Goal: Task Accomplishment & Management: Manage account settings

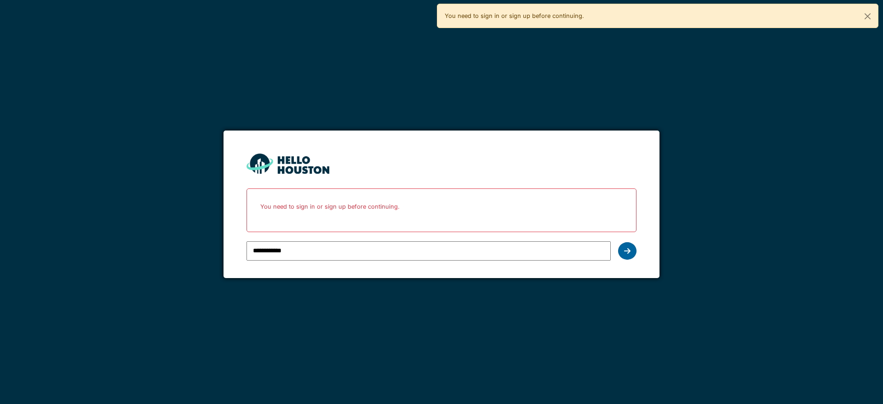
click at [632, 252] on div at bounding box center [627, 250] width 18 height 17
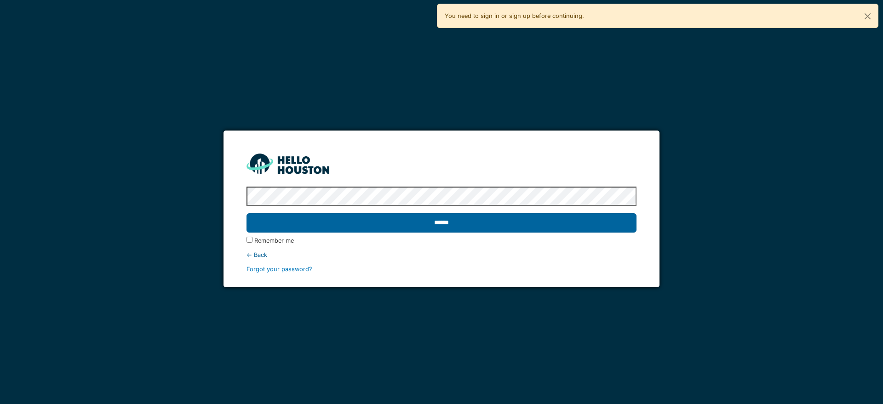
click at [519, 226] on input "******" at bounding box center [442, 222] width 390 height 19
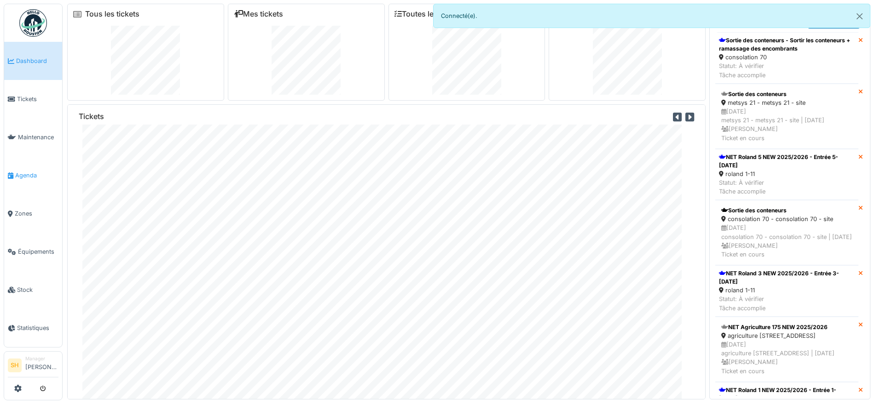
click at [29, 173] on span "Agenda" at bounding box center [36, 175] width 43 height 9
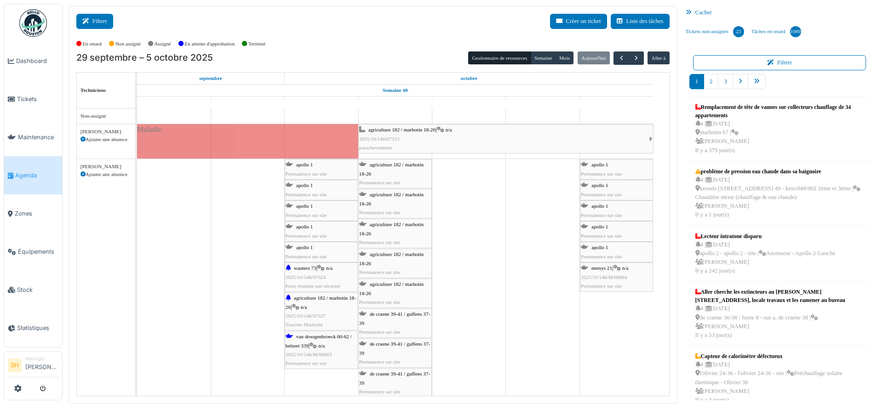
click at [93, 18] on button "Filtrer" at bounding box center [94, 21] width 37 height 15
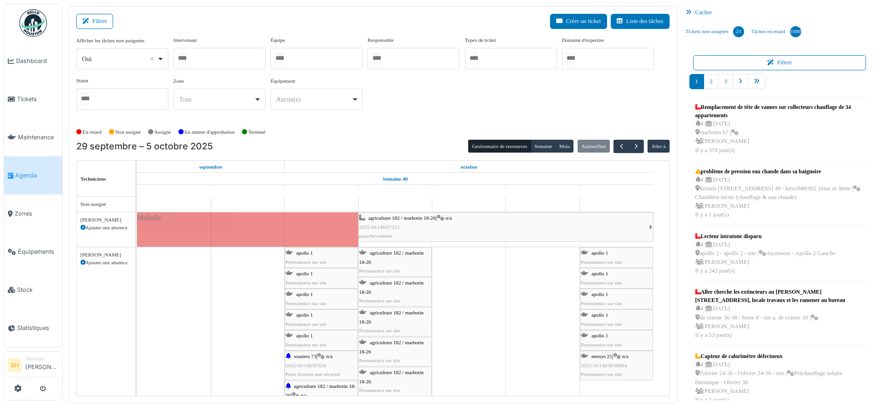
click at [305, 56] on div at bounding box center [317, 59] width 92 height 22
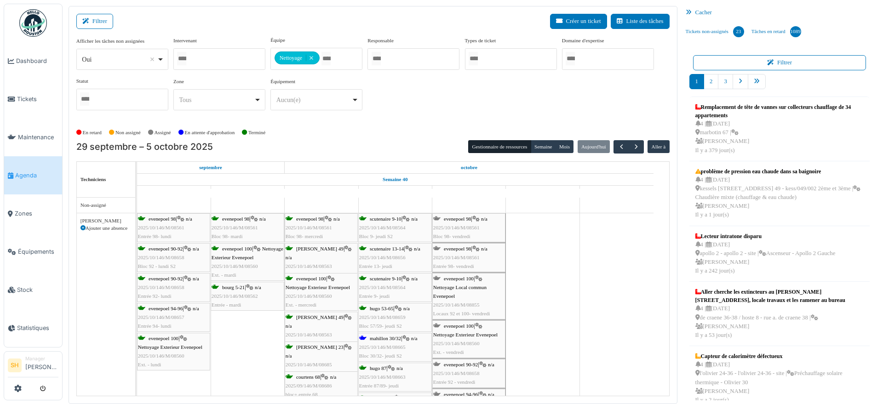
click at [451, 116] on div "Afficher les tâches non assignées *** Oui Remove item Oui Non Intervenant Abdel…" at bounding box center [373, 76] width 594 height 81
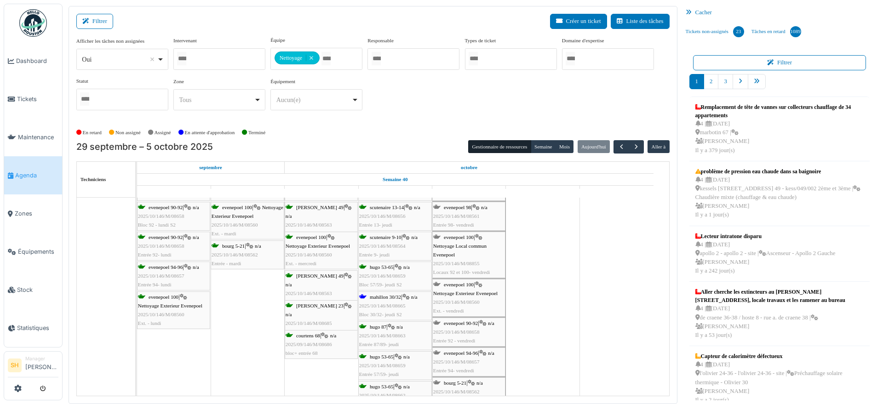
scroll to position [58, 0]
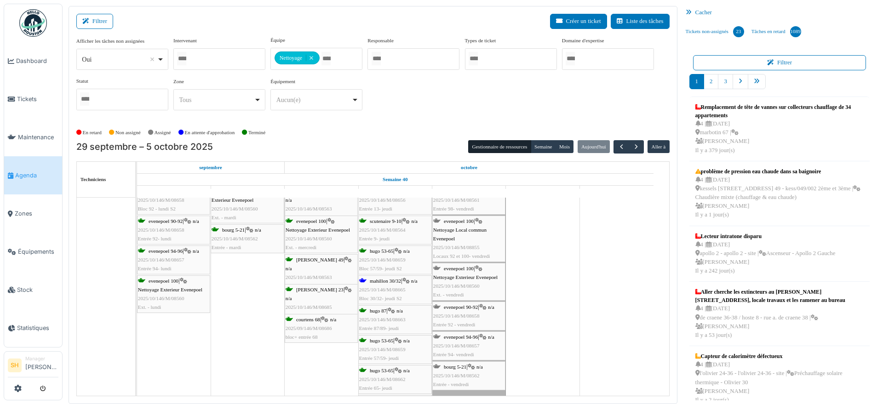
click at [396, 287] on span "2025/10/146/M/08665" at bounding box center [382, 290] width 46 height 6
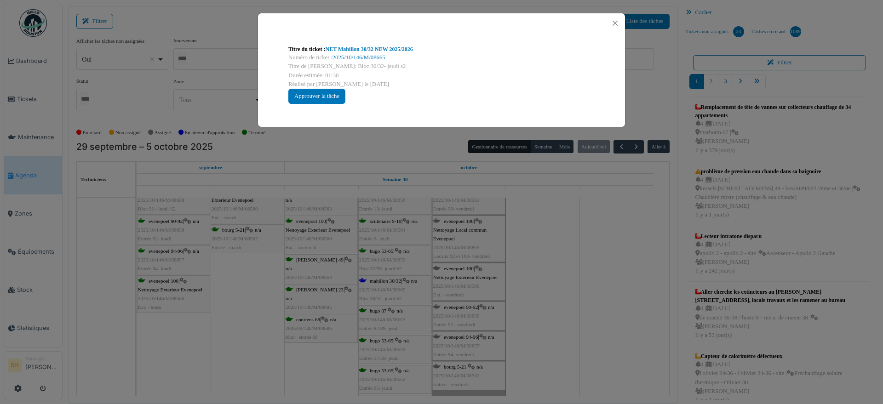
click at [584, 296] on div "Titre du ticket : NET Mahillon 30/32 NEW 2025/2026 Numéro de ticket : 2025/10/1…" at bounding box center [441, 202] width 883 height 404
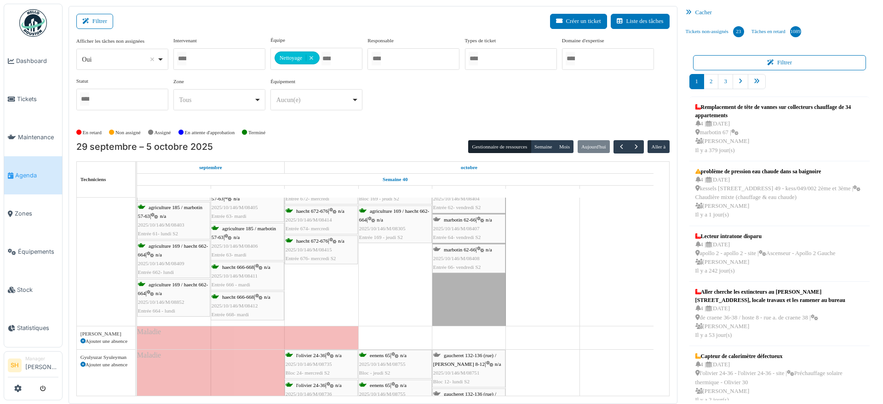
scroll to position [575, 0]
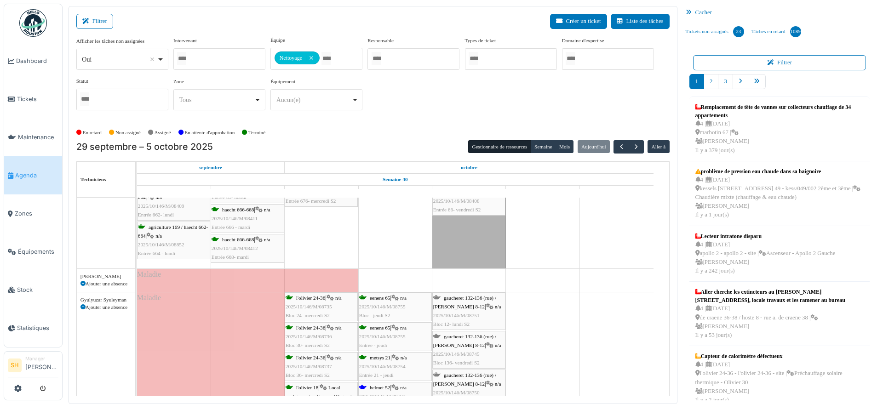
click at [82, 280] on div "Ajouter une absence" at bounding box center [106, 284] width 51 height 8
click at [102, 284] on div "Ajouter une absence" at bounding box center [106, 284] width 51 height 8
click at [84, 283] on icon at bounding box center [83, 284] width 5 height 5
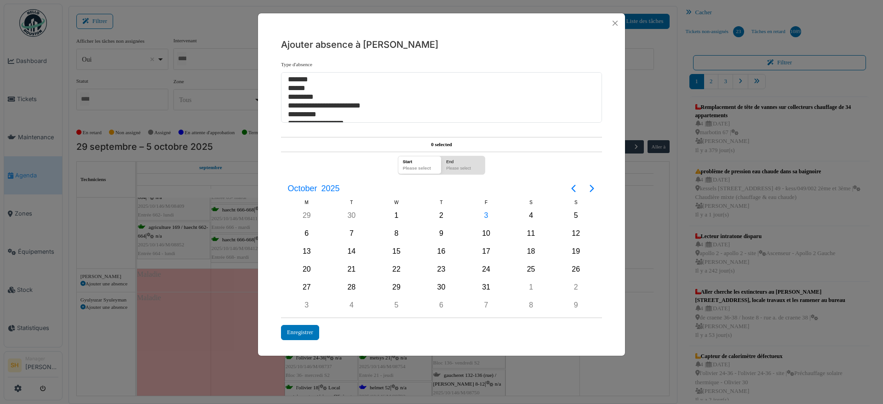
click at [100, 282] on div "**********" at bounding box center [441, 202] width 883 height 404
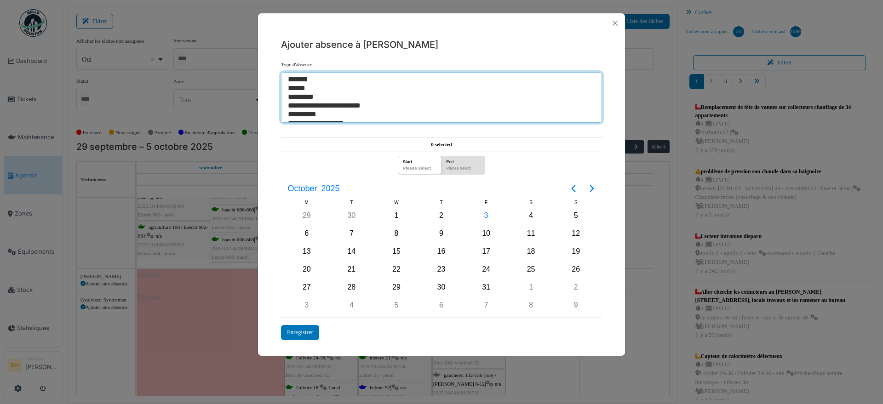
select select "**"
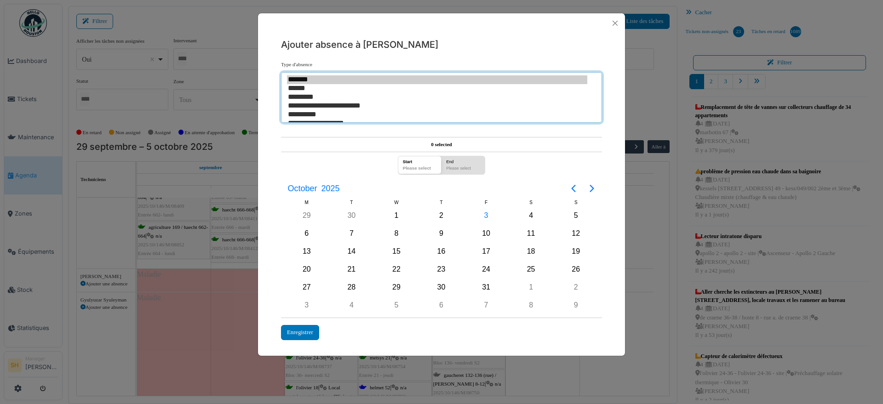
click at [307, 78] on option "*******" at bounding box center [437, 79] width 300 height 9
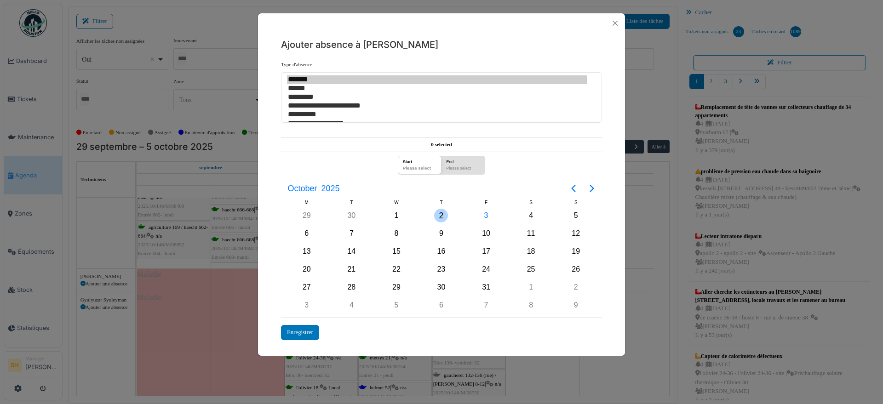
click at [441, 218] on div "2" at bounding box center [441, 216] width 14 height 14
click at [462, 169] on div "Please select" at bounding box center [463, 169] width 39 height 9
click at [591, 188] on icon "Next page" at bounding box center [592, 188] width 11 height 11
click at [571, 231] on div "9" at bounding box center [576, 234] width 14 height 14
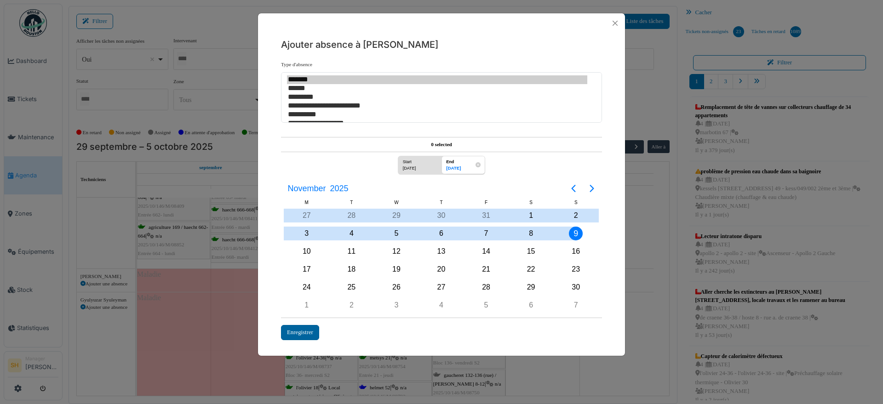
click at [296, 330] on div "Enregistrer" at bounding box center [300, 332] width 38 height 15
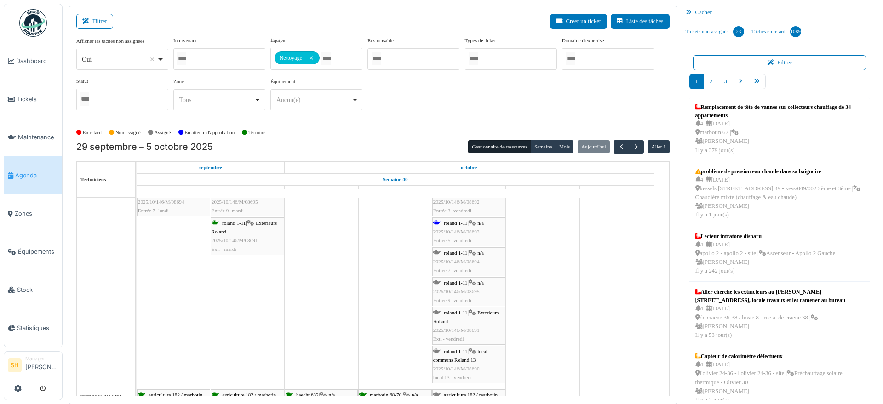
scroll to position [1149, 0]
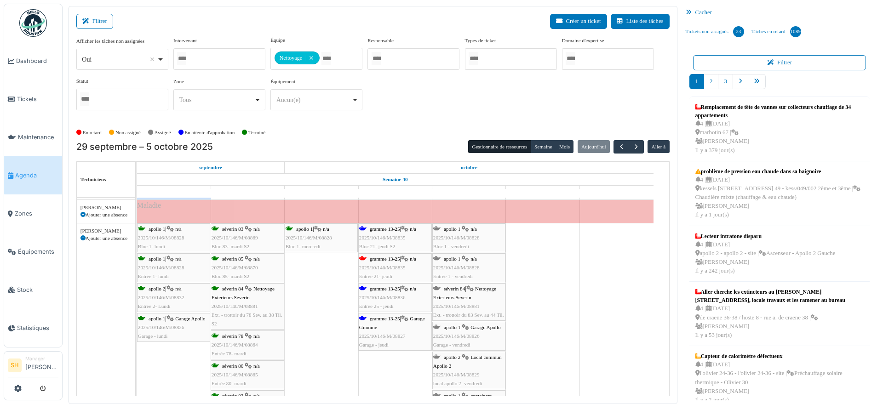
click at [389, 259] on span "gramme 13-25" at bounding box center [385, 259] width 30 height 6
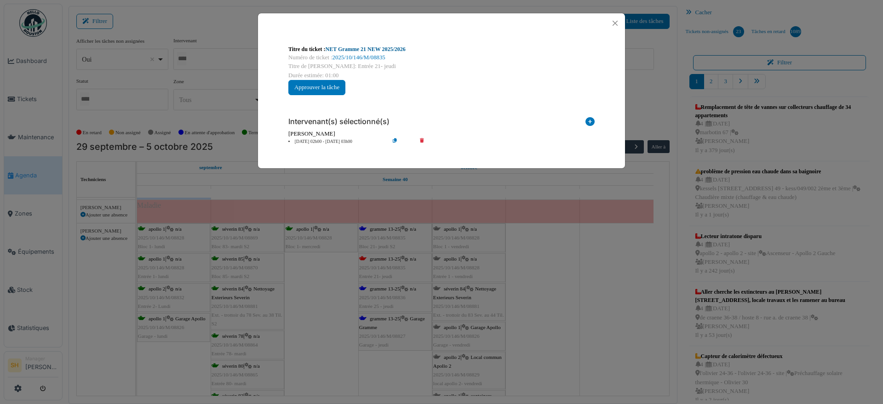
click at [378, 49] on link "NET Gramme 21 NEW 2025/2026" at bounding box center [366, 49] width 80 height 6
click at [518, 248] on div "Titre du ticket : NET Gramme 21 NEW 2025/2026 Numéro de ticket : 2025/10/146/M/…" at bounding box center [441, 202] width 883 height 404
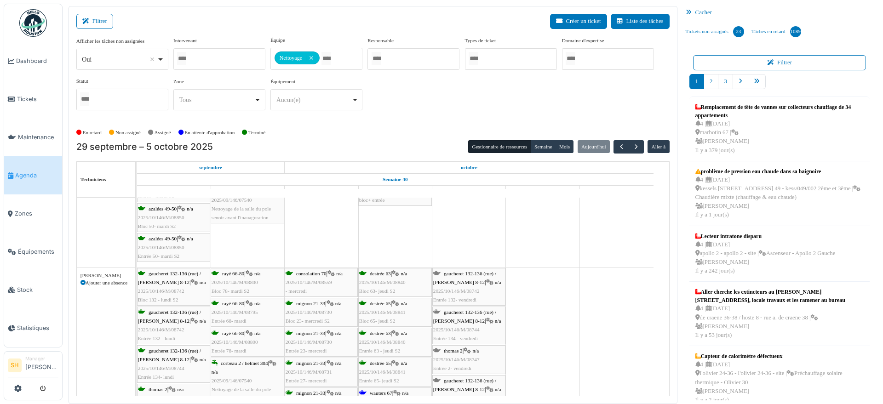
scroll to position [2986, 0]
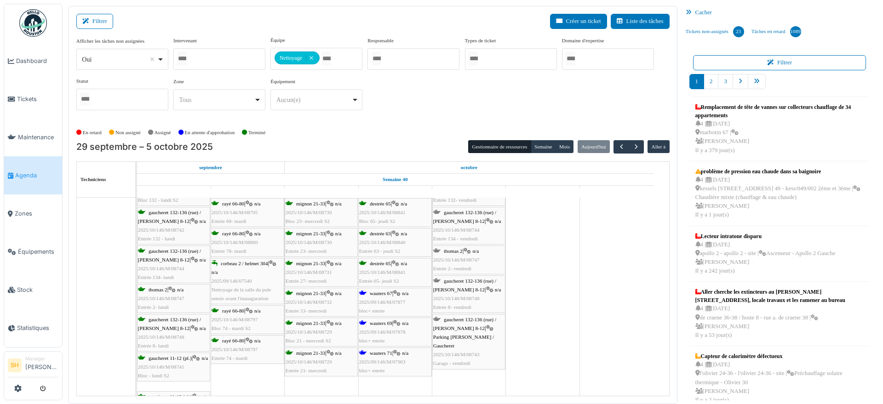
click at [384, 298] on div "wauters 67 | n/a 2025/09/146/M/07877 bloc+ entrée" at bounding box center [395, 302] width 72 height 27
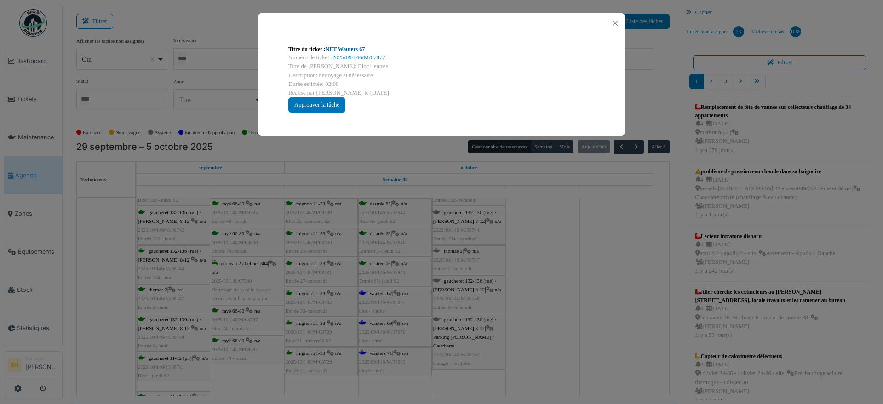
click at [345, 49] on link "NET Wauters 67" at bounding box center [346, 49] width 40 height 6
click at [495, 241] on div "Titre du ticket : NET Wauters 67 Numéro de ticket : 2025/09/146/M/07877 Titre d…" at bounding box center [441, 202] width 883 height 404
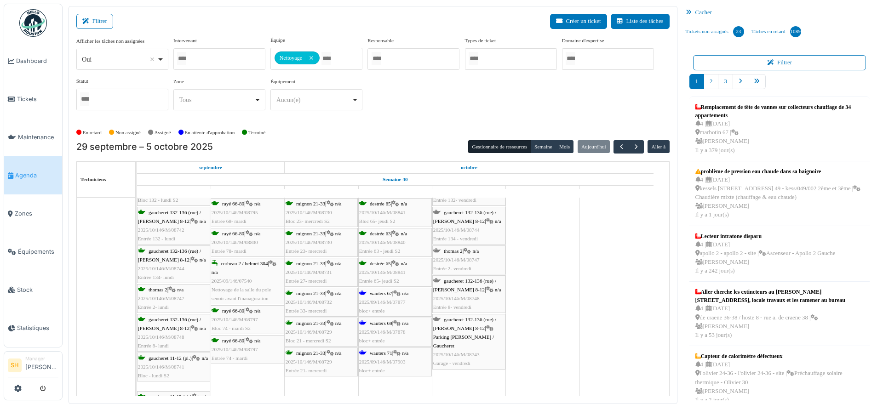
click at [377, 325] on span "wauters 69" at bounding box center [381, 324] width 23 height 6
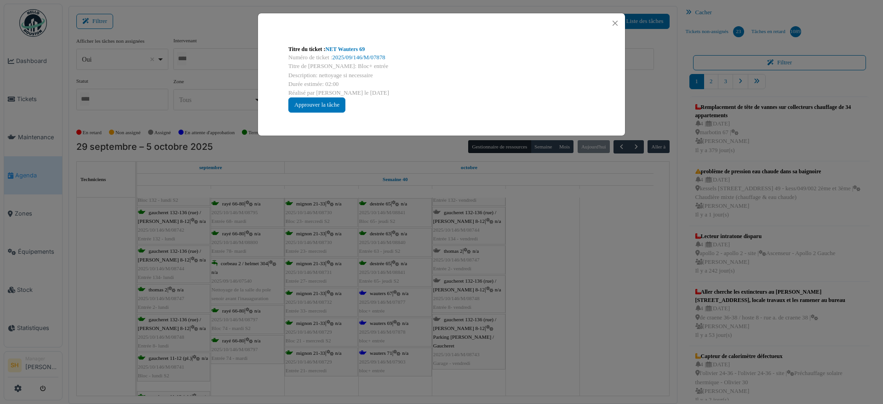
click at [334, 43] on div "Titre du ticket : NET Wauters 69 Numéro de ticket : 2025/09/146/M/07878 Titre d…" at bounding box center [441, 79] width 321 height 82
click at [336, 49] on link "NET Wauters 69" at bounding box center [346, 49] width 40 height 6
click at [508, 213] on div "Titre du ticket : NET Wauters 69 Numéro de ticket : 2025/09/146/M/07878 Titre d…" at bounding box center [441, 202] width 883 height 404
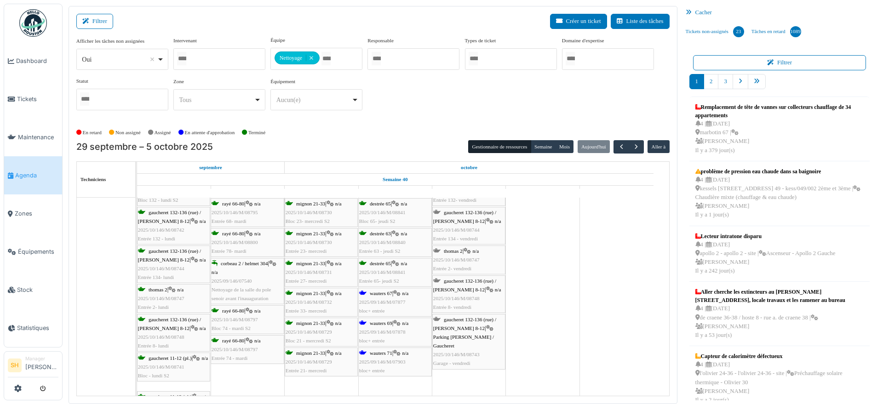
click at [379, 354] on span "wauters 71" at bounding box center [381, 354] width 23 height 6
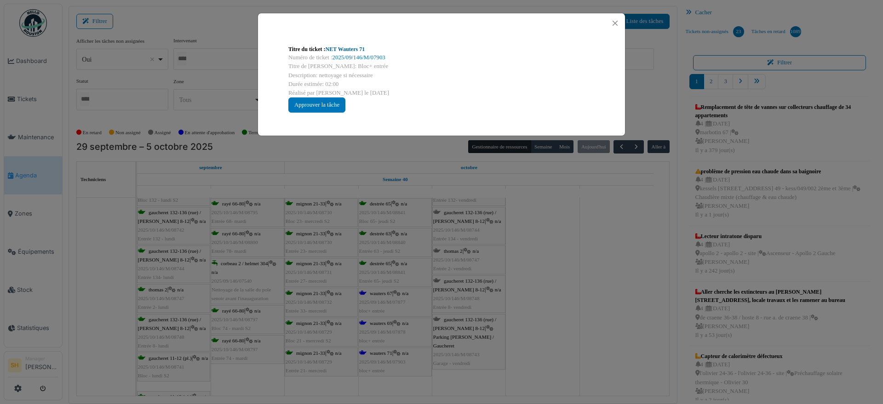
click at [336, 48] on link "NET Wauters 71" at bounding box center [346, 49] width 40 height 6
click at [523, 274] on div "Titre du ticket : NET Wauters 71 Numéro de ticket : 2025/09/146/M/07903 Titre d…" at bounding box center [441, 202] width 883 height 404
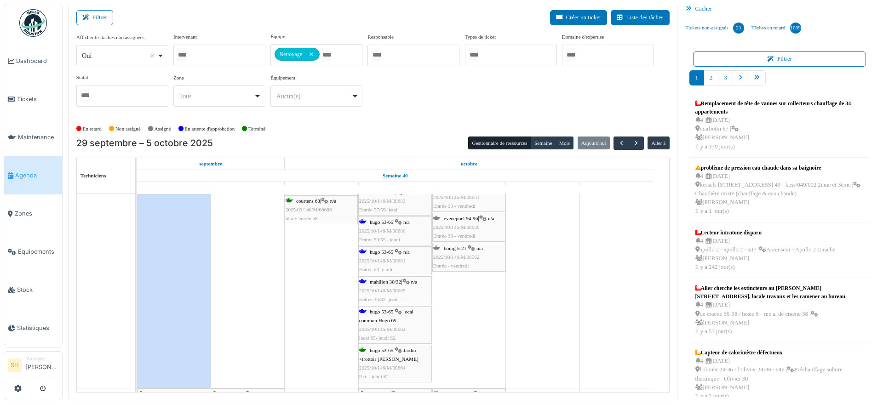
scroll to position [2420, 0]
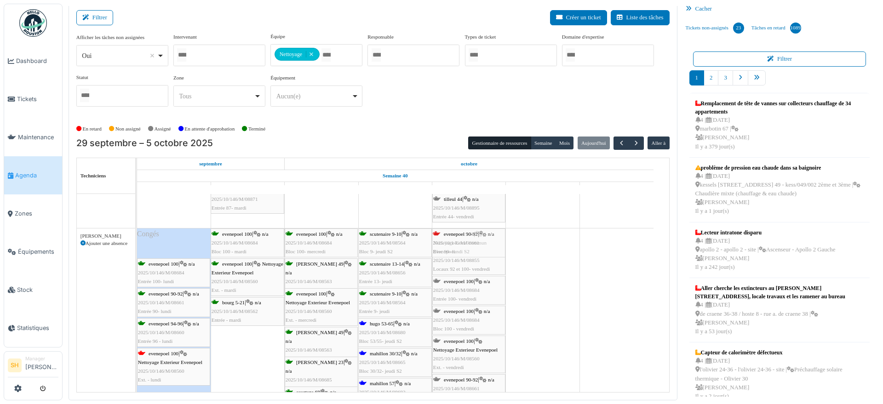
drag, startPoint x: 174, startPoint y: 245, endPoint x: 467, endPoint y: 290, distance: 296.1
click at [137, 281] on div "evenepoel 90-92 | n/a 2025/10/146/M/08661 Bloc 90- lundi S2 evenepoel 100 | n/a…" at bounding box center [137, 404] width 0 height 351
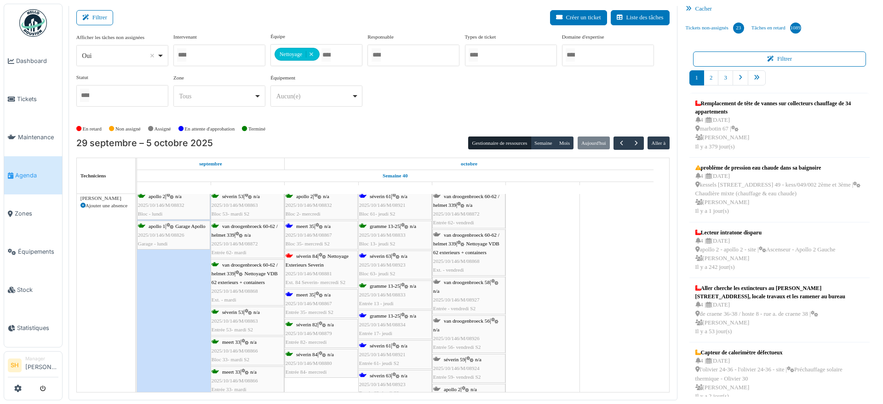
click at [308, 257] on span "séverin 84" at bounding box center [306, 257] width 21 height 6
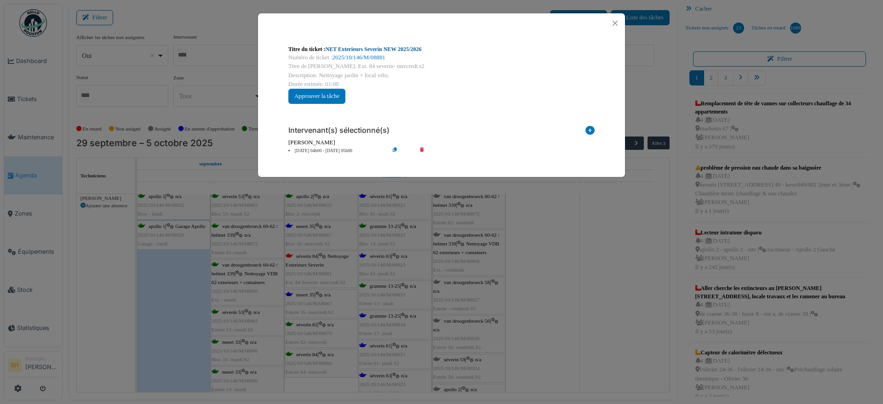
click at [334, 51] on link "NET Exterieurs Severin NEW 2025/2026" at bounding box center [374, 49] width 96 height 6
click at [573, 260] on div "Titre du ticket : NET Exterieurs Severin NEW 2025/2026 Numéro de ticket : 2025/…" at bounding box center [441, 202] width 883 height 404
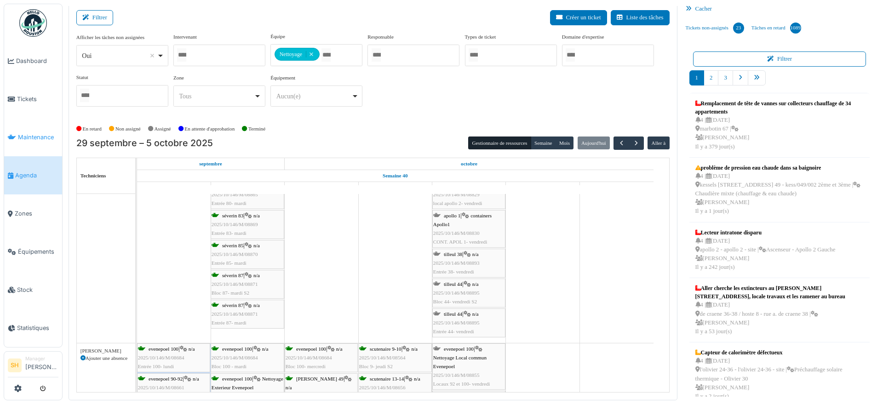
click at [31, 134] on span "Maintenance" at bounding box center [38, 137] width 40 height 9
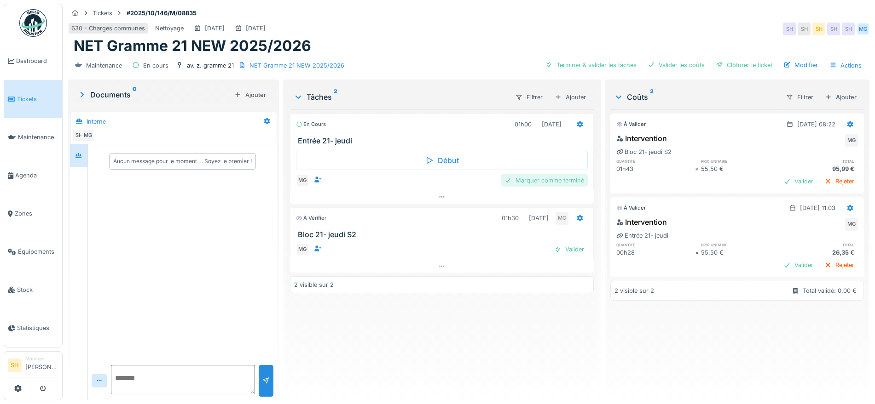
click at [537, 183] on div "Marquer comme terminé" at bounding box center [544, 180] width 87 height 12
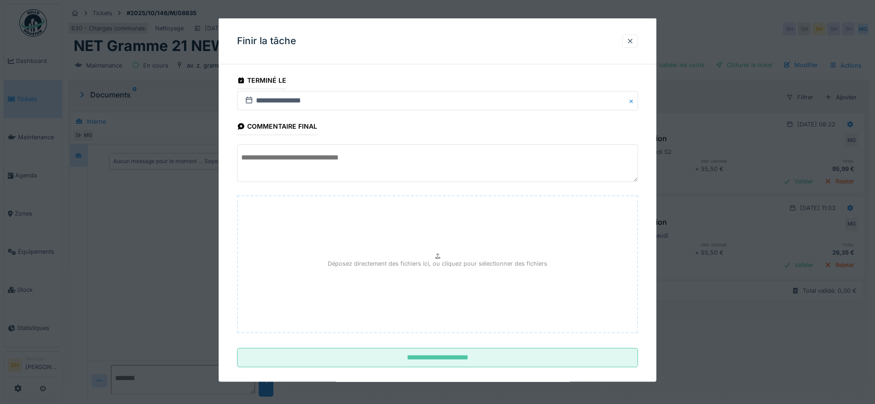
scroll to position [11, 0]
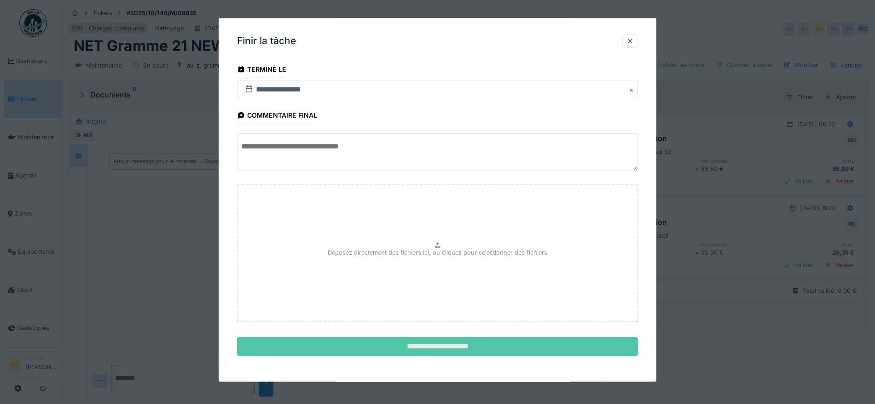
click at [459, 351] on input "**********" at bounding box center [437, 346] width 401 height 19
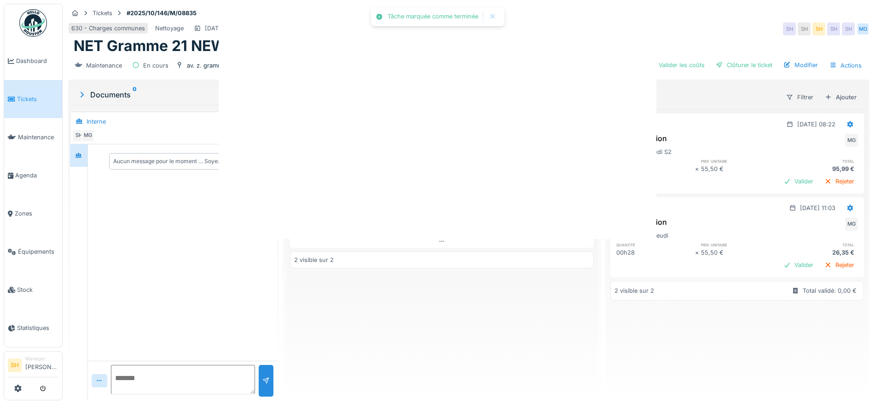
scroll to position [0, 0]
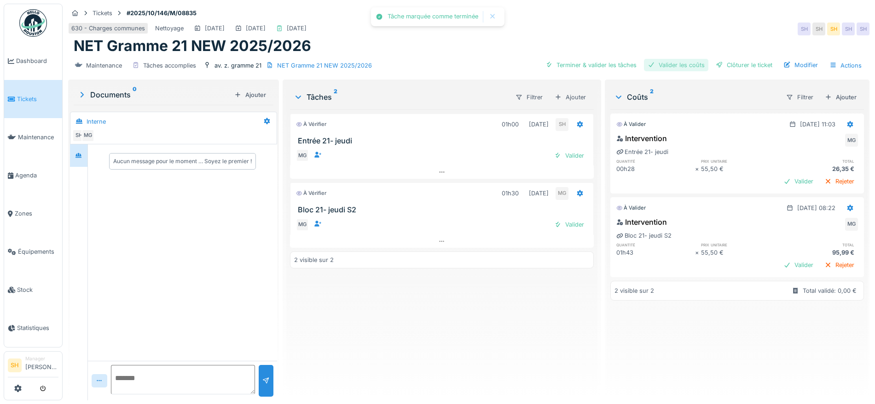
drag, startPoint x: 596, startPoint y: 64, endPoint x: 653, endPoint y: 60, distance: 57.7
click at [599, 64] on div "Terminer & valider les tâches" at bounding box center [591, 65] width 98 height 12
drag, startPoint x: 664, startPoint y: 62, endPoint x: 673, endPoint y: 64, distance: 8.6
click at [670, 64] on div "Valider les coûts" at bounding box center [676, 65] width 64 height 12
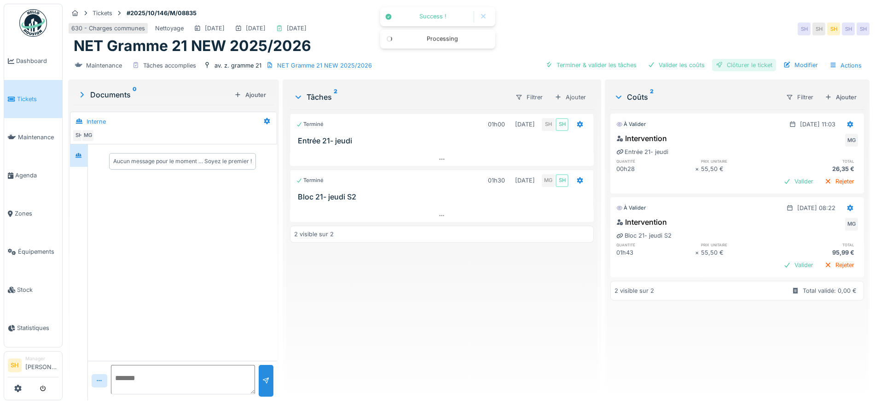
click at [715, 66] on div at bounding box center [718, 65] width 7 height 9
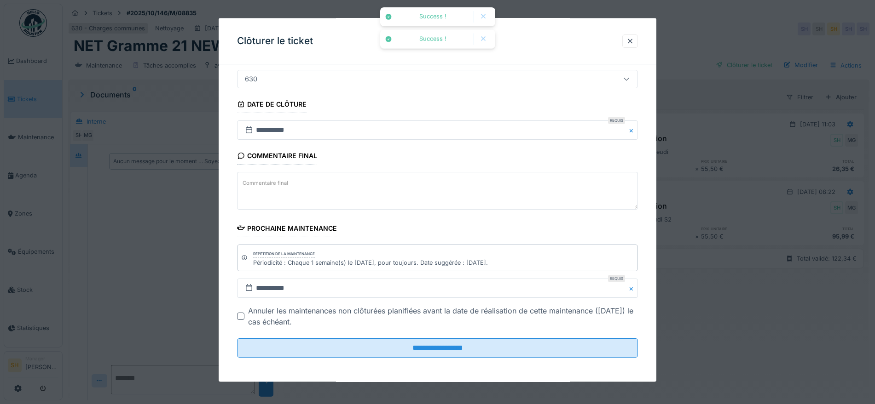
scroll to position [79, 0]
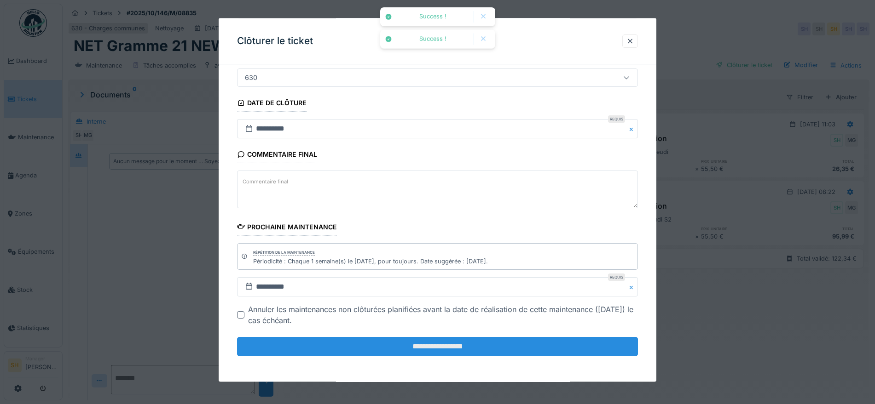
click at [438, 351] on input "**********" at bounding box center [437, 346] width 401 height 19
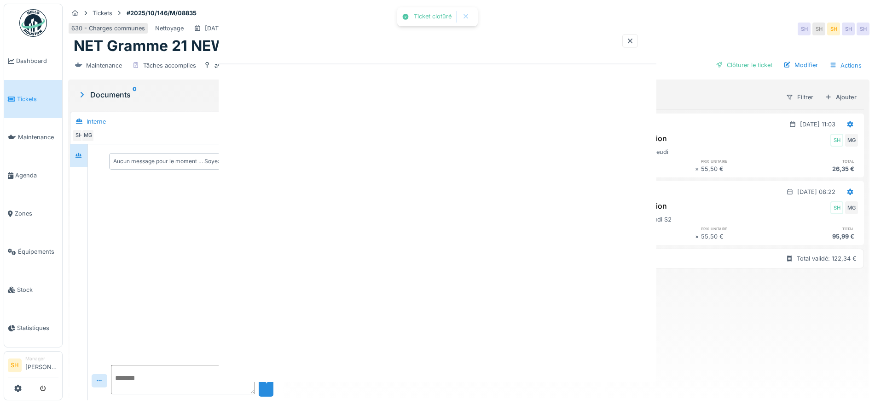
scroll to position [0, 0]
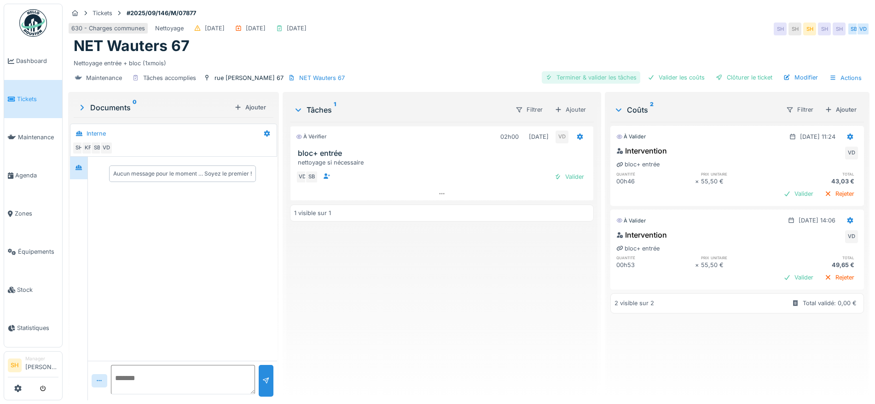
drag, startPoint x: 587, startPoint y: 78, endPoint x: 618, endPoint y: 76, distance: 30.9
click at [588, 79] on div "Terminer & valider les tâches" at bounding box center [591, 77] width 98 height 12
drag, startPoint x: 655, startPoint y: 75, endPoint x: 694, endPoint y: 78, distance: 39.2
click at [661, 75] on div "Valider les coûts" at bounding box center [676, 77] width 64 height 12
drag, startPoint x: 729, startPoint y: 79, endPoint x: 480, endPoint y: 137, distance: 255.6
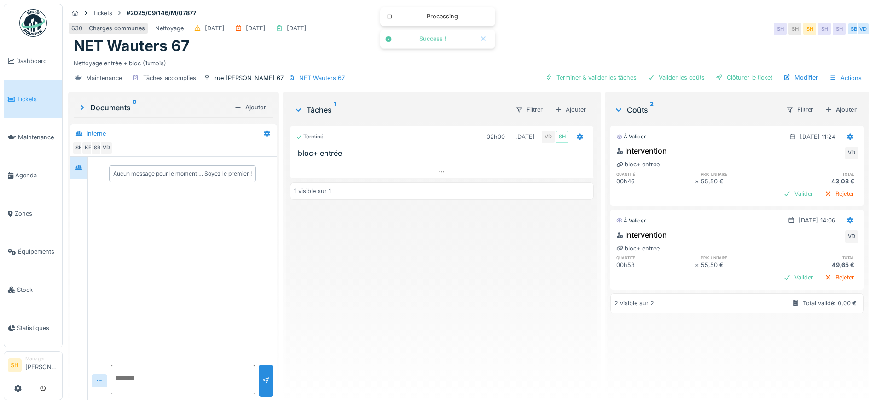
click at [722, 80] on div "Clôturer le ticket" at bounding box center [744, 77] width 64 height 12
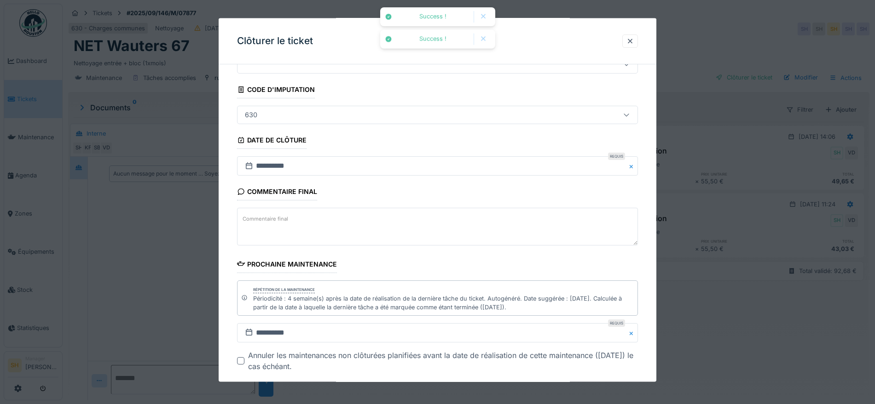
scroll to position [87, 0]
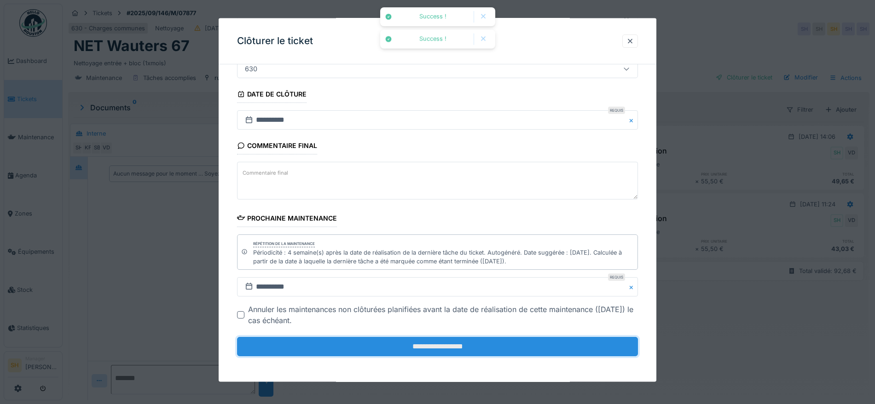
click at [367, 337] on input "**********" at bounding box center [437, 346] width 401 height 19
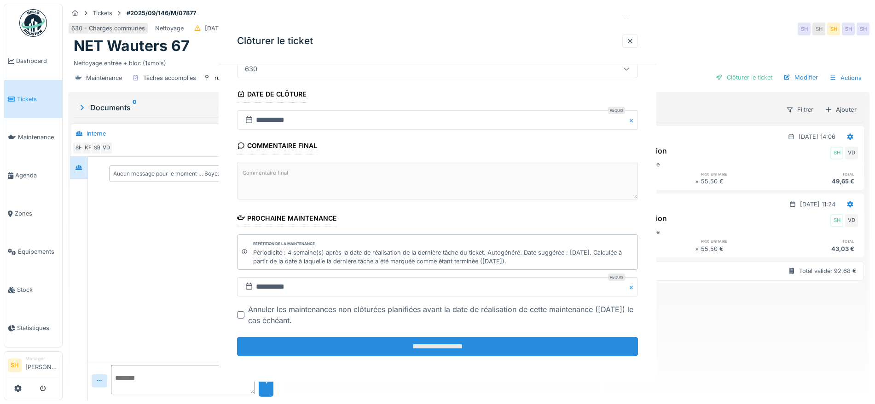
scroll to position [0, 0]
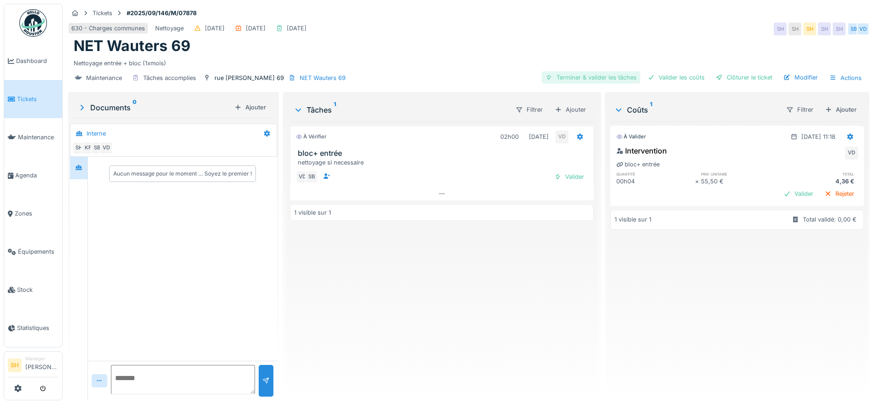
click at [578, 75] on div "Terminer & valider les tâches" at bounding box center [591, 77] width 98 height 12
drag, startPoint x: 664, startPoint y: 74, endPoint x: 697, endPoint y: 80, distance: 33.1
click at [667, 75] on div "Valider les coûts" at bounding box center [676, 77] width 64 height 12
click at [737, 77] on div "Clôturer le ticket" at bounding box center [744, 77] width 64 height 12
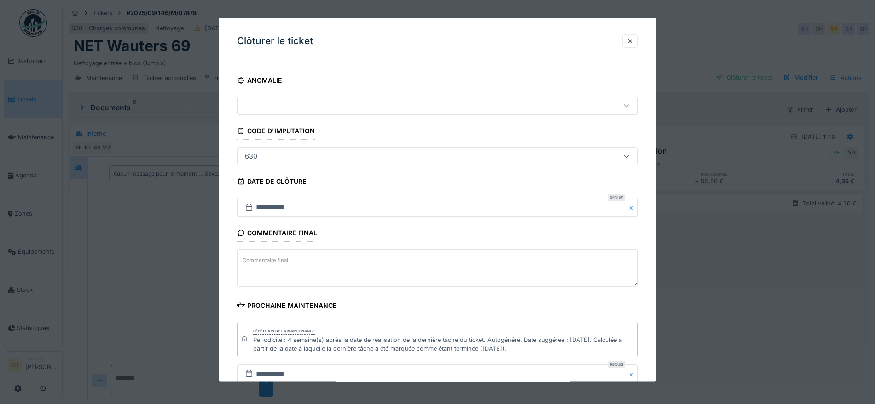
click at [366, 273] on textarea "Commentaire final" at bounding box center [437, 268] width 401 height 38
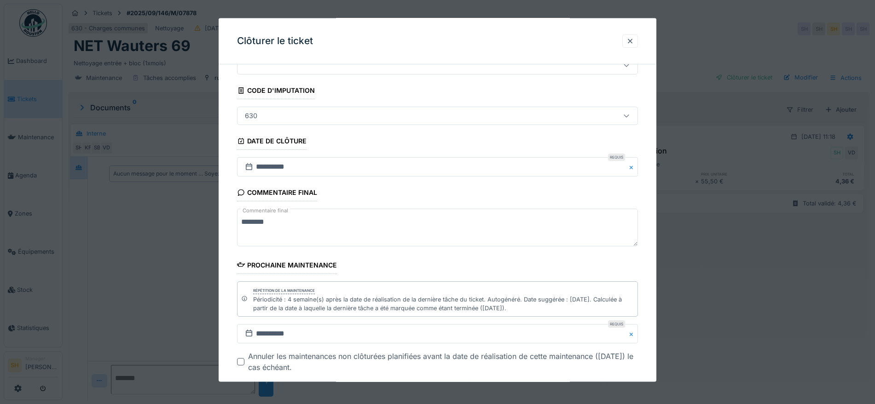
scroll to position [87, 0]
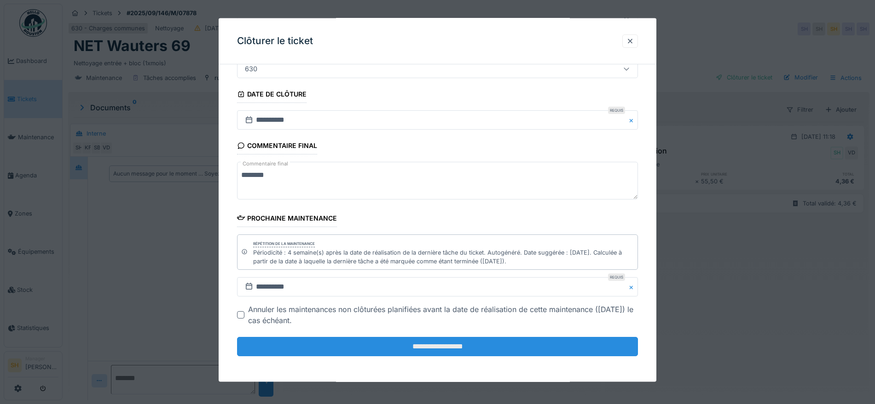
type textarea "********"
click at [433, 346] on input "**********" at bounding box center [437, 346] width 401 height 19
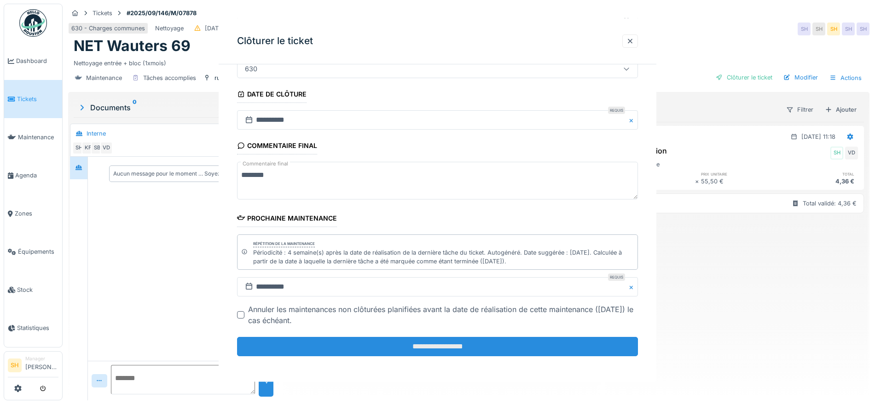
scroll to position [0, 0]
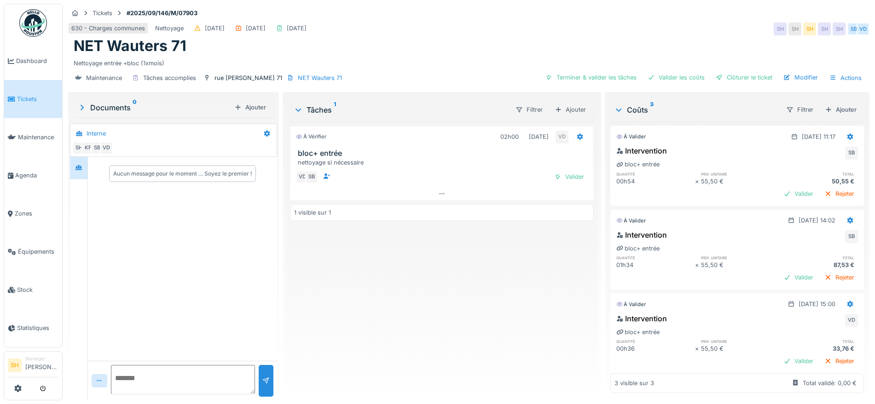
scroll to position [22, 0]
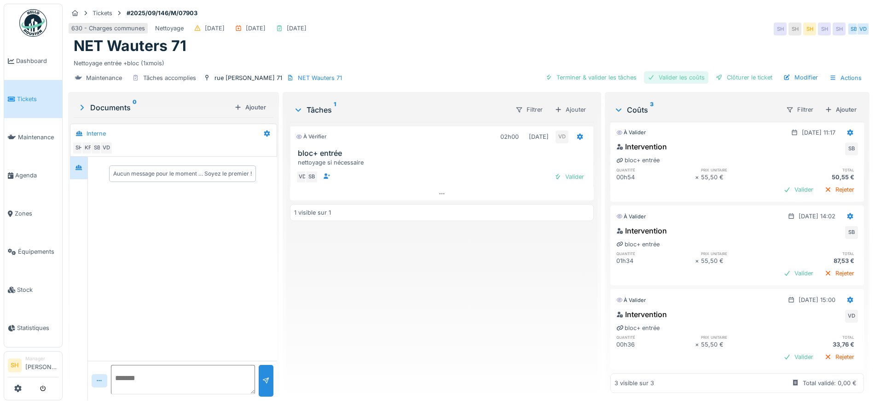
drag, startPoint x: 599, startPoint y: 75, endPoint x: 635, endPoint y: 73, distance: 36.9
click at [599, 76] on div "Terminer & valider les tâches" at bounding box center [591, 77] width 98 height 12
drag, startPoint x: 664, startPoint y: 76, endPoint x: 674, endPoint y: 77, distance: 9.3
click at [669, 77] on div "Valider les coûts" at bounding box center [676, 77] width 64 height 12
click at [723, 76] on div "Clôturer le ticket" at bounding box center [744, 77] width 64 height 12
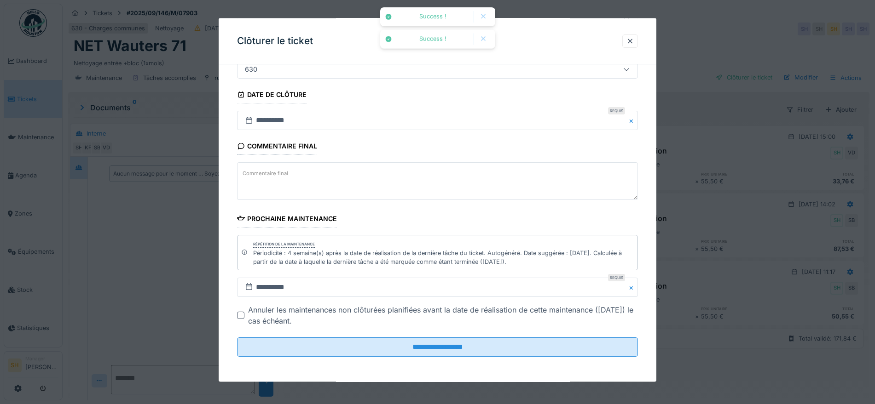
scroll to position [87, 0]
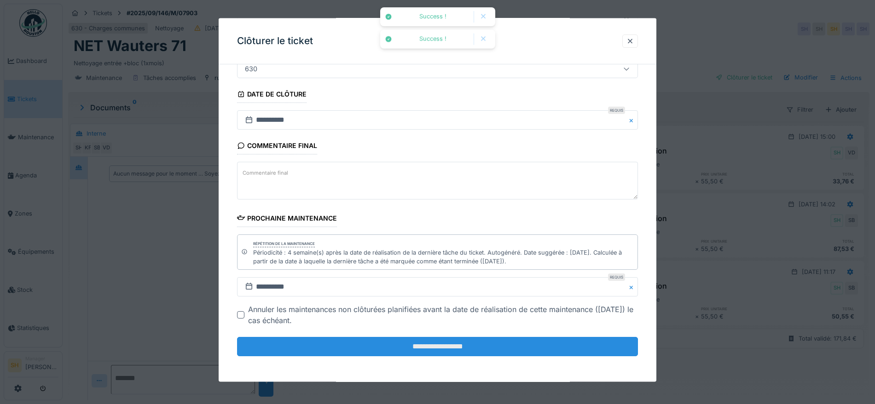
click at [440, 347] on input "**********" at bounding box center [437, 346] width 401 height 19
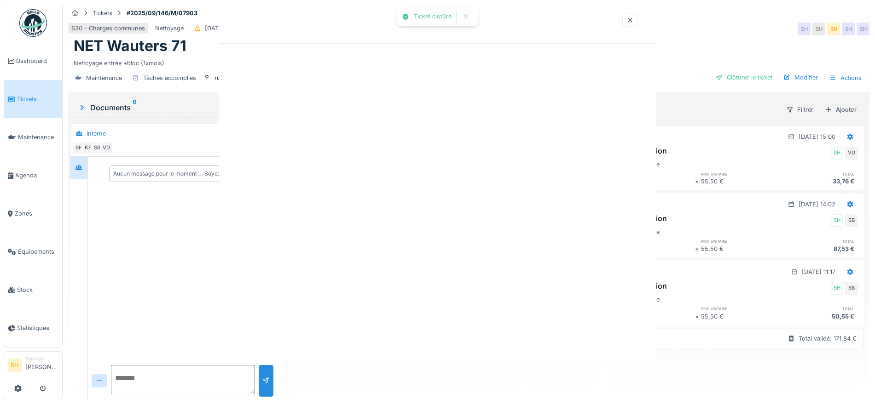
scroll to position [0, 0]
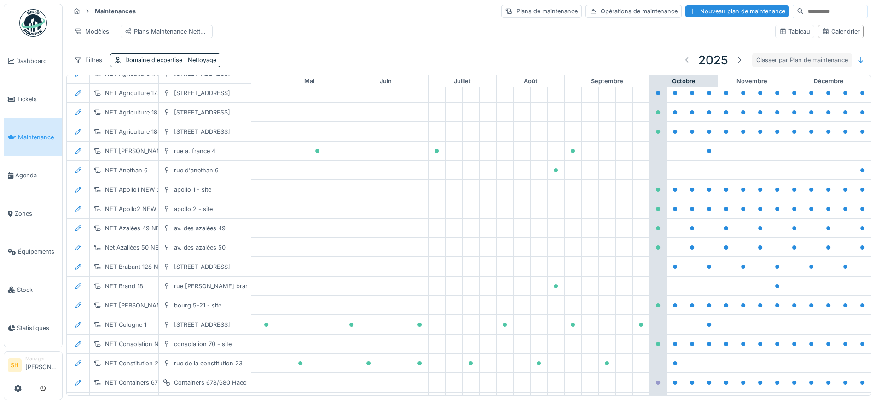
scroll to position [31, 307]
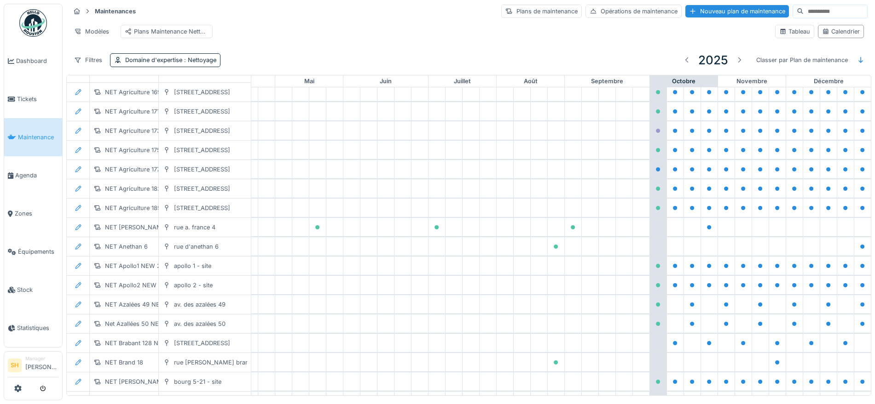
click at [803, 8] on input at bounding box center [834, 11] width 63 height 13
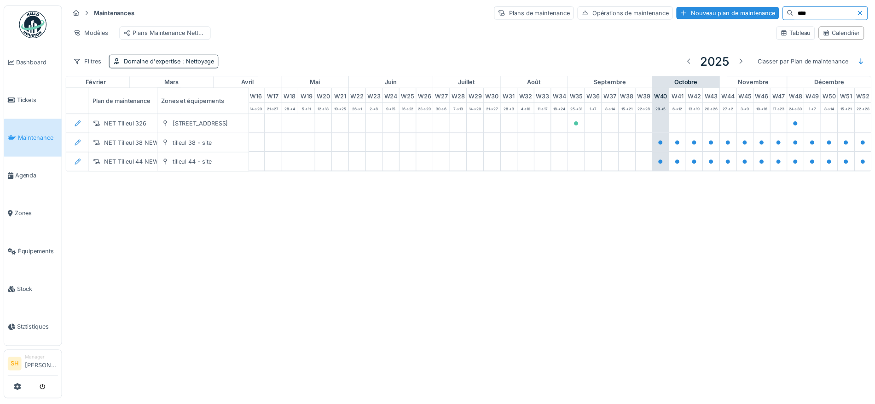
scroll to position [0, 307]
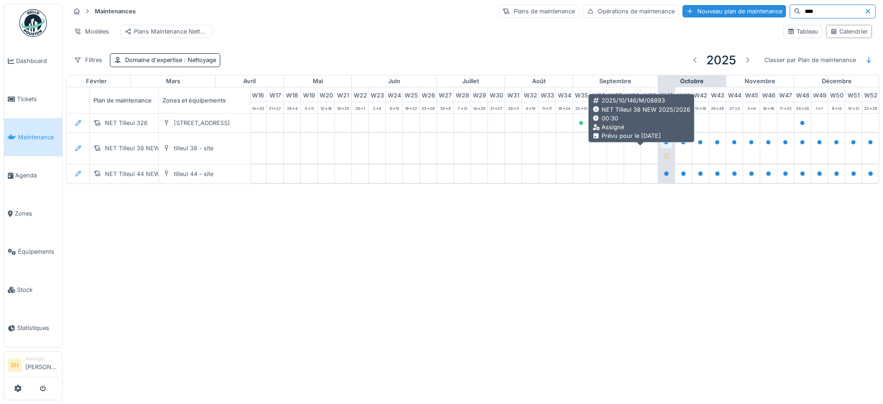
type input "****"
click at [664, 145] on icon at bounding box center [666, 142] width 5 height 5
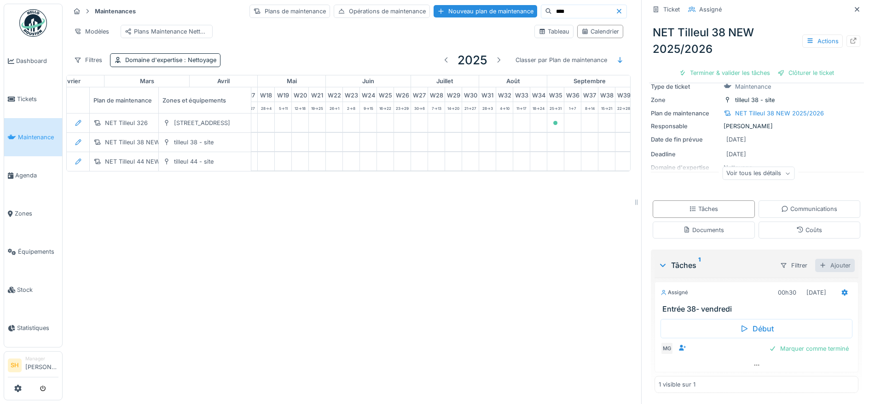
click at [815, 262] on div "Ajouter" at bounding box center [835, 265] width 40 height 13
click at [764, 301] on div "Tâches du plan de maintenance" at bounding box center [770, 300] width 112 height 14
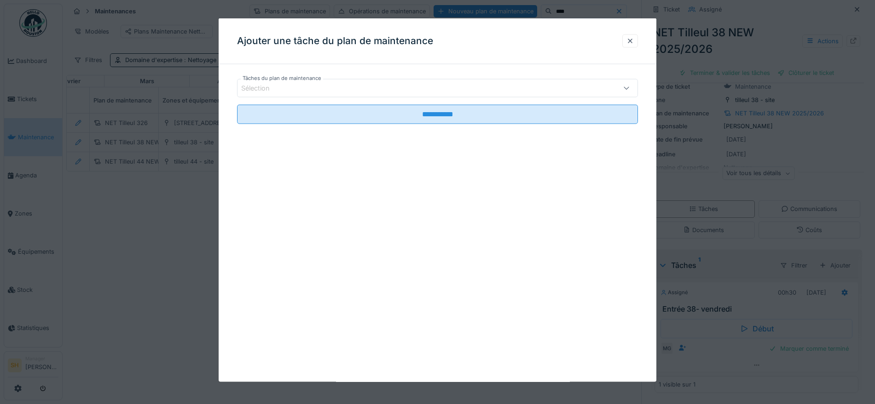
click at [413, 87] on div "Sélection" at bounding box center [414, 88] width 346 height 10
click at [634, 41] on div at bounding box center [629, 40] width 7 height 9
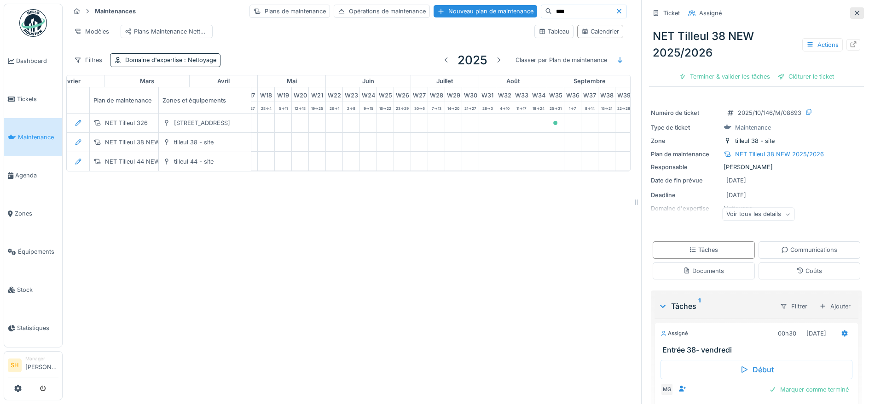
click at [854, 12] on icon at bounding box center [856, 13] width 5 height 5
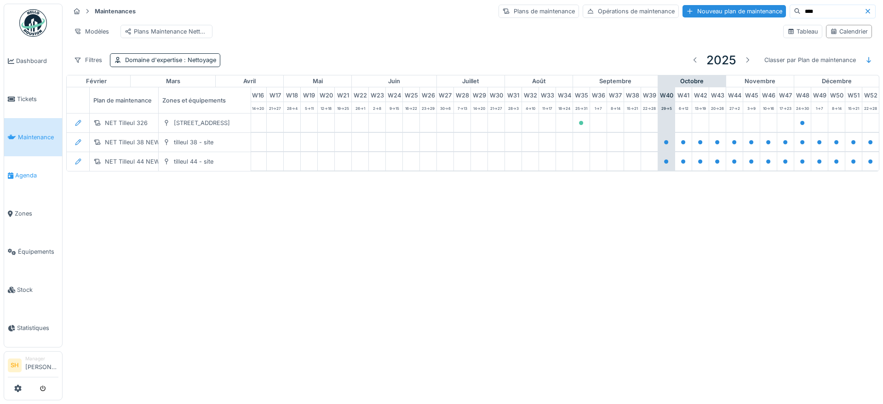
click at [30, 171] on span "Agenda" at bounding box center [36, 175] width 43 height 9
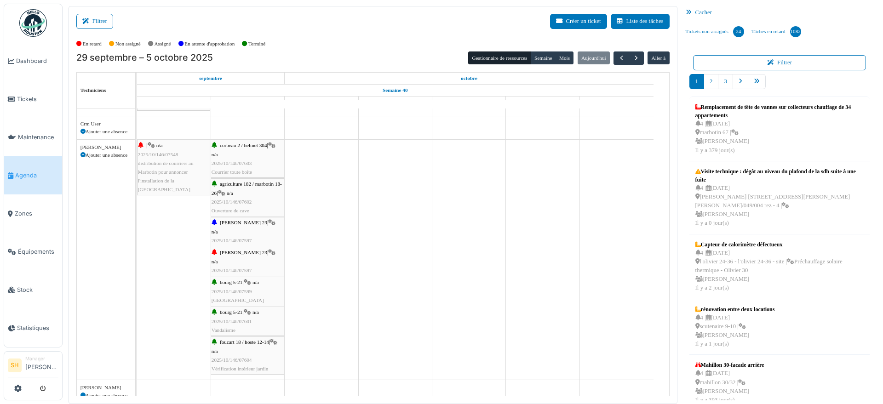
scroll to position [1562, 0]
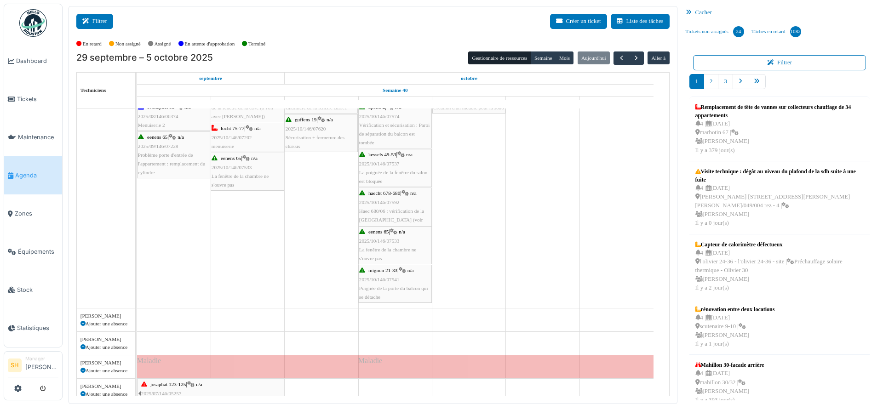
click at [106, 23] on button "Filtrer" at bounding box center [94, 21] width 37 height 15
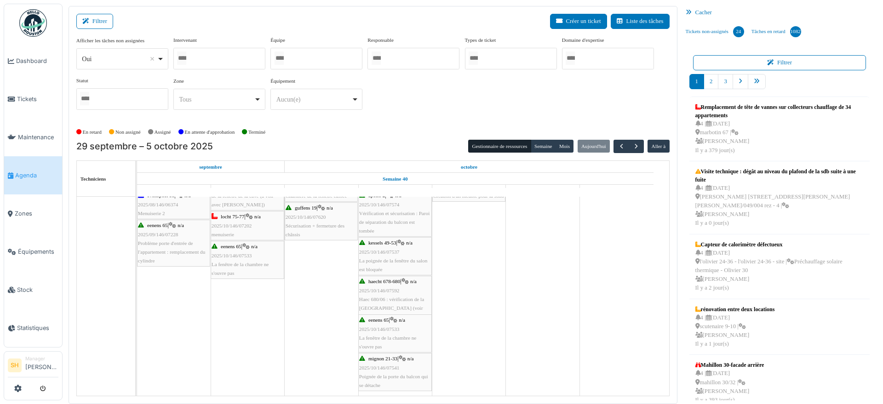
click at [306, 58] on div at bounding box center [317, 59] width 92 height 22
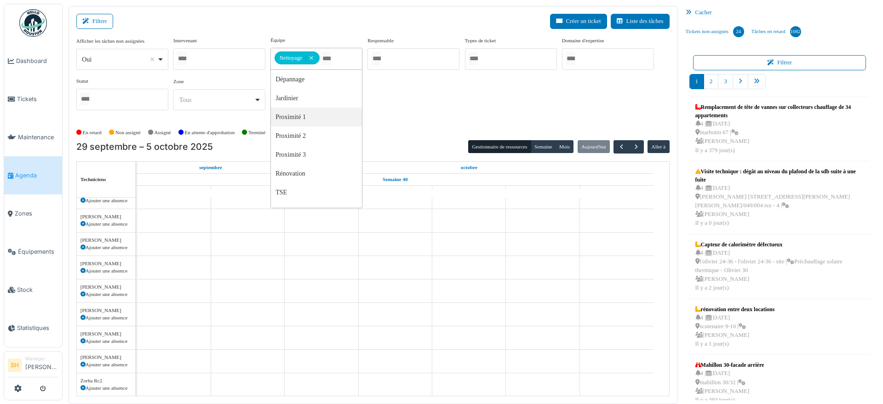
click at [405, 119] on div "Afficher les tâches non assignées *** Oui Remove item Oui Non Intervenant Abdel…" at bounding box center [373, 80] width 594 height 89
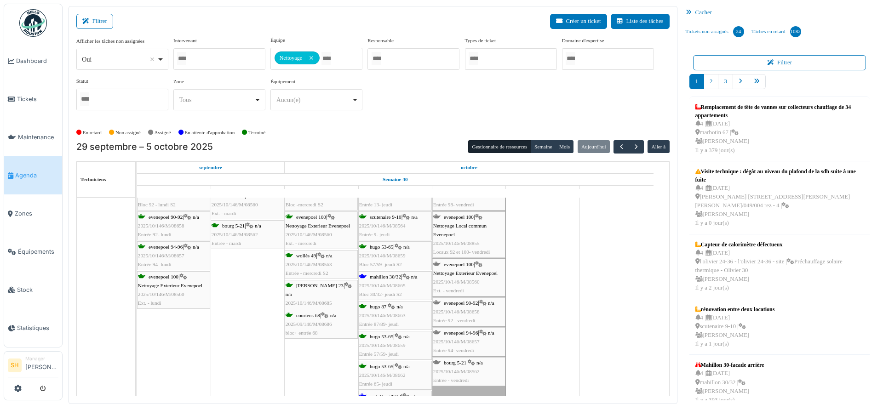
click at [387, 274] on span "mahillon 30/32" at bounding box center [385, 277] width 31 height 6
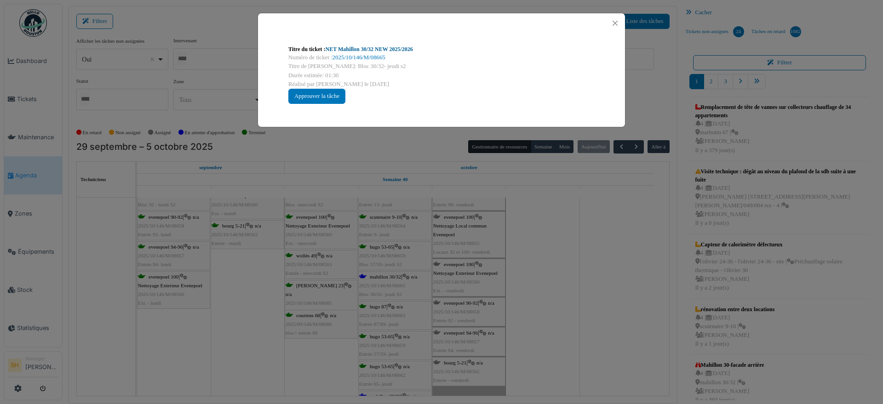
click at [363, 46] on link "NET Mahillon 30/32 NEW 2025/2026" at bounding box center [369, 49] width 87 height 6
click at [503, 274] on div "Titre du ticket : NET Mahillon 30/32 NEW 2025/2026 Numéro de ticket : 2025/10/1…" at bounding box center [441, 202] width 883 height 404
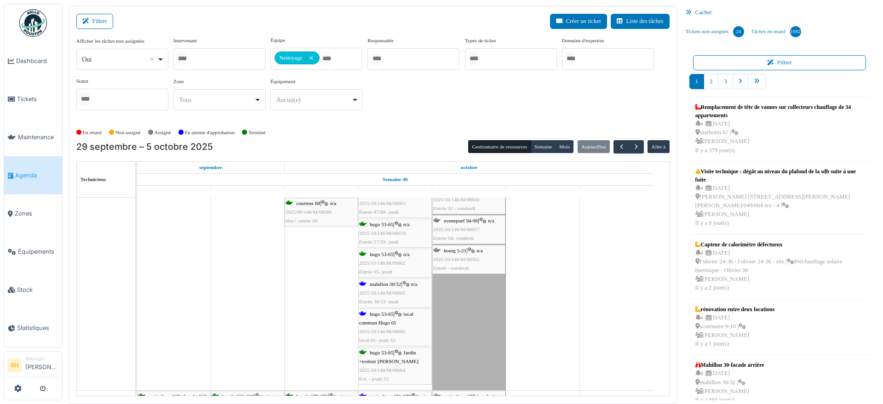
scroll to position [177, 0]
click at [380, 312] on span "hugo 53-65" at bounding box center [381, 312] width 23 height 6
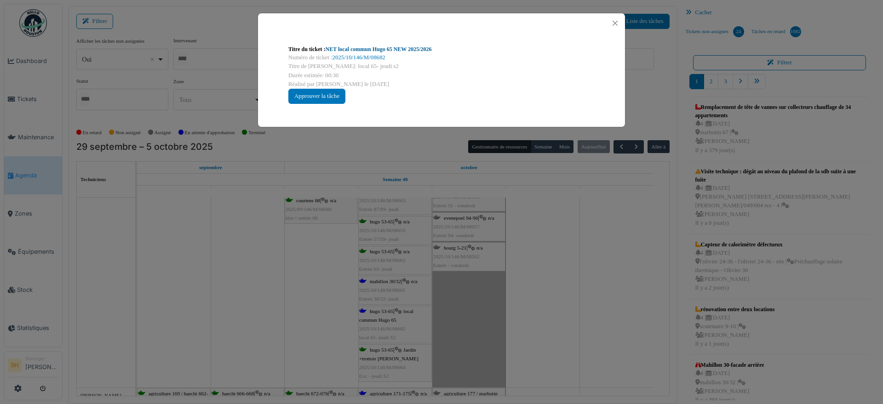
click at [367, 49] on link "NET local commun Hugo 65 NEW 2025/2026" at bounding box center [379, 49] width 106 height 6
drag, startPoint x: 582, startPoint y: 282, endPoint x: 467, endPoint y: 299, distance: 116.2
click at [567, 288] on div "Titre du ticket : NET local commun Hugo 65 NEW 2025/2026 Numéro de ticket : 202…" at bounding box center [441, 202] width 883 height 404
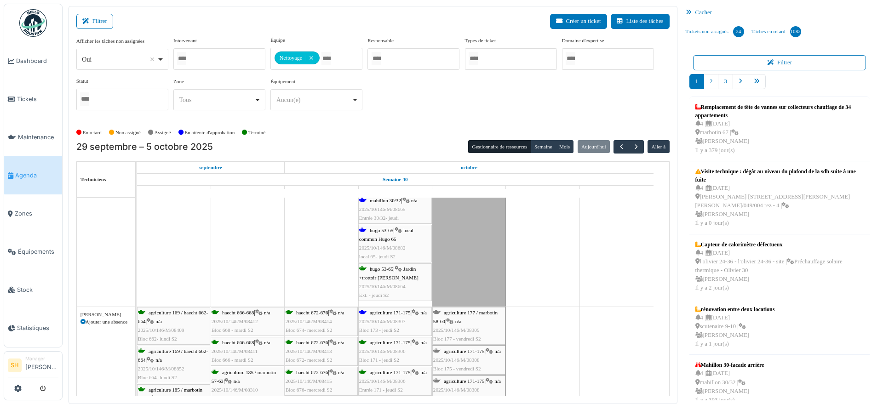
scroll to position [292, 0]
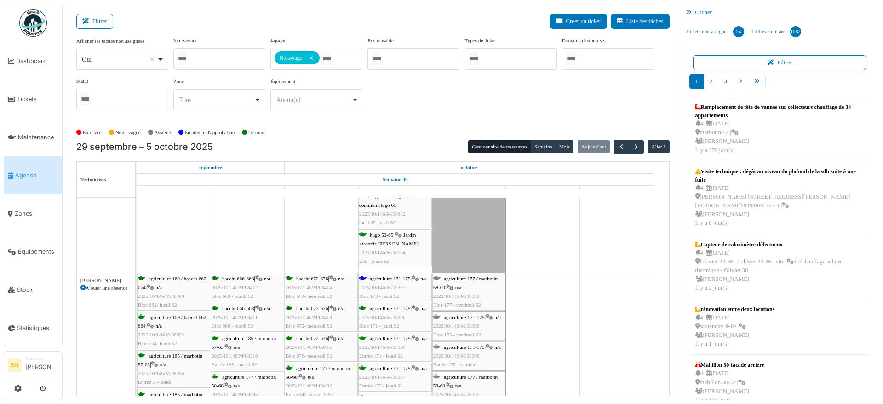
click at [392, 282] on div "agriculture 171-175 | n/a 2025/10/146/M/08307 Bloc 173 - jeudi S2" at bounding box center [395, 288] width 72 height 27
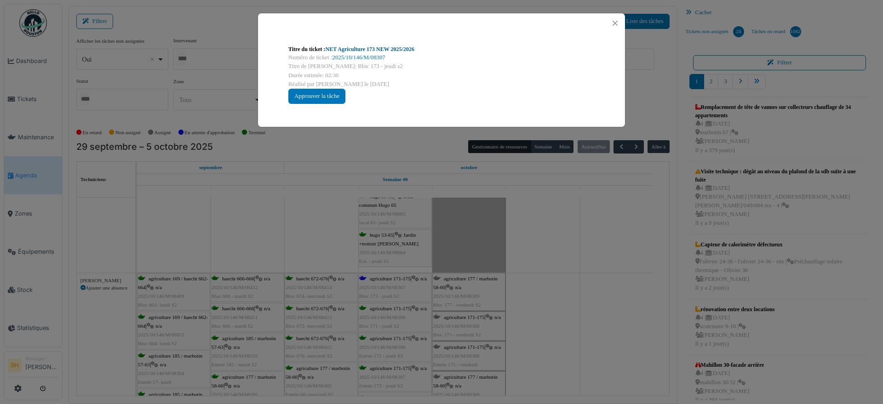
click at [377, 49] on link "NET Agriculture 173 NEW 2025/2026" at bounding box center [370, 49] width 89 height 6
click at [563, 231] on div "Titre du ticket : NET Agriculture 173 NEW 2025/2026 Numéro de ticket : 2025/10/…" at bounding box center [441, 202] width 883 height 404
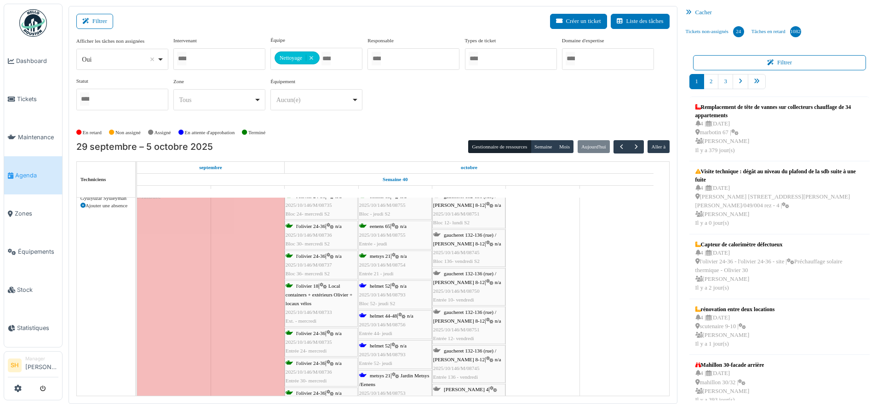
scroll to position [694, 0]
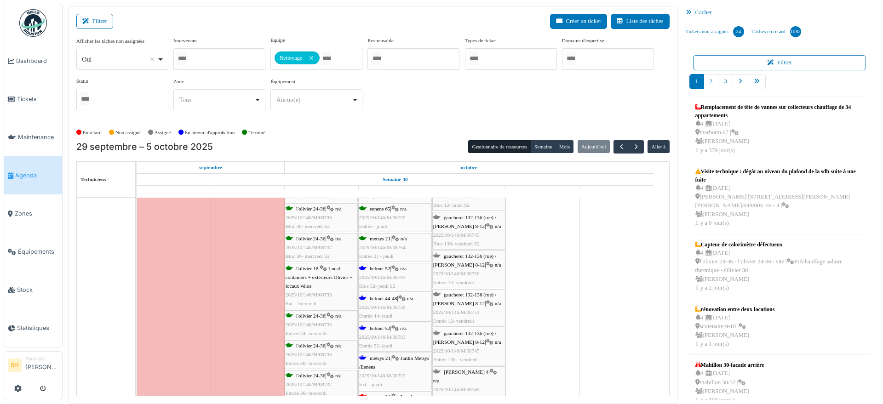
click at [370, 271] on div "helmet 52 | n/a 2025/10/146/M/08793 Bloc 52- jeudi S2" at bounding box center [395, 278] width 72 height 27
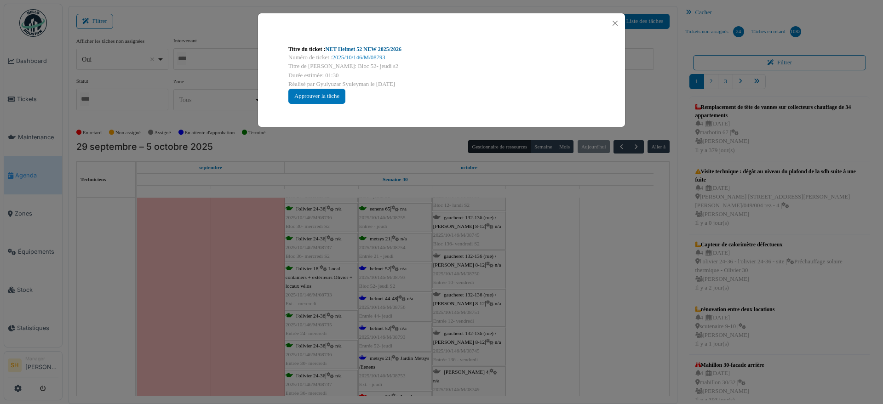
click at [351, 52] on link "NET Helmet 52 NEW 2025/2026" at bounding box center [364, 49] width 76 height 6
drag, startPoint x: 508, startPoint y: 253, endPoint x: 500, endPoint y: 259, distance: 10.0
click at [509, 253] on div "Titre du ticket : NET Helmet 52 NEW 2025/2026 Numéro de ticket : 2025/10/146/M/…" at bounding box center [441, 202] width 883 height 404
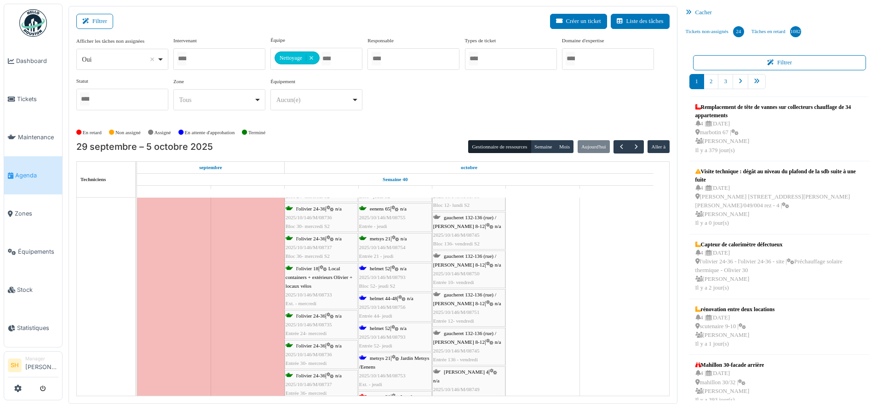
click at [368, 301] on div "helmet 44-48 | n/a 2025/10/146/M/08756 Entrée 44- jeudi" at bounding box center [395, 307] width 72 height 27
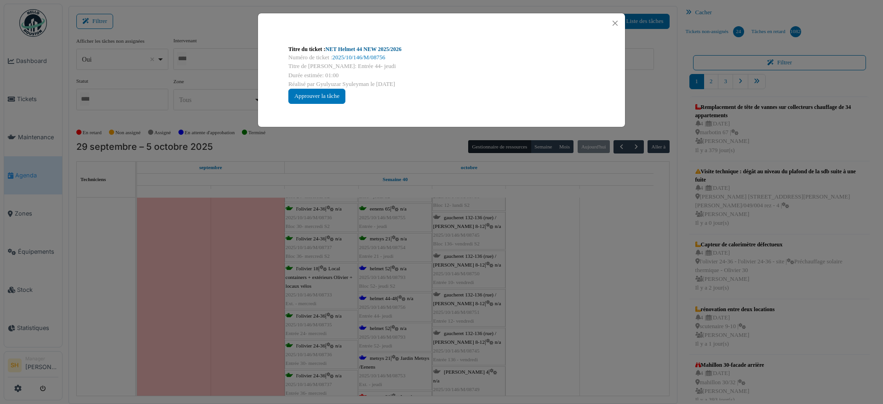
click at [356, 49] on link "NET Helmet 44 NEW 2025/2026" at bounding box center [364, 49] width 76 height 6
drag, startPoint x: 592, startPoint y: 358, endPoint x: 461, endPoint y: 338, distance: 133.1
click at [584, 357] on div "Titre du ticket : NET Helmet 44 NEW 2025/2026 Numéro de ticket : 2025/10/146/M/…" at bounding box center [441, 202] width 883 height 404
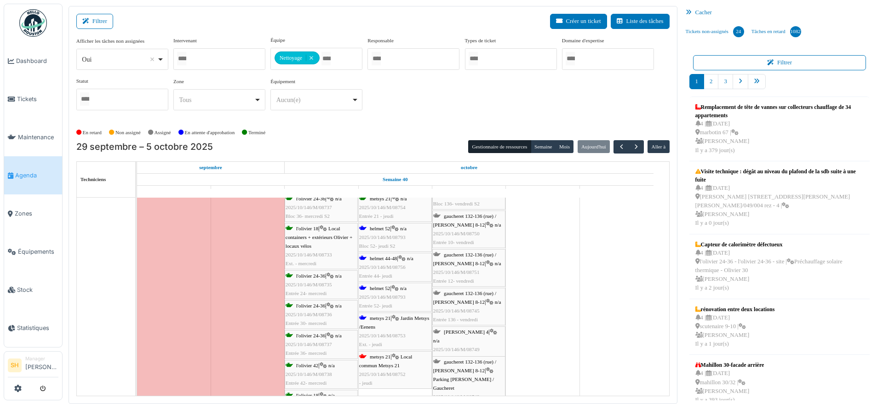
scroll to position [752, 0]
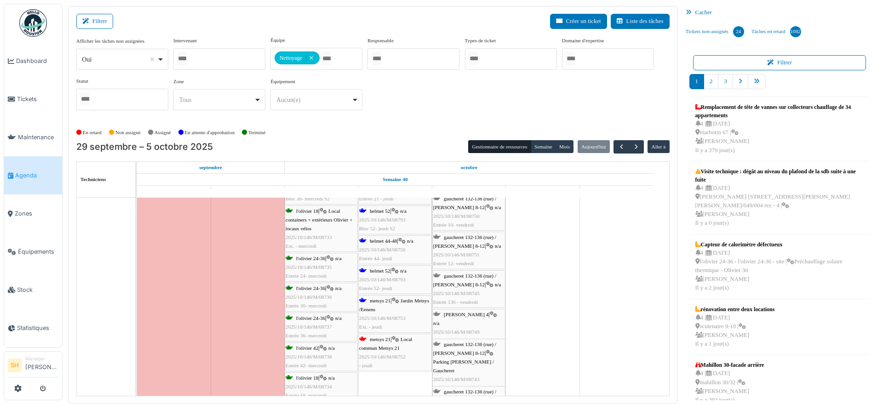
click at [385, 302] on span "metsys 21" at bounding box center [380, 301] width 21 height 6
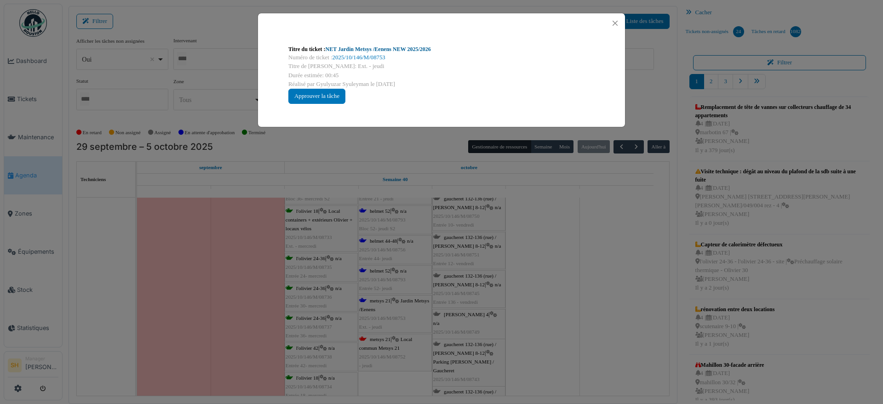
click at [354, 50] on link "NET Jardin Metsys /Eenens NEW 2025/2026" at bounding box center [378, 49] width 105 height 6
click at [524, 249] on div "Titre du ticket : NET Jardin Metsys /Eenens NEW 2025/2026 Numéro de ticket : 20…" at bounding box center [441, 202] width 883 height 404
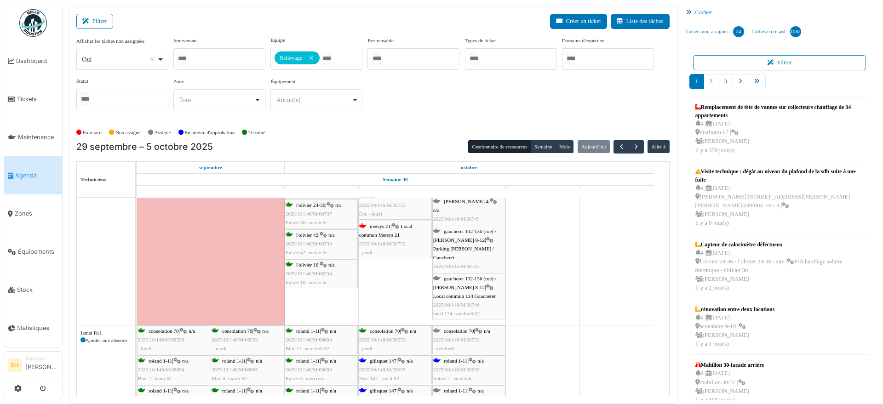
scroll to position [867, 0]
click at [383, 226] on span "metsys 21" at bounding box center [380, 225] width 21 height 6
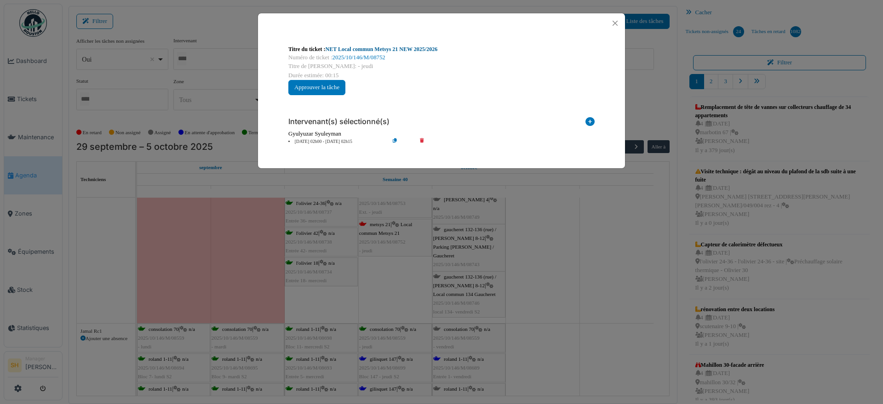
click at [352, 51] on link "NET Local commun Metsys 21 NEW 2025/2026" at bounding box center [382, 49] width 112 height 6
drag, startPoint x: 561, startPoint y: 274, endPoint x: 528, endPoint y: 269, distance: 33.5
click at [561, 273] on div "Titre du ticket : NET Local commun Metsys 21 NEW 2025/2026 Numéro de ticket : 2…" at bounding box center [441, 202] width 883 height 404
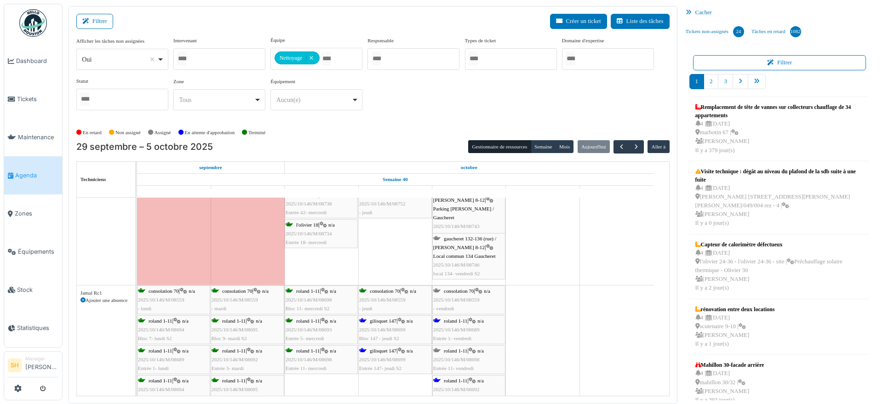
scroll to position [924, 0]
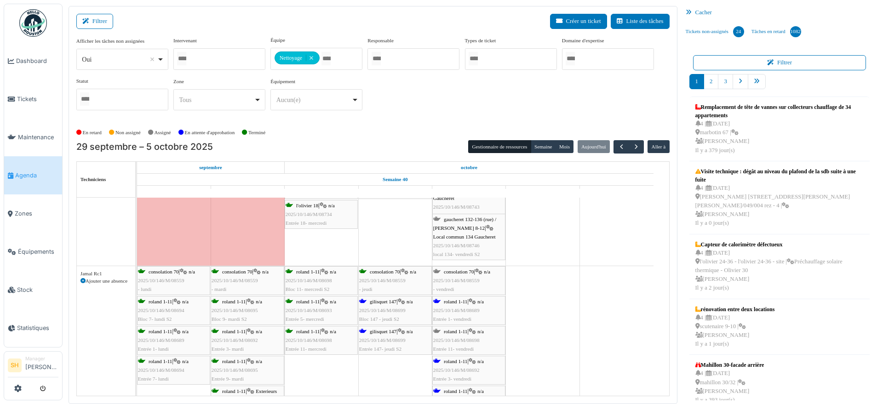
click at [392, 301] on span "gilisquet 147" at bounding box center [383, 302] width 27 height 6
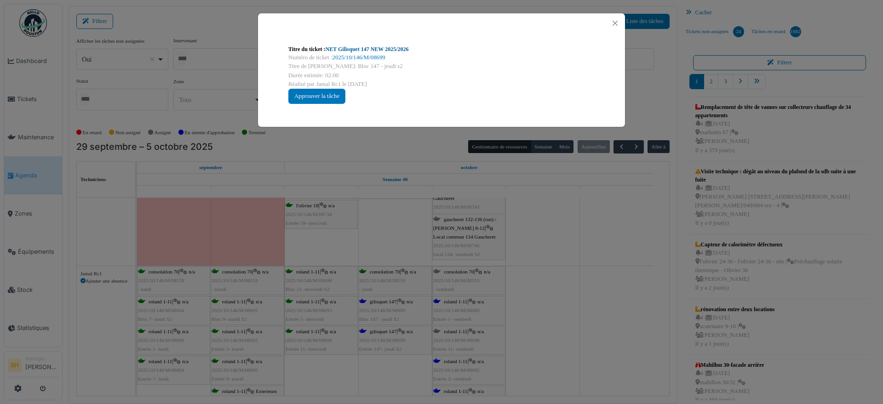
click at [362, 50] on link "NET Gilisquet 147 NEW 2025/2026" at bounding box center [367, 49] width 83 height 6
click at [582, 258] on div "Titre du ticket : NET Gilisquet 147 NEW 2025/2026 Numéro de ticket : 2025/10/14…" at bounding box center [441, 202] width 883 height 404
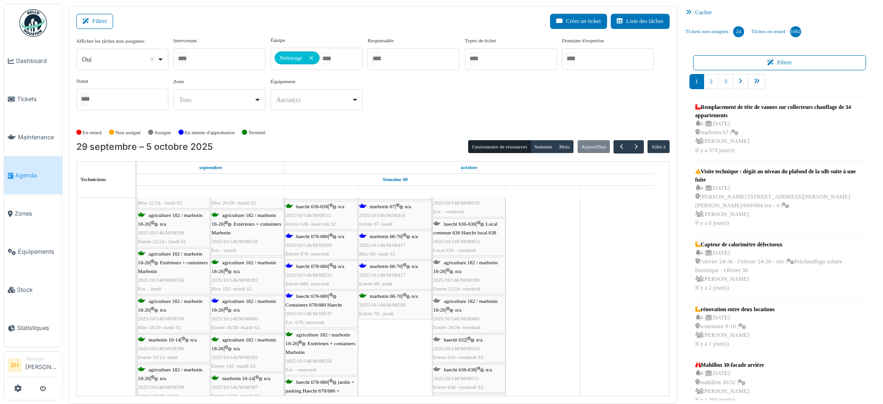
scroll to position [1327, 0]
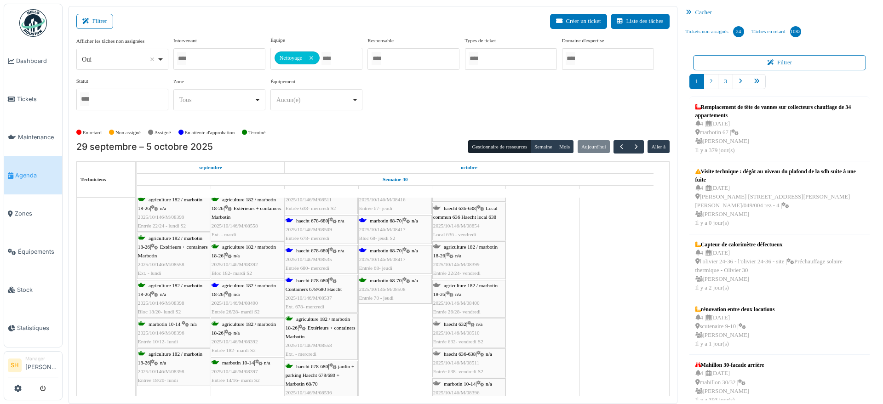
click at [234, 285] on span "agriculture 182 / marbotin 18-26" at bounding box center [244, 290] width 64 height 14
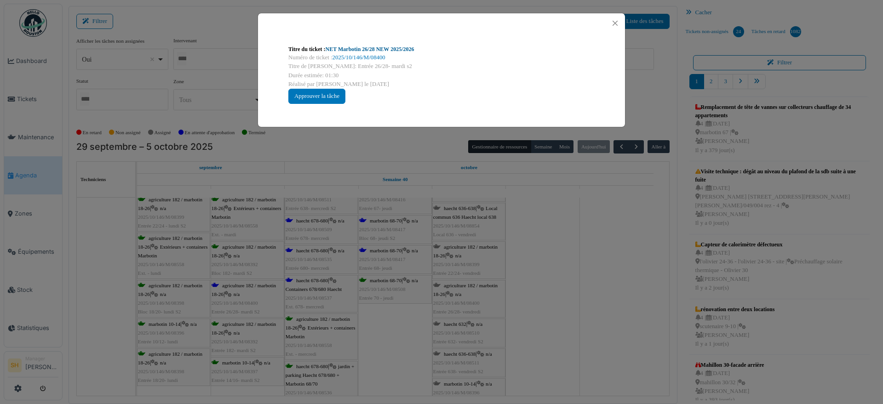
click at [369, 48] on link "NET Marbotin 26/28 NEW 2025/2026" at bounding box center [370, 49] width 89 height 6
drag, startPoint x: 615, startPoint y: 265, endPoint x: 513, endPoint y: 292, distance: 105.0
click at [615, 266] on div "Titre du ticket : NET Marbotin 26/28 NEW 2025/2026 Numéro de ticket : 2025/10/1…" at bounding box center [441, 202] width 883 height 404
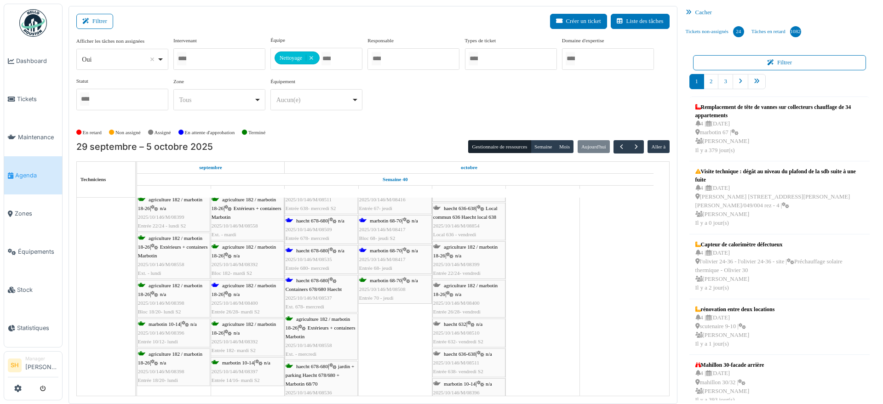
click at [384, 255] on div "marbotin 68-70 | n/a 2025/10/146/M/08417 Entrée 68- jeudi" at bounding box center [395, 260] width 72 height 27
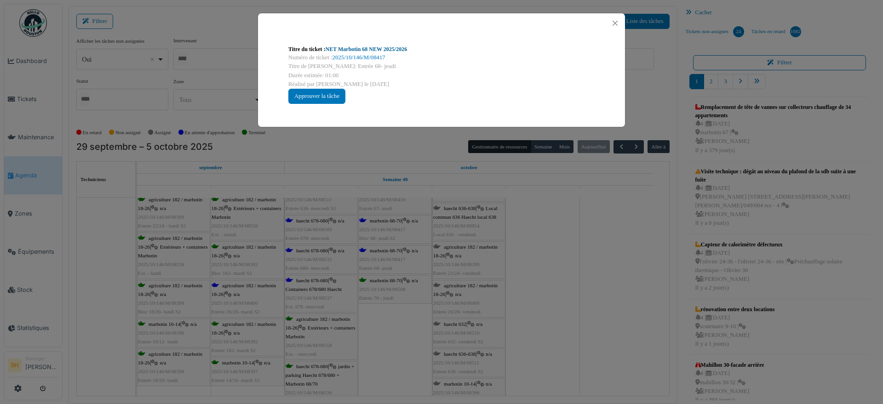
click at [365, 49] on link "NET Marbotin 68 NEW 2025/2026" at bounding box center [367, 49] width 82 height 6
drag, startPoint x: 551, startPoint y: 290, endPoint x: 468, endPoint y: 289, distance: 82.4
click at [548, 292] on div "Titre du ticket : NET Marbotin 68 NEW 2025/2026 Numéro de ticket : 2025/10/146/…" at bounding box center [441, 202] width 883 height 404
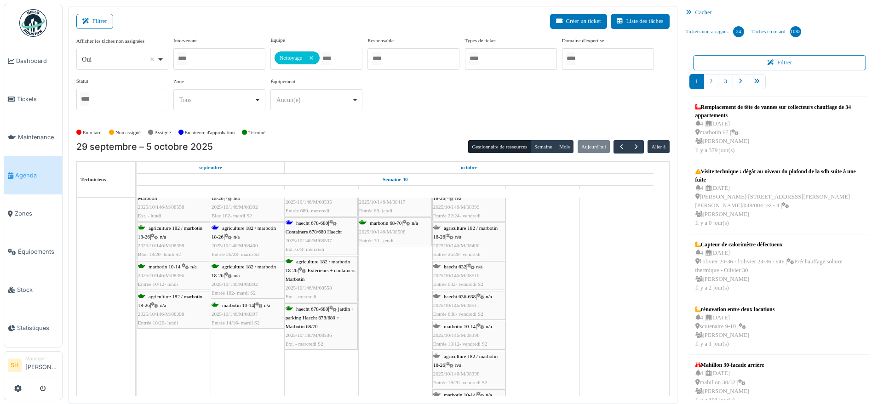
scroll to position [1442, 0]
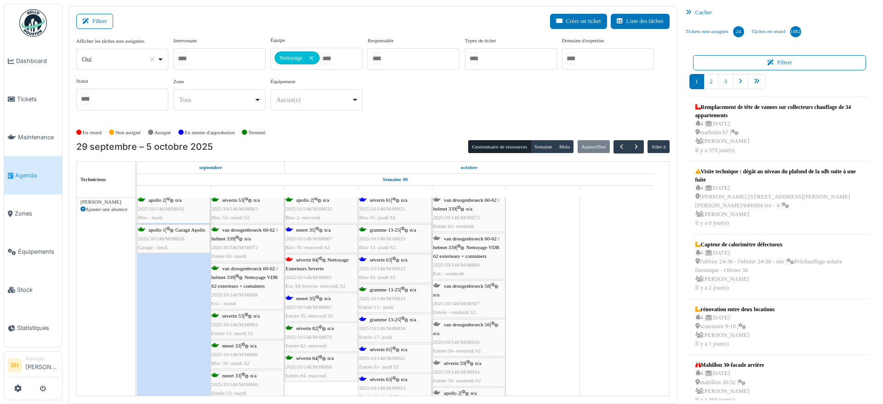
click at [137, 265] on div "apollo 2 | n/a 2025/10/146/M/08832 Bloc - lundi séverin 53 | n/a 2025/10/146/M/…" at bounding box center [137, 396] width 0 height 403
click at [314, 259] on span "séverin 84" at bounding box center [306, 260] width 21 height 6
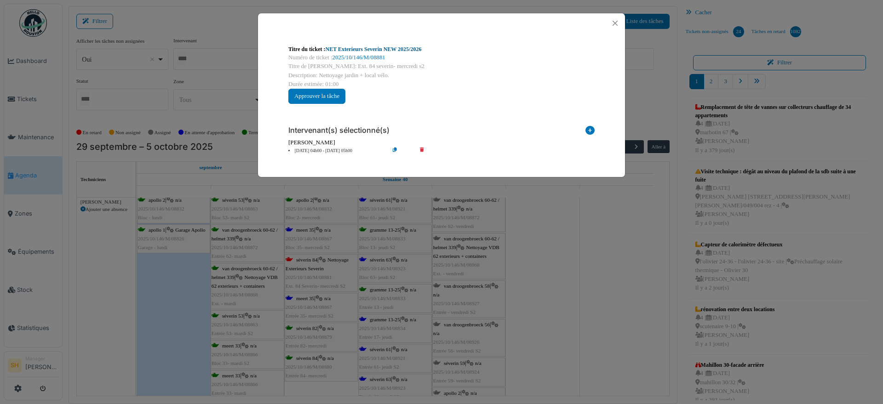
click at [371, 48] on link "NET Exterieurs Severin NEW 2025/2026" at bounding box center [374, 49] width 96 height 6
drag, startPoint x: 576, startPoint y: 313, endPoint x: 549, endPoint y: 310, distance: 26.8
click at [576, 312] on div "Titre du ticket : NET Exterieurs Severin NEW 2025/2026 Numéro de ticket : 2025/…" at bounding box center [441, 202] width 883 height 404
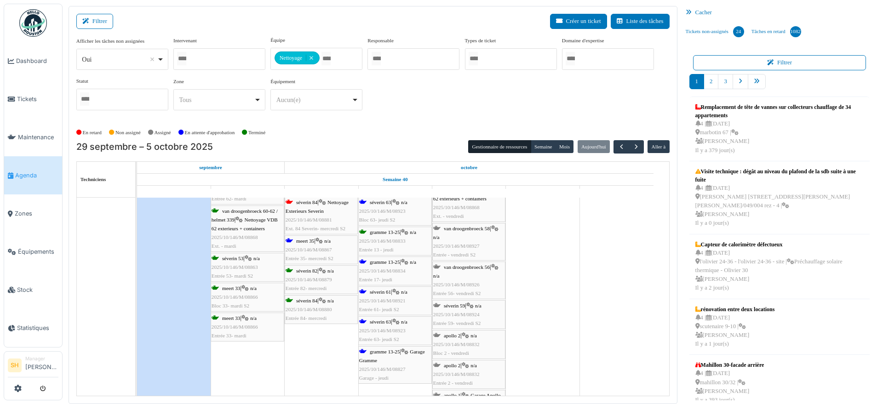
scroll to position [1614, 0]
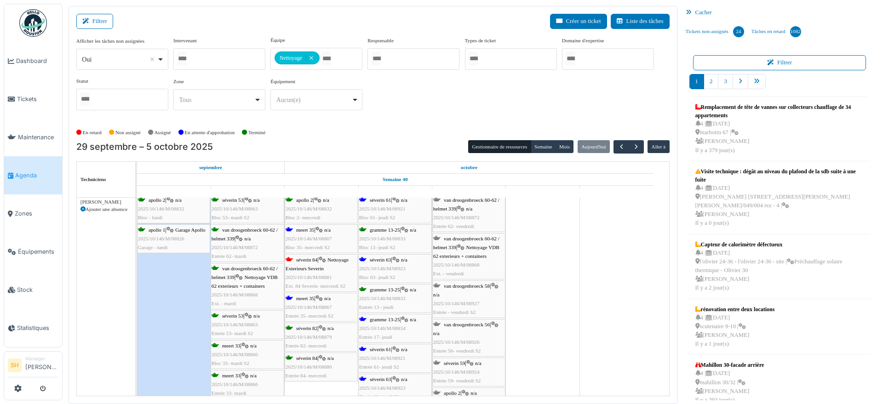
click at [316, 226] on div "meert 35 | n/a 2025/10/146/M/08867 Bloc 35- mercredi S2" at bounding box center [321, 239] width 71 height 27
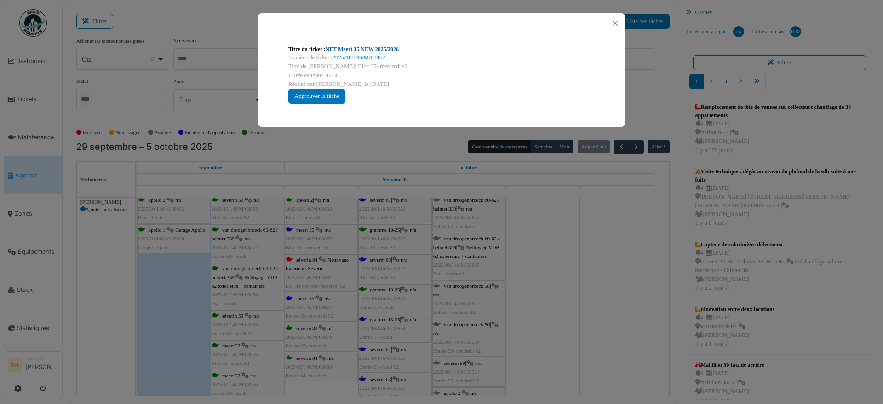
click at [368, 49] on link "NET Meert 35 NEW 2025/2026" at bounding box center [363, 49] width 74 height 6
drag, startPoint x: 582, startPoint y: 310, endPoint x: 473, endPoint y: 308, distance: 108.1
click at [580, 310] on div "Titre du ticket : NET Meert 35 NEW 2025/2026 Numéro de ticket : 2025/10/146/M/0…" at bounding box center [441, 202] width 883 height 404
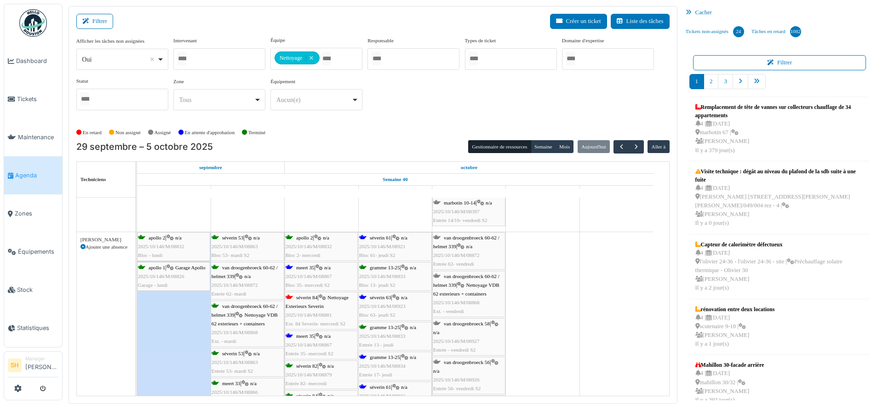
scroll to position [1557, 0]
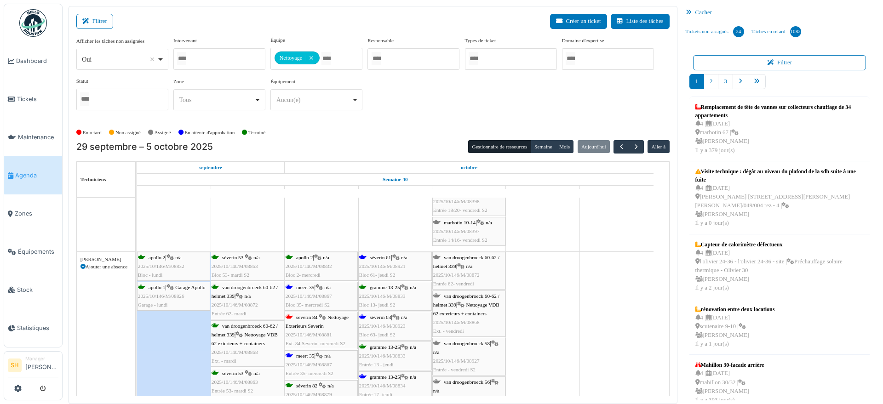
click at [391, 258] on span "séverin 61" at bounding box center [380, 258] width 21 height 6
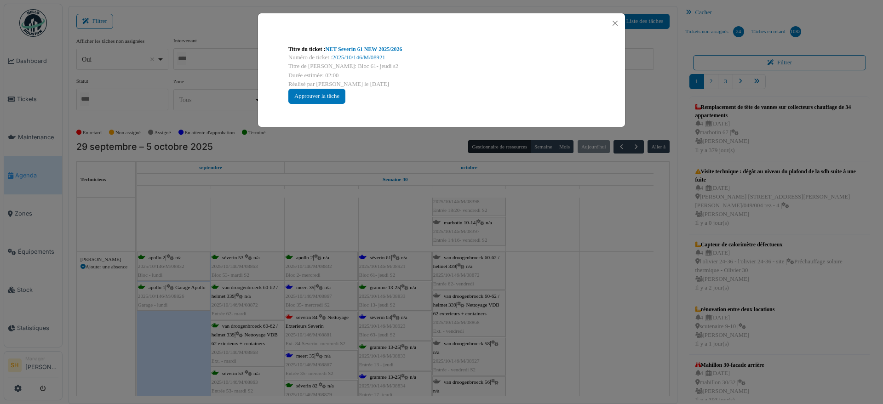
click at [354, 53] on div "Numéro de ticket : 2025/10/146/M/08921" at bounding box center [441, 57] width 306 height 9
click at [359, 49] on link "NET Severin 61 NEW 2025/2026" at bounding box center [364, 49] width 77 height 6
drag, startPoint x: 556, startPoint y: 280, endPoint x: 533, endPoint y: 294, distance: 27.1
click at [557, 280] on div "Titre du ticket : NET Severin 61 NEW 2025/2026 Numéro de ticket : 2025/10/146/M…" at bounding box center [441, 202] width 883 height 404
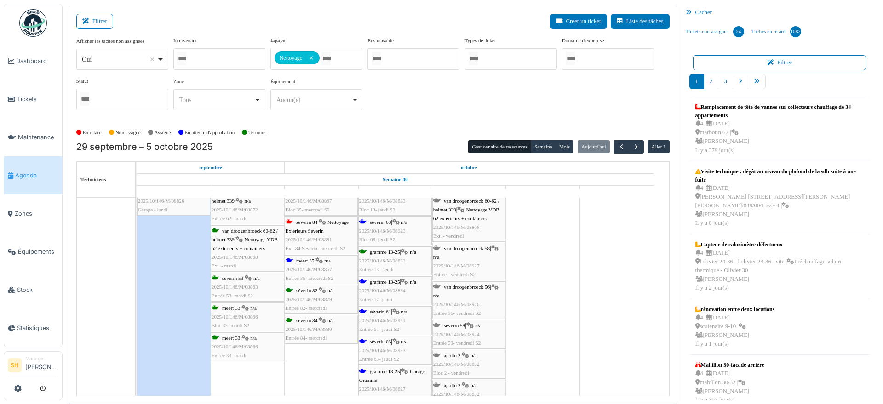
scroll to position [1672, 0]
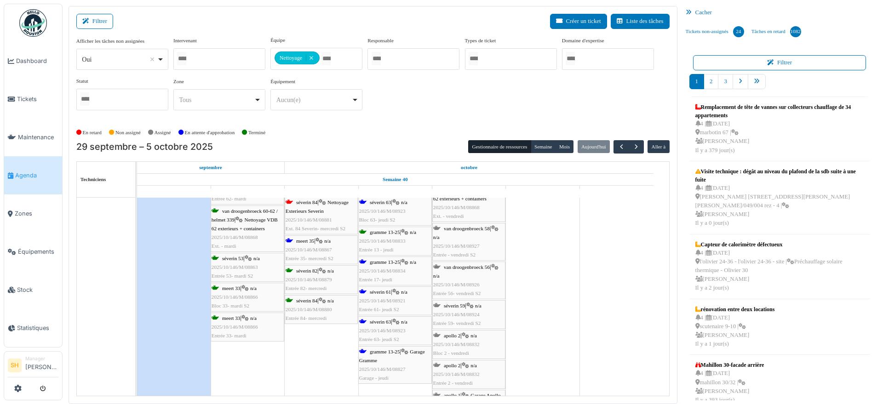
click at [373, 296] on div "séverin 61 | n/a 2025/10/146/M/08921 Entrée 61- jeudi S2" at bounding box center [395, 301] width 72 height 27
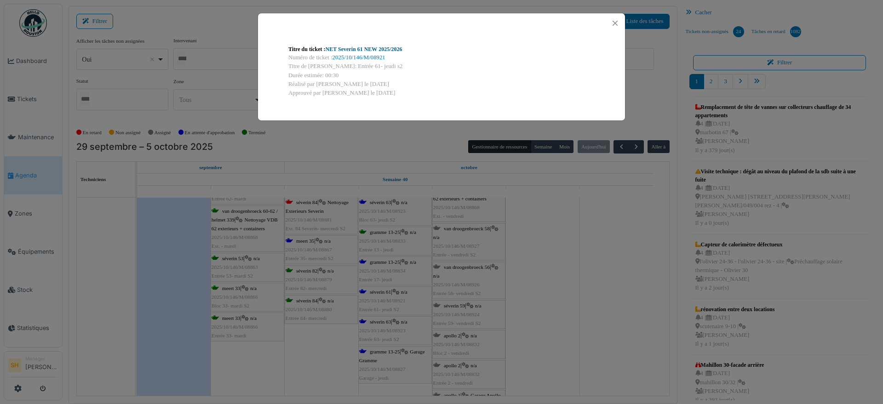
click at [346, 49] on link "NET Severin 61 NEW 2025/2026" at bounding box center [364, 49] width 77 height 6
drag, startPoint x: 547, startPoint y: 260, endPoint x: 529, endPoint y: 257, distance: 18.8
click at [547, 260] on div "Titre du ticket : NET Severin 61 NEW 2025/2026 Numéro de ticket : 2025/10/146/M…" at bounding box center [441, 202] width 883 height 404
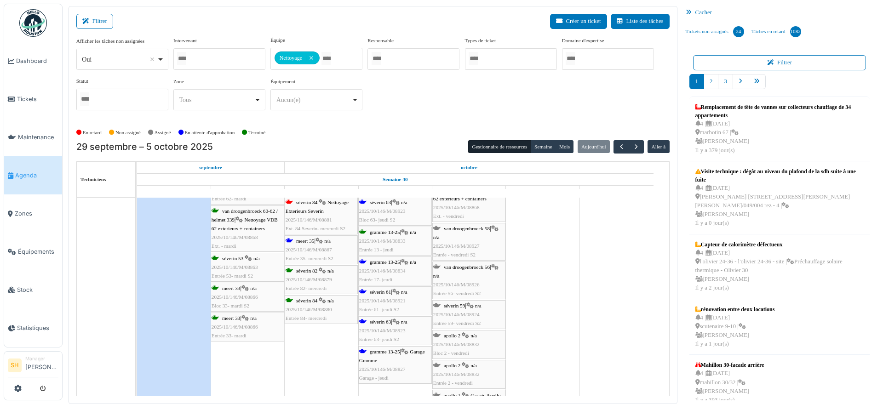
scroll to position [1614, 0]
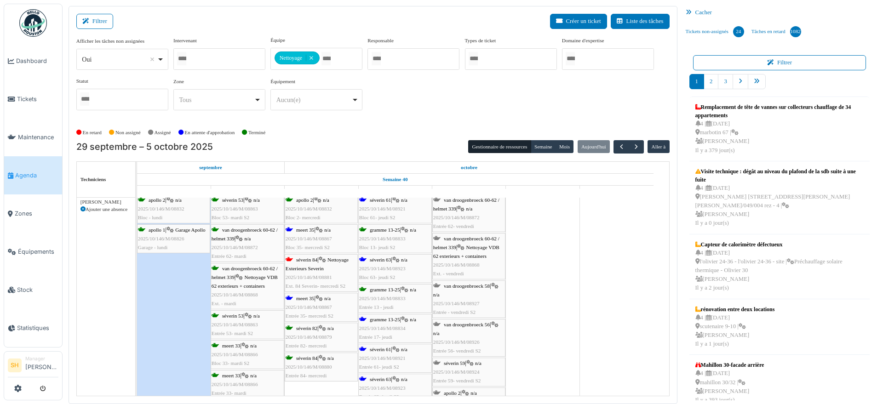
click at [387, 258] on span "séverin 63" at bounding box center [380, 260] width 21 height 6
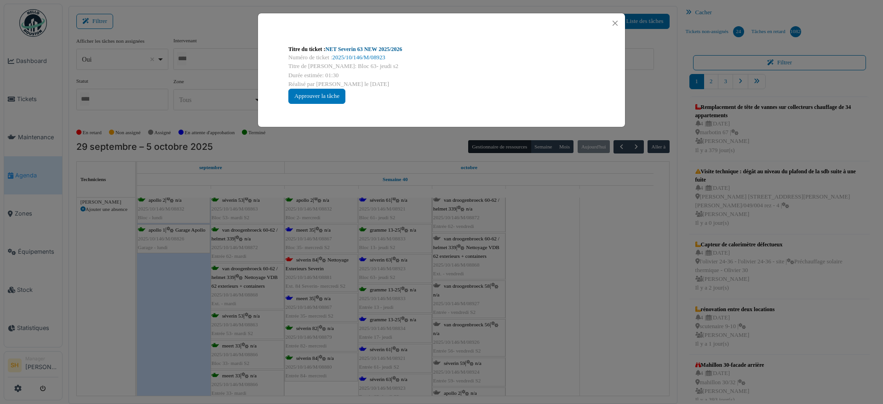
click at [349, 47] on link "NET Severin 63 NEW 2025/2026" at bounding box center [364, 49] width 77 height 6
drag, startPoint x: 570, startPoint y: 303, endPoint x: 396, endPoint y: 330, distance: 176.4
click at [568, 303] on div "Titre du ticket : NET Severin 63 NEW 2025/2026 Numéro de ticket : 2025/10/146/M…" at bounding box center [441, 202] width 883 height 404
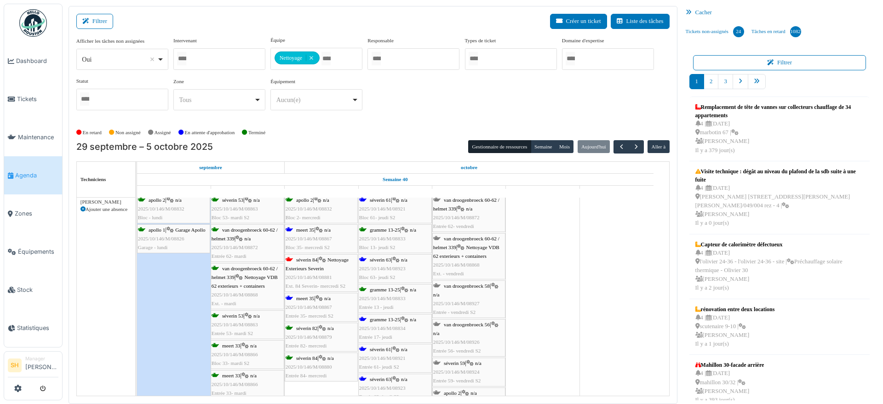
scroll to position [1672, 0]
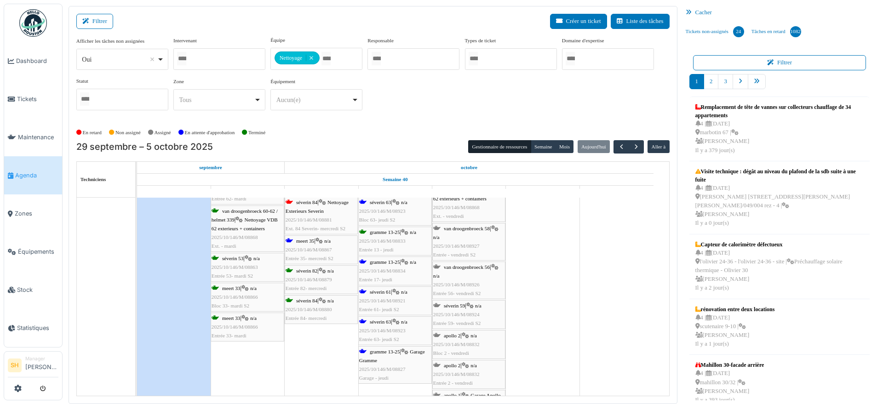
click at [386, 349] on span "gramme 13-25" at bounding box center [385, 352] width 30 height 6
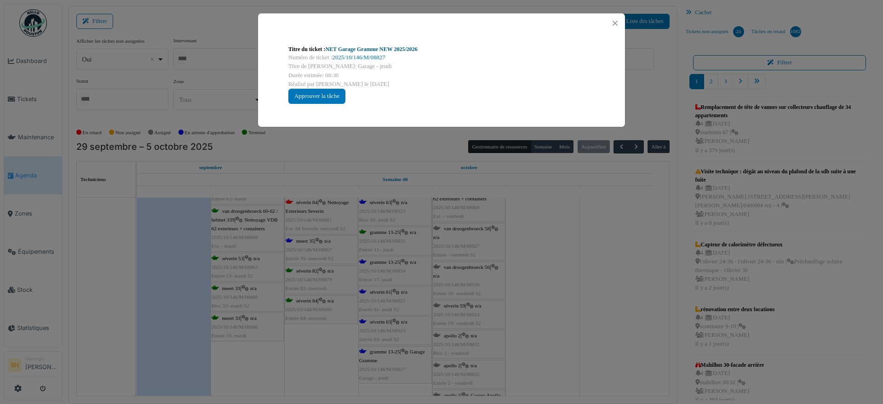
click at [348, 50] on link "NET Garage Gramme NEW 2025/2026" at bounding box center [372, 49] width 92 height 6
click at [515, 262] on div "Titre du ticket : NET Garage Gramme NEW 2025/2026 Numéro de ticket : 2025/10/14…" at bounding box center [441, 202] width 883 height 404
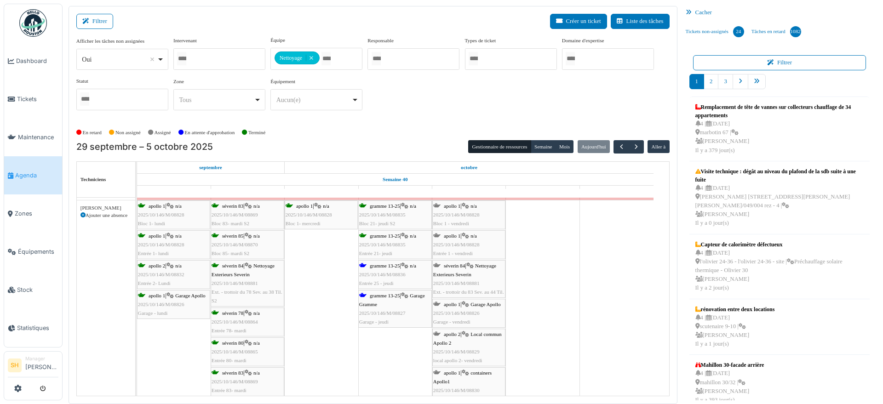
scroll to position [2017, 0]
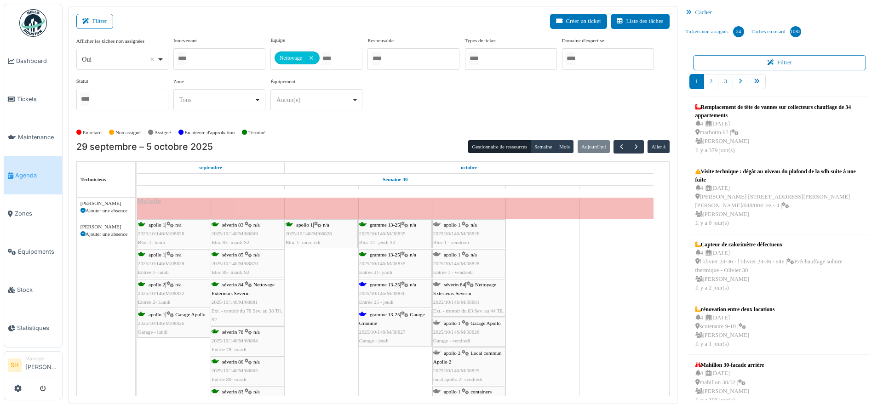
click at [401, 288] on div "gramme 13-25 | n/a 2025/10/146/M/08836 Entrée 25 - jeudi" at bounding box center [395, 294] width 72 height 27
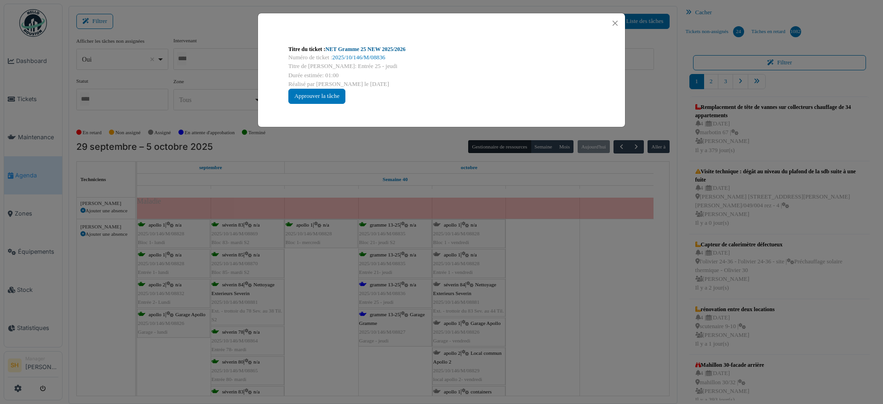
click at [363, 47] on link "NET Gramme 25 NEW 2025/2026" at bounding box center [366, 49] width 80 height 6
drag, startPoint x: 509, startPoint y: 286, endPoint x: 477, endPoint y: 300, distance: 35.8
click at [508, 286] on div "Titre du ticket : NET Gramme 25 NEW 2025/2026 Numéro de ticket : 2025/10/146/M/…" at bounding box center [441, 202] width 883 height 404
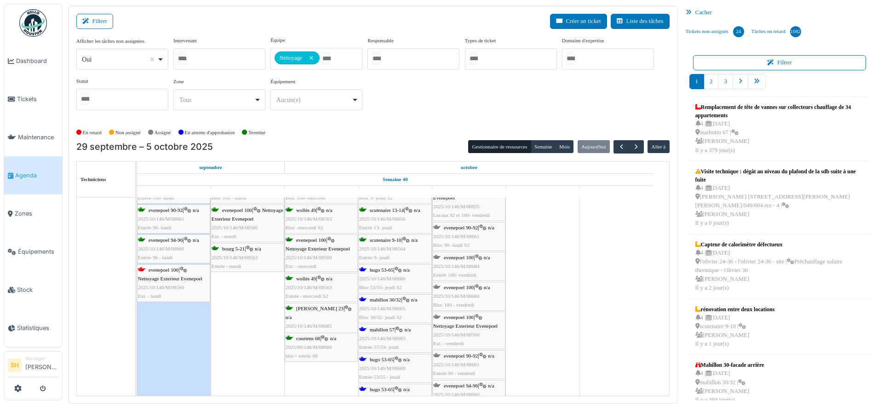
click at [392, 272] on div "hugo 53-65 | n/a 2025/10/146/M/08680 Bloc 53/55- jeudi S2" at bounding box center [395, 279] width 72 height 27
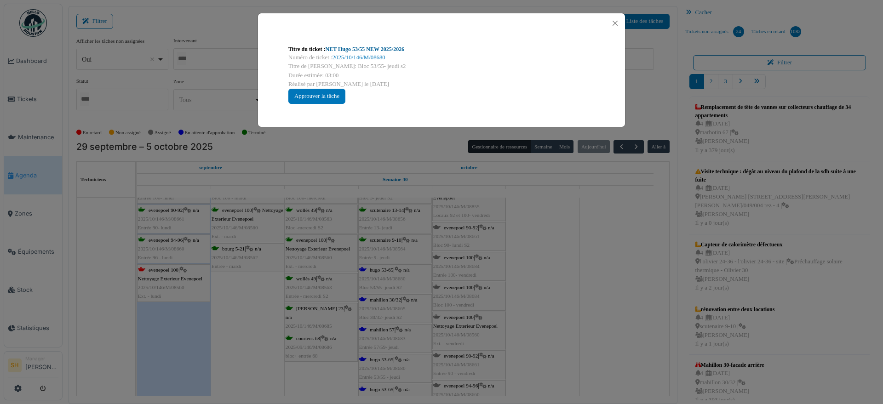
click at [341, 48] on link "NET Hugo 53/55 NEW 2025/2026" at bounding box center [365, 49] width 79 height 6
drag, startPoint x: 561, startPoint y: 231, endPoint x: 471, endPoint y: 288, distance: 105.8
click at [561, 236] on div "Titre du ticket : NET Hugo 53/55 NEW 2025/2026 Numéro de ticket : 2025/10/146/M…" at bounding box center [441, 202] width 883 height 404
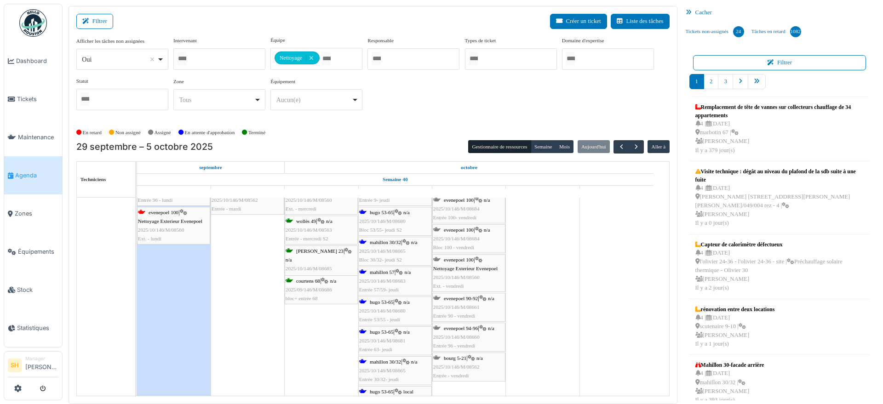
click at [391, 275] on div "mahillon 57 | n/a 2025/10/146/M/08683 Entrée 57/59- jeudi" at bounding box center [395, 281] width 72 height 27
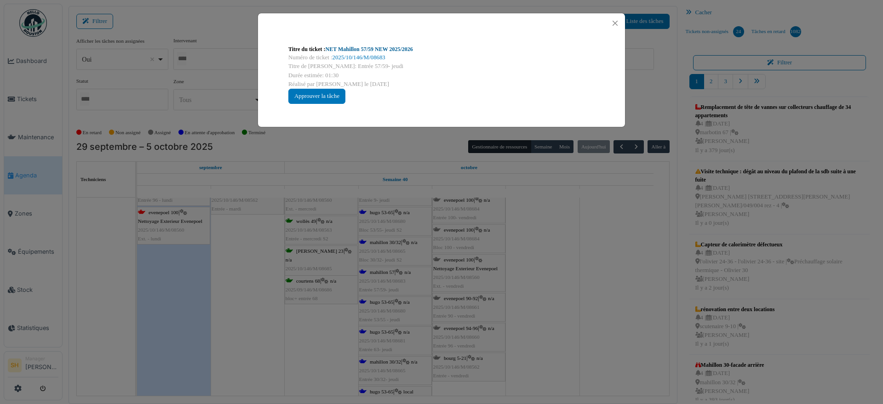
click at [354, 50] on link "NET Mahillon 57/59 NEW 2025/2026" at bounding box center [369, 49] width 87 height 6
click at [540, 321] on div "Titre du ticket : NET Mahillon 57/59 NEW 2025/2026 Numéro de ticket : 2025/10/1…" at bounding box center [441, 202] width 883 height 404
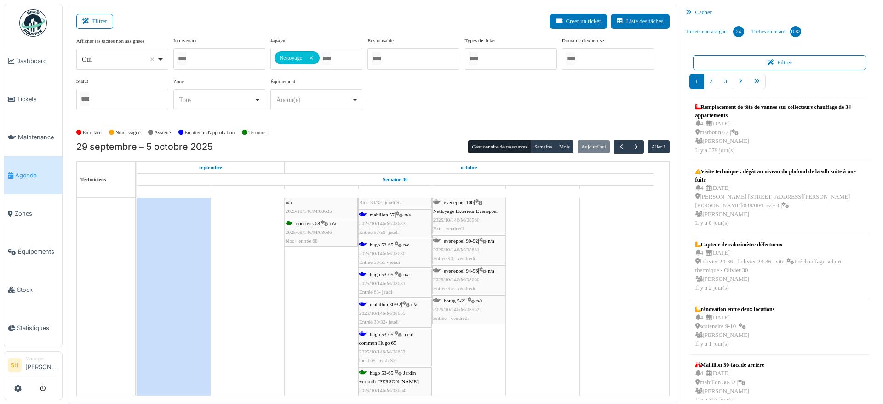
drag, startPoint x: 394, startPoint y: 336, endPoint x: 389, endPoint y: 339, distance: 5.4
click at [393, 336] on span "hugo 53-65" at bounding box center [381, 335] width 23 height 6
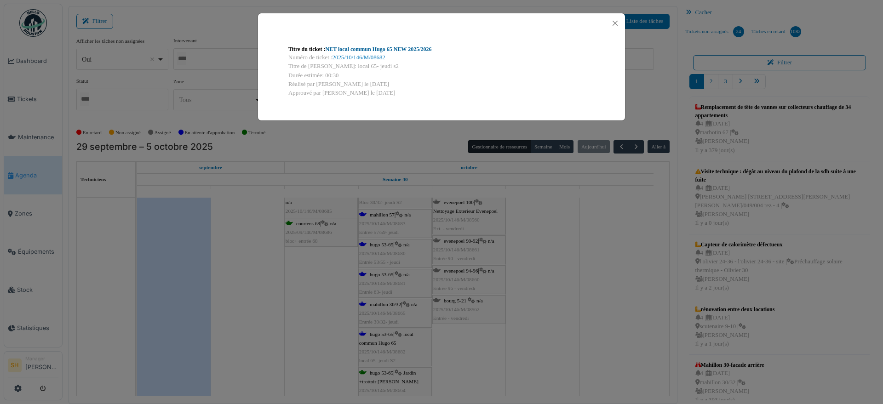
click at [387, 48] on link "NET local commun Hugo 65 NEW 2025/2026" at bounding box center [379, 49] width 106 height 6
click at [499, 275] on div "Titre du ticket : NET local commun Hugo 65 NEW 2025/2026 Numéro de ticket : 202…" at bounding box center [441, 202] width 883 height 404
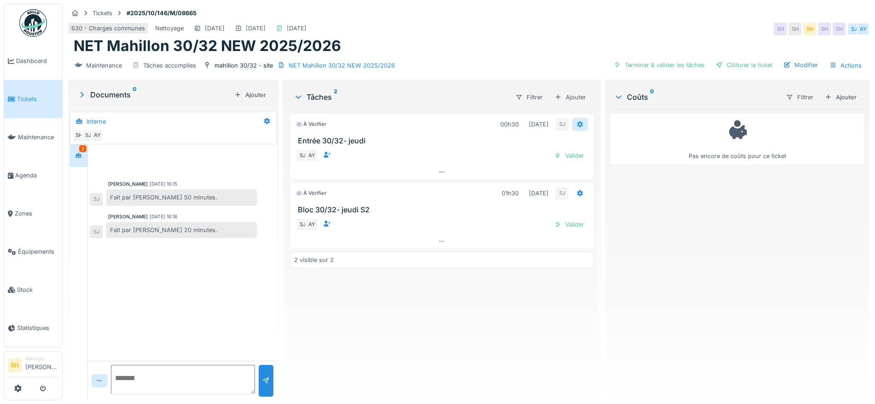
click at [577, 125] on icon at bounding box center [580, 124] width 6 height 6
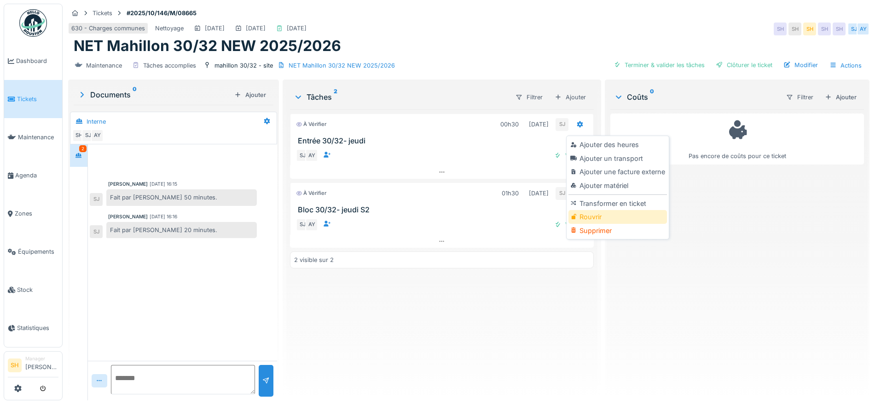
click at [609, 217] on div "Rouvrir" at bounding box center [617, 217] width 98 height 14
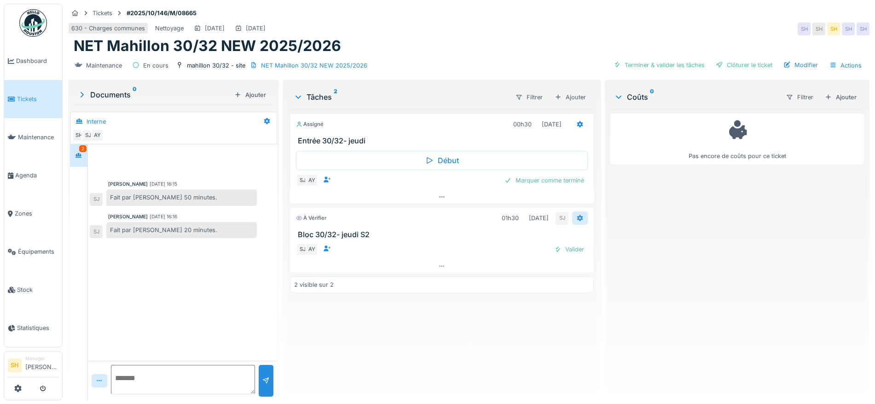
click at [576, 220] on icon at bounding box center [579, 218] width 7 height 6
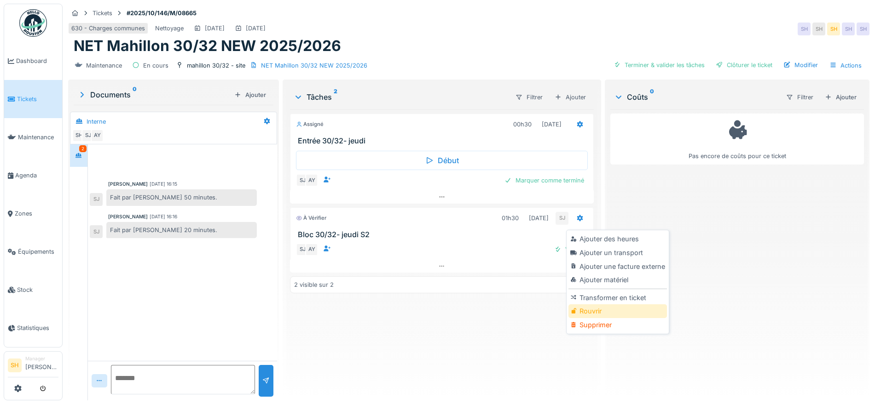
click at [596, 306] on div "Rouvrir" at bounding box center [617, 312] width 98 height 14
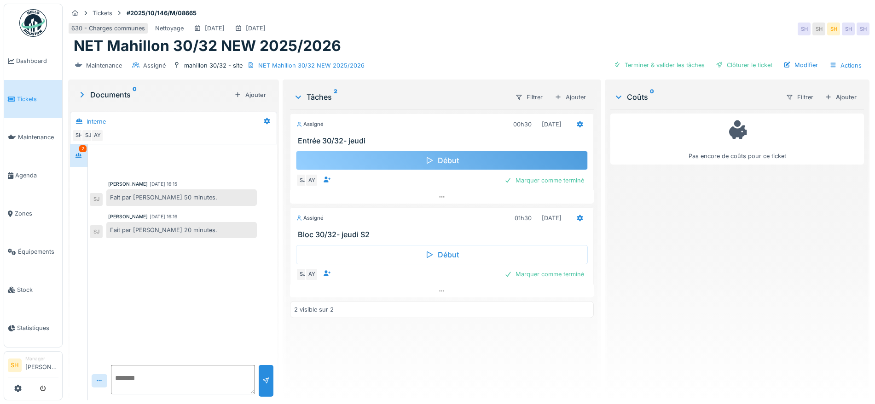
click at [445, 162] on div "Début" at bounding box center [442, 160] width 292 height 19
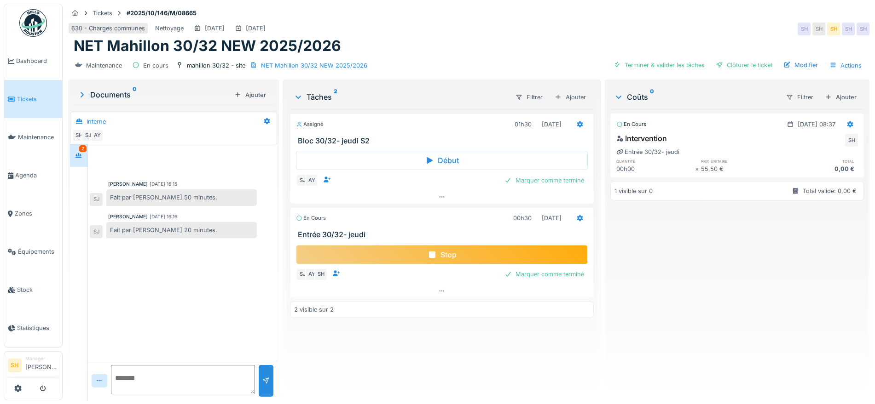
click at [439, 258] on div "Stop" at bounding box center [442, 254] width 292 height 19
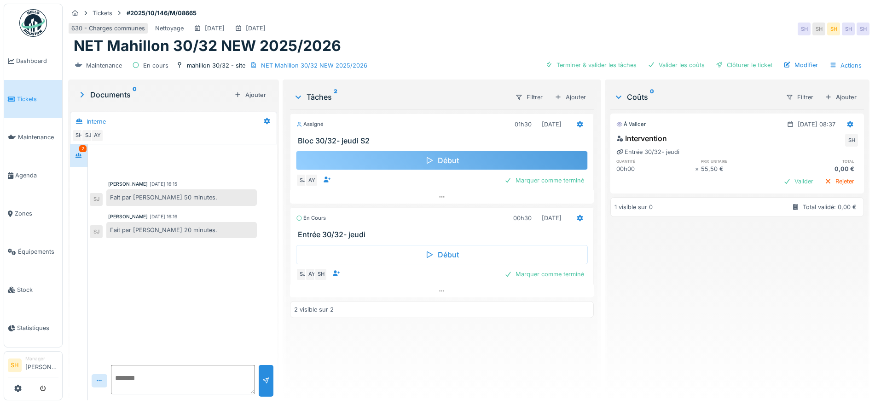
click at [463, 161] on div "Début" at bounding box center [442, 160] width 292 height 19
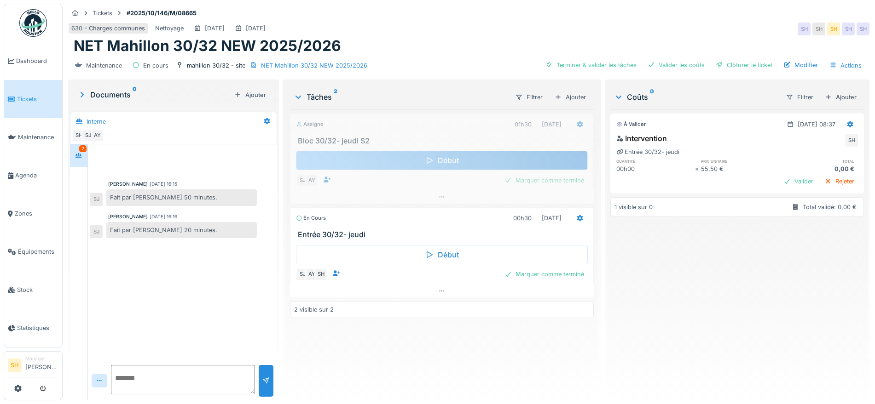
click at [463, 161] on div "Début" at bounding box center [442, 160] width 292 height 19
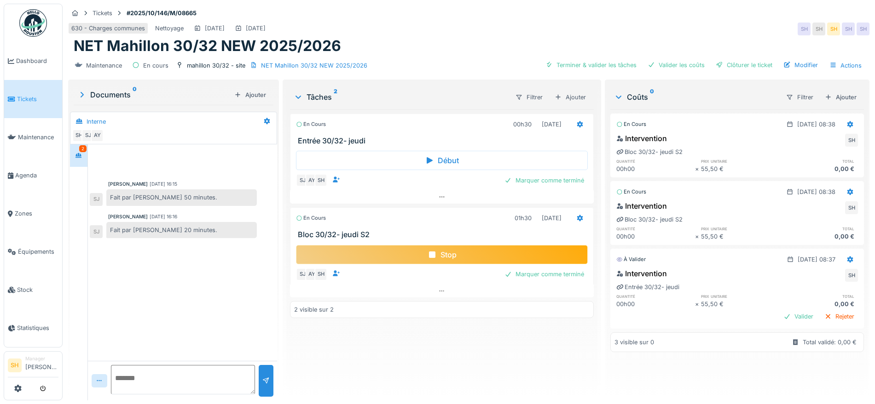
click at [494, 254] on div "Stop" at bounding box center [442, 254] width 292 height 19
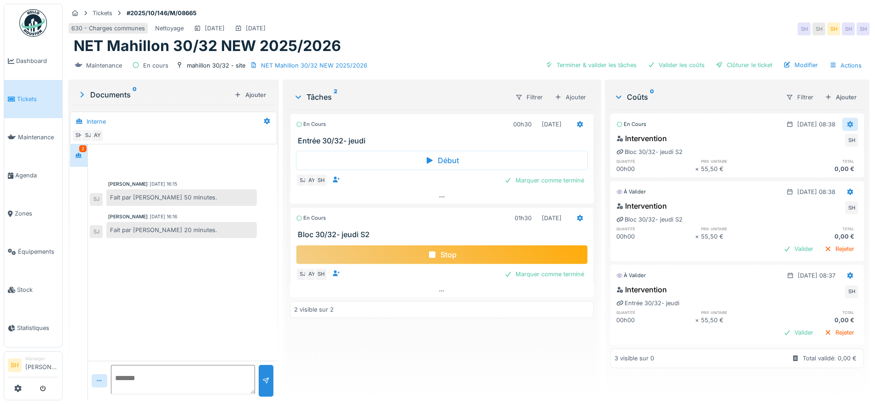
click at [847, 122] on icon at bounding box center [850, 124] width 6 height 6
click at [842, 144] on div "Supprimer" at bounding box center [840, 145] width 45 height 14
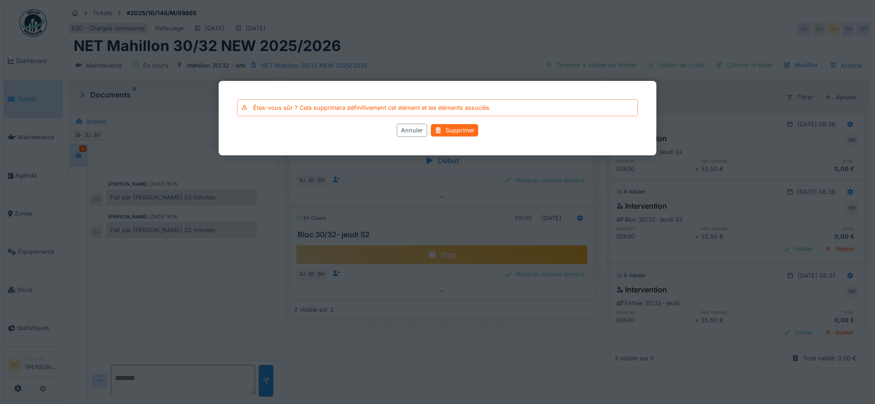
click at [463, 130] on div "Supprimer" at bounding box center [454, 130] width 47 height 12
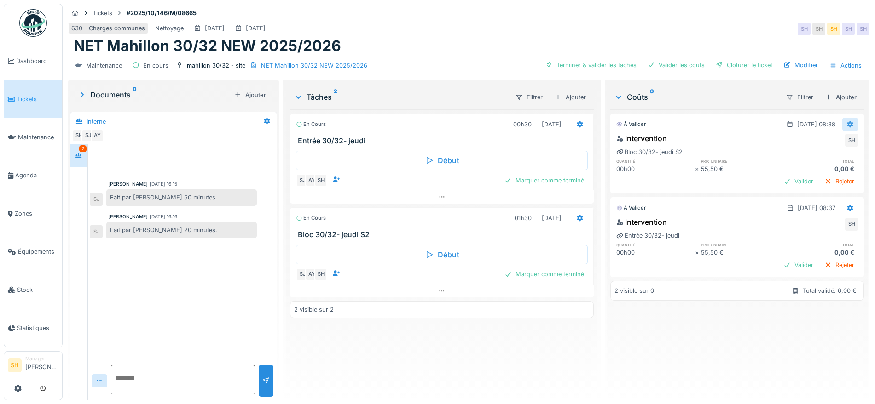
click at [846, 121] on div at bounding box center [849, 124] width 7 height 9
click at [830, 145] on div "Modifier" at bounding box center [840, 145] width 45 height 14
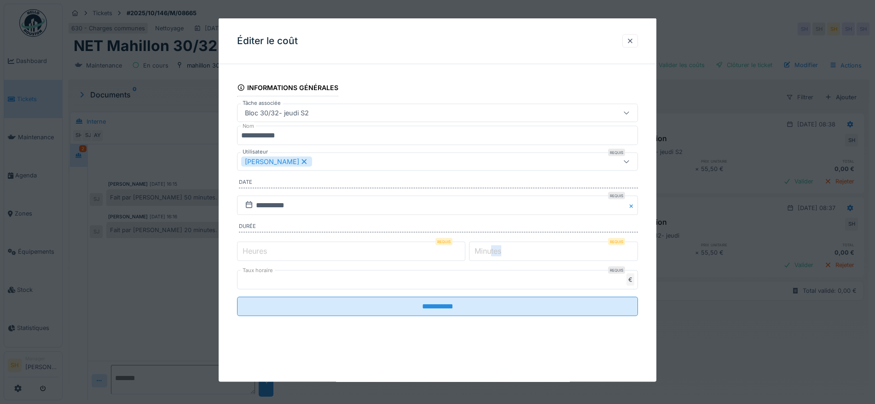
drag, startPoint x: 497, startPoint y: 249, endPoint x: 478, endPoint y: 252, distance: 19.1
click at [478, 252] on div "Minutes Requis *" at bounding box center [553, 251] width 169 height 19
click at [482, 253] on label "Minutes" at bounding box center [488, 250] width 30 height 11
click at [482, 253] on input "*" at bounding box center [553, 251] width 169 height 19
type input "**"
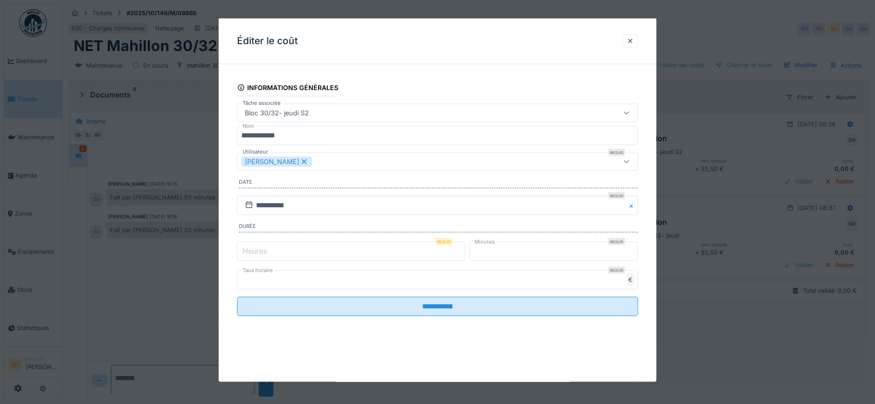
click at [309, 162] on div "[PERSON_NAME]" at bounding box center [414, 162] width 346 height 10
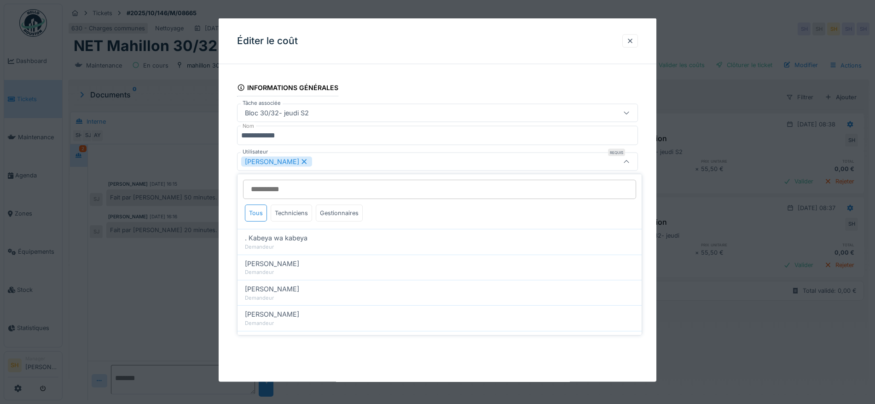
click at [289, 184] on input "Utilisateur" at bounding box center [439, 189] width 393 height 19
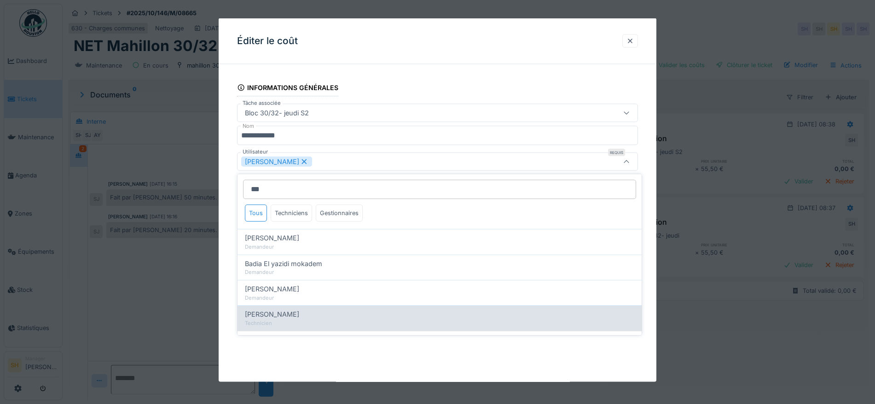
type input "***"
click at [300, 317] on div "Assma Yazami" at bounding box center [439, 315] width 389 height 10
type input "**********"
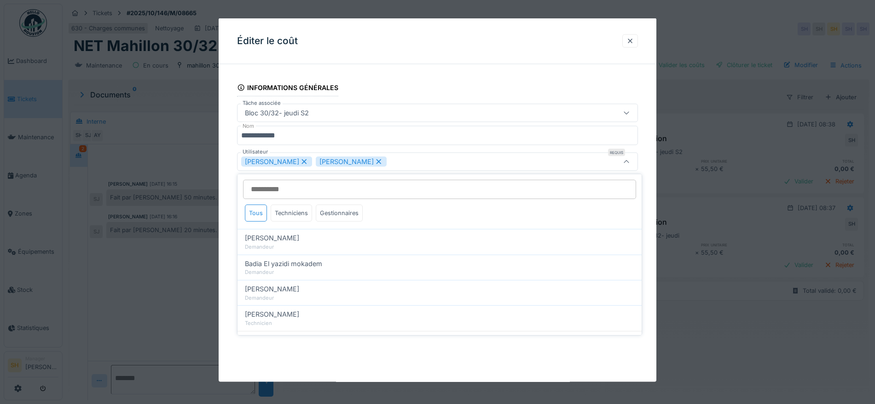
click at [300, 160] on icon at bounding box center [304, 161] width 8 height 6
type input "*****"
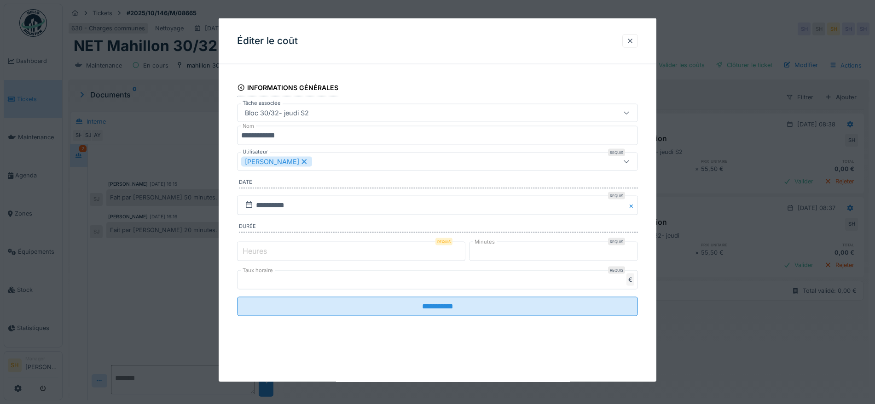
click at [643, 355] on div "**********" at bounding box center [438, 200] width 438 height 364
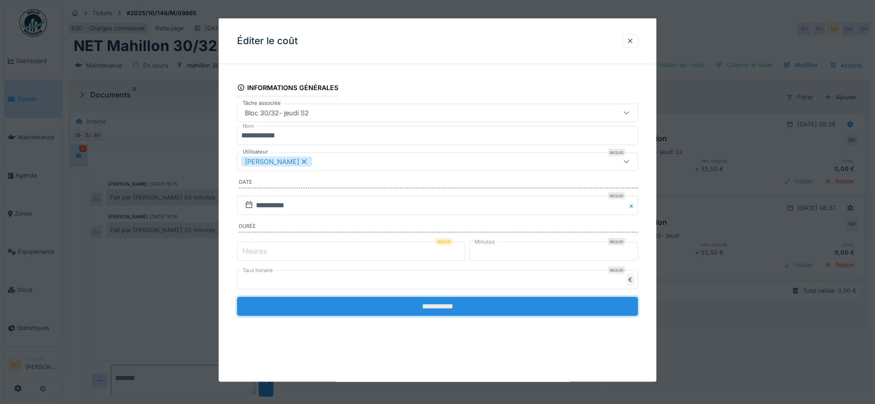
click at [491, 308] on input "**********" at bounding box center [437, 306] width 401 height 19
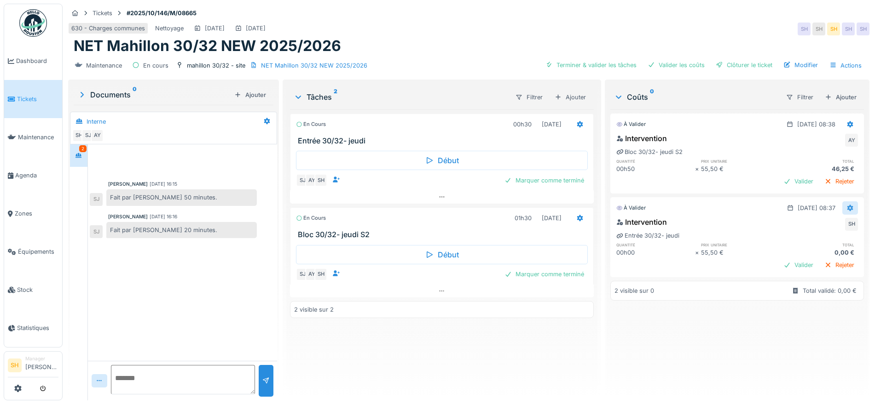
click at [847, 207] on icon at bounding box center [850, 208] width 6 height 6
click at [839, 225] on div "Modifier" at bounding box center [840, 229] width 45 height 14
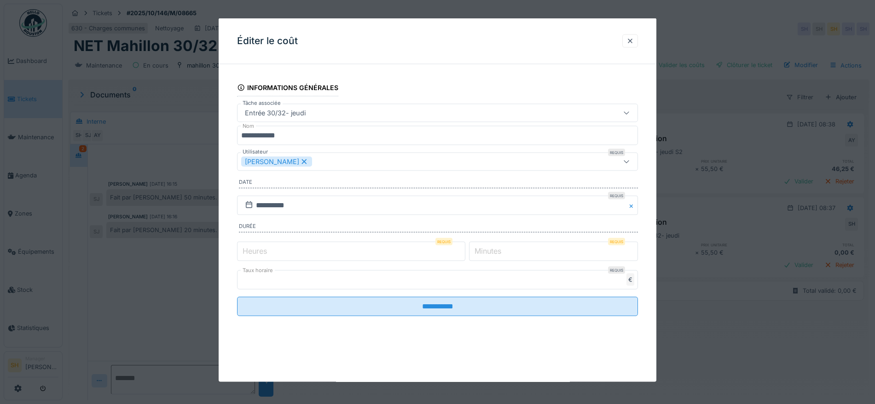
click at [492, 249] on label "Minutes" at bounding box center [488, 250] width 30 height 11
click at [492, 249] on input "*" at bounding box center [553, 251] width 169 height 19
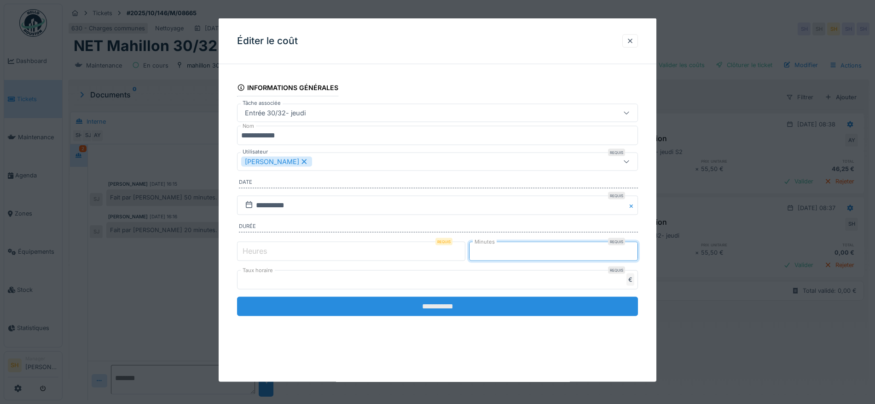
type input "**"
click at [455, 309] on input "**********" at bounding box center [437, 306] width 401 height 19
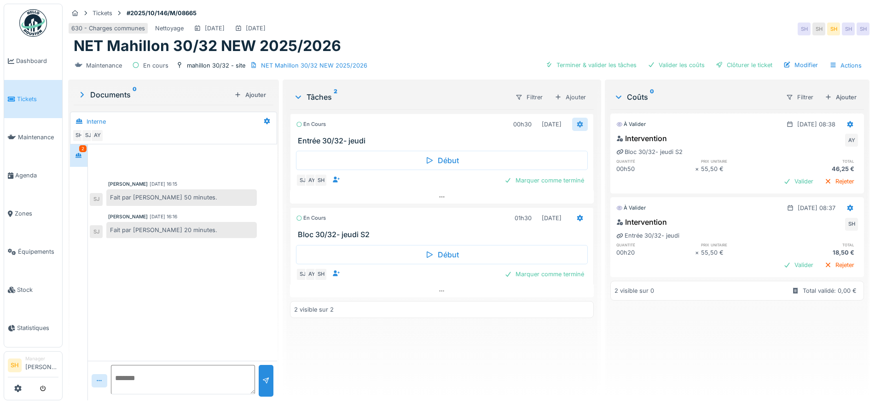
click at [577, 122] on icon at bounding box center [580, 124] width 6 height 6
click at [572, 355] on div "En cours 00h30 03/10/2025 Entrée 30/32- jeudi Début SJ AY SH Marquer comme term…" at bounding box center [442, 252] width 304 height 284
click at [576, 124] on icon at bounding box center [579, 124] width 7 height 6
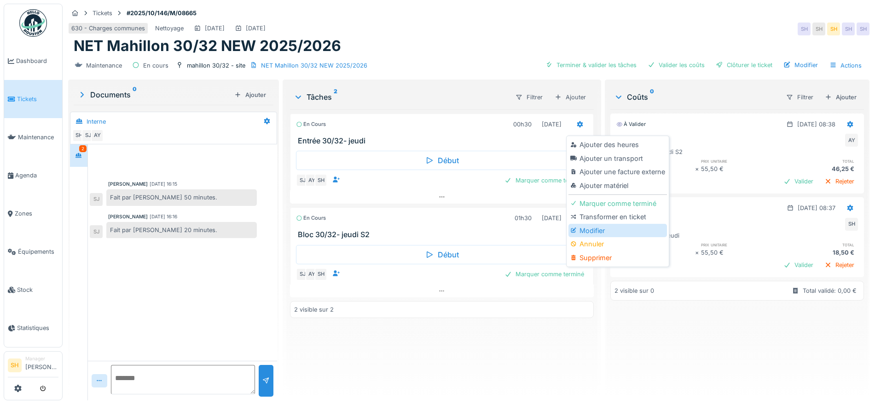
click at [616, 232] on div "Modifier" at bounding box center [617, 231] width 98 height 14
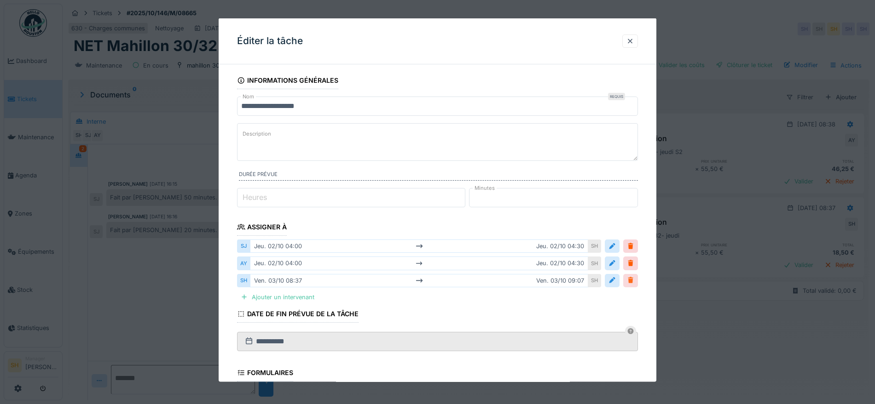
click at [634, 283] on div at bounding box center [630, 280] width 7 height 9
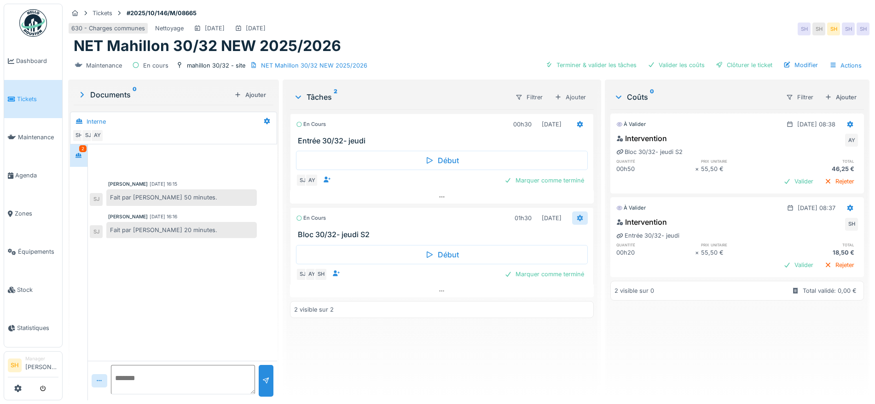
click at [577, 216] on icon at bounding box center [580, 218] width 6 height 6
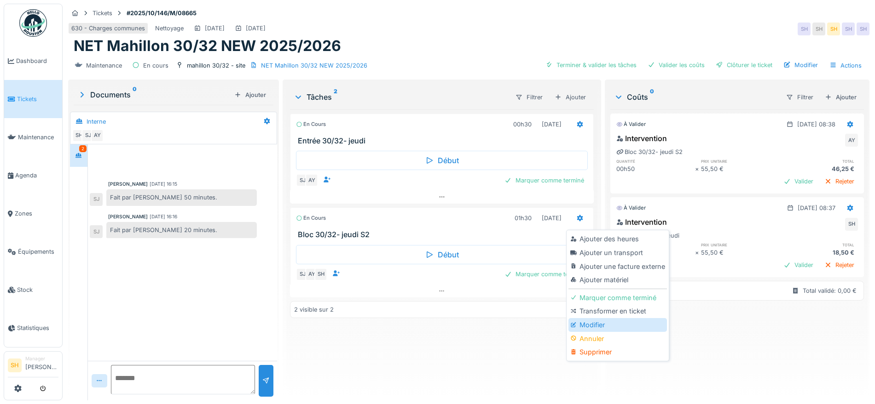
click at [598, 325] on div "Modifier" at bounding box center [617, 325] width 98 height 14
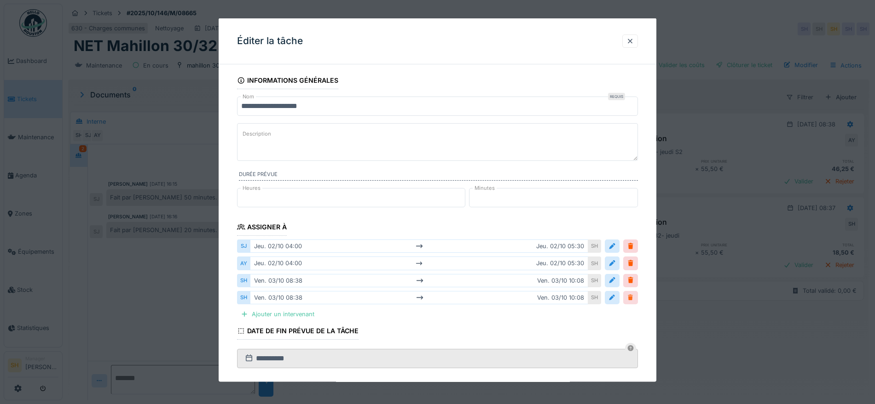
click at [634, 297] on div at bounding box center [630, 297] width 7 height 9
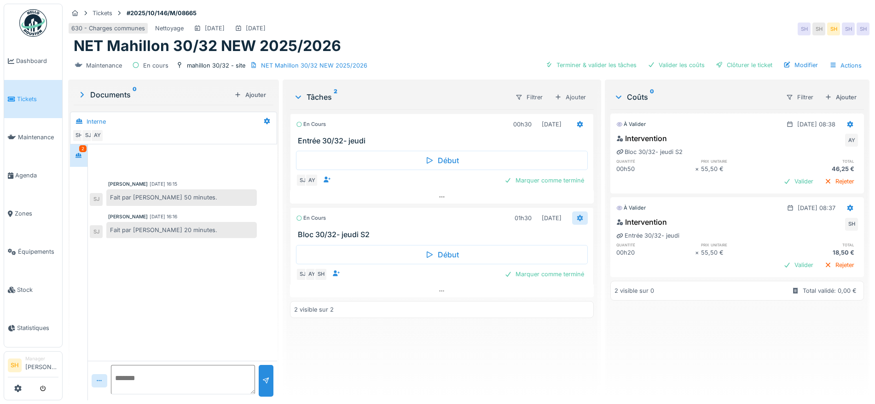
click at [576, 216] on icon at bounding box center [579, 218] width 7 height 6
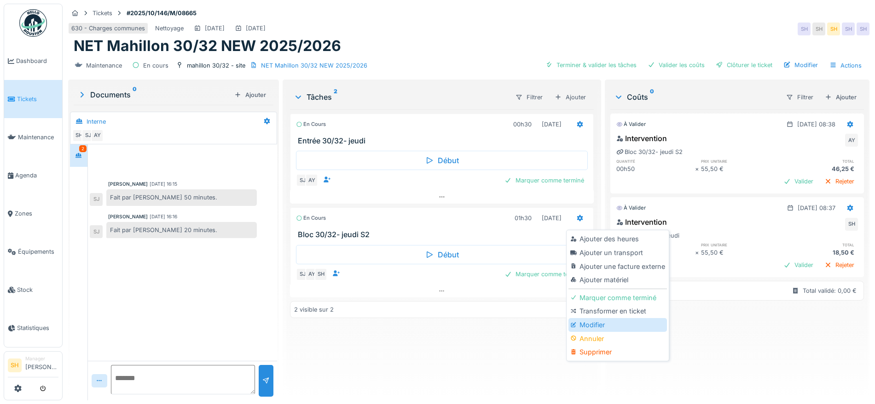
click at [604, 322] on div "Modifier" at bounding box center [617, 325] width 98 height 14
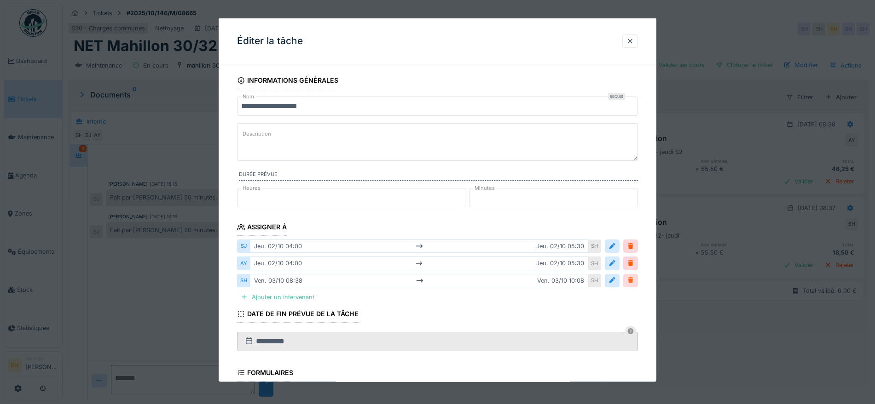
click at [634, 279] on div at bounding box center [630, 280] width 7 height 9
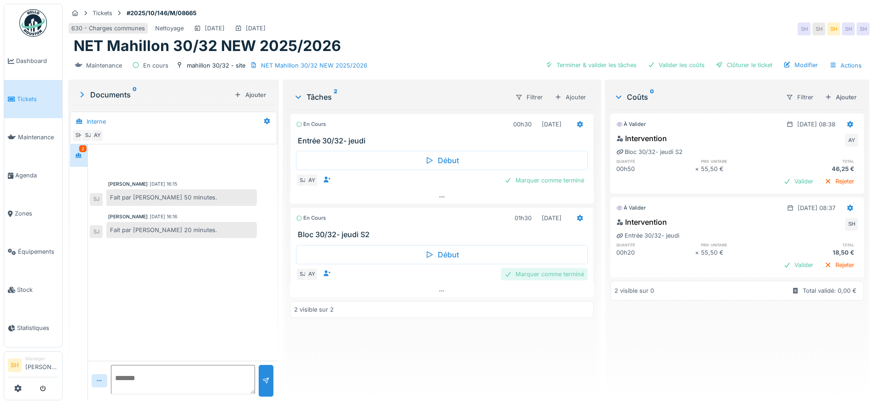
click at [542, 275] on div "Marquer comme terminé" at bounding box center [544, 274] width 87 height 12
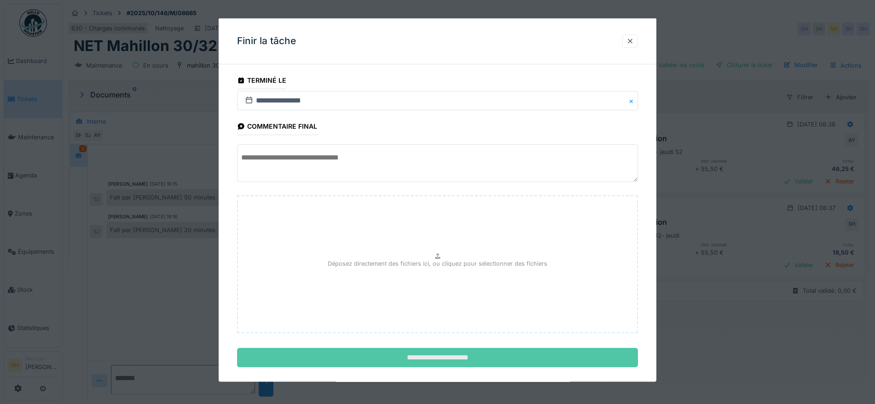
click at [477, 354] on input "**********" at bounding box center [437, 357] width 401 height 19
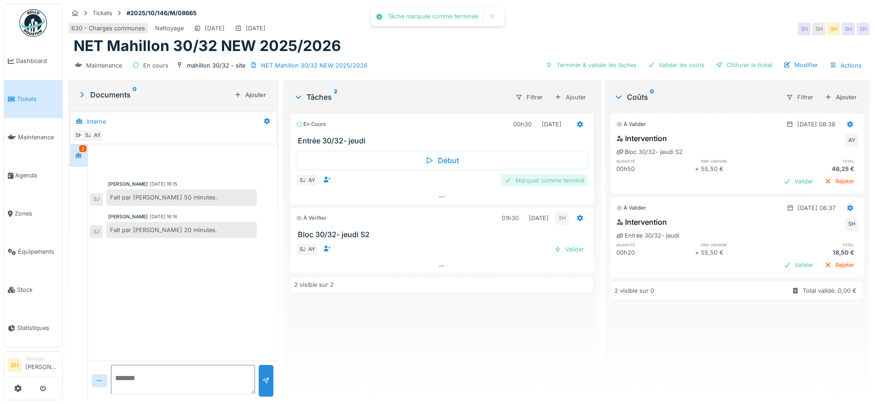
click at [566, 176] on div "Marquer comme terminé" at bounding box center [544, 180] width 87 height 12
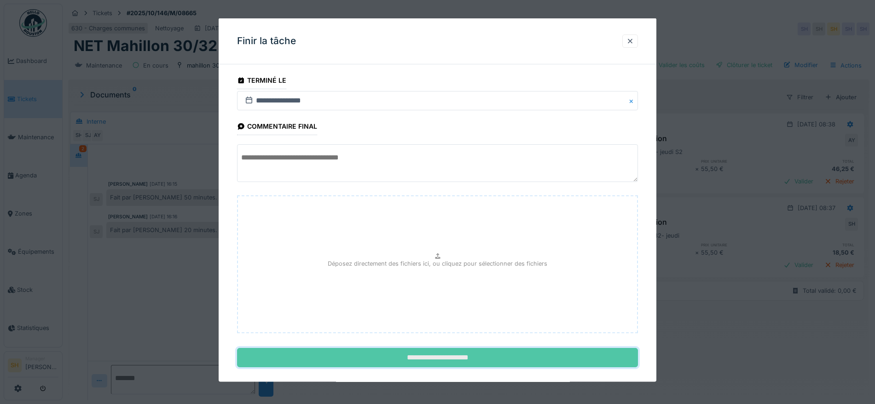
click at [471, 359] on input "**********" at bounding box center [437, 357] width 401 height 19
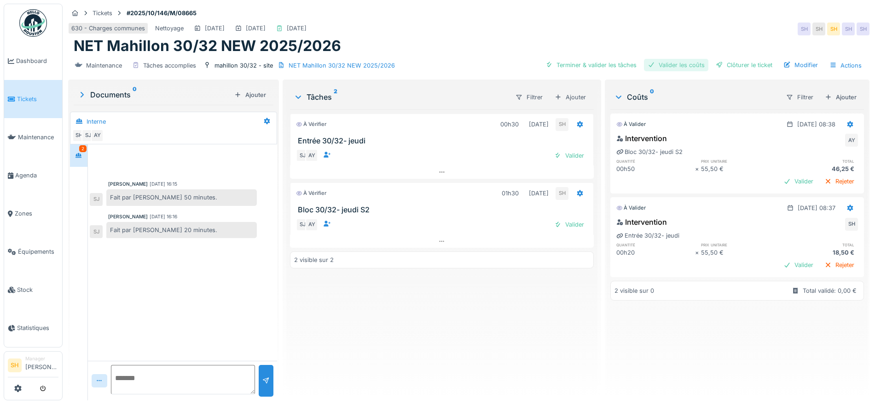
drag, startPoint x: 573, startPoint y: 66, endPoint x: 659, endPoint y: 62, distance: 85.7
click at [579, 65] on div "Terminer & valider les tâches" at bounding box center [591, 65] width 98 height 12
drag, startPoint x: 676, startPoint y: 67, endPoint x: 685, endPoint y: 68, distance: 8.4
click at [680, 68] on div "Valider les coûts" at bounding box center [676, 65] width 64 height 12
click at [720, 63] on div "Clôturer le ticket" at bounding box center [744, 65] width 64 height 12
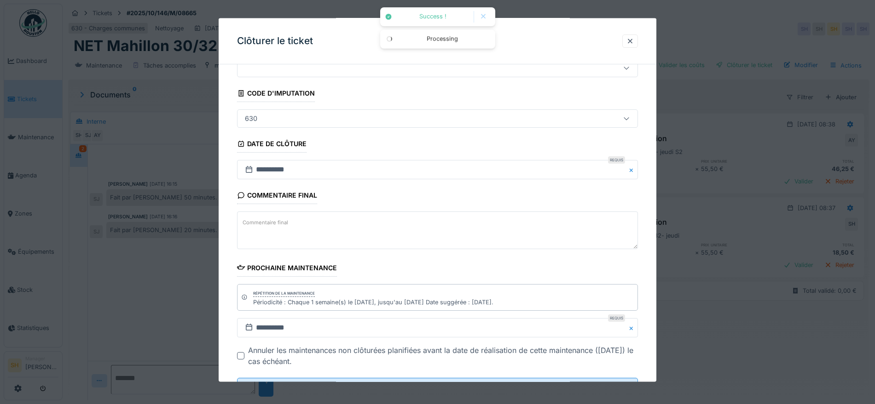
scroll to position [58, 0]
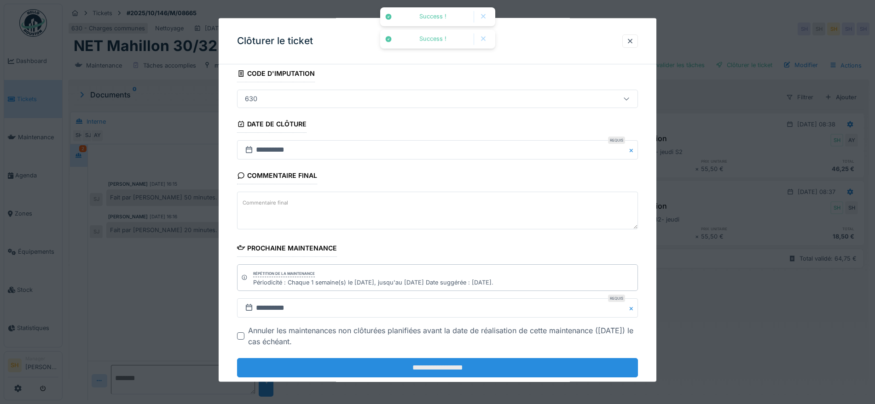
click at [436, 371] on input "**********" at bounding box center [437, 367] width 401 height 19
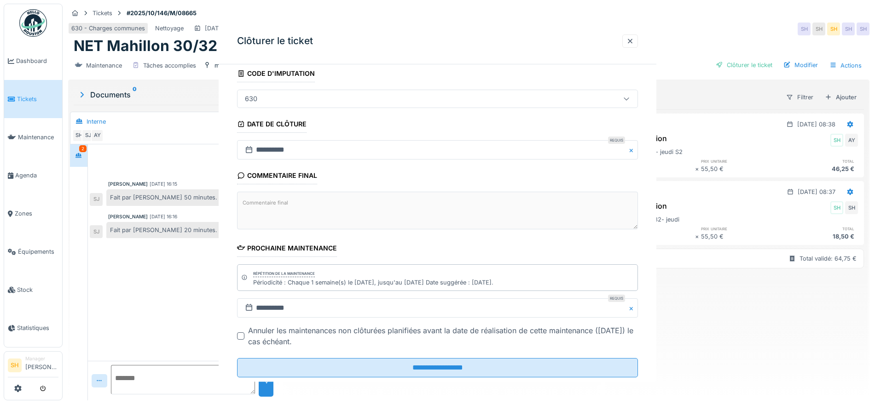
scroll to position [0, 0]
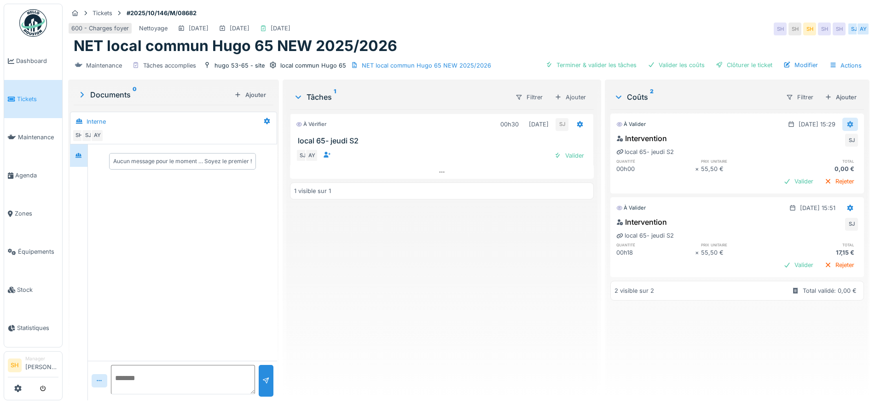
click at [846, 122] on icon at bounding box center [849, 124] width 7 height 6
click at [846, 140] on div "Modifier" at bounding box center [840, 145] width 45 height 14
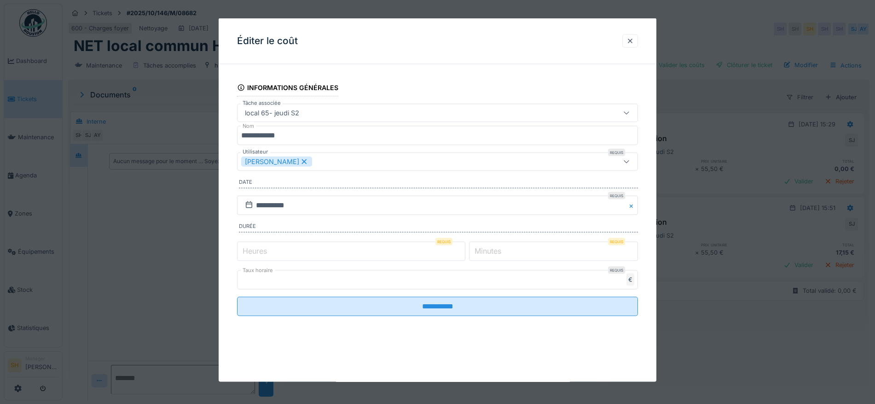
click at [300, 158] on icon at bounding box center [304, 161] width 8 height 6
click at [291, 159] on div "Utilisateurs" at bounding box center [414, 162] width 346 height 10
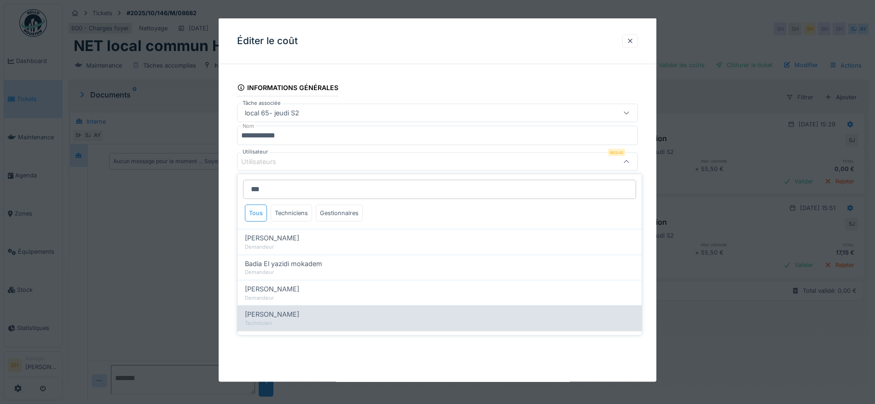
type input "***"
click at [285, 322] on div "Technicien" at bounding box center [439, 324] width 389 height 8
type input "*****"
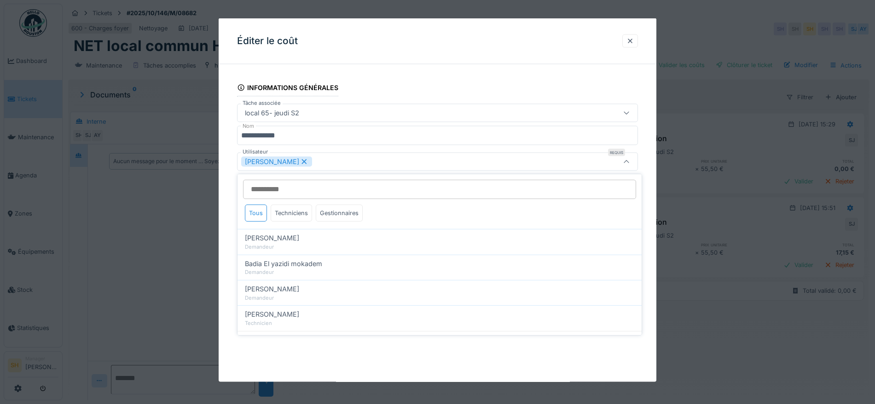
click at [652, 167] on div "**********" at bounding box center [438, 207] width 438 height 271
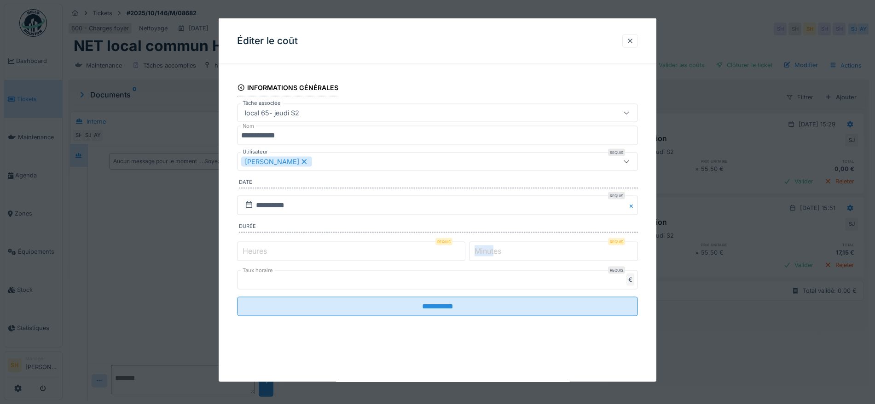
drag, startPoint x: 500, startPoint y: 253, endPoint x: 472, endPoint y: 253, distance: 27.6
click at [472, 253] on div "Heures Requis * Minutes Requis *" at bounding box center [437, 251] width 401 height 23
click at [482, 249] on label "Minutes" at bounding box center [488, 250] width 30 height 11
click at [482, 249] on input "*" at bounding box center [553, 251] width 169 height 19
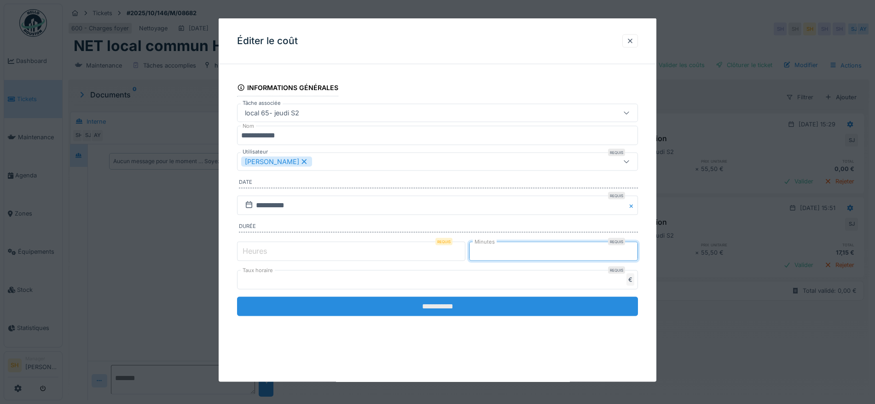
type input "**"
click at [442, 307] on input "**********" at bounding box center [437, 306] width 401 height 19
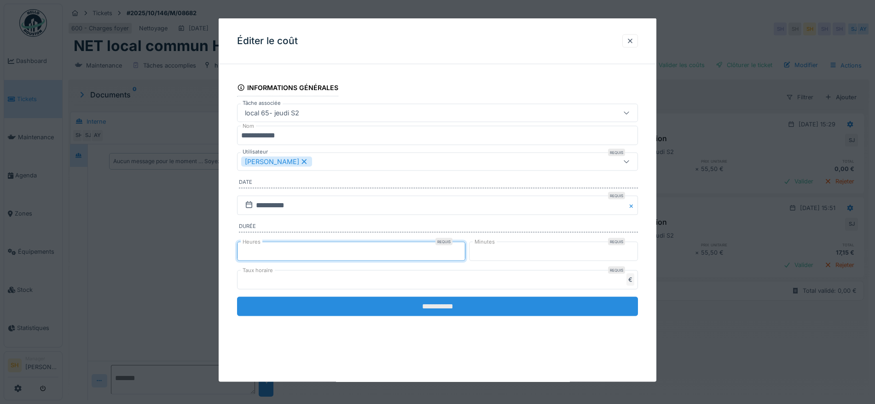
type input "*"
click at [426, 305] on input "**********" at bounding box center [437, 306] width 401 height 19
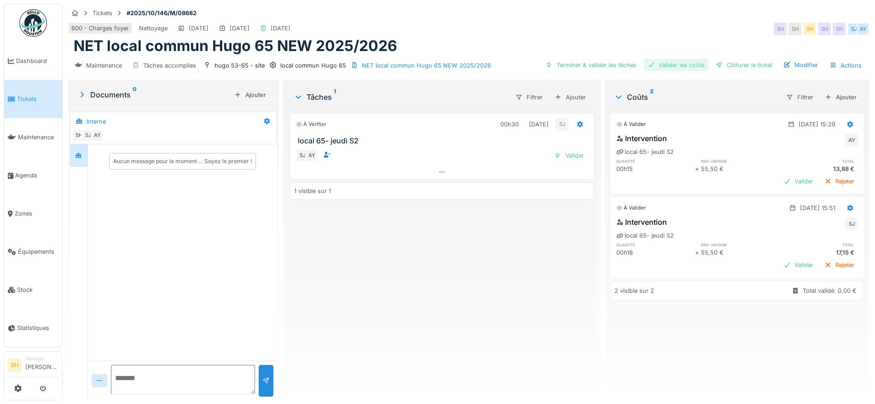
drag, startPoint x: 590, startPoint y: 65, endPoint x: 638, endPoint y: 65, distance: 48.3
click at [592, 65] on div "Terminer & valider les tâches" at bounding box center [591, 65] width 98 height 12
drag, startPoint x: 663, startPoint y: 65, endPoint x: 726, endPoint y: 67, distance: 64.0
click at [671, 66] on div "Valider les coûts" at bounding box center [676, 65] width 64 height 12
click at [746, 65] on div "Clôturer le ticket" at bounding box center [744, 65] width 64 height 12
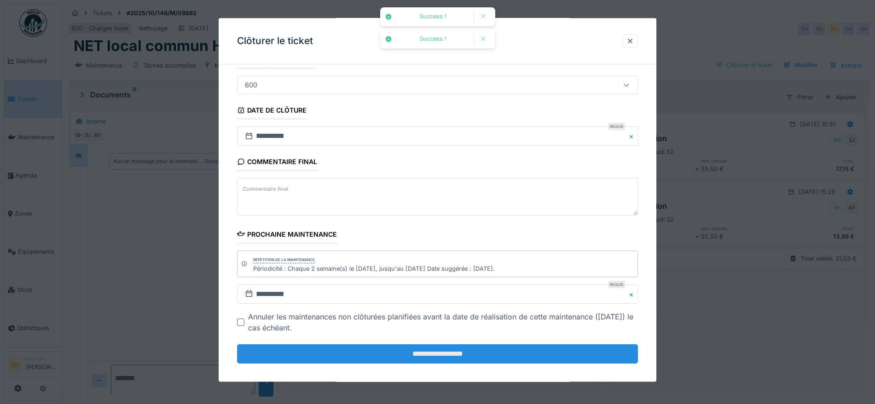
scroll to position [79, 0]
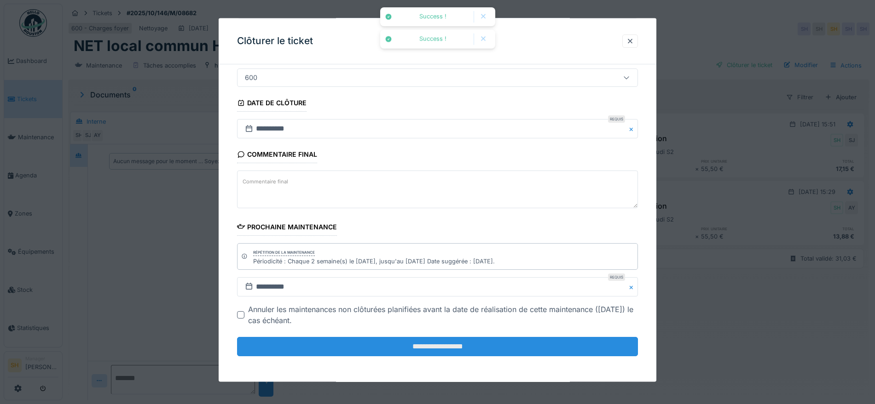
click at [444, 345] on input "**********" at bounding box center [437, 346] width 401 height 19
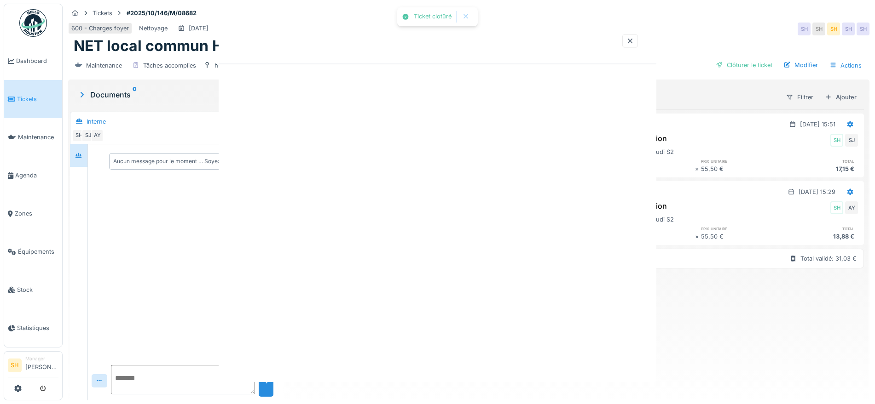
scroll to position [0, 0]
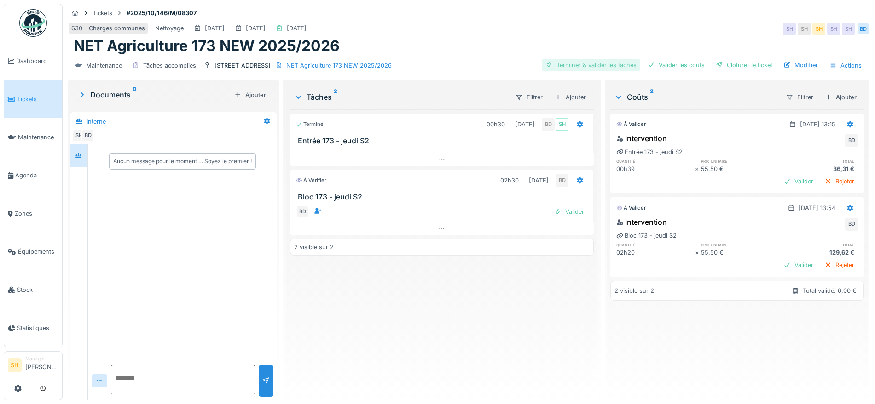
drag, startPoint x: 578, startPoint y: 63, endPoint x: 600, endPoint y: 64, distance: 22.1
click at [588, 64] on div "Terminer & valider les tâches" at bounding box center [591, 65] width 98 height 12
drag, startPoint x: 656, startPoint y: 64, endPoint x: 717, endPoint y: 64, distance: 61.7
click at [669, 65] on div "Valider les coûts" at bounding box center [676, 65] width 64 height 12
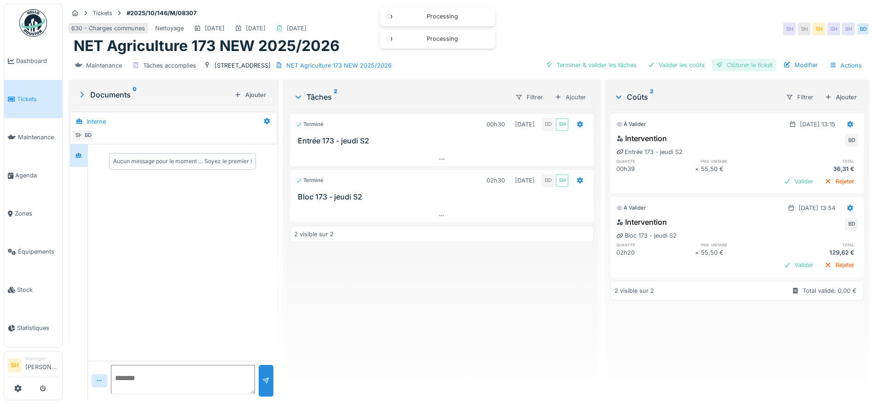
click at [735, 64] on div "Clôturer le ticket" at bounding box center [744, 65] width 64 height 12
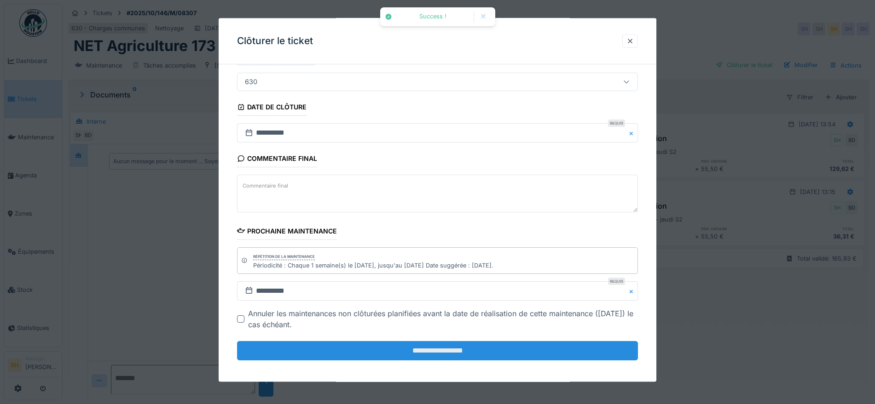
scroll to position [79, 0]
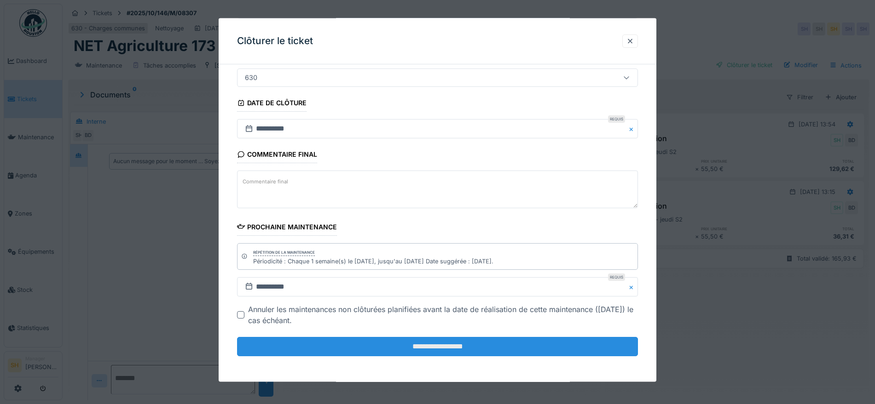
click at [450, 344] on input "**********" at bounding box center [437, 346] width 401 height 19
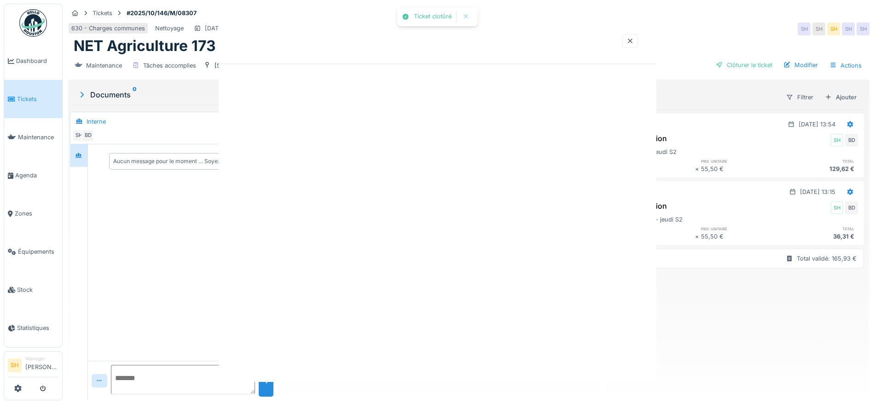
scroll to position [0, 0]
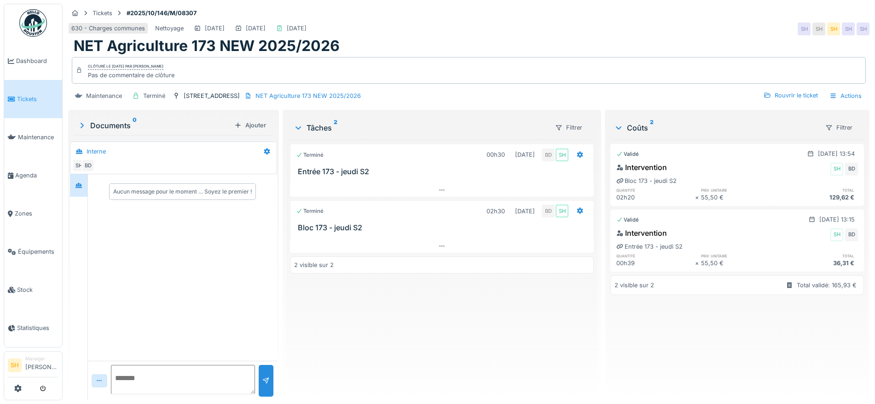
click at [418, 25] on div "630 - Charges communes Nettoyage [DATE] [DATE] [DATE] SH SH SH SH SH" at bounding box center [468, 29] width 801 height 17
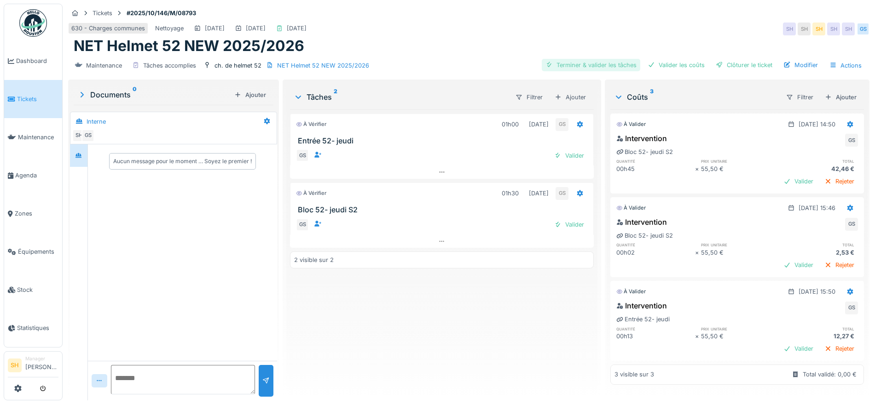
drag, startPoint x: 570, startPoint y: 62, endPoint x: 625, endPoint y: 68, distance: 55.5
click at [580, 67] on div "Terminer & valider les tâches" at bounding box center [591, 65] width 98 height 12
drag, startPoint x: 669, startPoint y: 68, endPoint x: 716, endPoint y: 63, distance: 47.6
click at [674, 68] on div "Valider les coûts" at bounding box center [676, 65] width 64 height 12
click at [718, 63] on div "Clôturer le ticket" at bounding box center [744, 65] width 64 height 12
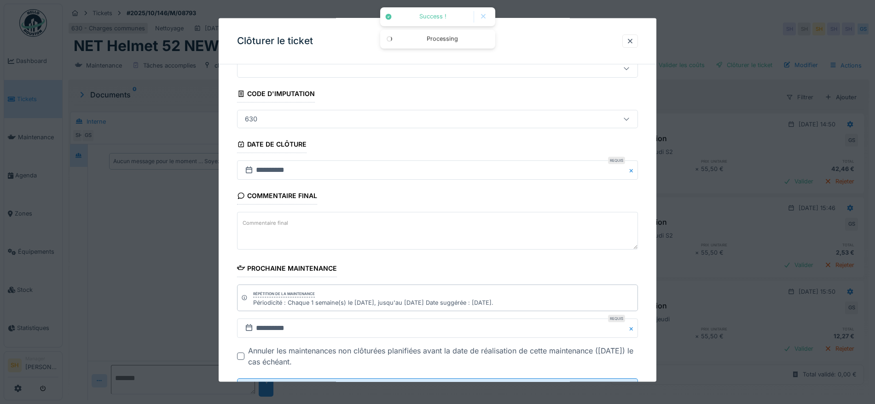
scroll to position [79, 0]
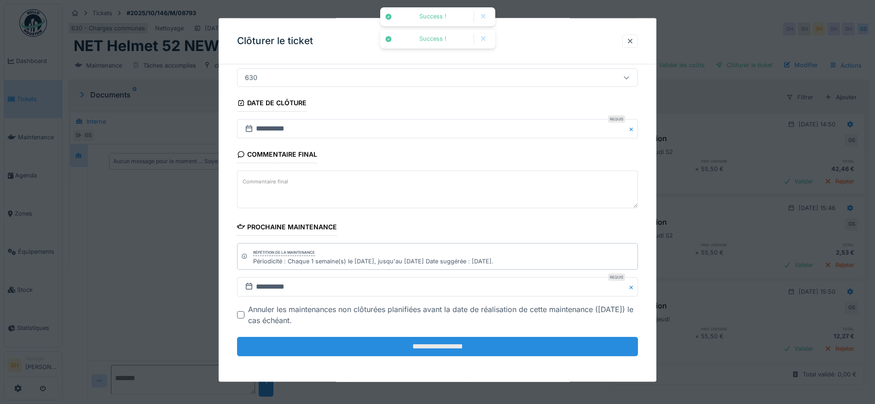
click at [466, 348] on input "**********" at bounding box center [437, 346] width 401 height 19
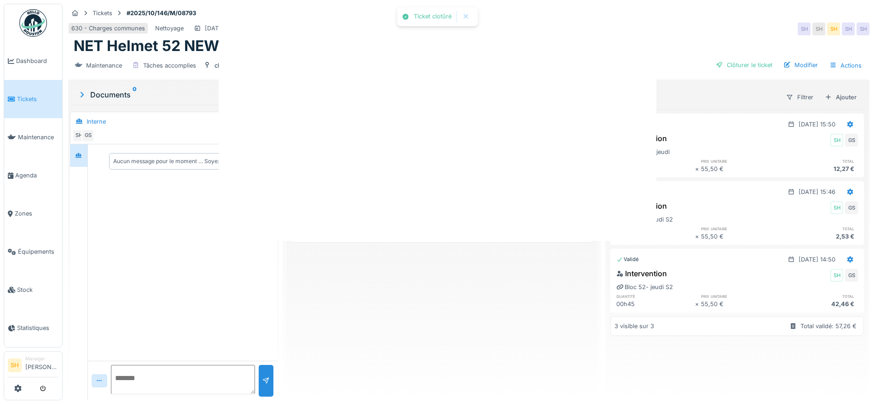
scroll to position [0, 0]
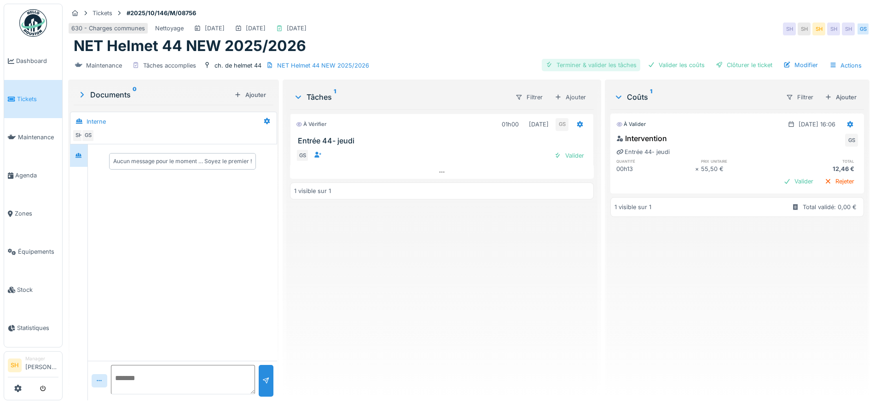
click at [586, 68] on div "Terminer & valider les tâches" at bounding box center [591, 65] width 98 height 12
click at [670, 68] on div "Valider les coûts" at bounding box center [676, 65] width 64 height 12
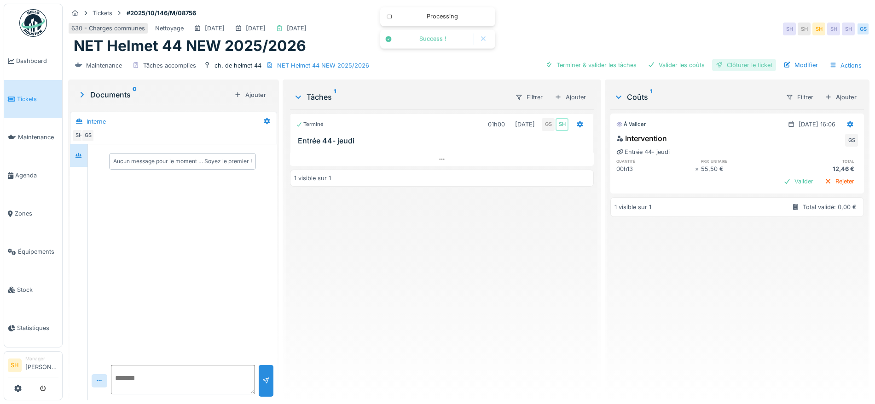
click at [715, 64] on div at bounding box center [718, 65] width 7 height 9
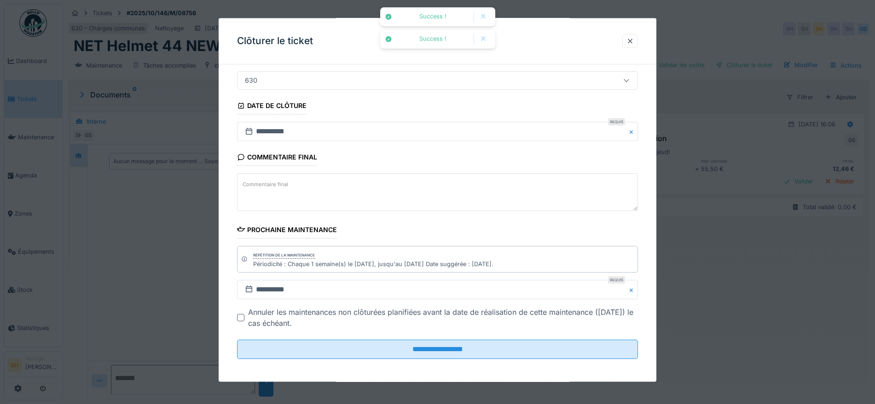
scroll to position [79, 0]
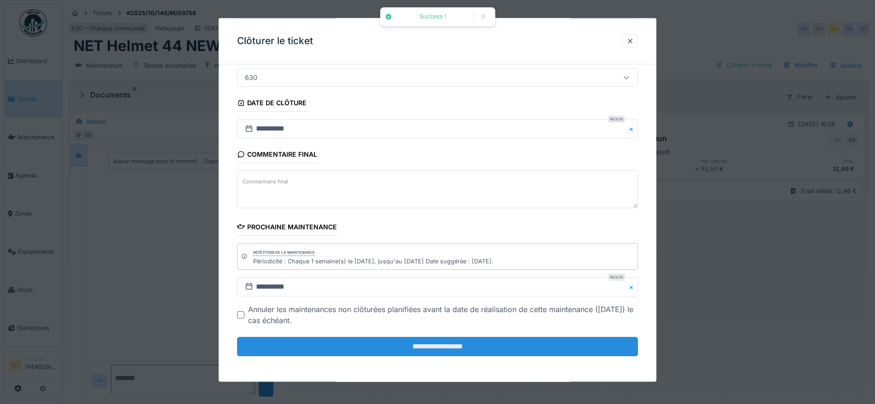
click at [436, 349] on input "**********" at bounding box center [437, 346] width 401 height 19
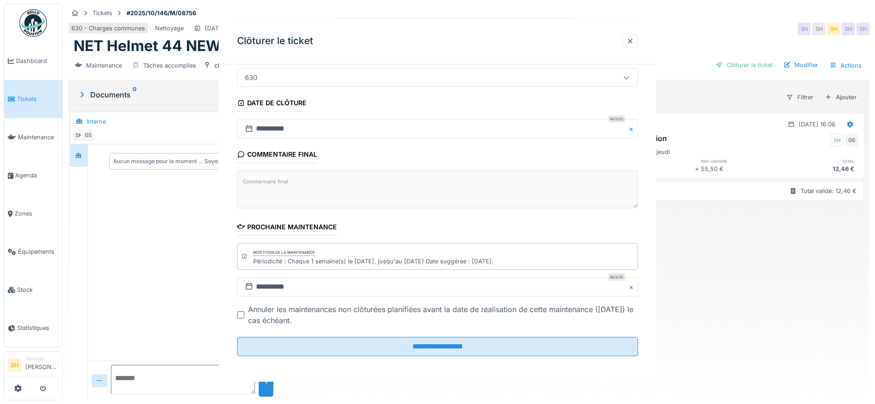
scroll to position [0, 0]
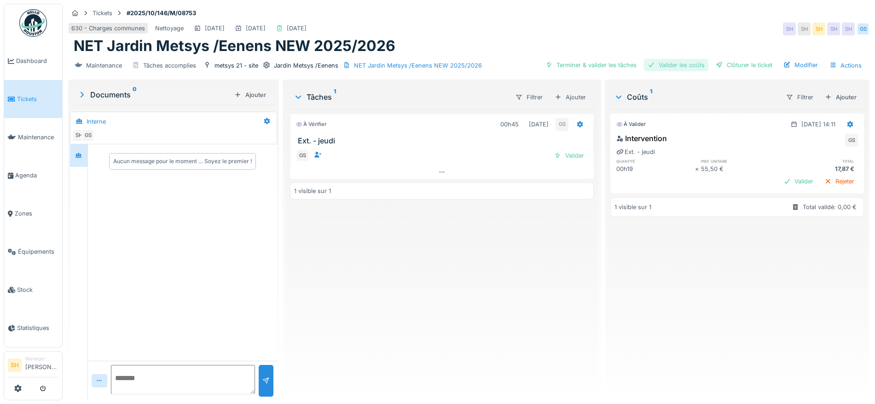
drag, startPoint x: 580, startPoint y: 63, endPoint x: 652, endPoint y: 64, distance: 71.8
click at [584, 64] on div "Terminer & valider les tâches" at bounding box center [591, 65] width 98 height 12
drag, startPoint x: 669, startPoint y: 64, endPoint x: 702, endPoint y: 68, distance: 33.4
click at [672, 64] on div "Valider les coûts" at bounding box center [676, 65] width 64 height 12
click at [739, 72] on div "Maintenance Tâches accomplies metsys 21 - site Jardin Metsys /Eenens NET Jardin…" at bounding box center [468, 65] width 801 height 21
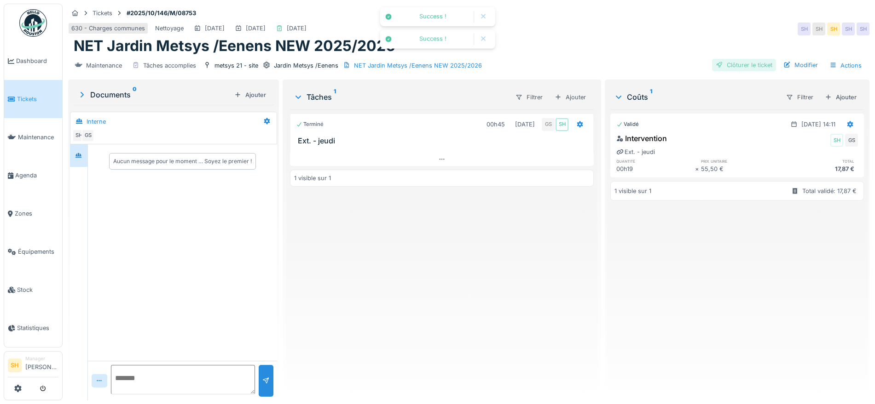
click at [730, 66] on div "Clôturer le ticket" at bounding box center [744, 65] width 64 height 12
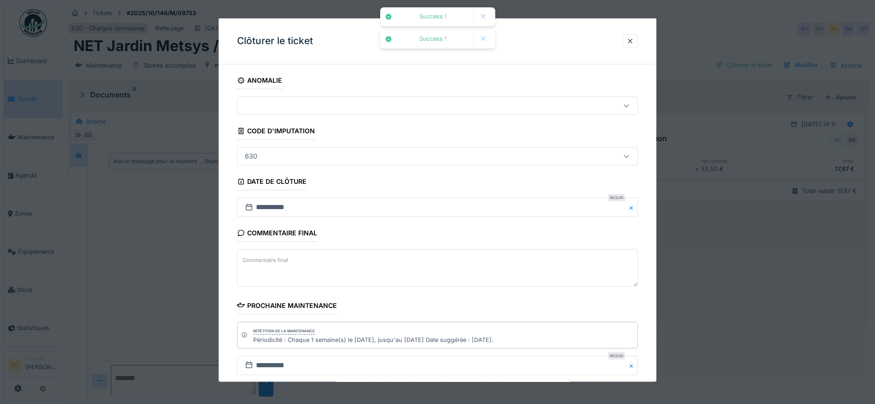
scroll to position [58, 0]
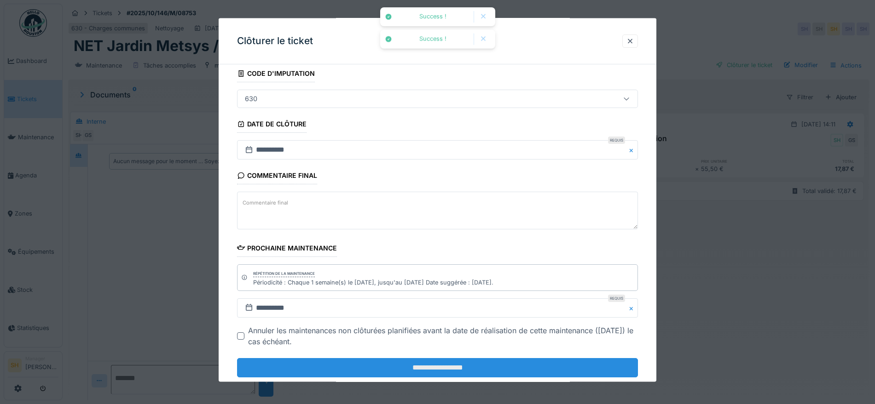
click at [501, 363] on input "**********" at bounding box center [437, 367] width 401 height 19
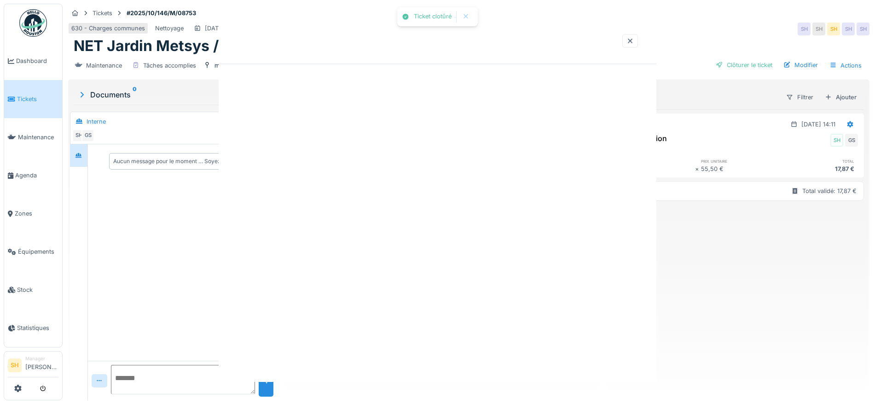
scroll to position [0, 0]
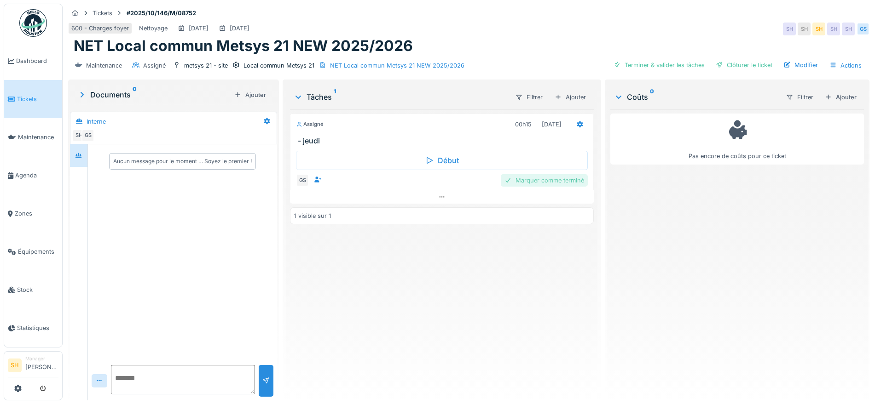
click at [551, 180] on div "Marquer comme terminé" at bounding box center [544, 180] width 87 height 12
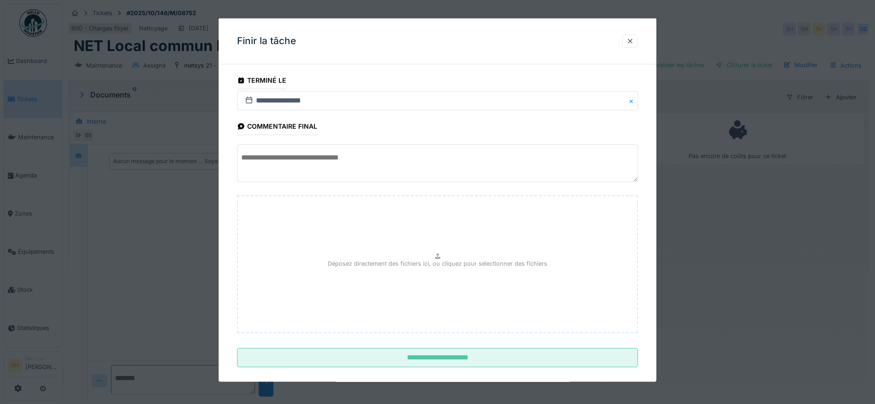
click at [403, 161] on textarea at bounding box center [437, 163] width 401 height 38
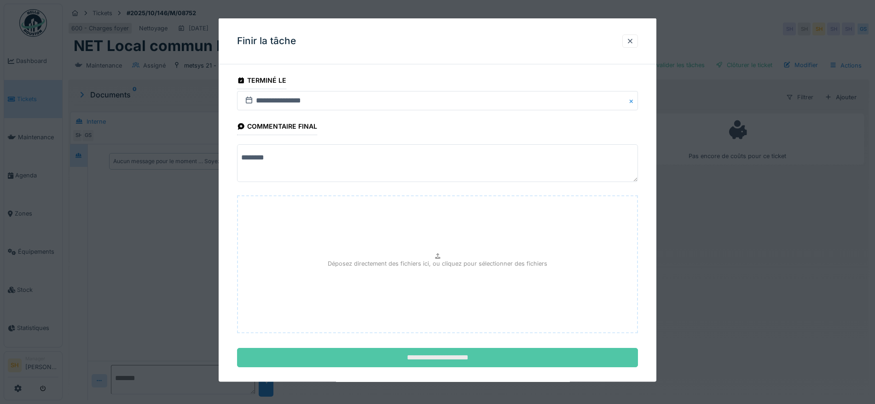
type textarea "********"
click at [441, 364] on input "**********" at bounding box center [437, 357] width 401 height 19
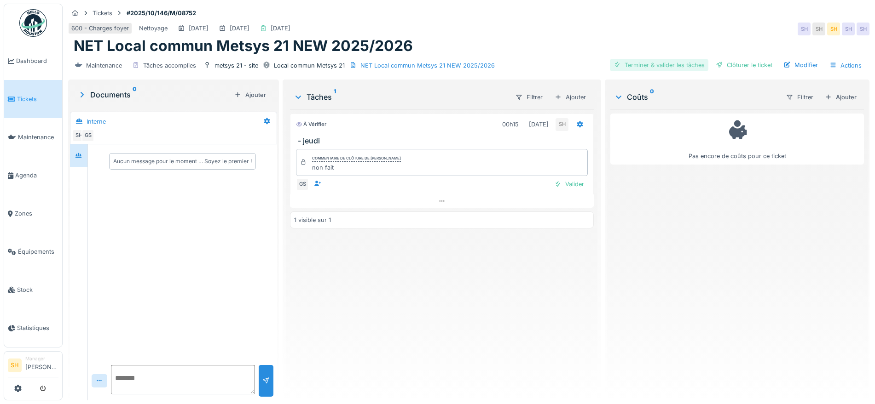
drag, startPoint x: 635, startPoint y: 65, endPoint x: 662, endPoint y: 65, distance: 26.7
click at [646, 65] on div "Terminer & valider les tâches" at bounding box center [659, 65] width 98 height 12
click at [737, 61] on div "Clôturer le ticket" at bounding box center [744, 65] width 64 height 12
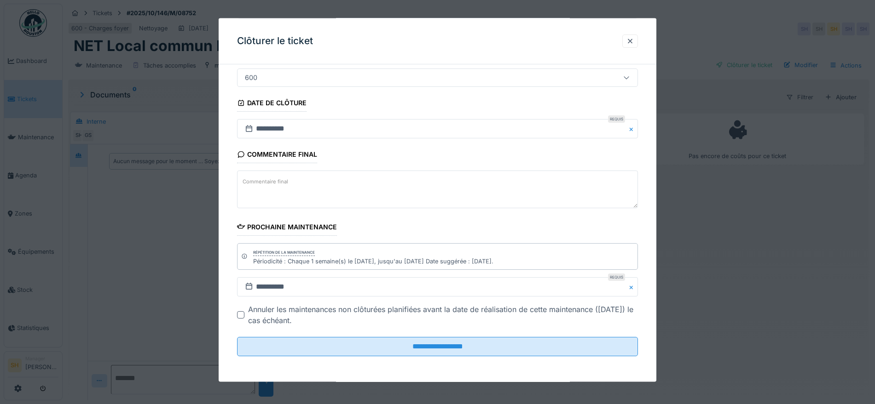
scroll to position [9, 0]
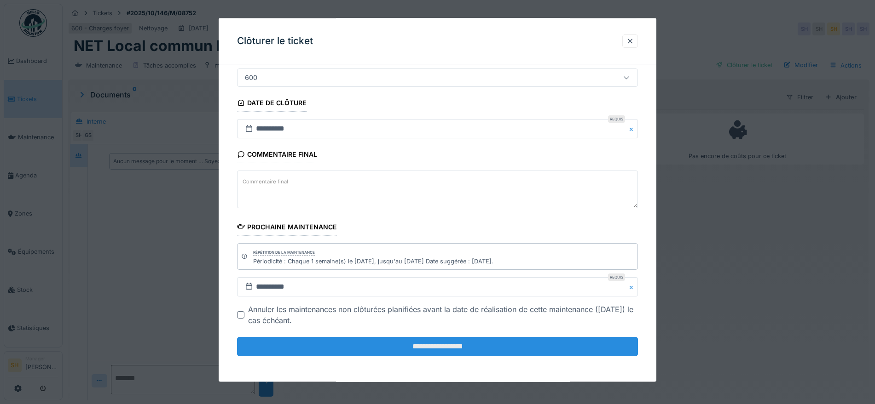
click at [469, 346] on input "**********" at bounding box center [437, 346] width 401 height 19
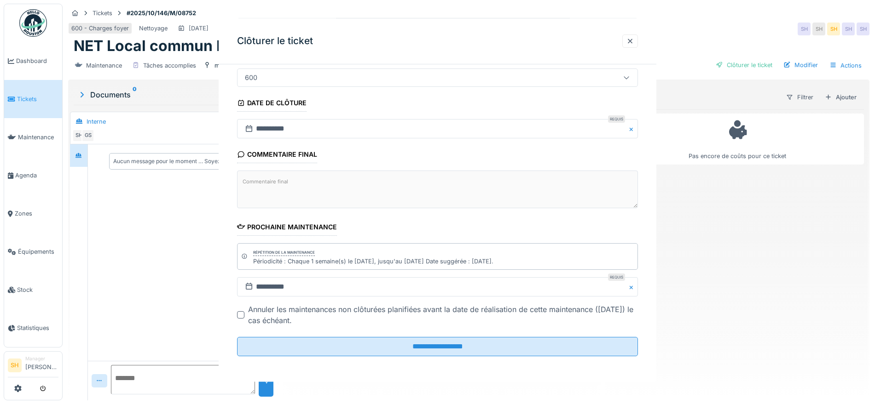
scroll to position [0, 0]
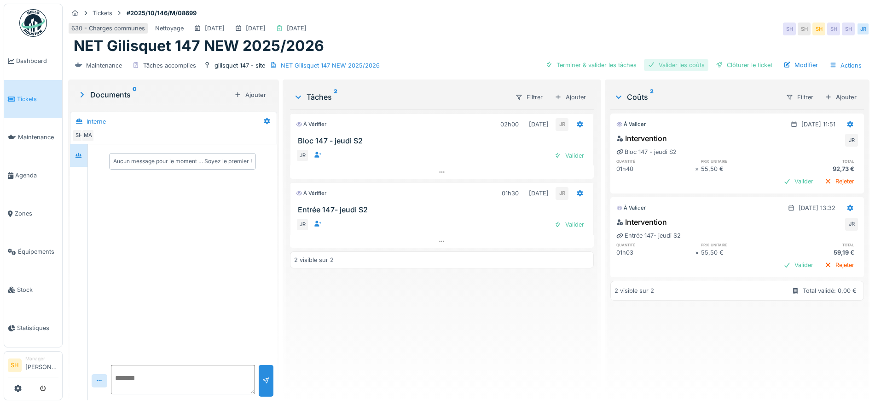
drag, startPoint x: 587, startPoint y: 60, endPoint x: 646, endPoint y: 62, distance: 59.8
click at [596, 60] on div "Terminer & valider les tâches" at bounding box center [591, 65] width 98 height 12
drag, startPoint x: 648, startPoint y: 62, endPoint x: 680, endPoint y: 63, distance: 32.2
click at [650, 63] on div "Valider les coûts" at bounding box center [676, 65] width 64 height 12
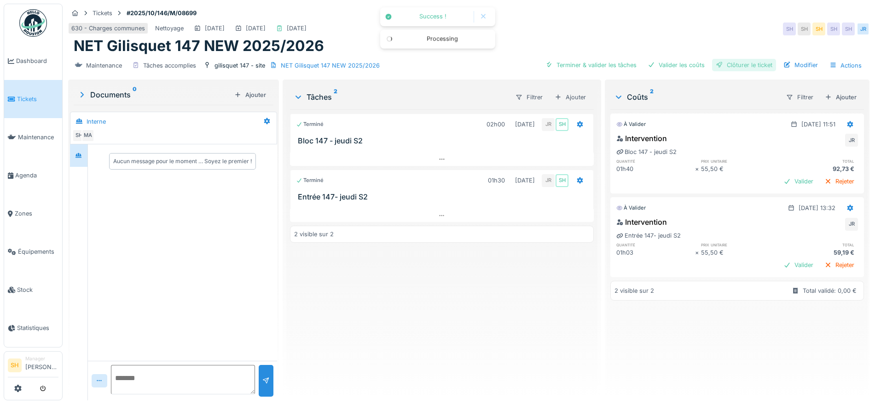
click at [726, 65] on div "Clôturer le ticket" at bounding box center [744, 65] width 64 height 12
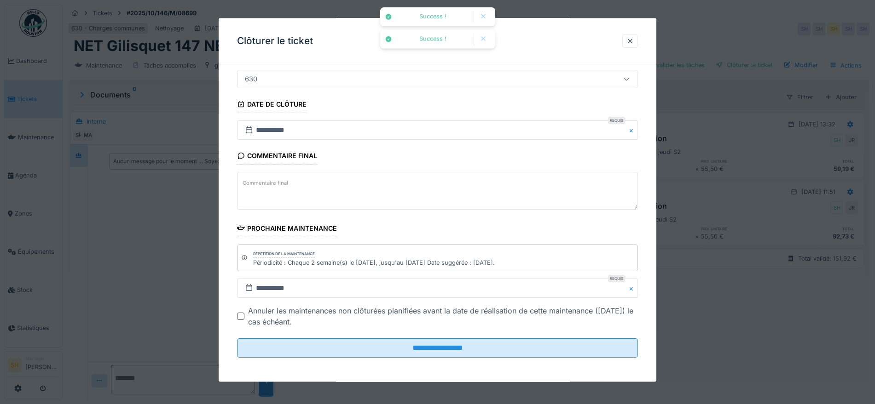
scroll to position [79, 0]
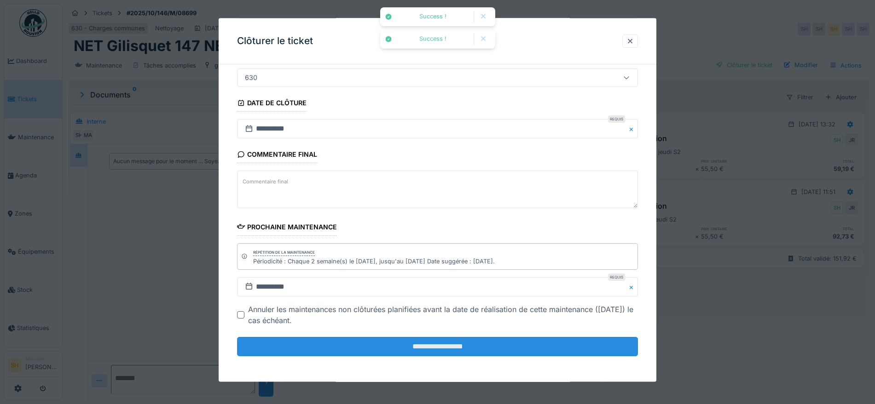
click at [457, 344] on input "**********" at bounding box center [437, 346] width 401 height 19
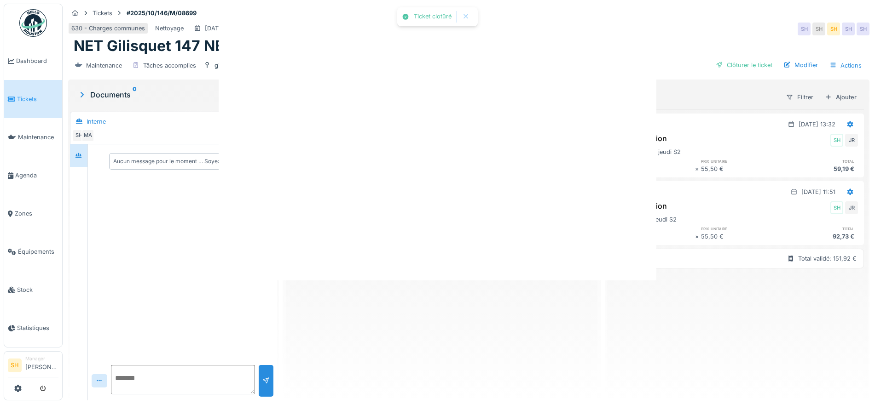
scroll to position [0, 0]
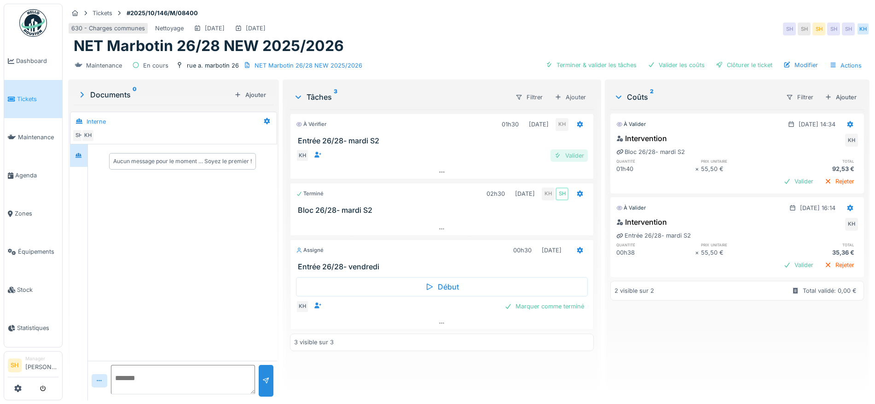
click at [563, 153] on div "Valider" at bounding box center [568, 156] width 37 height 12
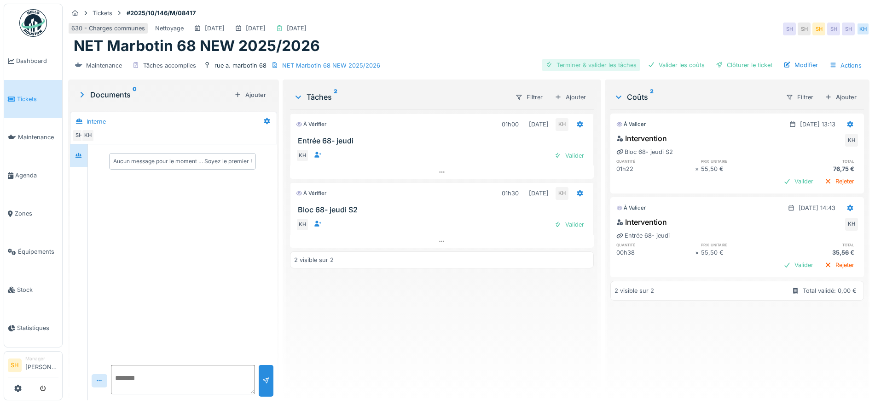
drag, startPoint x: 591, startPoint y: 65, endPoint x: 630, endPoint y: 68, distance: 39.2
click at [592, 65] on div "Terminer & valider les tâches" at bounding box center [591, 65] width 98 height 12
drag, startPoint x: 651, startPoint y: 66, endPoint x: 704, endPoint y: 66, distance: 53.4
click at [657, 66] on div "Valider les coûts" at bounding box center [676, 65] width 64 height 12
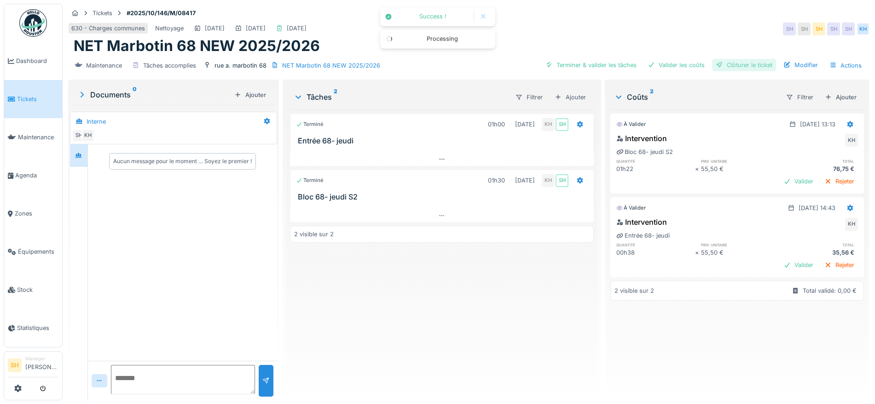
click at [726, 65] on div "Clôturer le ticket" at bounding box center [744, 65] width 64 height 12
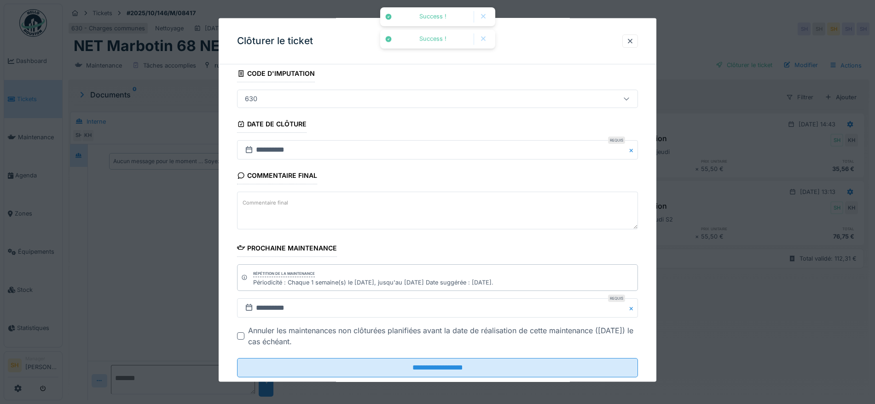
scroll to position [79, 0]
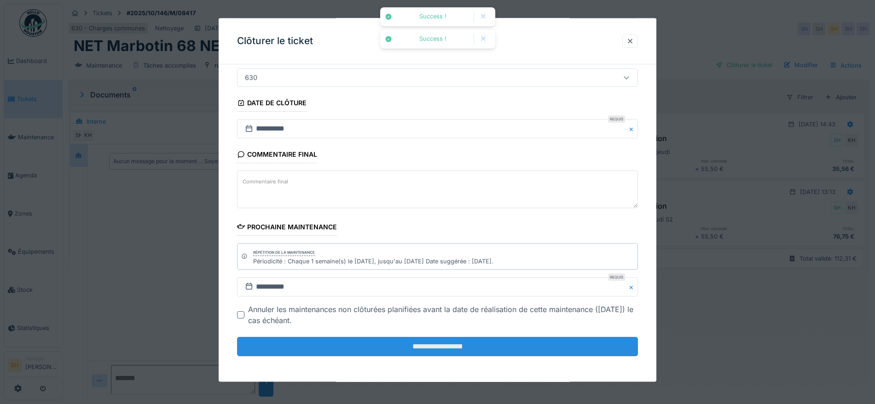
click at [450, 345] on input "**********" at bounding box center [437, 346] width 401 height 19
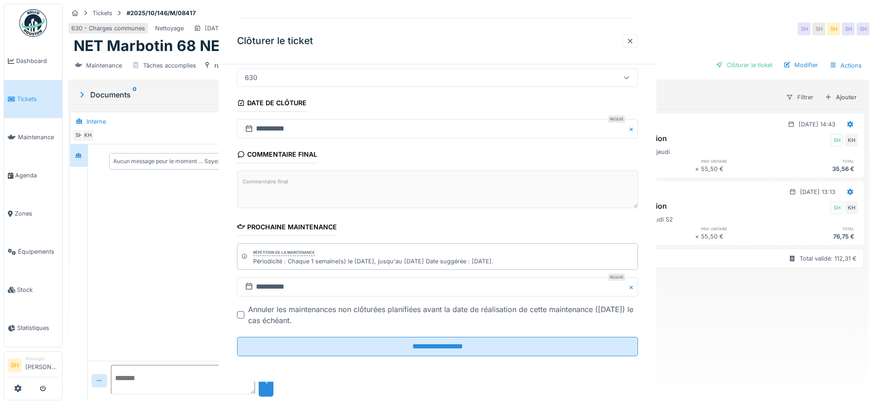
scroll to position [0, 0]
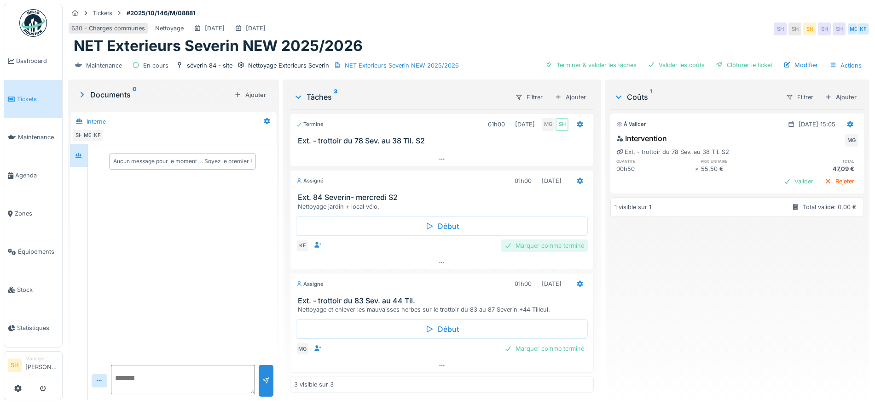
click at [520, 249] on div "Marquer comme terminé" at bounding box center [544, 246] width 87 height 12
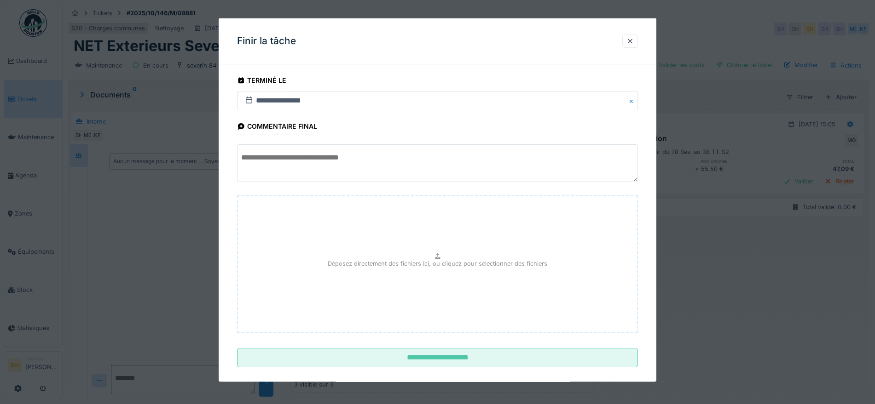
click at [397, 158] on textarea at bounding box center [437, 163] width 401 height 38
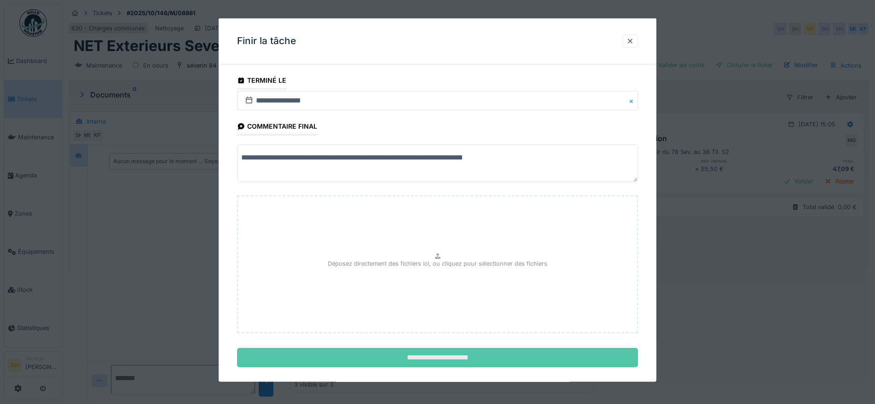
type textarea "**********"
click at [450, 360] on input "**********" at bounding box center [437, 357] width 401 height 19
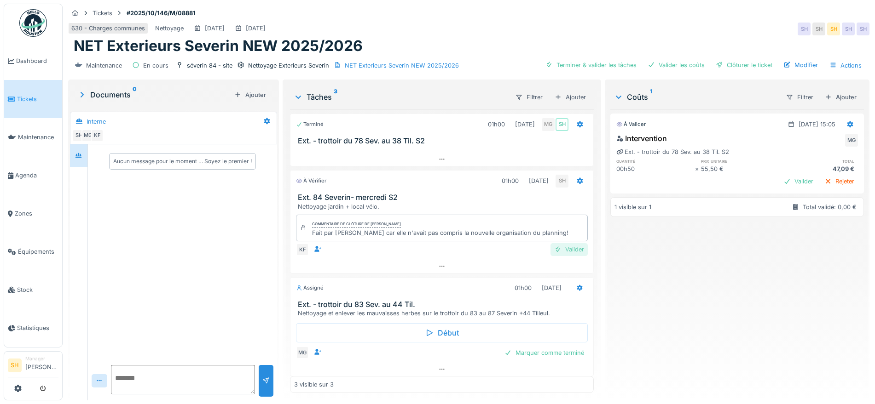
click at [559, 252] on div "Valider" at bounding box center [568, 249] width 37 height 12
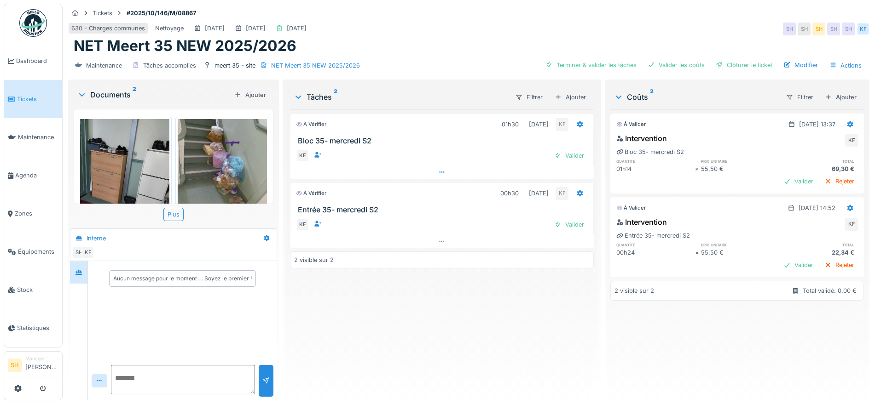
scroll to position [9, 0]
click at [581, 59] on div "Terminer & valider les tâches" at bounding box center [591, 65] width 98 height 12
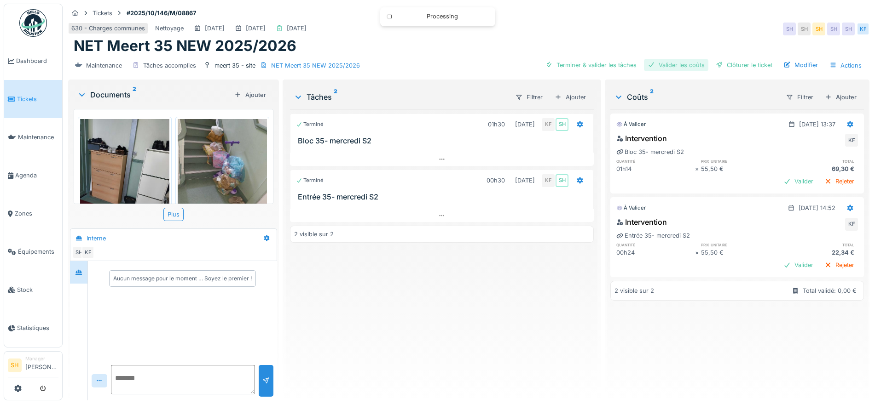
click at [684, 59] on div "Valider les coûts" at bounding box center [676, 65] width 64 height 12
click at [727, 59] on div "Clôturer le ticket" at bounding box center [744, 65] width 64 height 12
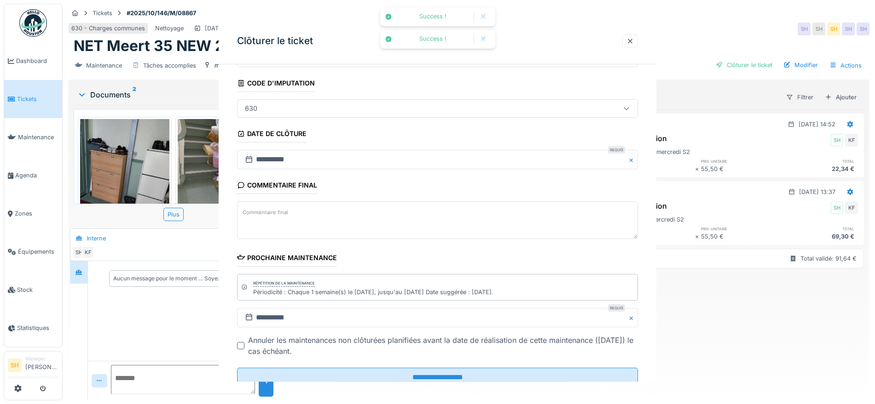
scroll to position [79, 0]
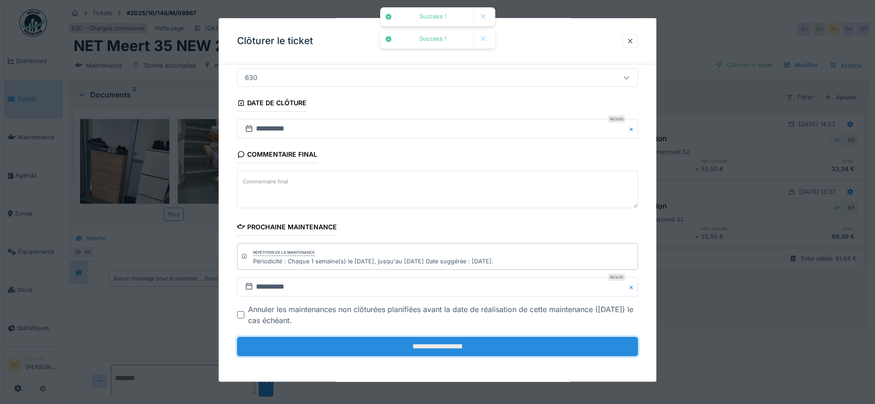
click at [478, 342] on input "**********" at bounding box center [437, 346] width 401 height 19
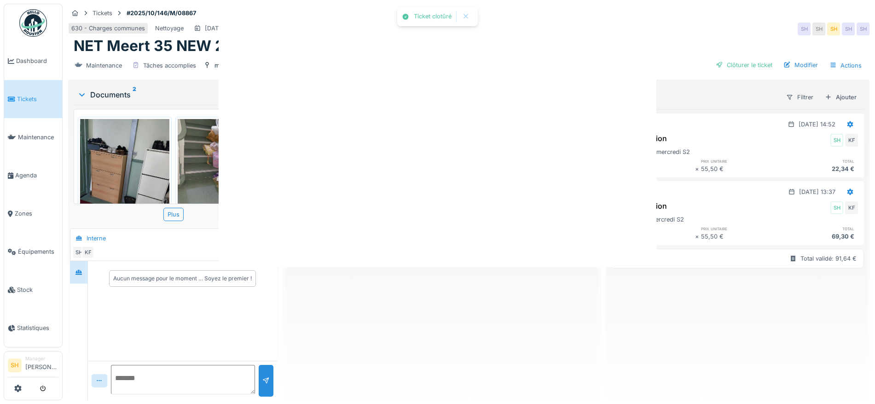
scroll to position [0, 0]
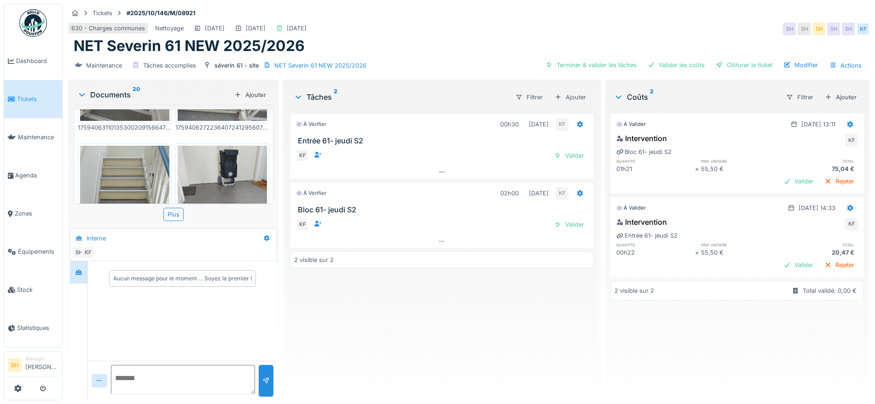
scroll to position [1271, 0]
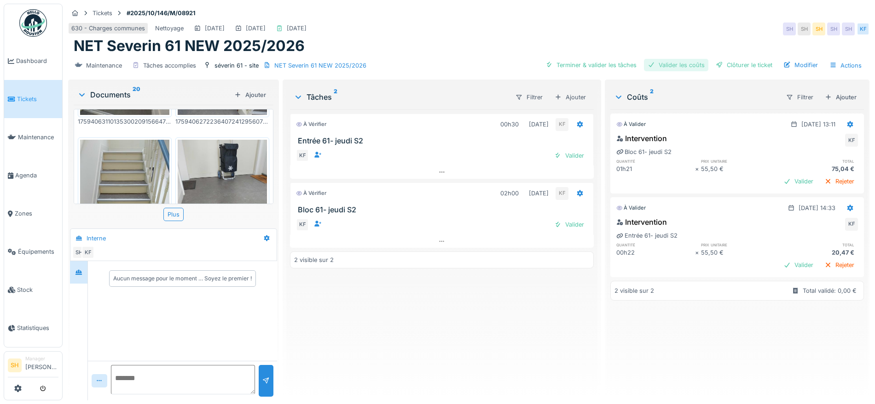
drag, startPoint x: 571, startPoint y: 65, endPoint x: 675, endPoint y: 67, distance: 103.5
click at [575, 65] on div "Terminer & valider les tâches" at bounding box center [591, 65] width 98 height 12
drag, startPoint x: 685, startPoint y: 66, endPoint x: 733, endPoint y: 64, distance: 48.4
click at [686, 66] on div "Valider les coûts" at bounding box center [676, 65] width 64 height 12
click at [734, 63] on div "Clôturer le ticket" at bounding box center [744, 65] width 64 height 12
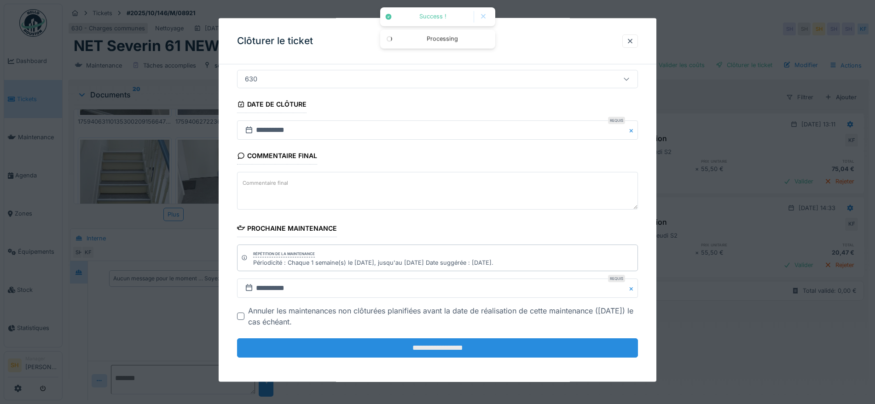
scroll to position [79, 0]
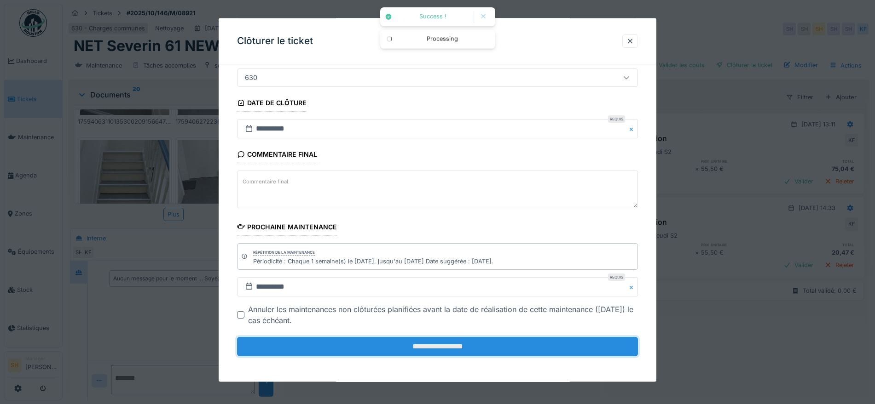
click at [398, 341] on input "**********" at bounding box center [437, 346] width 401 height 19
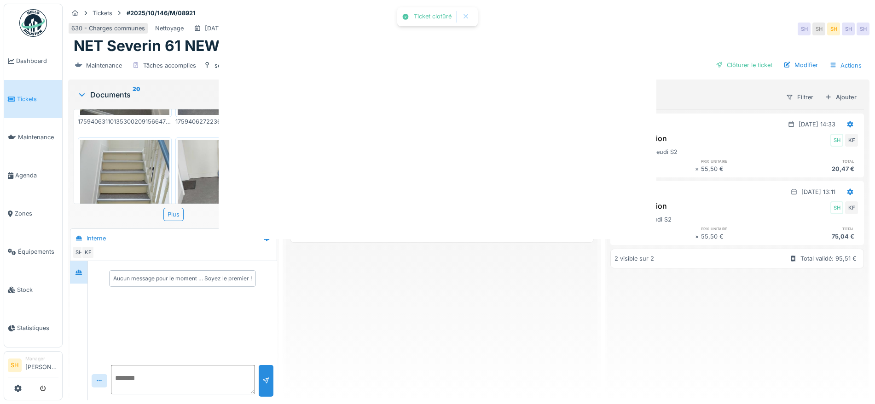
scroll to position [0, 0]
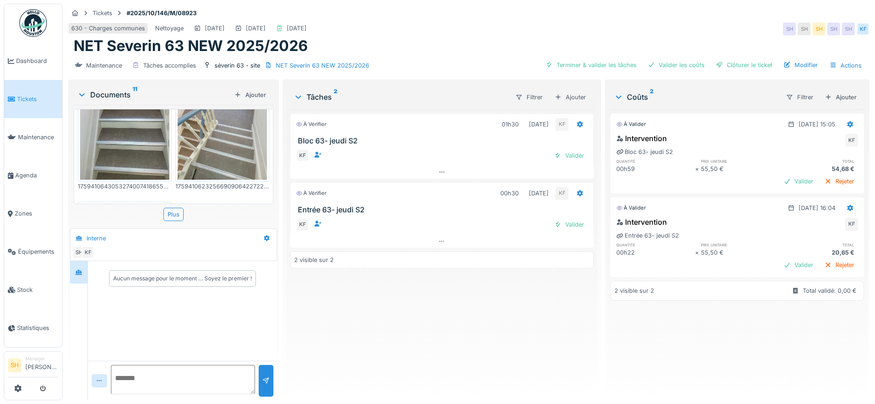
scroll to position [726, 0]
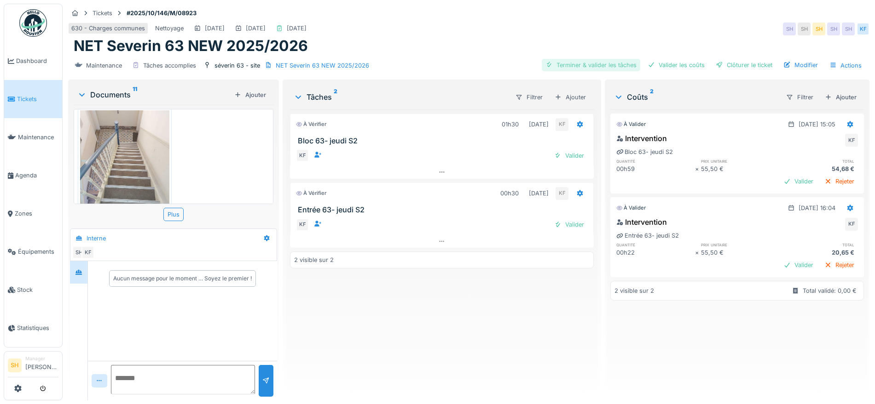
drag, startPoint x: 558, startPoint y: 62, endPoint x: 565, endPoint y: 63, distance: 7.0
click at [559, 63] on div "Terminer & valider les tâches" at bounding box center [591, 65] width 98 height 12
drag, startPoint x: 657, startPoint y: 62, endPoint x: 722, endPoint y: 63, distance: 64.4
click at [664, 63] on div "Valider les coûts" at bounding box center [676, 65] width 64 height 12
click at [737, 63] on div "Clôturer le ticket" at bounding box center [744, 65] width 64 height 12
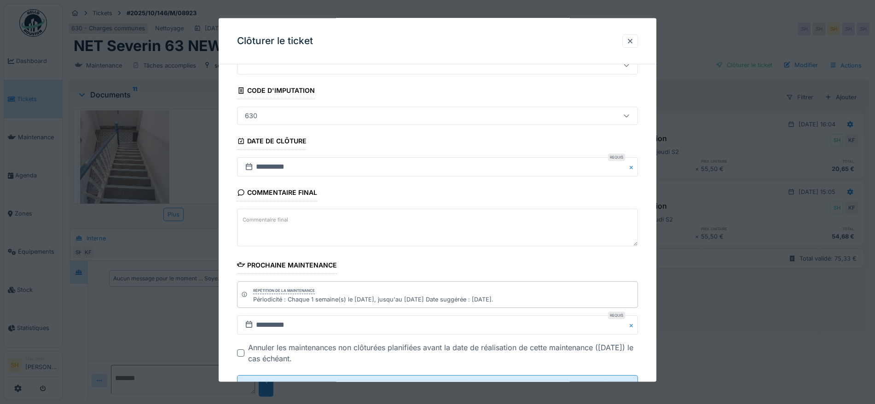
scroll to position [79, 0]
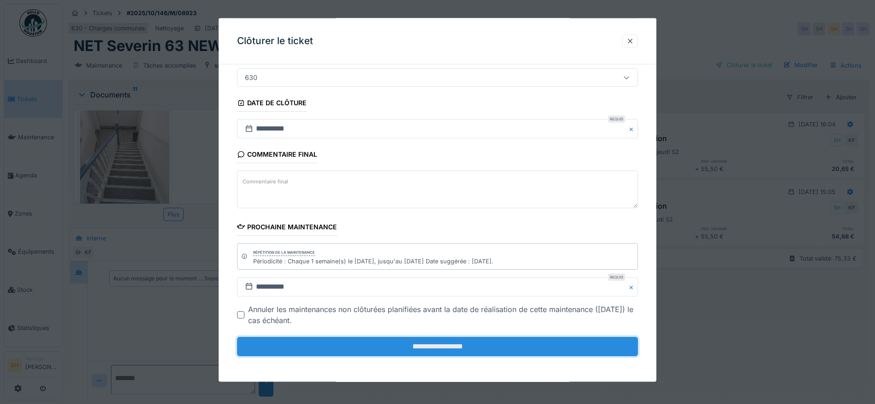
click at [478, 343] on input "**********" at bounding box center [437, 346] width 401 height 19
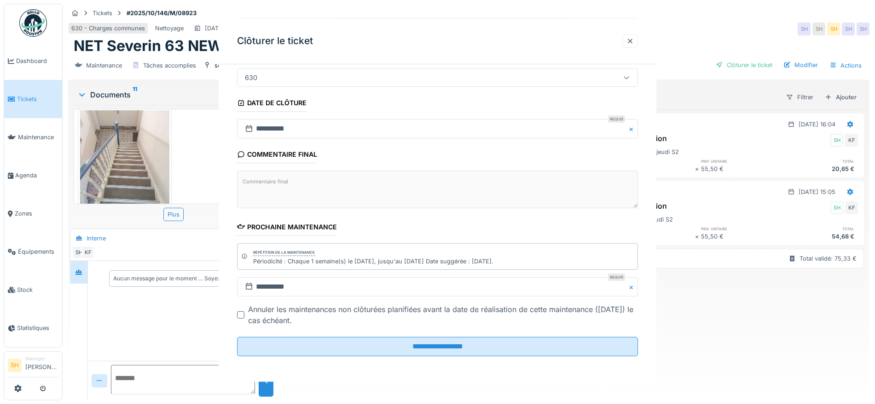
scroll to position [0, 0]
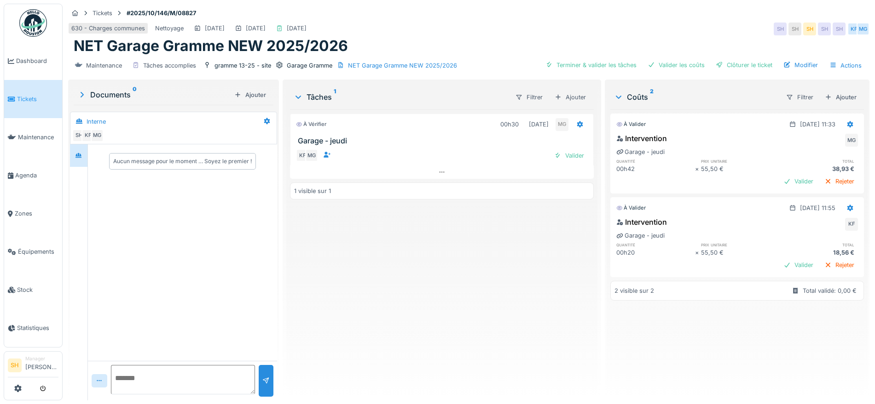
drag, startPoint x: 602, startPoint y: 65, endPoint x: 633, endPoint y: 67, distance: 30.9
click at [611, 67] on div "Terminer & valider les tâches" at bounding box center [591, 65] width 98 height 12
drag, startPoint x: 646, startPoint y: 64, endPoint x: 713, endPoint y: 64, distance: 66.3
click at [713, 64] on div "Terminer & valider les tâches Valider les coûts Clôturer le ticket Modifier Act…" at bounding box center [704, 65] width 324 height 13
click at [686, 69] on div "Valider les coûts" at bounding box center [676, 65] width 64 height 12
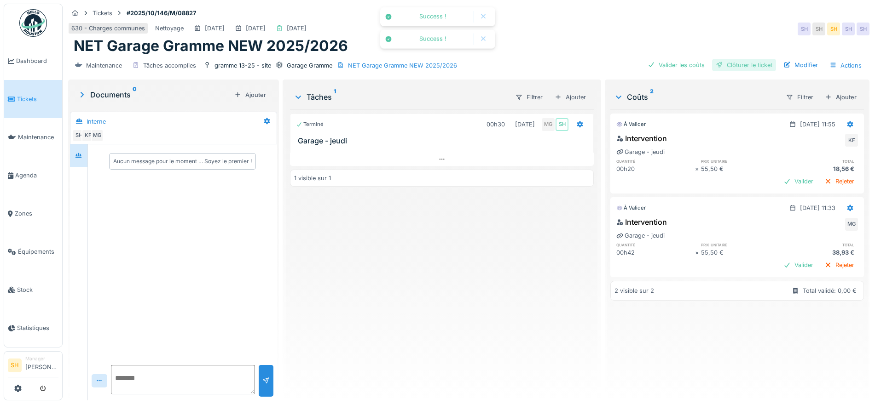
click at [722, 64] on div "Clôturer le ticket" at bounding box center [744, 65] width 64 height 12
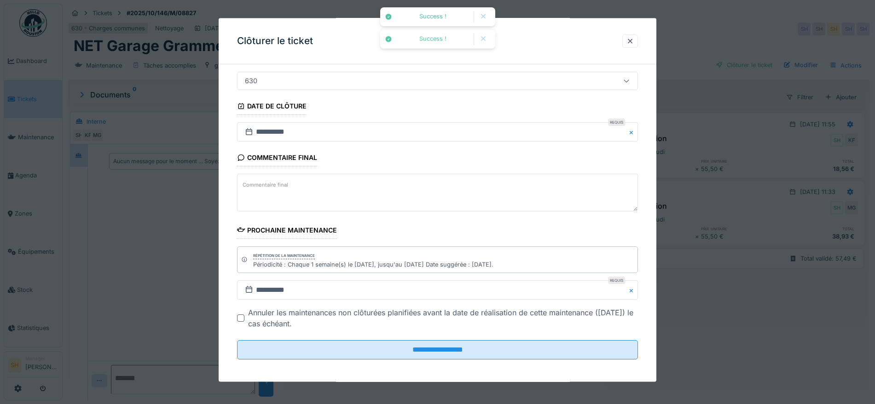
scroll to position [79, 0]
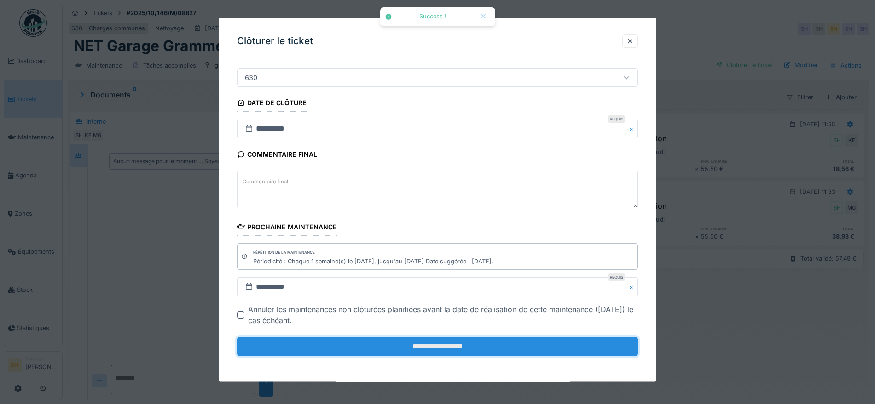
click at [485, 345] on input "**********" at bounding box center [437, 346] width 401 height 19
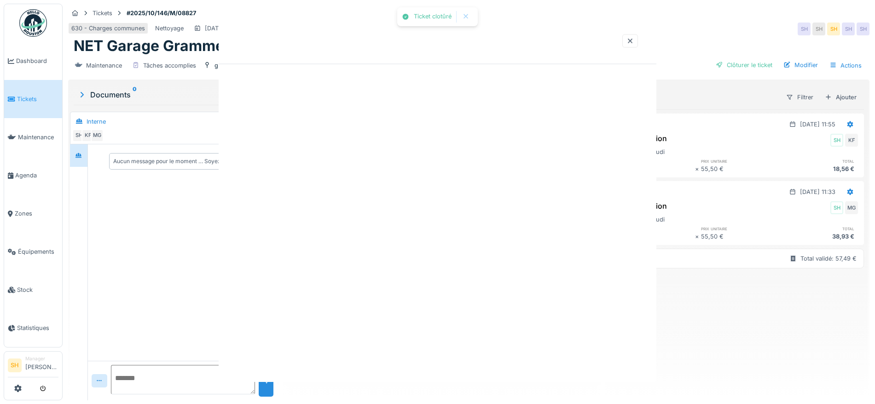
scroll to position [0, 0]
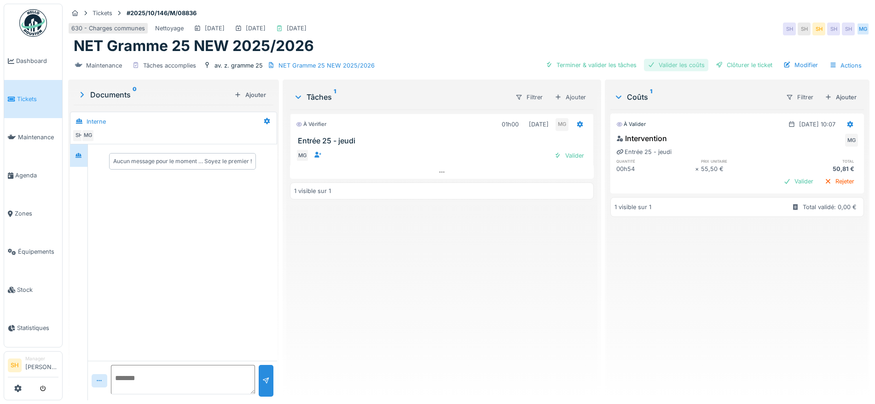
drag, startPoint x: 599, startPoint y: 63, endPoint x: 649, endPoint y: 63, distance: 50.1
click at [605, 63] on div "Terminer & valider les tâches" at bounding box center [591, 65] width 98 height 12
drag, startPoint x: 653, startPoint y: 63, endPoint x: 668, endPoint y: 64, distance: 14.7
click at [664, 63] on div "Valider les coûts" at bounding box center [676, 65] width 64 height 12
click at [732, 63] on div "Clôturer le ticket" at bounding box center [744, 65] width 64 height 12
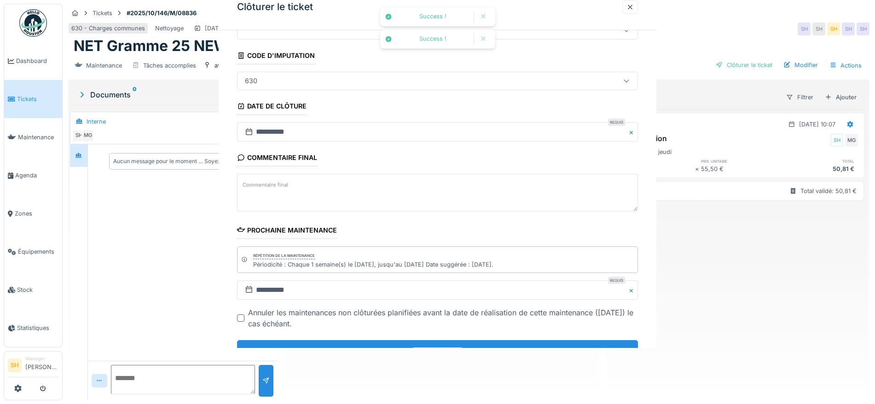
scroll to position [79, 0]
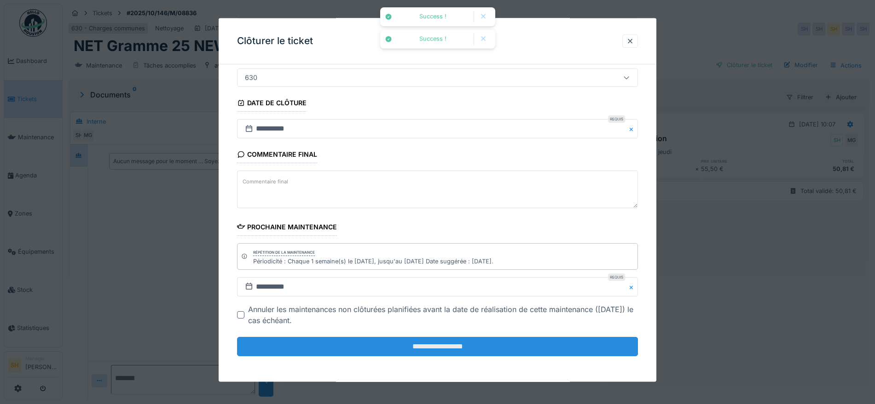
click at [415, 347] on input "**********" at bounding box center [437, 346] width 401 height 19
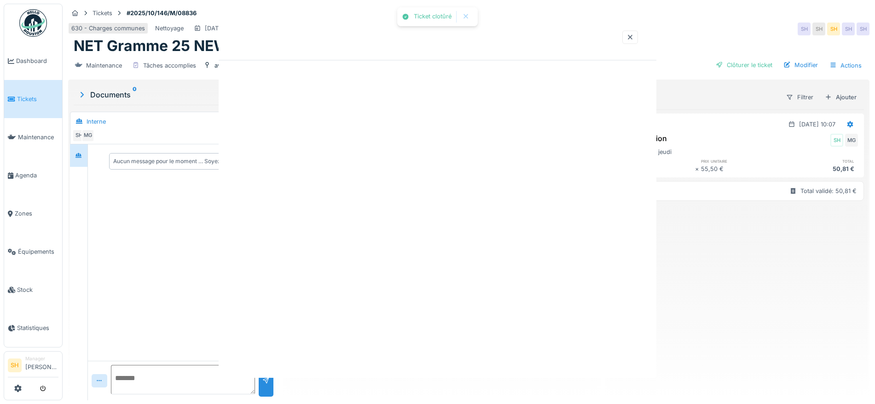
scroll to position [0, 0]
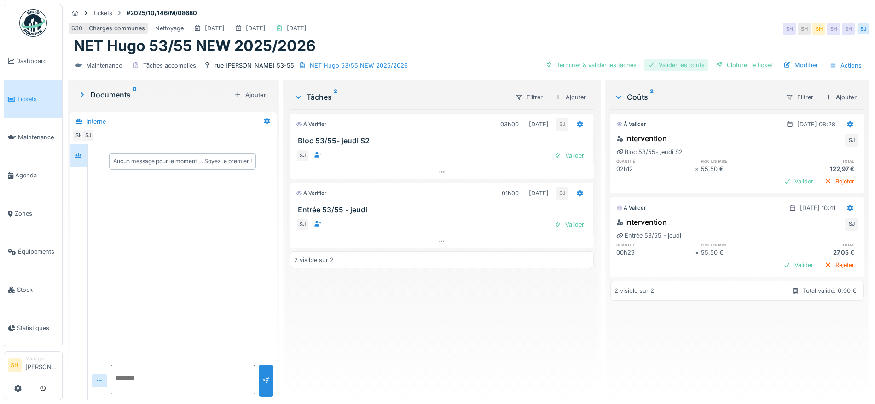
drag, startPoint x: 580, startPoint y: 64, endPoint x: 637, endPoint y: 67, distance: 57.6
click at [588, 67] on div "Terminer & valider les tâches" at bounding box center [591, 65] width 98 height 12
drag, startPoint x: 665, startPoint y: 66, endPoint x: 690, endPoint y: 64, distance: 24.9
click at [670, 66] on div "Valider les coûts" at bounding box center [676, 65] width 64 height 12
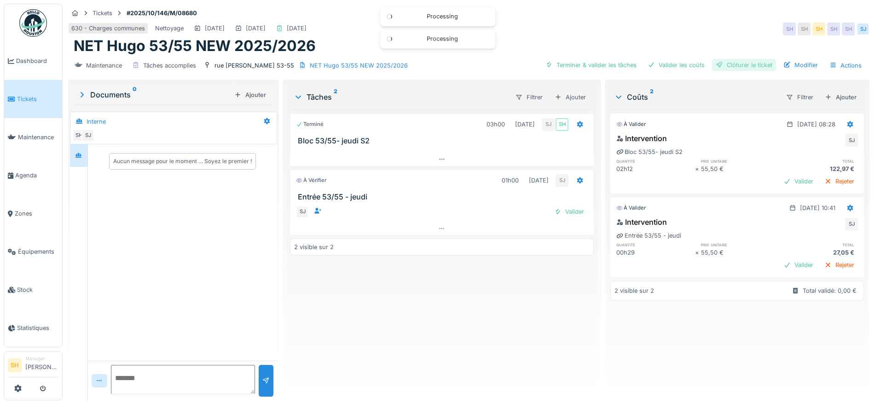
click at [715, 63] on div at bounding box center [718, 65] width 7 height 9
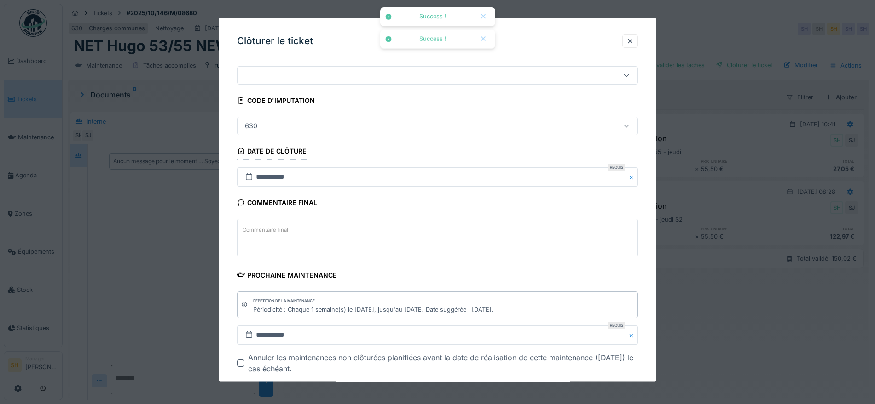
scroll to position [58, 0]
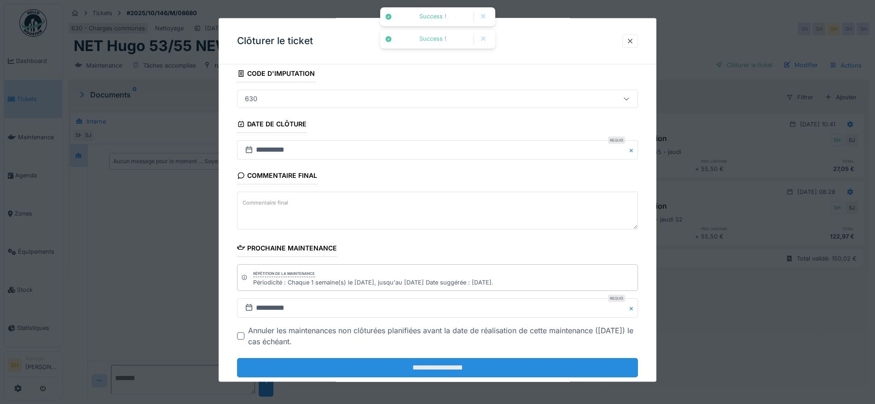
click at [451, 362] on input "**********" at bounding box center [437, 367] width 401 height 19
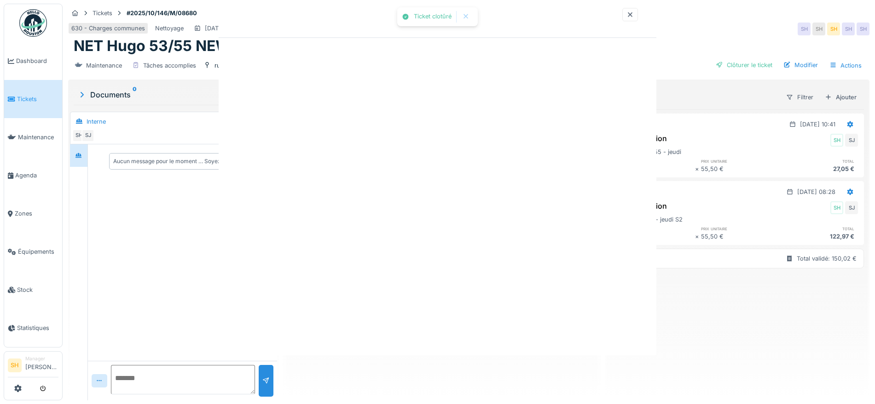
scroll to position [0, 0]
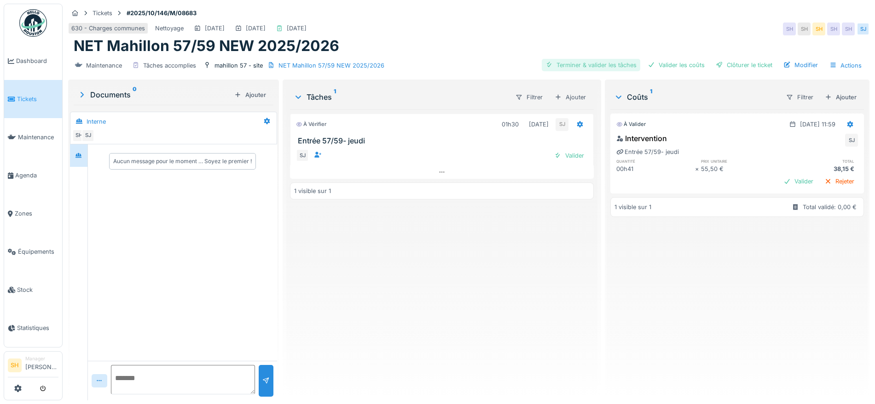
drag, startPoint x: 572, startPoint y: 62, endPoint x: 637, endPoint y: 64, distance: 64.9
click at [573, 63] on div "Terminer & valider les tâches" at bounding box center [591, 65] width 98 height 12
drag, startPoint x: 644, startPoint y: 64, endPoint x: 664, endPoint y: 64, distance: 20.7
click at [647, 64] on div at bounding box center [650, 65] width 7 height 9
click at [736, 65] on div "Clôturer le ticket" at bounding box center [744, 65] width 64 height 12
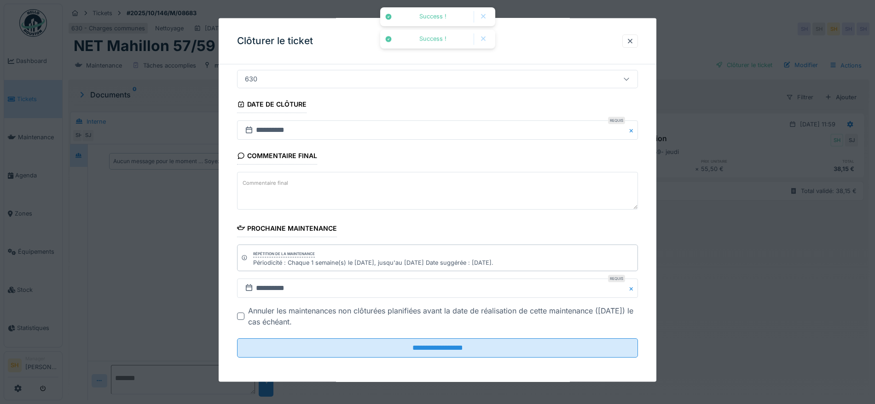
scroll to position [79, 0]
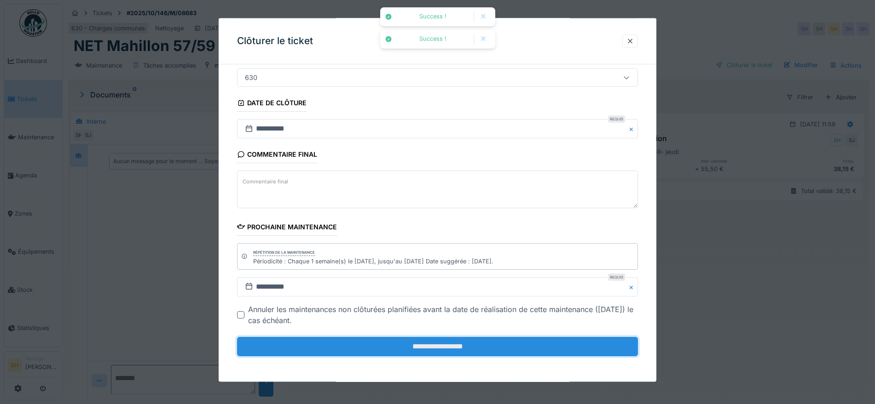
click at [474, 351] on input "**********" at bounding box center [437, 346] width 401 height 19
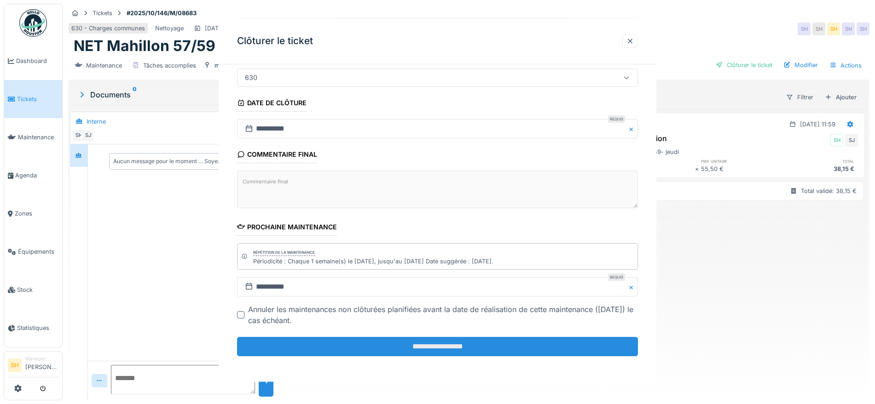
scroll to position [0, 0]
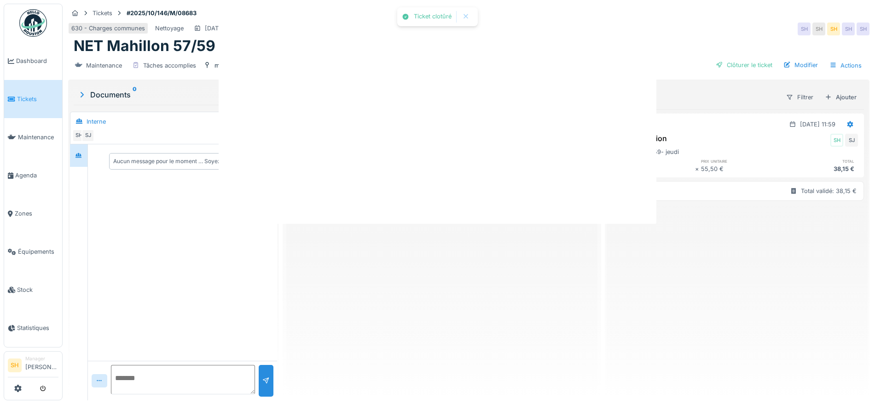
click at [400, 346] on div at bounding box center [437, 202] width 875 height 404
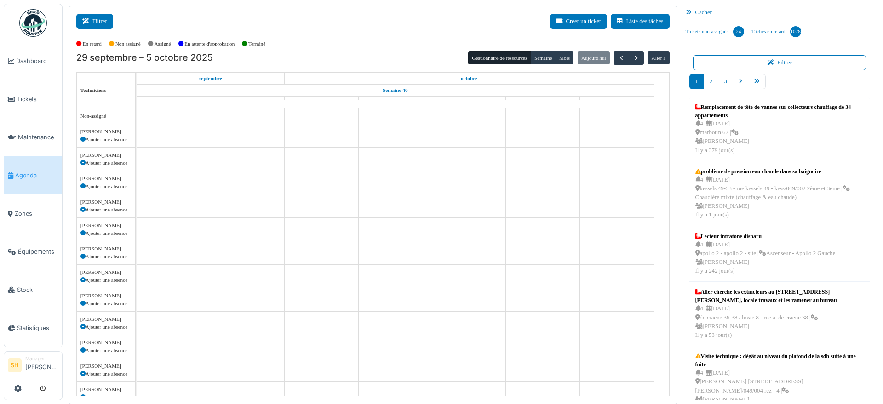
click at [111, 17] on button "Filtrer" at bounding box center [94, 21] width 37 height 15
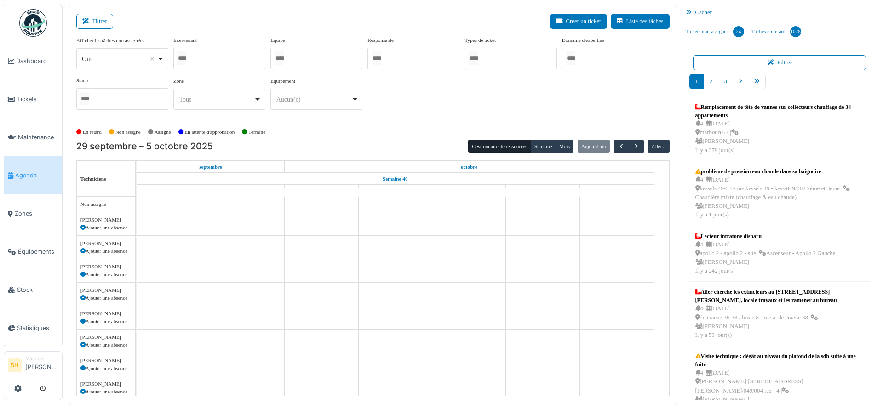
click at [319, 52] on div at bounding box center [317, 59] width 92 height 22
click at [418, 110] on div "Afficher les tâches non assignées *** Oui Remove item Oui Non Intervenant Abdel…" at bounding box center [373, 76] width 594 height 81
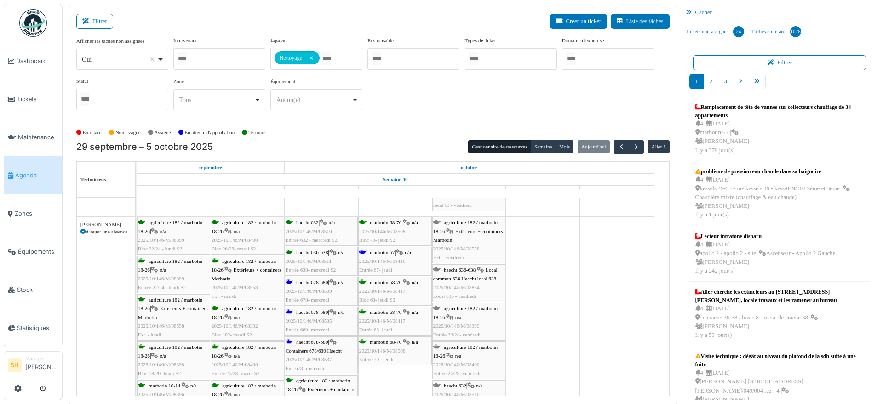
click at [311, 280] on span "haecht 678-680" at bounding box center [312, 283] width 32 height 6
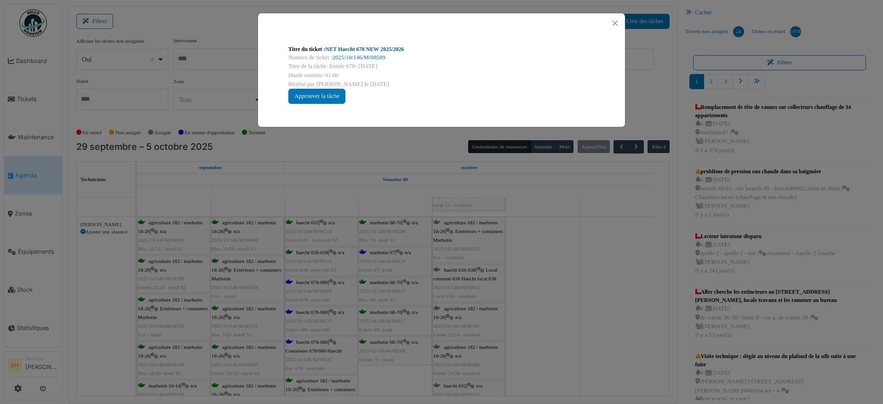
click at [353, 48] on link "NET Haecht 678 NEW 2025/2026" at bounding box center [365, 49] width 79 height 6
click at [506, 247] on div "Titre du ticket : NET Haecht 678 NEW 2025/2026 Numéro de ticket : 2025/10/146/M…" at bounding box center [441, 202] width 883 height 404
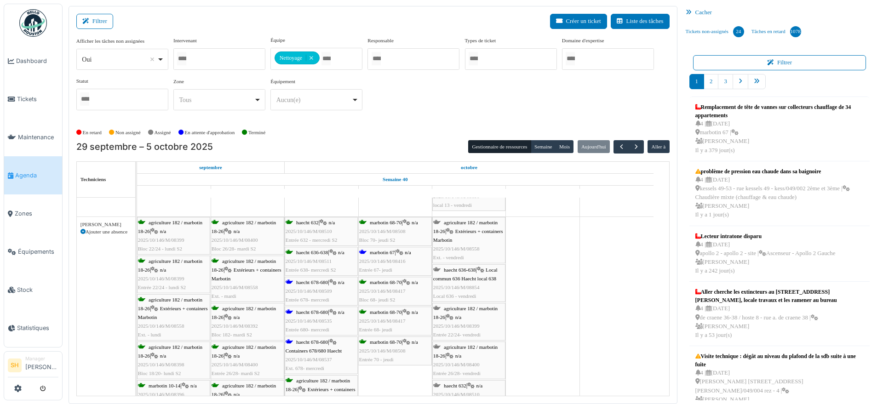
click at [306, 346] on div "haecht 678-680 | Containers 678/680 Haecht 2025/10/146/M/08537 Ext. 678- mercre…" at bounding box center [321, 355] width 71 height 35
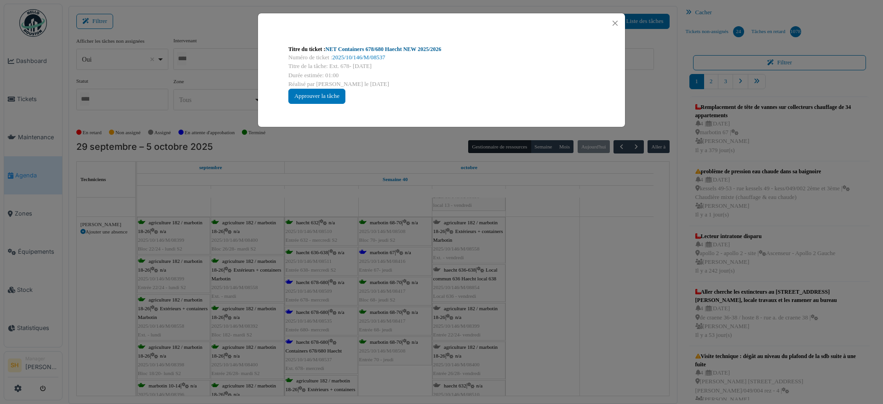
click at [371, 47] on link "NET Containers 678/680 Haecht NEW 2025/2026" at bounding box center [384, 49] width 116 height 6
drag, startPoint x: 619, startPoint y: 232, endPoint x: 543, endPoint y: 244, distance: 76.4
click at [619, 232] on div "Titre du ticket : NET Containers 678/680 Haecht NEW 2025/2026 Numéro de ticket …" at bounding box center [441, 202] width 883 height 404
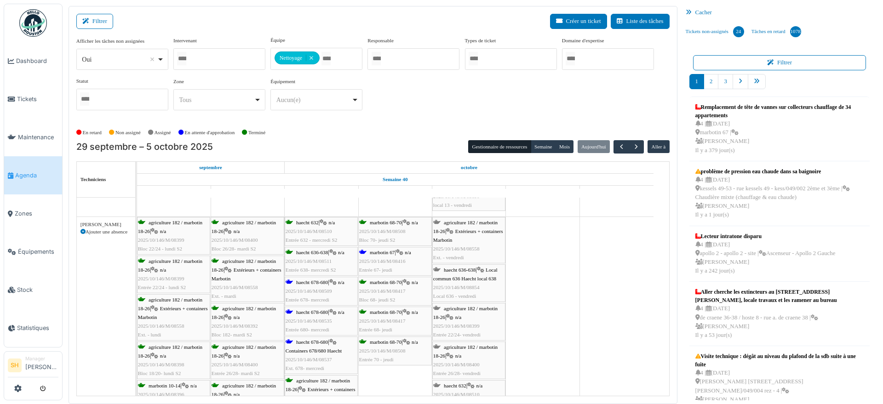
click at [387, 253] on span "marbotin 67" at bounding box center [382, 253] width 25 height 6
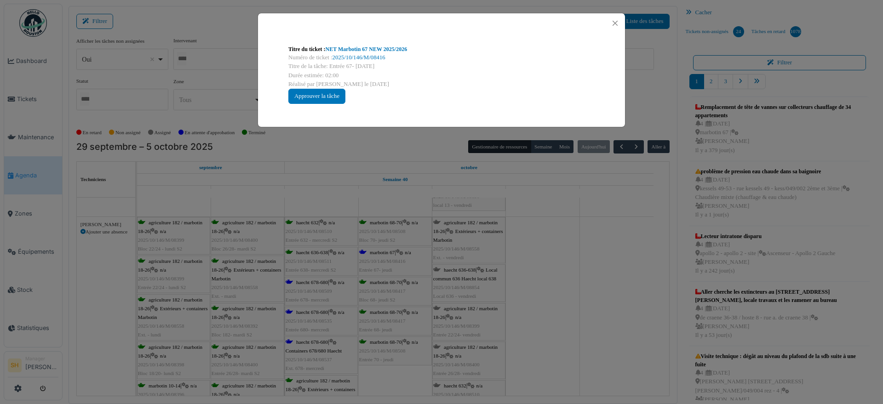
click at [369, 52] on div "Titre du ticket : NET Marbotin 67 NEW 2025/2026" at bounding box center [441, 49] width 306 height 8
click at [382, 50] on link "NET Marbotin 67 NEW 2025/2026" at bounding box center [367, 49] width 82 height 6
drag, startPoint x: 517, startPoint y: 246, endPoint x: 513, endPoint y: 259, distance: 13.5
click at [518, 250] on div "Titre du ticket : NET Marbotin 67 NEW 2025/2026 Numéro de ticket : 2025/10/146/…" at bounding box center [441, 202] width 883 height 404
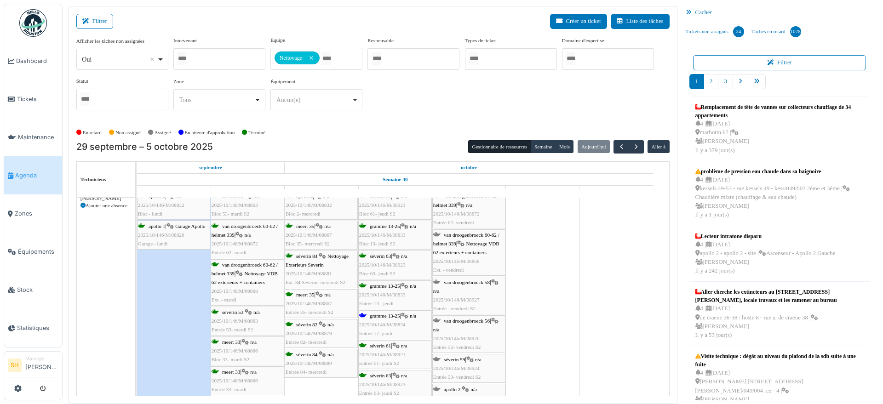
scroll to position [1668, 0]
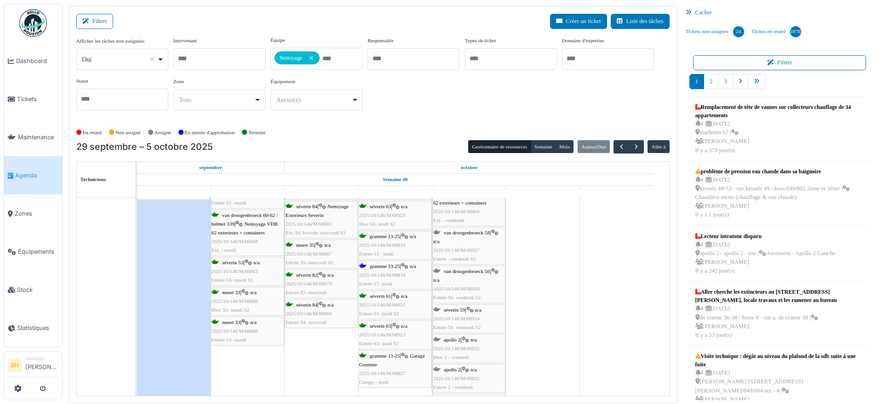
click at [397, 265] on span "gramme 13-25" at bounding box center [385, 267] width 30 height 6
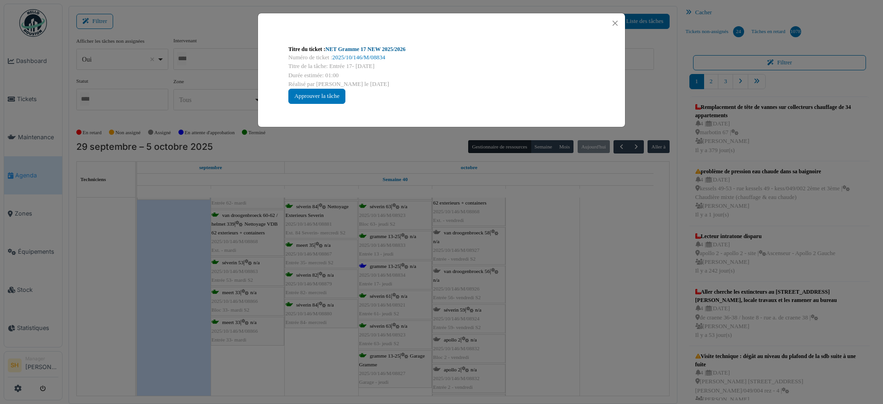
click at [373, 49] on link "NET Gramme 17 NEW 2025/2026" at bounding box center [366, 49] width 80 height 6
click at [555, 227] on div "Titre du ticket : NET Gramme 17 NEW 2025/2026 Numéro de ticket : 2025/10/146/M/…" at bounding box center [441, 202] width 883 height 404
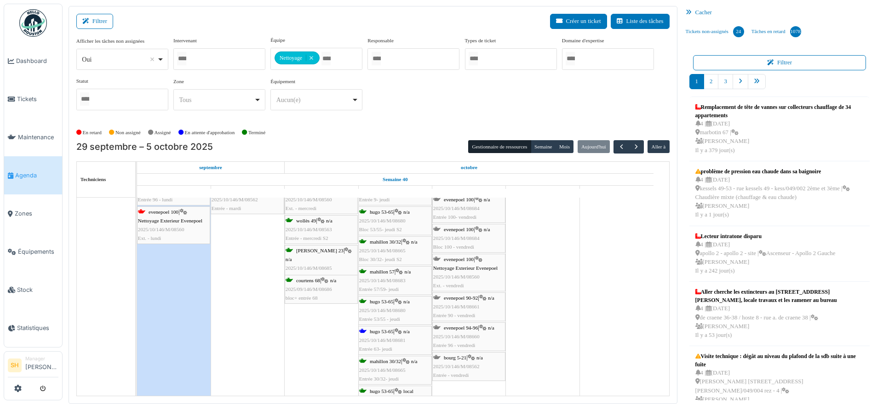
scroll to position [2473, 0]
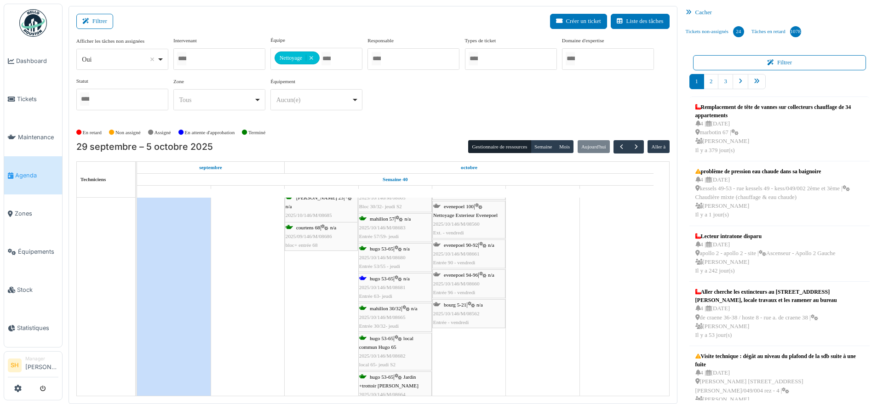
click at [388, 276] on span "hugo 53-65" at bounding box center [381, 279] width 23 height 6
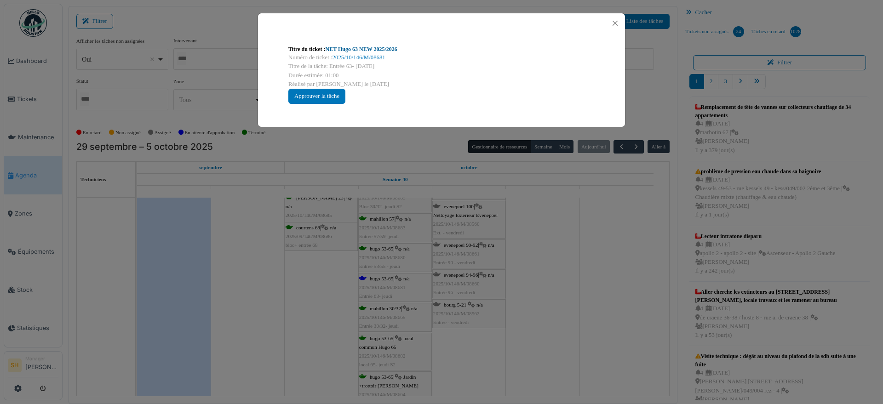
click at [363, 48] on link "NET Hugo 63 NEW 2025/2026" at bounding box center [362, 49] width 72 height 6
click at [605, 387] on div "Titre du ticket : NET Hugo 63 NEW 2025/2026 Numéro de ticket : 2025/10/146/M/08…" at bounding box center [441, 202] width 883 height 404
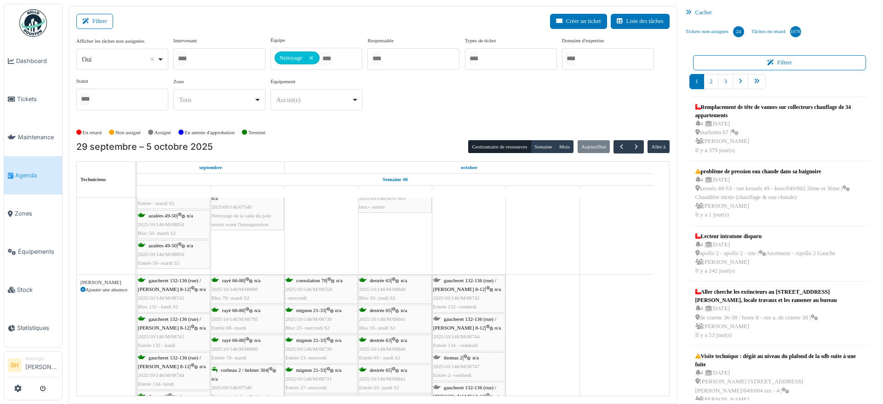
scroll to position [2822, 0]
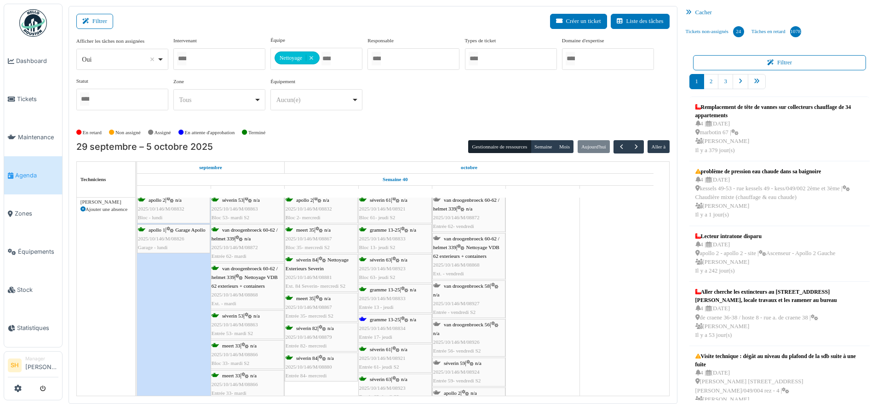
click at [376, 323] on div "gramme 13-25 | n/a 2025/10/146/M/08834 Entrée 17- jeudi" at bounding box center [395, 329] width 72 height 27
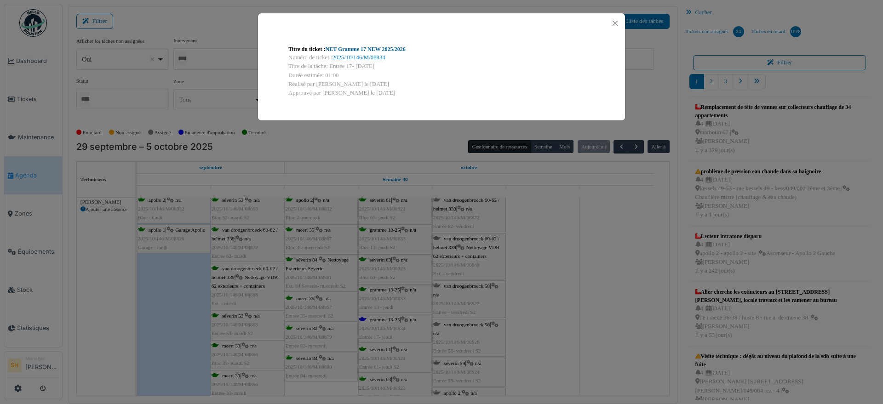
drag, startPoint x: 375, startPoint y: 44, endPoint x: 374, endPoint y: 50, distance: 5.8
click at [375, 46] on div "Titre du ticket : NET Gramme 17 NEW 2025/2026 Numéro de ticket : 2025/10/146/M/…" at bounding box center [441, 71] width 321 height 67
click at [374, 51] on link "NET Gramme 17 NEW 2025/2026" at bounding box center [366, 49] width 80 height 6
click at [519, 298] on div "Titre du ticket : NET Gramme 17 NEW 2025/2026 Numéro de ticket : 2025/10/146/M/…" at bounding box center [441, 202] width 883 height 404
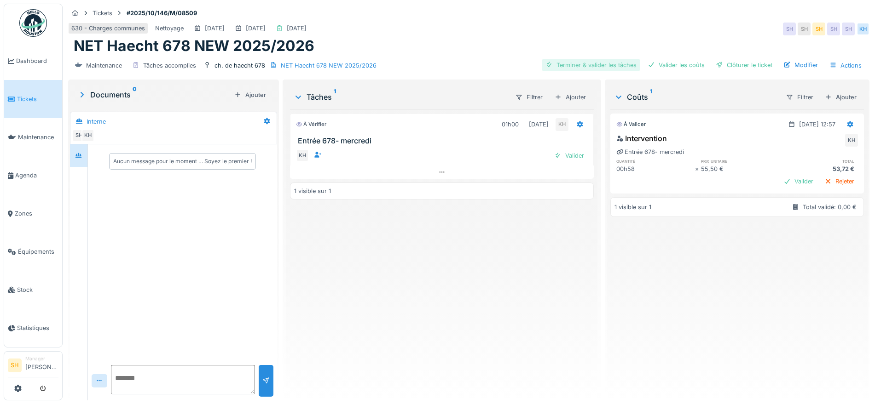
drag, startPoint x: 589, startPoint y: 61, endPoint x: 631, endPoint y: 66, distance: 42.6
click at [590, 61] on div "Terminer & valider les tâches" at bounding box center [591, 65] width 98 height 12
drag, startPoint x: 670, startPoint y: 66, endPoint x: 677, endPoint y: 66, distance: 6.9
click at [671, 66] on div "Valider les coûts" at bounding box center [676, 65] width 64 height 12
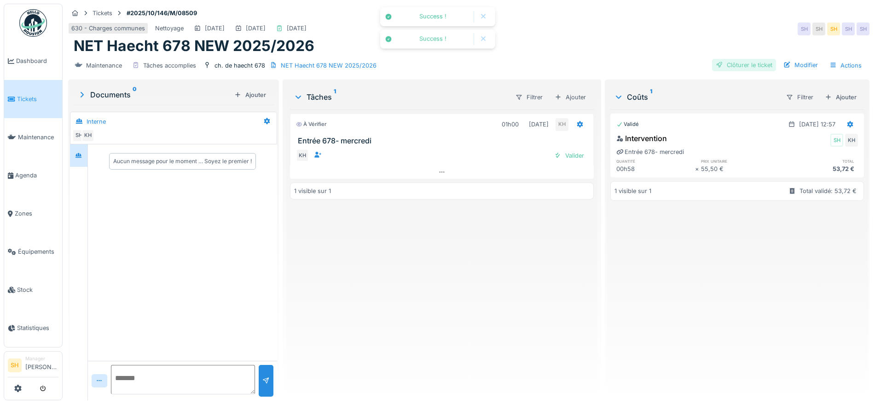
click at [728, 66] on div "Clôturer le ticket" at bounding box center [744, 65] width 64 height 12
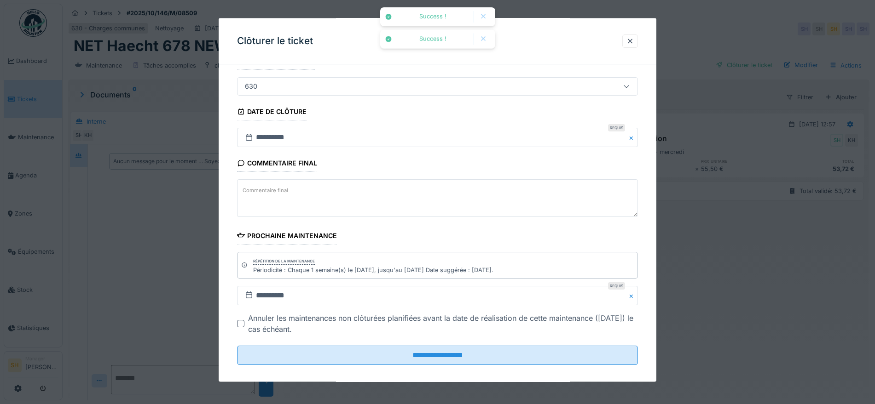
scroll to position [79, 0]
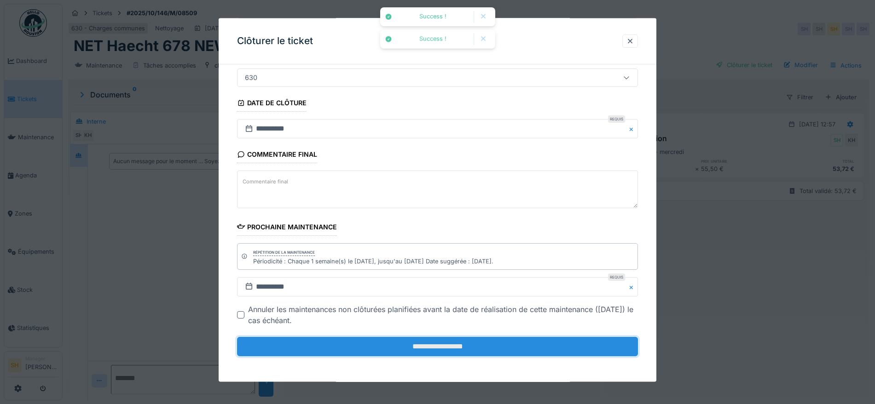
click at [430, 343] on input "**********" at bounding box center [437, 346] width 401 height 19
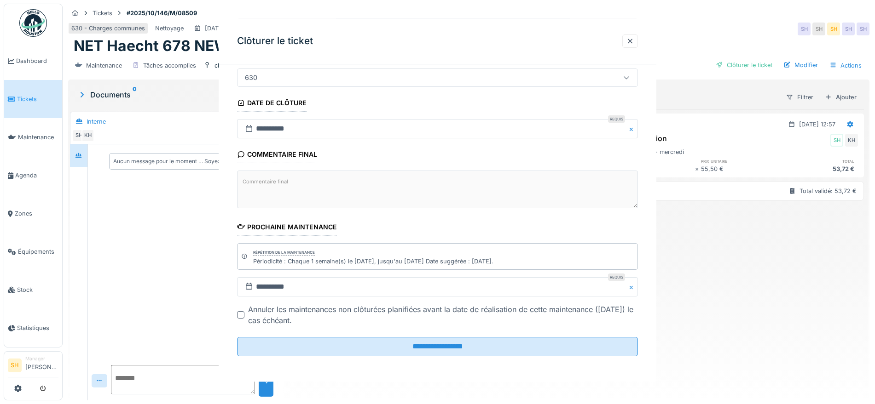
scroll to position [0, 0]
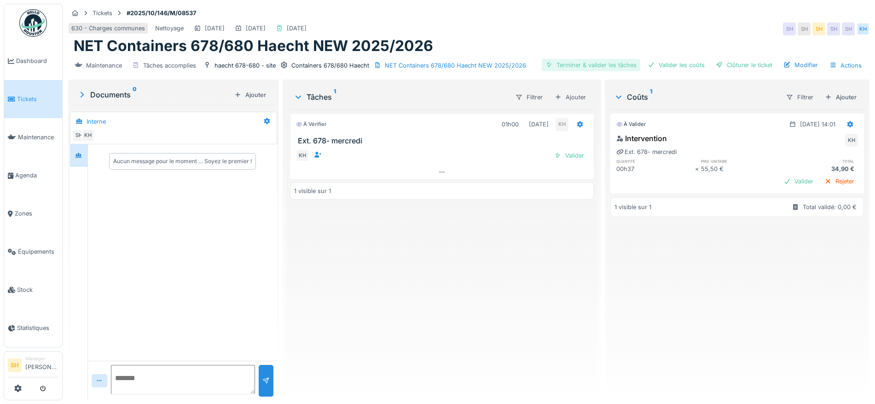
click at [592, 60] on div "Terminer & valider les tâches" at bounding box center [591, 65] width 98 height 12
click at [672, 64] on div "Valider les coûts" at bounding box center [676, 65] width 64 height 12
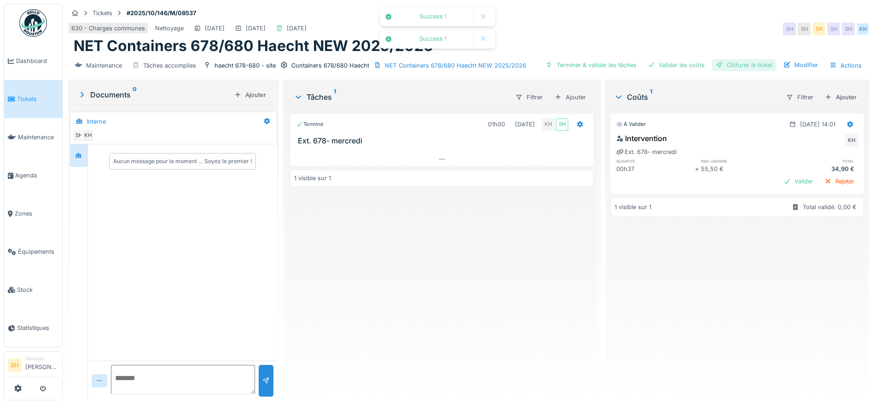
click at [717, 63] on div "Clôturer le ticket" at bounding box center [744, 65] width 64 height 12
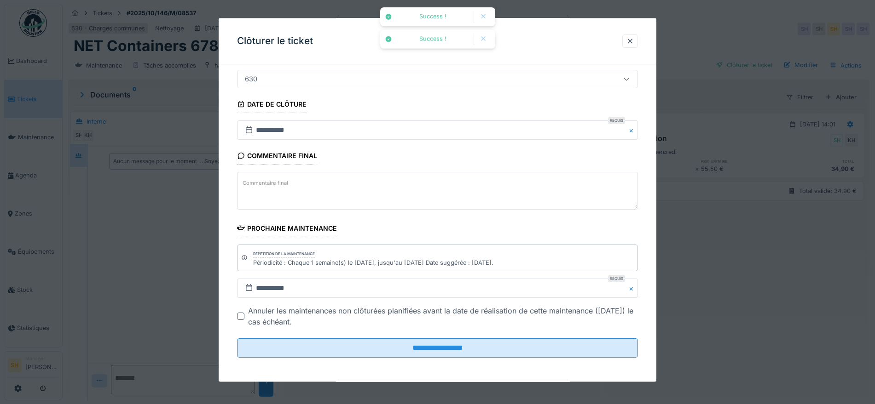
scroll to position [79, 0]
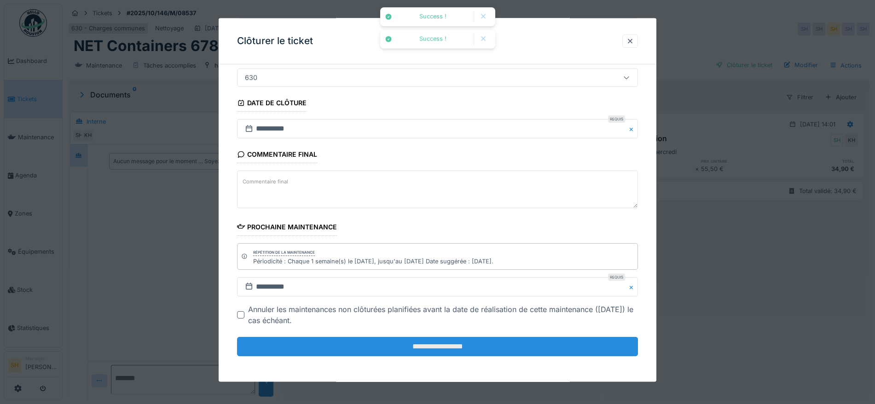
click at [439, 345] on input "**********" at bounding box center [437, 346] width 401 height 19
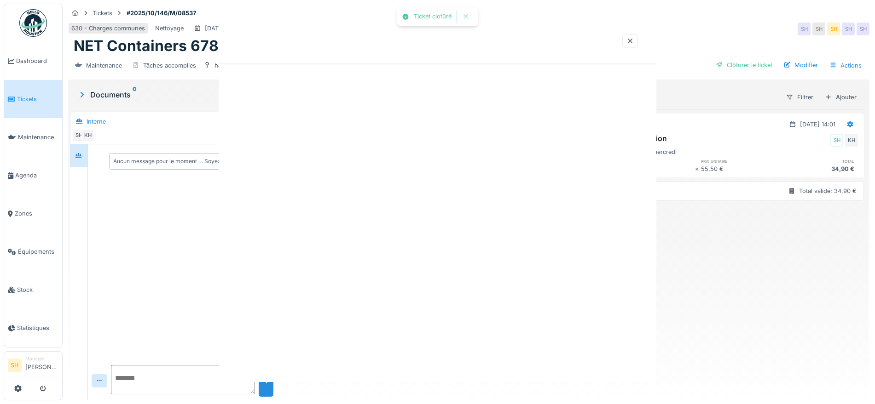
scroll to position [0, 0]
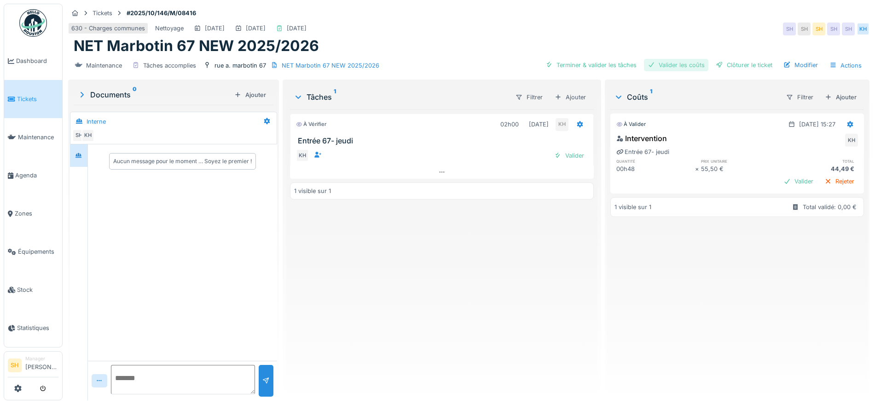
drag, startPoint x: 578, startPoint y: 62, endPoint x: 641, endPoint y: 63, distance: 63.0
click at [581, 62] on div "Terminer & valider les tâches" at bounding box center [591, 65] width 98 height 12
drag, startPoint x: 658, startPoint y: 60, endPoint x: 694, endPoint y: 65, distance: 36.2
click at [662, 60] on div "Valider les coûts" at bounding box center [676, 65] width 64 height 12
click at [715, 67] on div "Clôturer le ticket" at bounding box center [744, 65] width 64 height 12
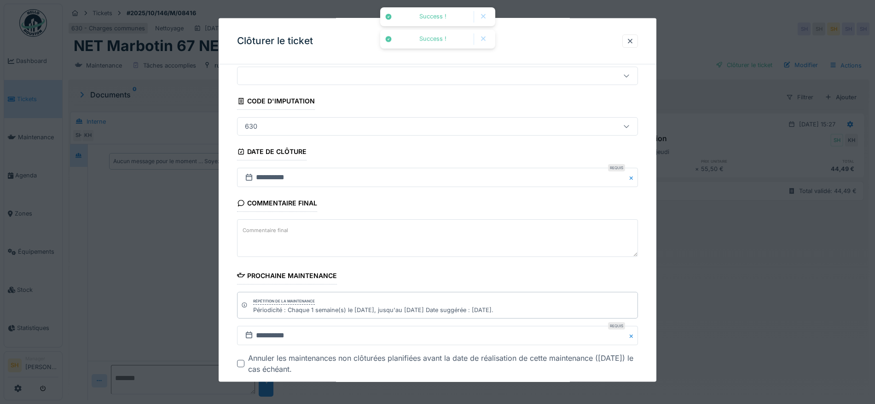
scroll to position [79, 0]
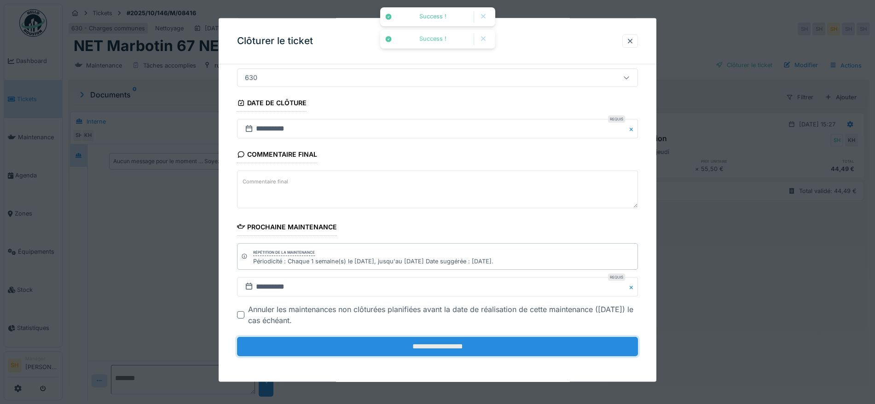
click at [401, 345] on input "**********" at bounding box center [437, 346] width 401 height 19
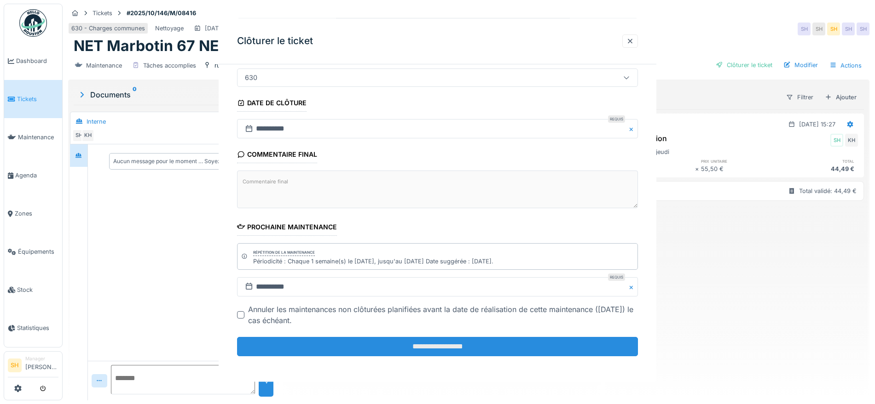
scroll to position [0, 0]
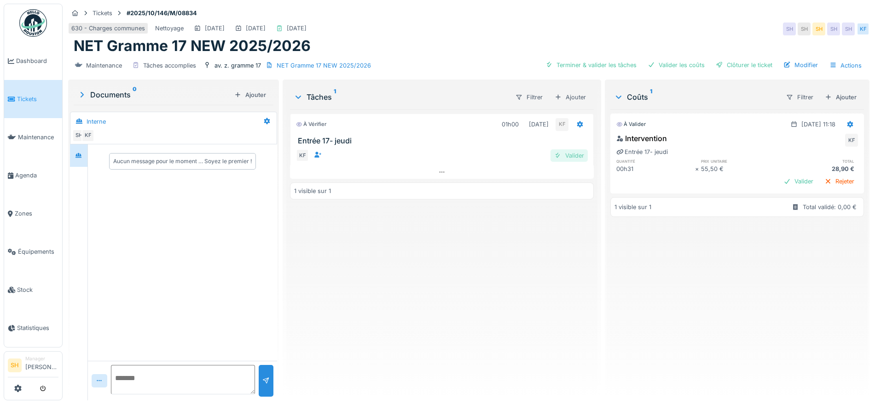
click at [568, 153] on div "Valider" at bounding box center [568, 156] width 37 height 12
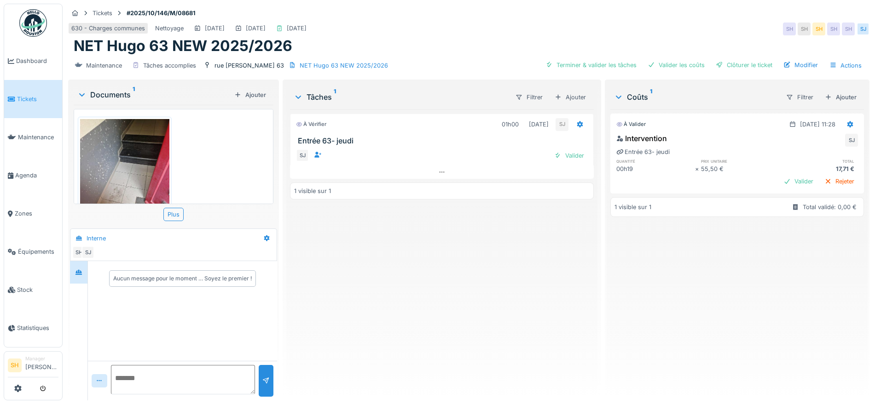
click at [118, 175] on img at bounding box center [124, 178] width 89 height 119
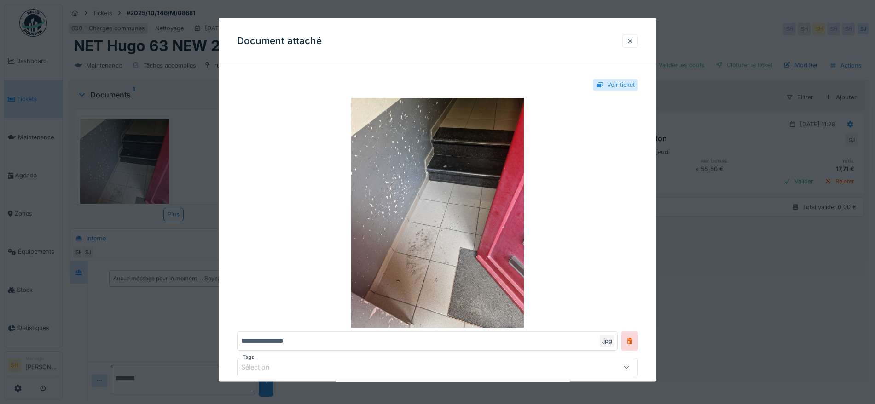
click at [634, 40] on div at bounding box center [629, 40] width 7 height 9
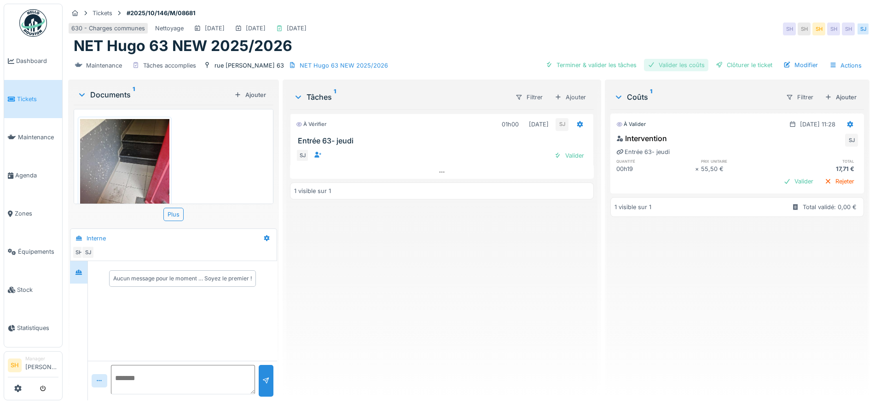
drag, startPoint x: 596, startPoint y: 61, endPoint x: 666, endPoint y: 63, distance: 69.5
click at [606, 63] on div "Terminer & valider les tâches" at bounding box center [591, 65] width 98 height 12
drag, startPoint x: 669, startPoint y: 63, endPoint x: 680, endPoint y: 65, distance: 11.3
click at [677, 65] on div "Valider les coûts" at bounding box center [676, 65] width 64 height 12
click at [720, 66] on div "Clôturer le ticket" at bounding box center [744, 65] width 64 height 12
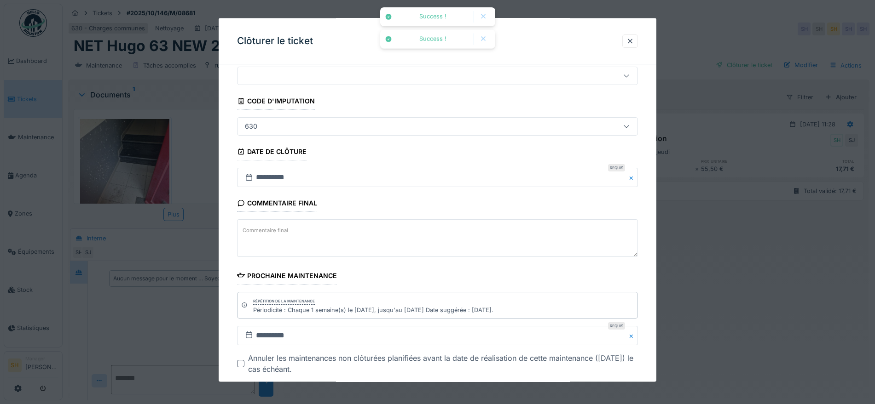
scroll to position [58, 0]
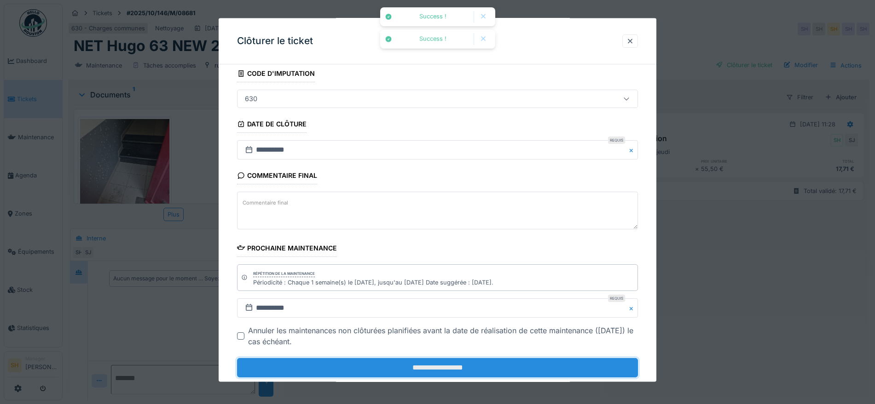
click at [403, 361] on input "**********" at bounding box center [437, 367] width 401 height 19
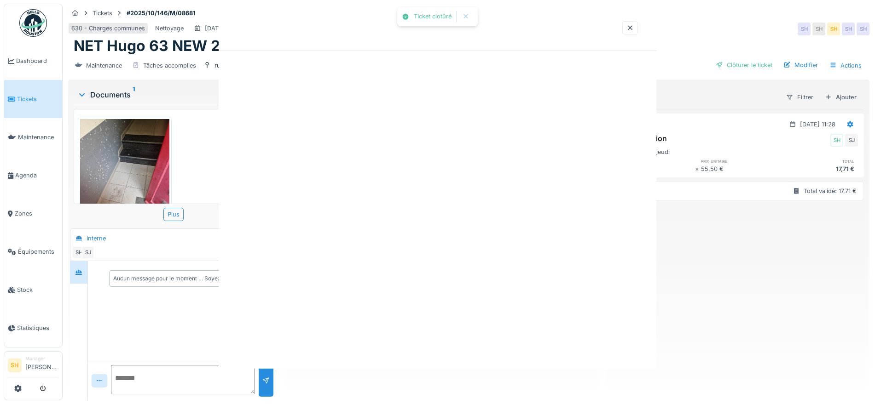
scroll to position [0, 0]
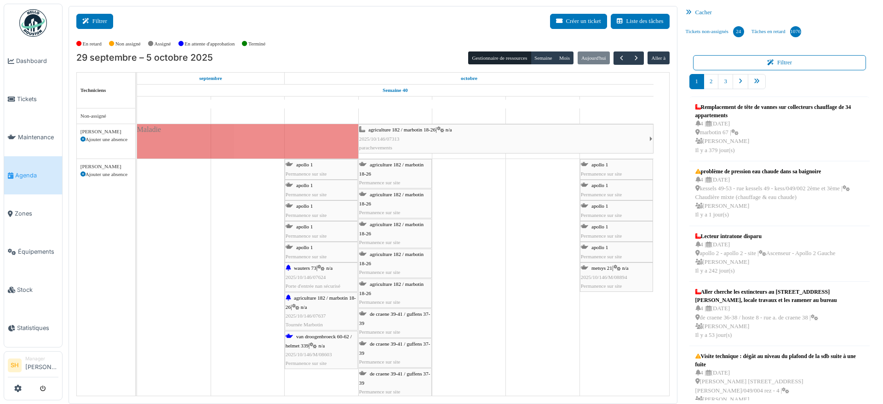
click at [98, 18] on button "Filtrer" at bounding box center [94, 21] width 37 height 15
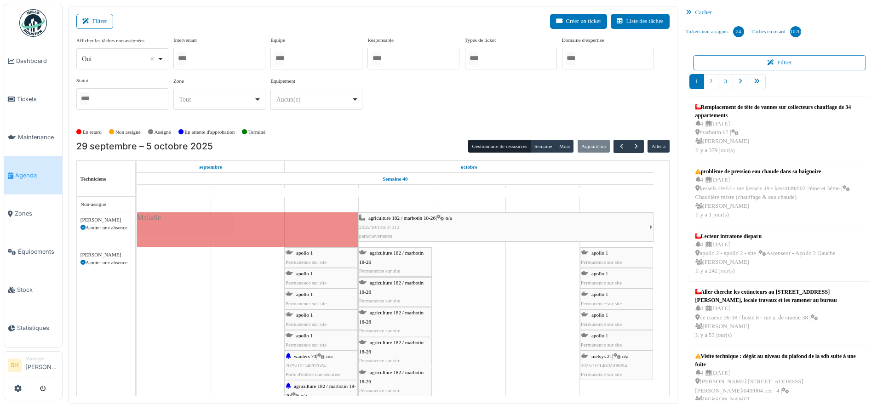
click at [311, 64] on div at bounding box center [317, 59] width 92 height 22
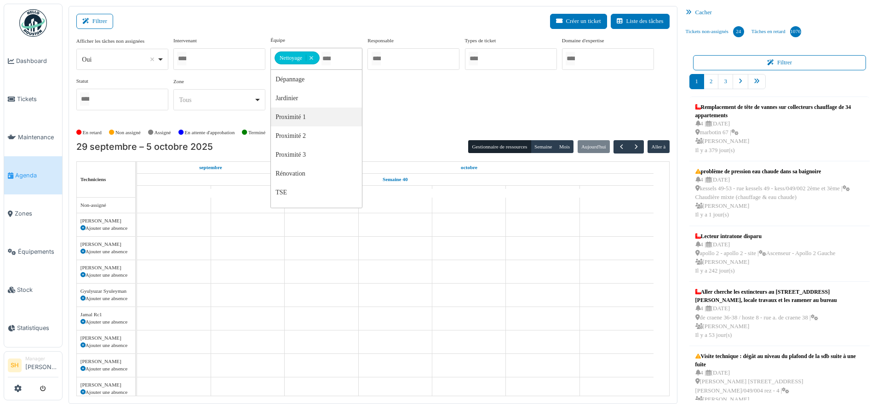
click at [432, 124] on div "Afficher les tâches non assignées *** Oui Remove item Oui Non Intervenant [PERS…" at bounding box center [373, 80] width 594 height 89
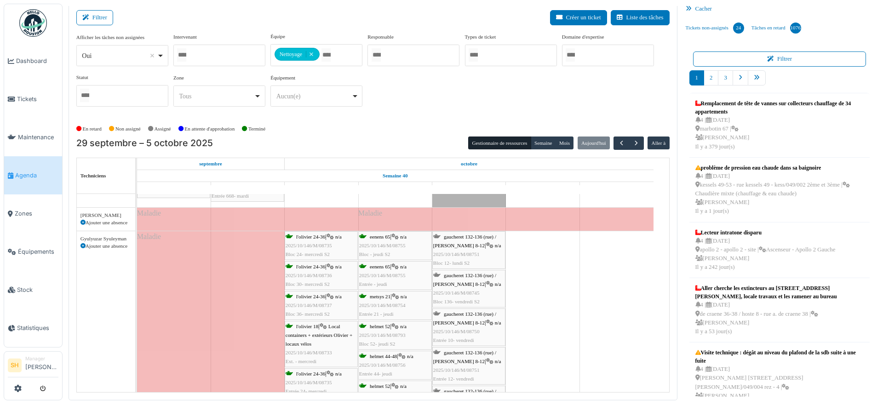
scroll to position [670, 0]
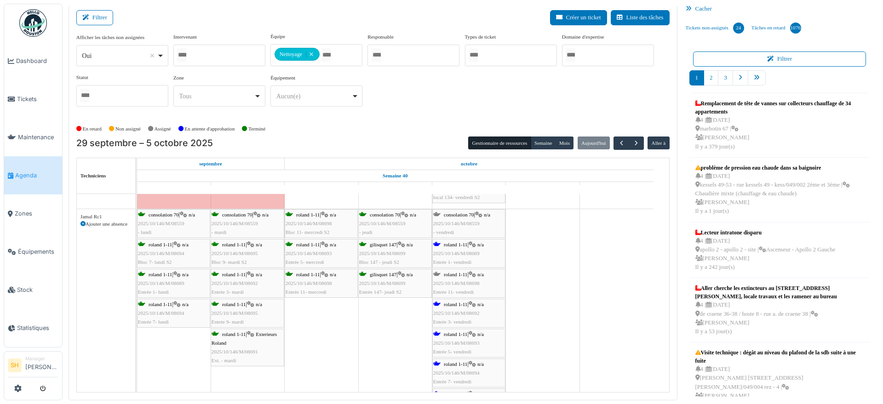
click at [470, 249] on div "roland 1-11 | n/a 2025/10/146/M/08689 Entrée 1- [DATE]" at bounding box center [468, 254] width 71 height 27
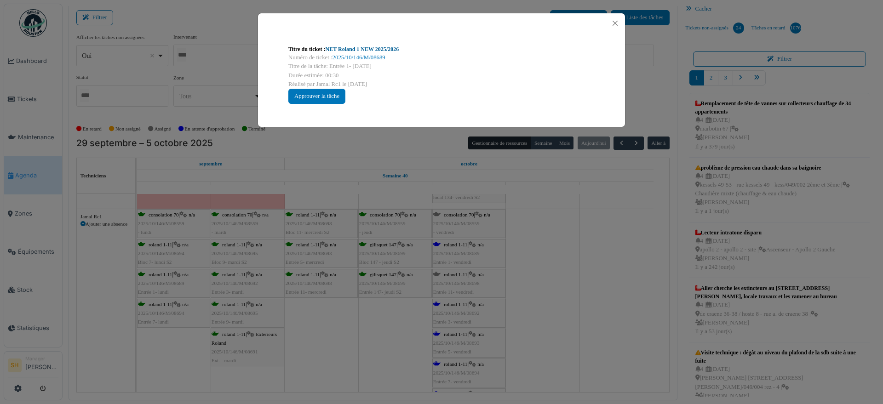
click at [355, 52] on link "NET Roland 1 NEW 2025/2026" at bounding box center [363, 49] width 74 height 6
click at [548, 238] on div "Titre du ticket : NET Roland 1 NEW 2025/2026 Numéro de ticket : 2025/10/146/M/0…" at bounding box center [441, 202] width 883 height 404
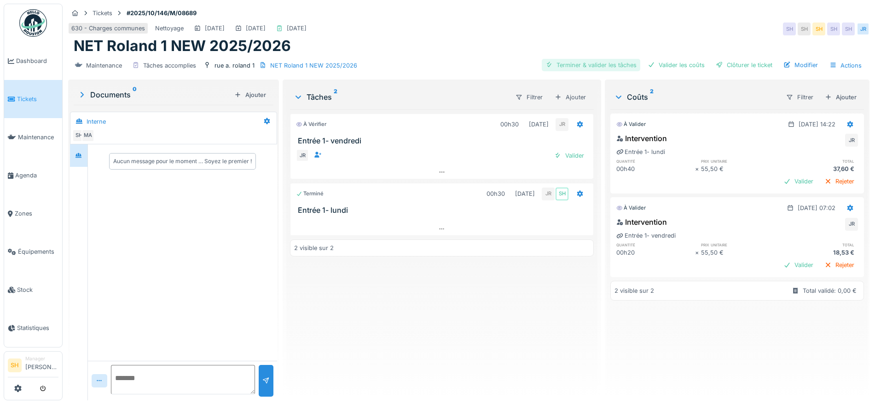
click at [580, 63] on div "Terminer & valider les tâches" at bounding box center [591, 65] width 98 height 12
drag, startPoint x: 669, startPoint y: 62, endPoint x: 680, endPoint y: 63, distance: 10.6
click at [675, 63] on div "Valider les coûts" at bounding box center [676, 65] width 64 height 12
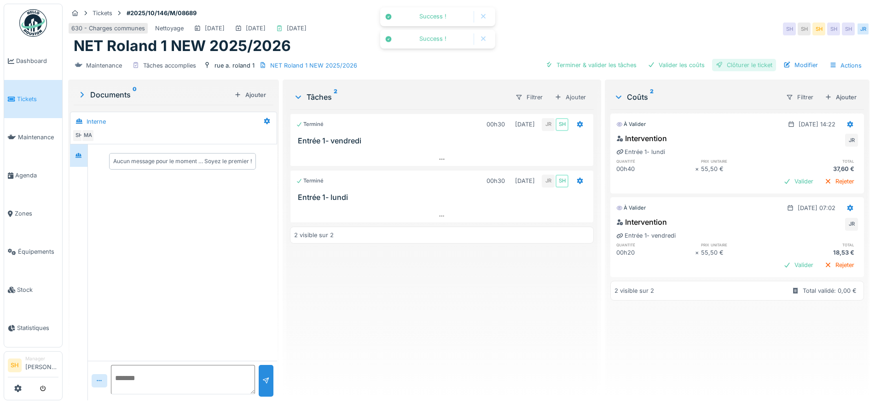
click at [720, 64] on div "Clôturer le ticket" at bounding box center [744, 65] width 64 height 12
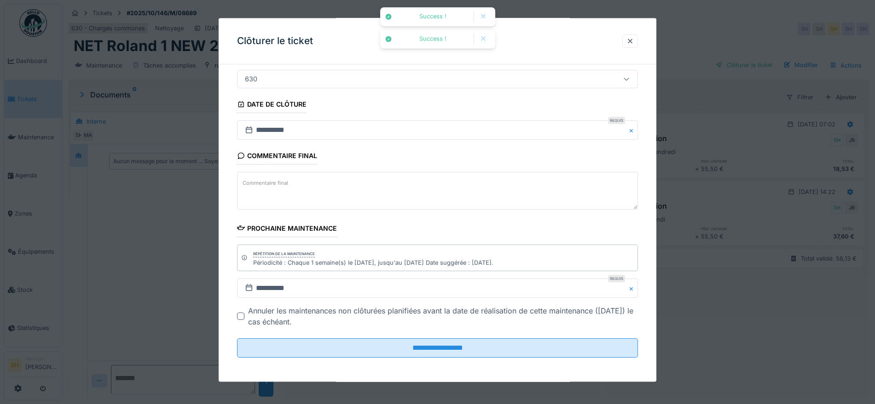
scroll to position [79, 0]
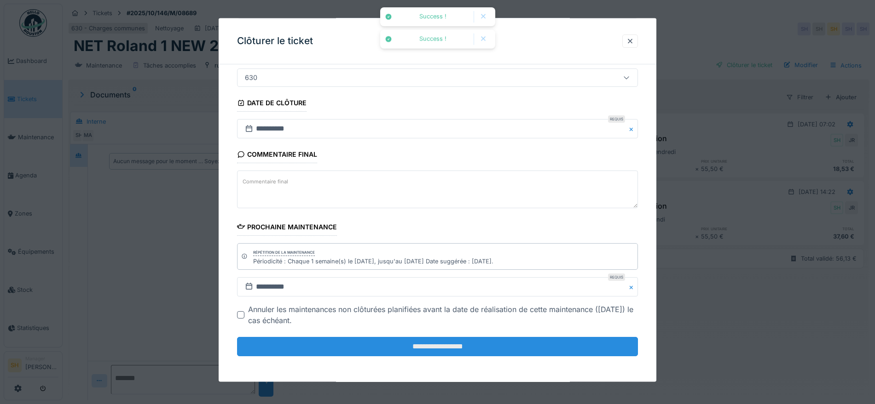
click at [478, 348] on input "**********" at bounding box center [437, 346] width 401 height 19
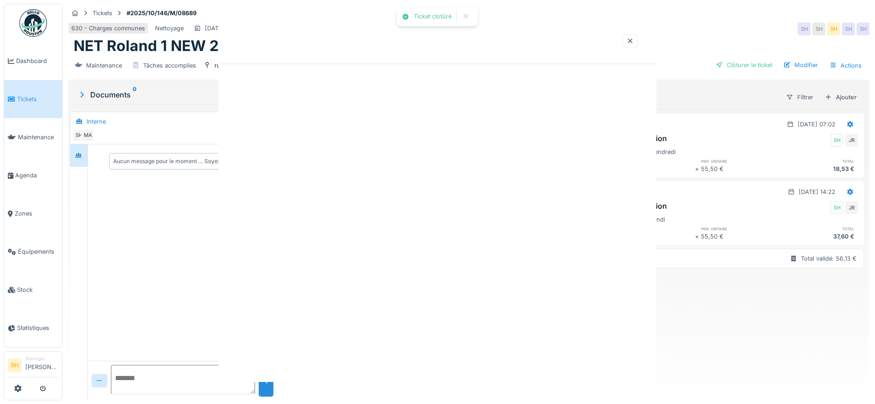
scroll to position [0, 0]
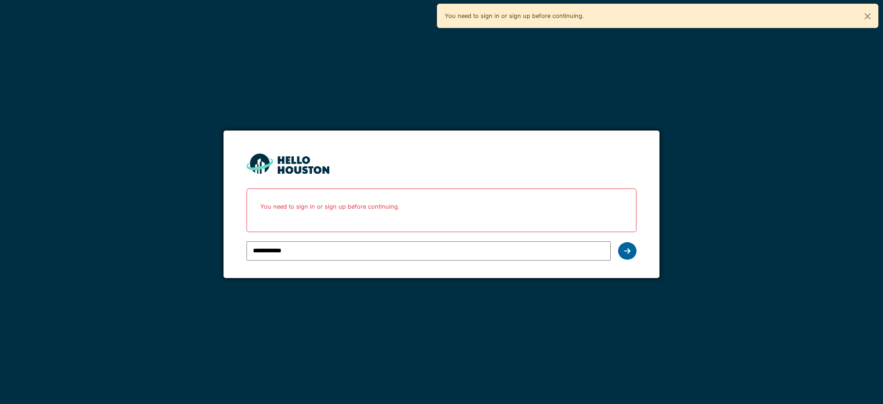
click at [631, 252] on div at bounding box center [627, 250] width 18 height 17
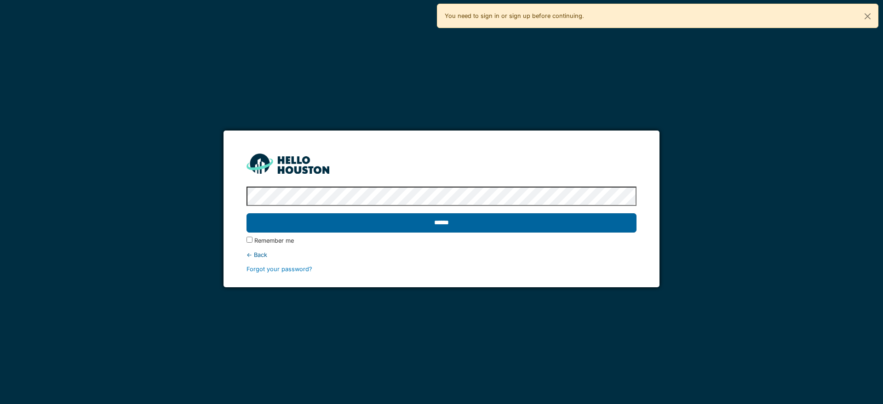
click at [543, 227] on input "******" at bounding box center [442, 222] width 390 height 19
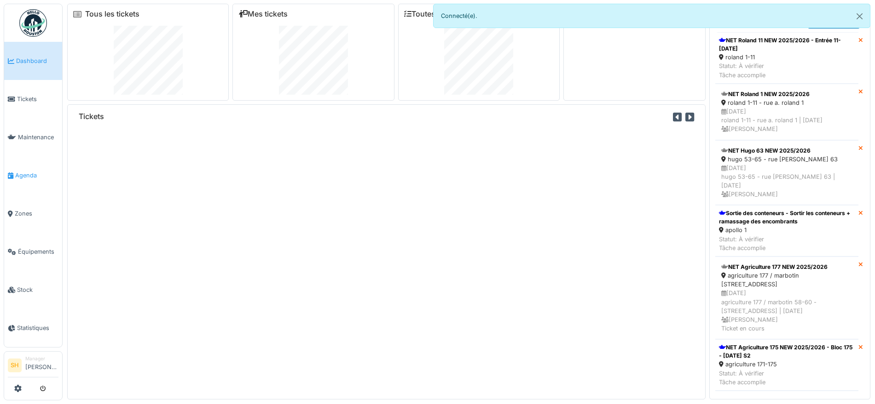
click at [35, 171] on span "Agenda" at bounding box center [36, 175] width 43 height 9
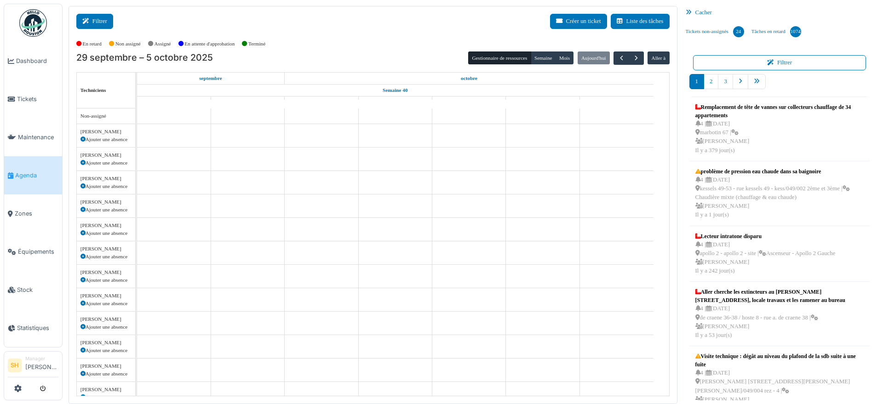
click at [108, 17] on button "Filtrer" at bounding box center [94, 21] width 37 height 15
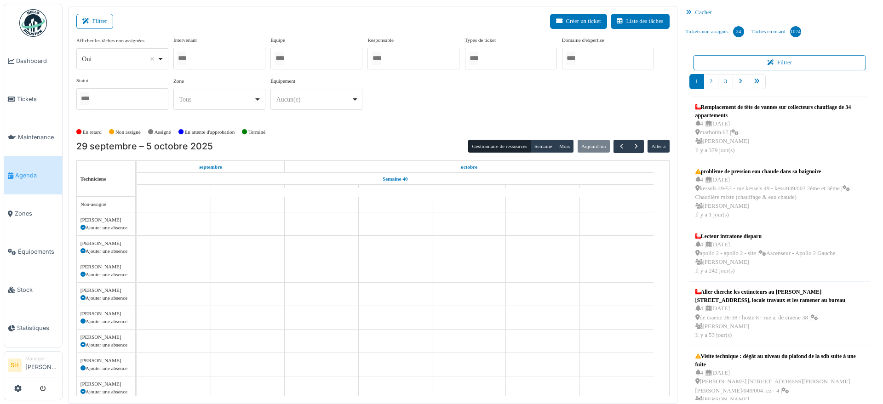
click at [247, 56] on div at bounding box center [219, 59] width 92 height 22
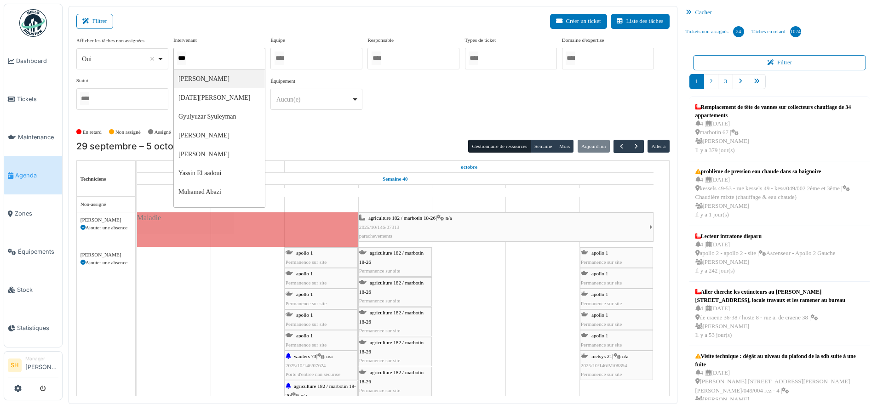
type input "****"
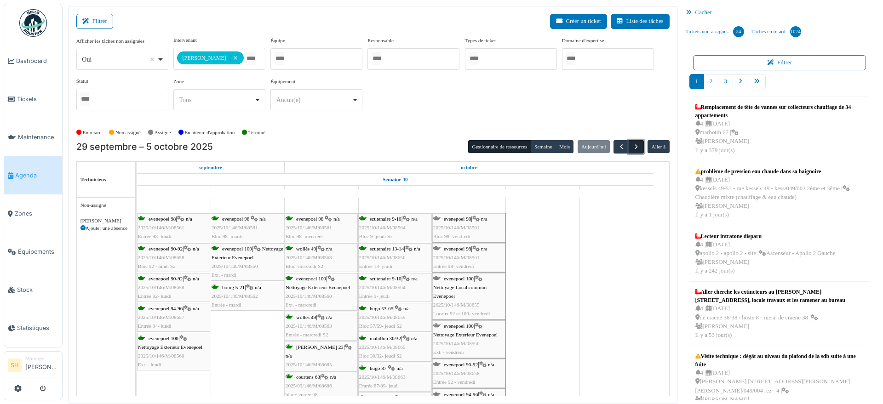
click at [633, 145] on span "button" at bounding box center [637, 147] width 8 height 8
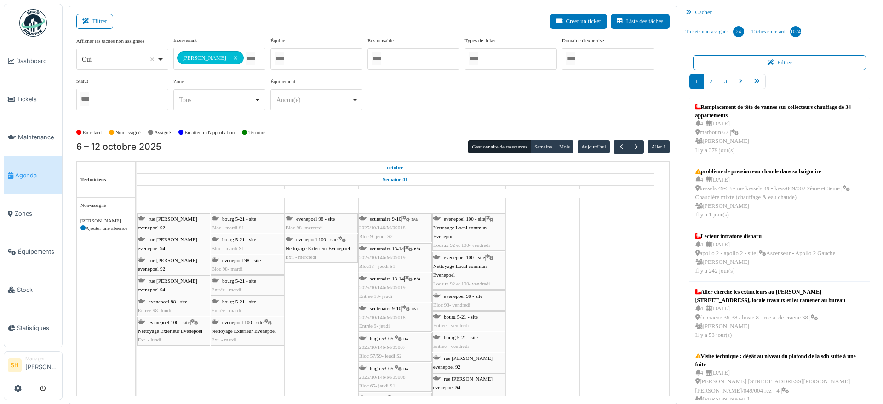
click at [83, 226] on icon at bounding box center [83, 228] width 5 height 5
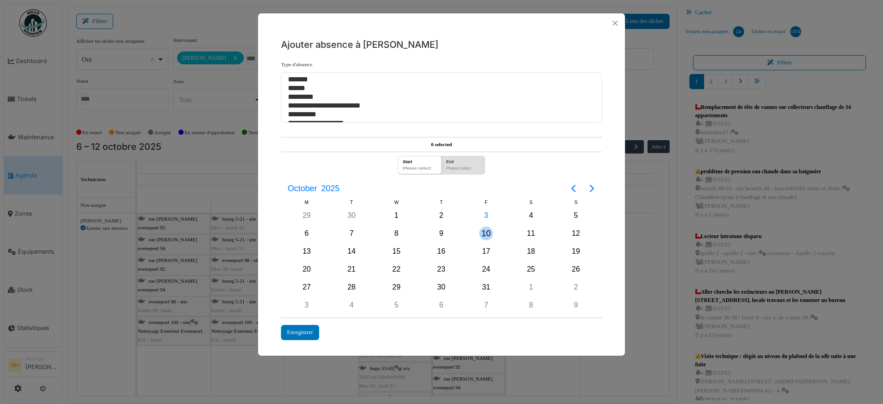
click at [486, 231] on div "10" at bounding box center [486, 234] width 14 height 14
click at [489, 232] on div "10" at bounding box center [486, 234] width 14 height 14
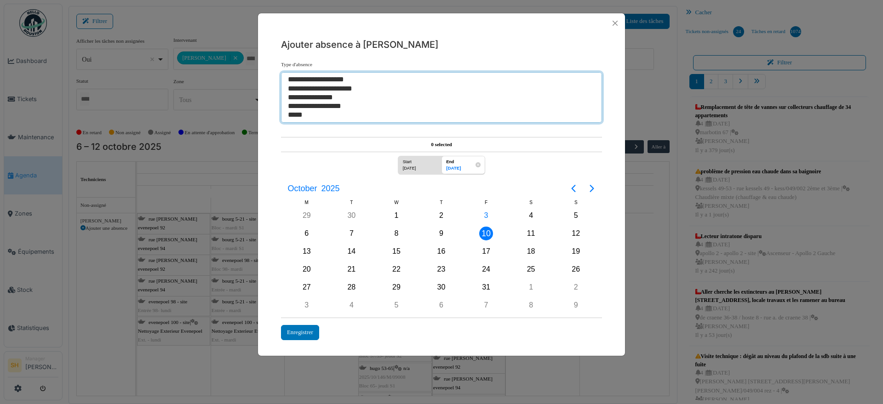
select select "***"
click at [337, 108] on option "**********" at bounding box center [437, 106] width 300 height 9
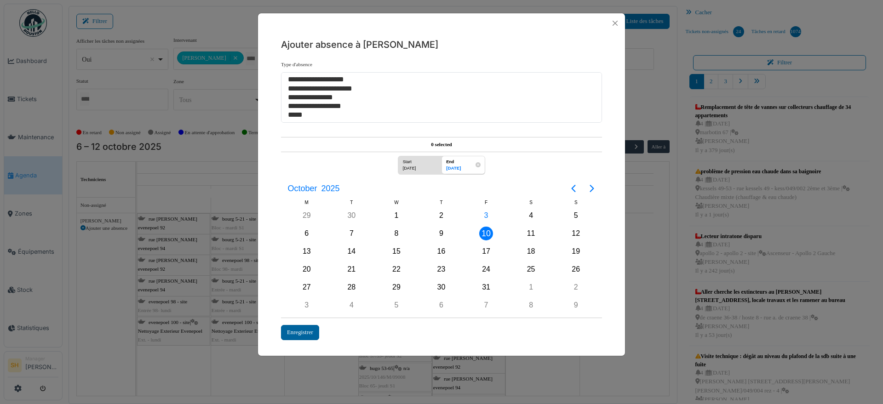
click at [295, 332] on div "Enregistrer" at bounding box center [300, 332] width 38 height 15
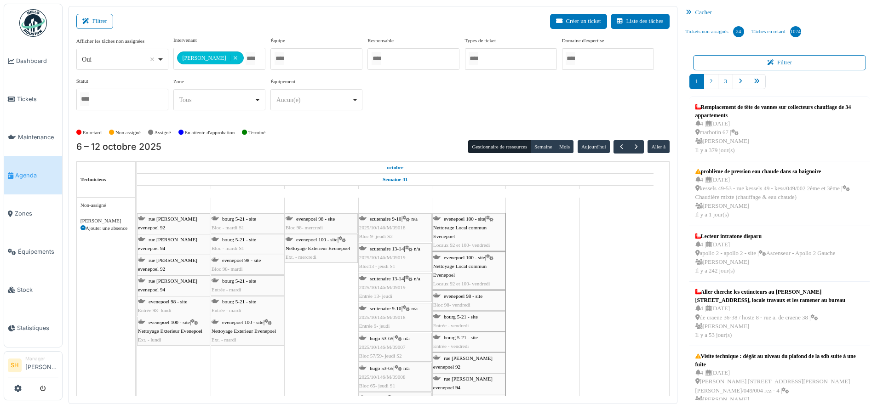
click at [84, 226] on icon at bounding box center [83, 228] width 5 height 5
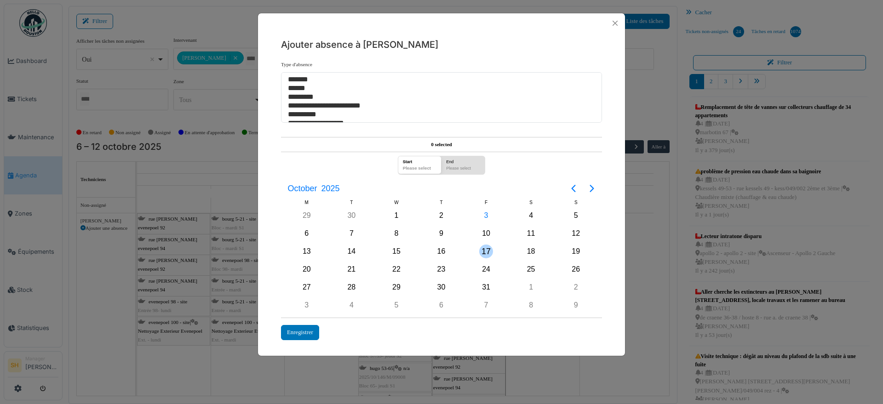
click at [487, 251] on div "17" at bounding box center [486, 252] width 14 height 14
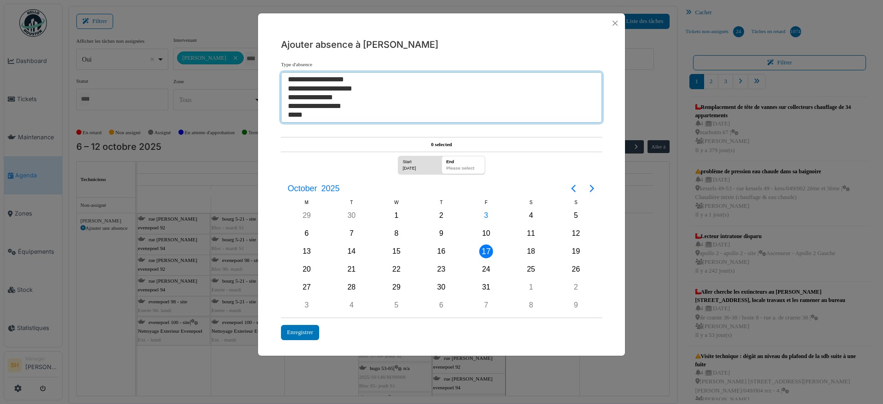
select select "***"
click at [332, 106] on option "**********" at bounding box center [437, 106] width 300 height 9
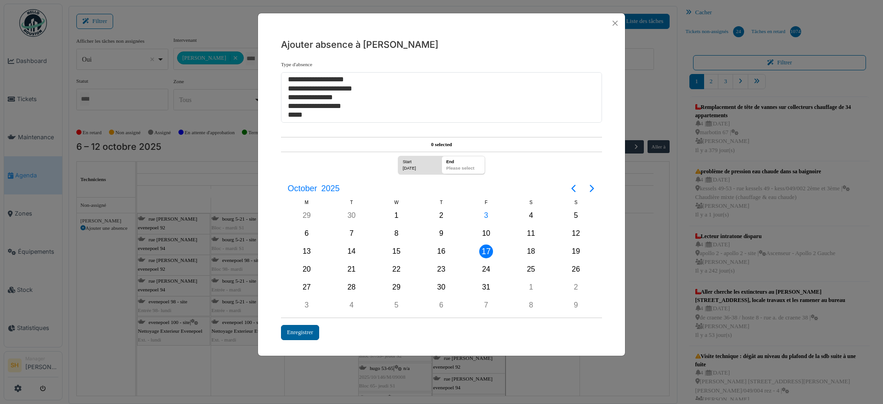
click at [290, 330] on div "Enregistrer" at bounding box center [300, 332] width 38 height 15
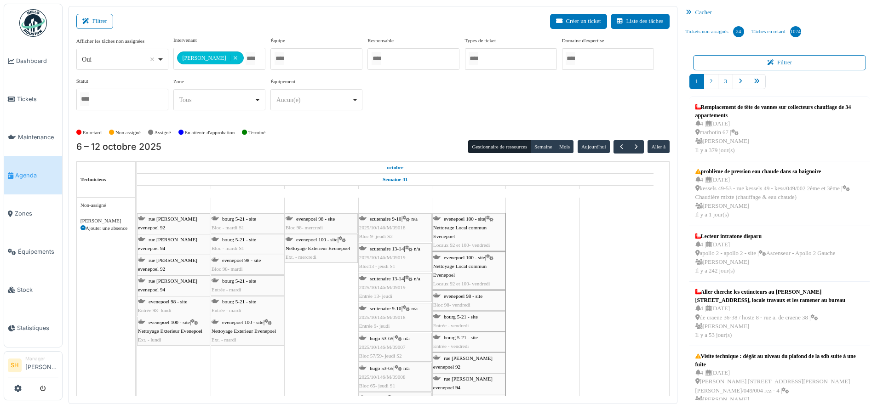
click at [82, 226] on icon at bounding box center [83, 228] width 5 height 5
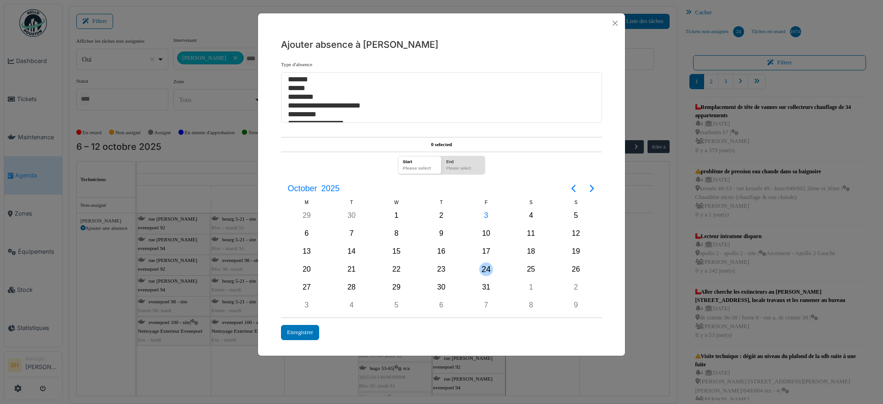
click at [489, 271] on div "24" at bounding box center [486, 270] width 14 height 14
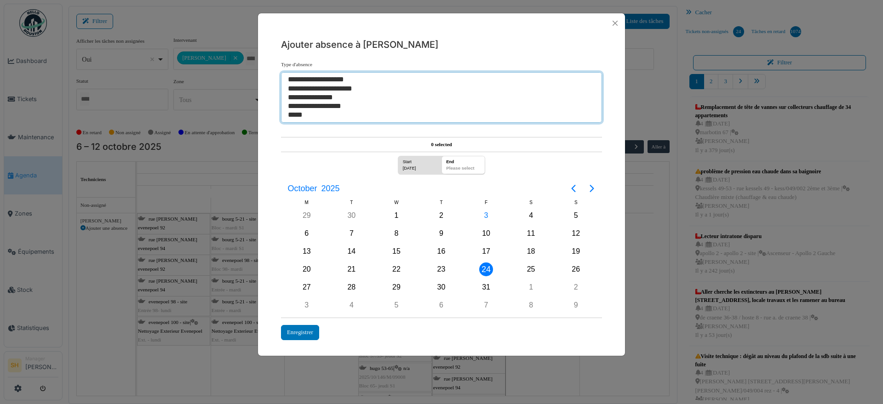
select select "***"
click at [344, 106] on option "**********" at bounding box center [437, 106] width 300 height 9
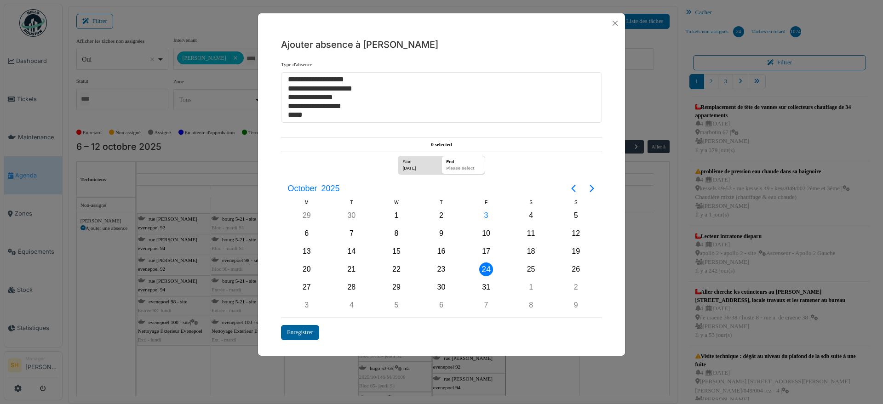
click at [307, 336] on div "Enregistrer" at bounding box center [300, 332] width 38 height 15
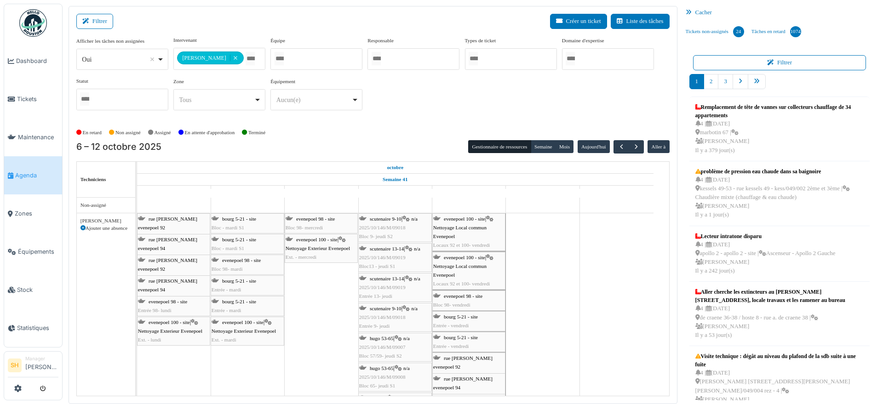
scroll to position [180, 0]
click at [82, 226] on icon at bounding box center [83, 228] width 5 height 5
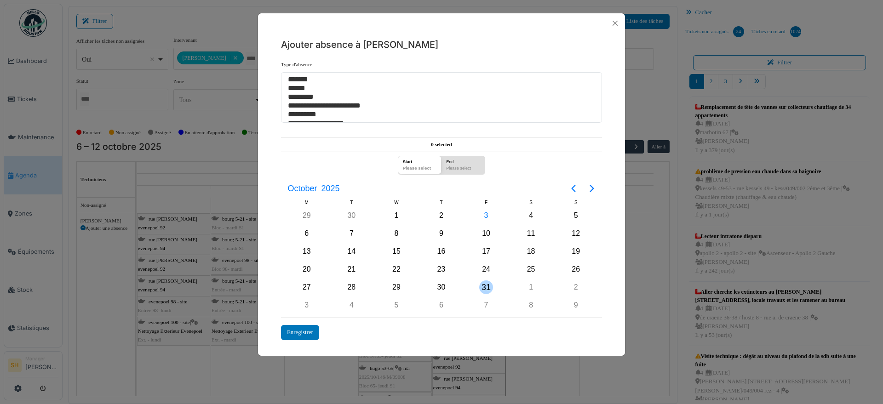
click at [491, 288] on div "31" at bounding box center [486, 288] width 14 height 14
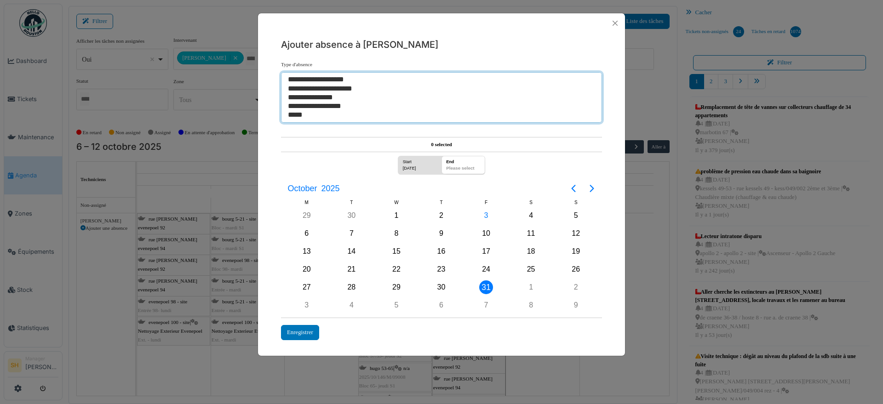
select select "***"
click at [335, 108] on option "**********" at bounding box center [437, 106] width 300 height 9
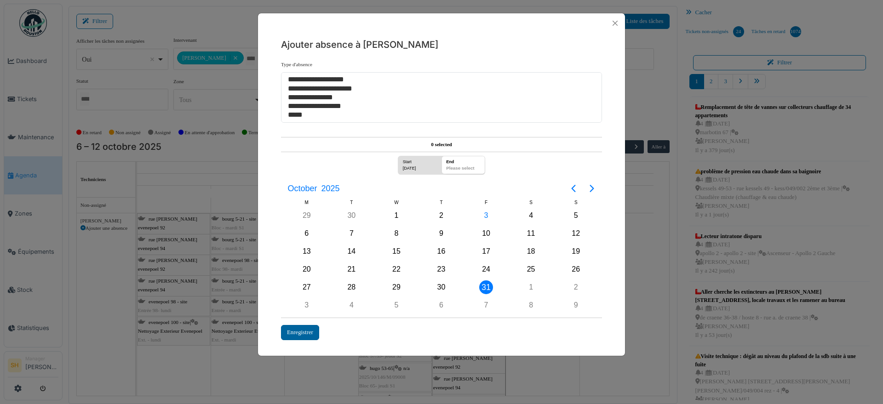
click at [310, 336] on div "Enregistrer" at bounding box center [300, 332] width 38 height 15
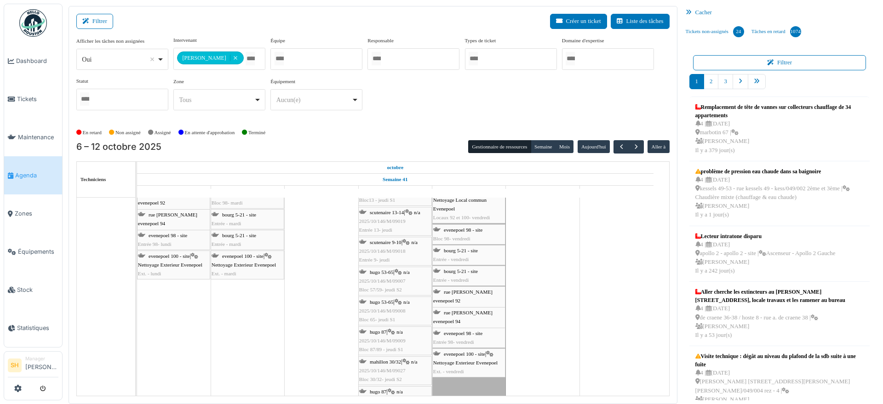
scroll to position [0, 0]
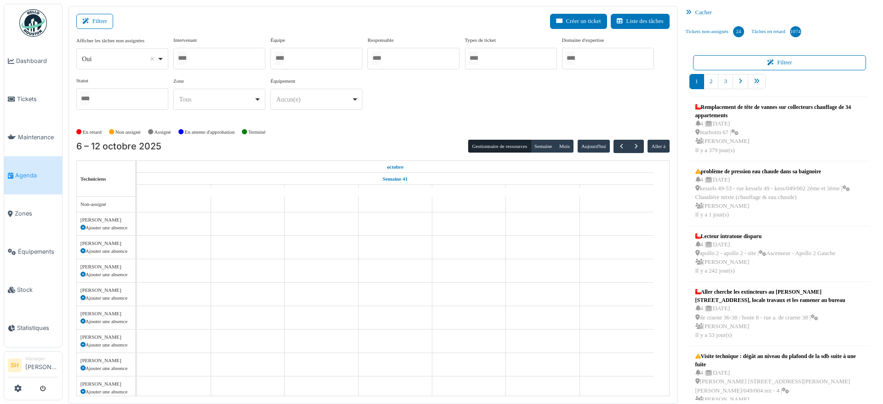
click at [229, 58] on div at bounding box center [219, 59] width 92 height 22
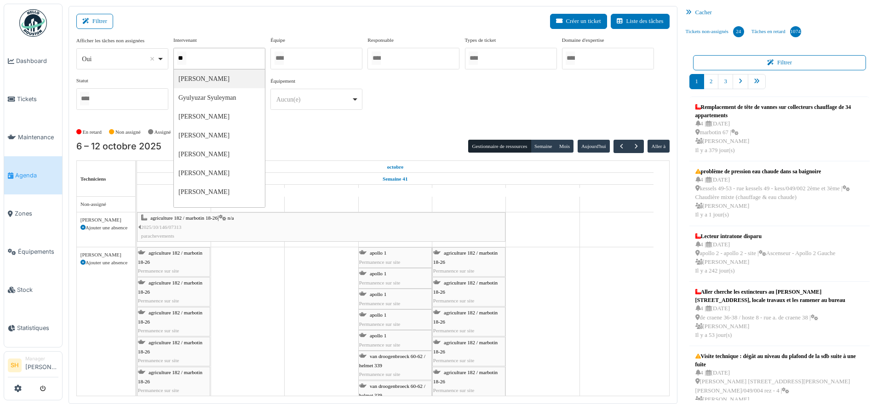
type input "***"
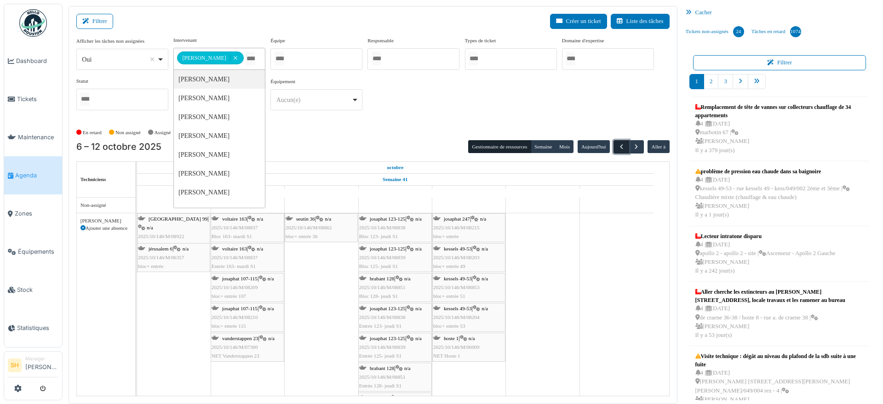
click at [618, 144] on span "button" at bounding box center [622, 147] width 8 height 8
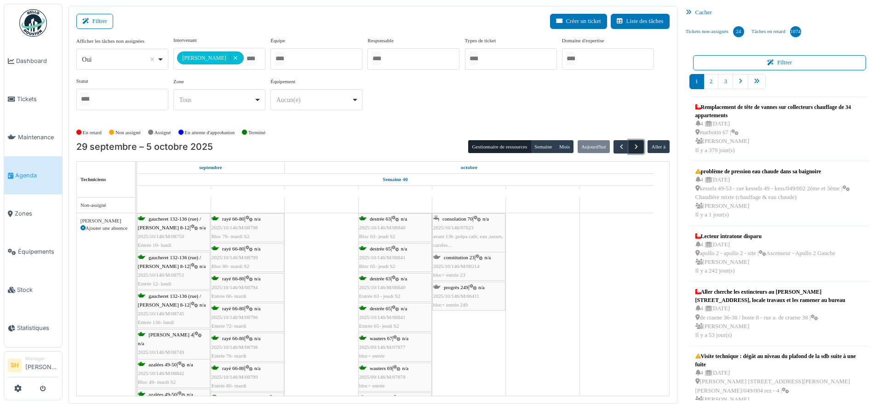
click at [633, 146] on span "button" at bounding box center [637, 147] width 8 height 8
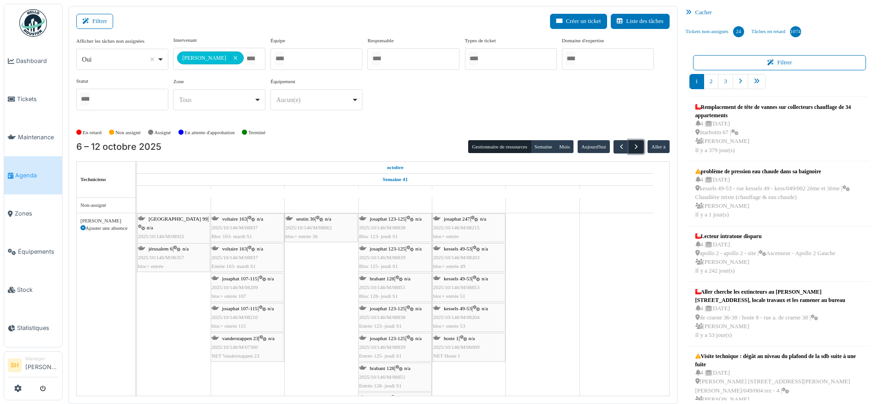
click at [633, 145] on span "button" at bounding box center [637, 147] width 8 height 8
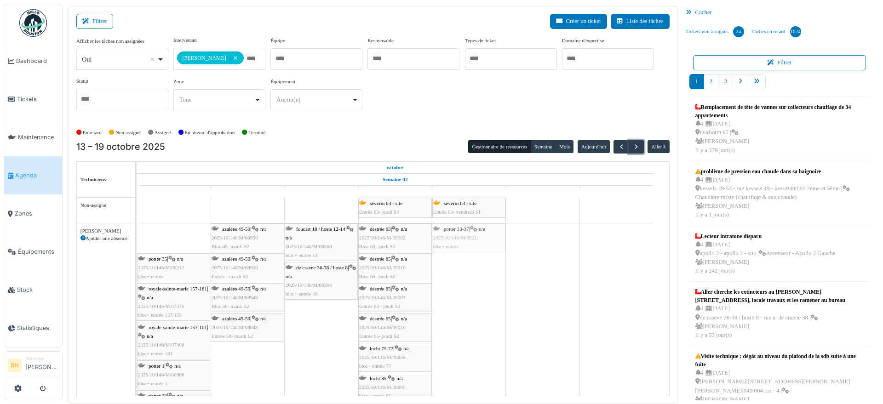
drag, startPoint x: 176, startPoint y: 231, endPoint x: 449, endPoint y: 232, distance: 272.8
click at [137, 232] on div "potter 33-37 | n/a 2025/10/146/M/08211 bloc+ entrée azalées 49-50 | n/a 2025/10…" at bounding box center [137, 331] width 0 height 214
drag, startPoint x: 160, startPoint y: 232, endPoint x: 466, endPoint y: 258, distance: 307.1
click at [466, 258] on div "séverin 63 - site Entrée 63- jeudi S4 séverin 63 - site Entrée 63- vendredi S1 …" at bounding box center [403, 318] width 532 height 240
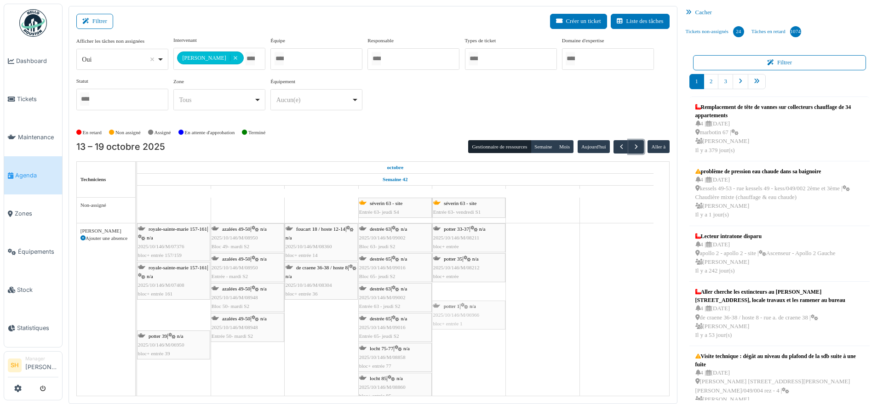
drag, startPoint x: 173, startPoint y: 311, endPoint x: 461, endPoint y: 295, distance: 288.0
click at [461, 295] on div "séverin 63 - site Entrée 63- jeudi S4 séverin 63 - site Entrée 63- vendredi S1 …" at bounding box center [403, 318] width 532 height 240
drag, startPoint x: 159, startPoint y: 310, endPoint x: 459, endPoint y: 317, distance: 300.1
click at [137, 317] on div "royale-sainte-marie 157-161 | n/a 2025/10/146/M/07376 bloc+ entrée 157/159 azal…" at bounding box center [137, 331] width 0 height 214
drag, startPoint x: 255, startPoint y: 308, endPoint x: 447, endPoint y: 336, distance: 193.4
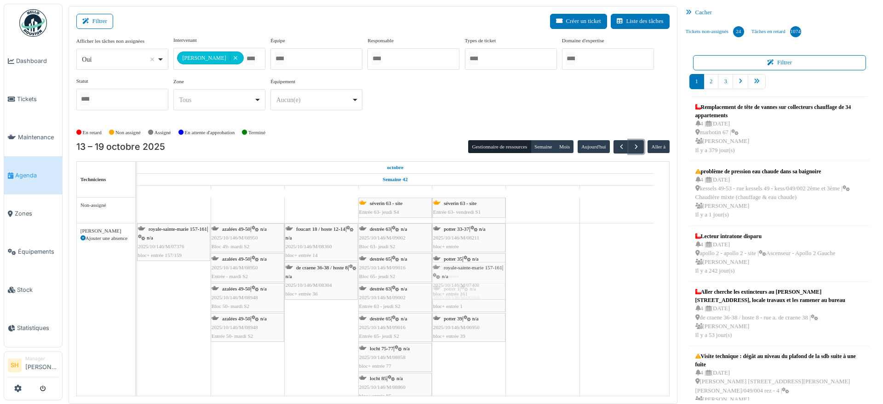
click at [137, 342] on div "royale-sainte-marie 157-161 | n/a 2025/10/146/M/07376 bloc+ entrée 157/159 azal…" at bounding box center [137, 331] width 0 height 214
drag, startPoint x: 365, startPoint y: 311, endPoint x: 456, endPoint y: 341, distance: 95.9
click at [137, 341] on div "royale-sainte-marie 157-161 | n/a 2025/10/146/M/07376 bloc+ entrée 157/159 azal…" at bounding box center [137, 331] width 0 height 214
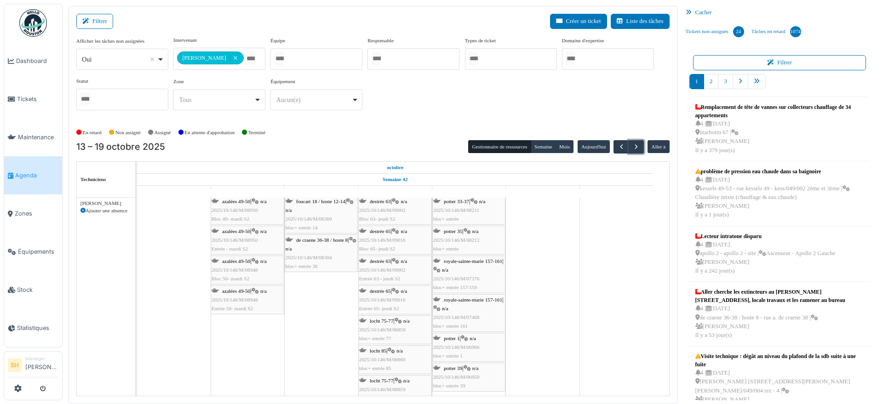
scroll to position [41, 0]
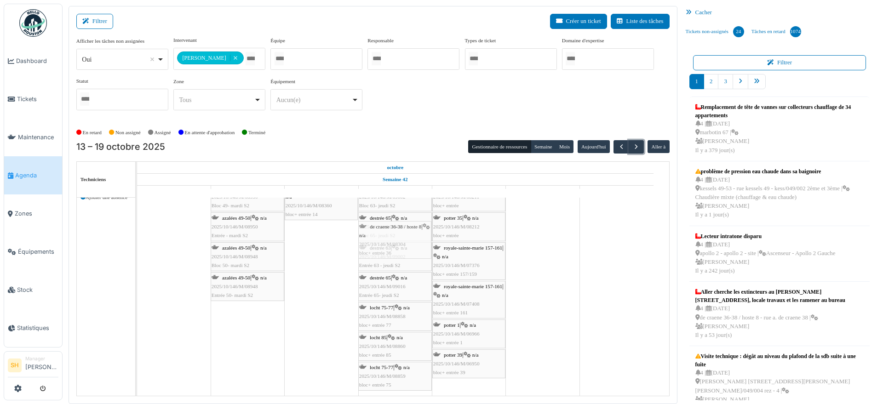
drag, startPoint x: 329, startPoint y: 239, endPoint x: 378, endPoint y: 248, distance: 50.4
click at [137, 248] on div "azalées 49-50 | n/a 2025/10/146/M/08950 Bloc 49- mardi S2 foucart 18 / hoste 12…" at bounding box center [137, 290] width 0 height 214
drag, startPoint x: 311, startPoint y: 209, endPoint x: 356, endPoint y: 225, distance: 47.7
click at [137, 223] on div "azalées 49-50 | n/a 2025/10/146/M/08950 Bloc 49- mardi S2 foucart 18 / hoste 12…" at bounding box center [137, 309] width 0 height 253
drag, startPoint x: 256, startPoint y: 282, endPoint x: 301, endPoint y: 278, distance: 45.3
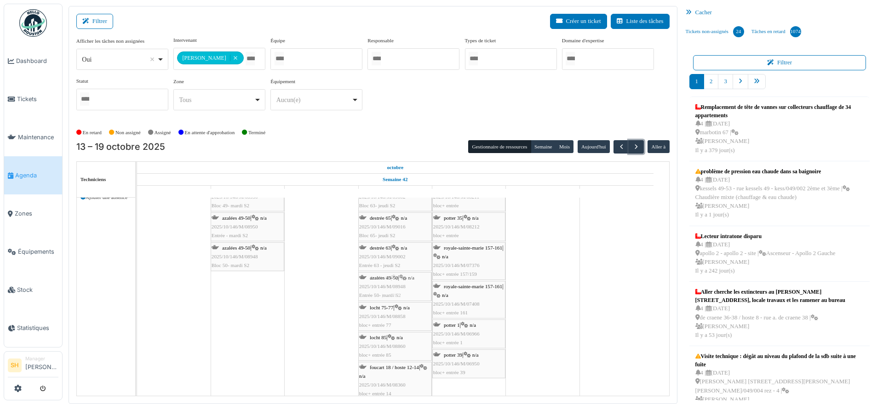
click at [137, 312] on div "azalées 49-50 | n/a 2025/10/146/M/08950 Bloc 49- mardi S2 destrée 63 | n/a 2025…" at bounding box center [137, 328] width 0 height 291
drag, startPoint x: 357, startPoint y: 298, endPoint x: 364, endPoint y: 303, distance: 9.3
click at [137, 303] on div "azalées 49-50 | n/a 2025/10/146/M/08950 Bloc 49- mardi S2 destrée 63 | n/a 2025…" at bounding box center [137, 343] width 0 height 321
drag, startPoint x: 344, startPoint y: 266, endPoint x: 334, endPoint y: 254, distance: 15.7
click at [137, 277] on div "azalées 49-50 | n/a 2025/10/146/M/08950 Bloc 49- mardi S2 destrée 63 | n/a 2025…" at bounding box center [137, 358] width 0 height 351
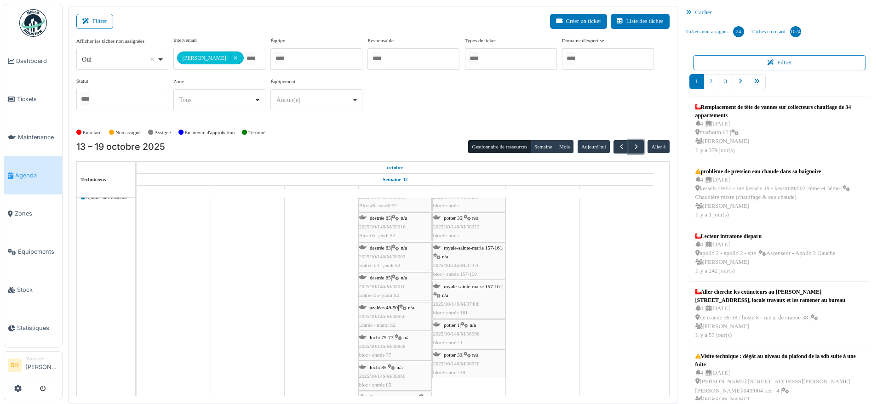
drag, startPoint x: 355, startPoint y: 246, endPoint x: 369, endPoint y: 261, distance: 20.8
click at [137, 258] on div "azalées 49-50 | n/a 2025/10/146/M/08950 Bloc 49- mardi S2 destrée 63 | n/a 2025…" at bounding box center [137, 373] width 0 height 381
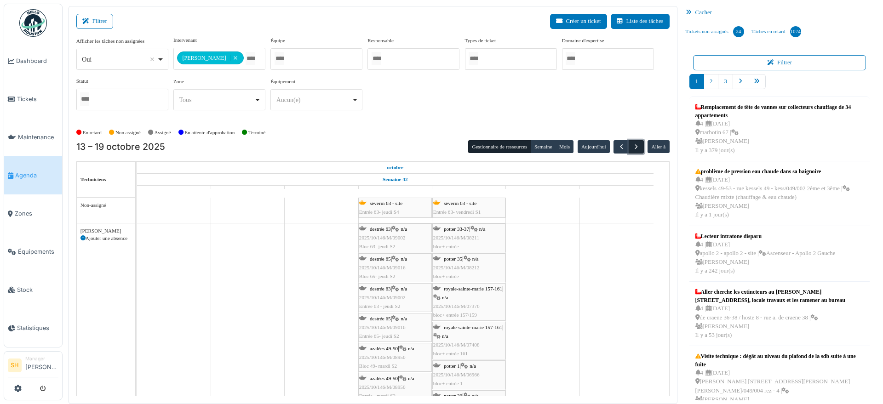
click at [633, 144] on span "button" at bounding box center [637, 147] width 8 height 8
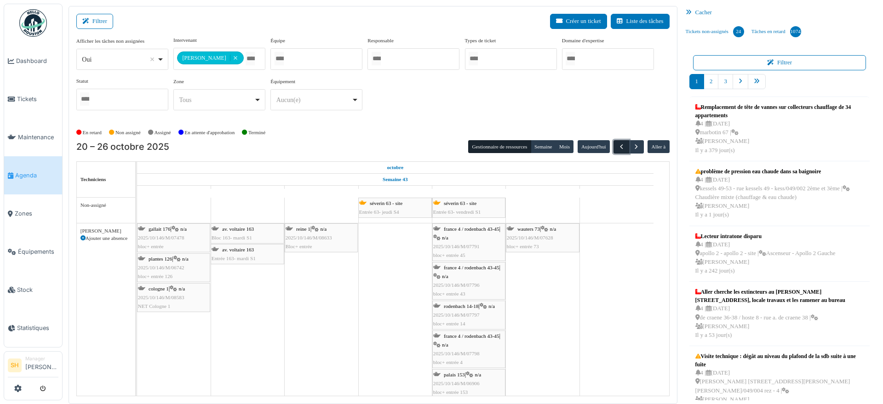
click at [619, 146] on span "button" at bounding box center [622, 147] width 8 height 8
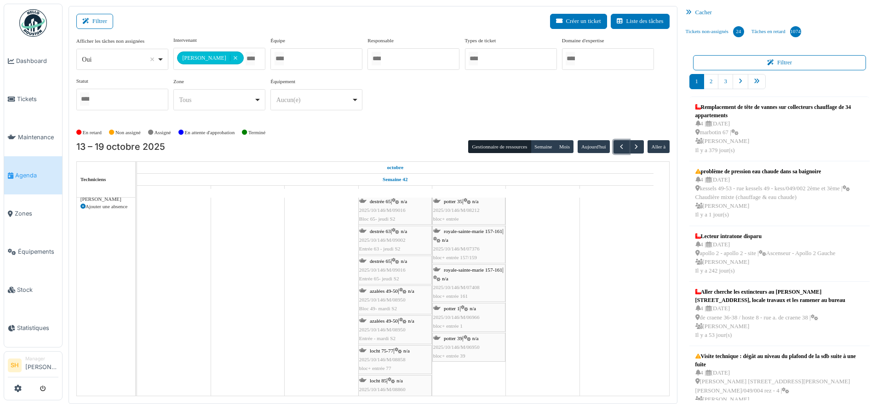
scroll to position [58, 0]
click at [390, 350] on span "locht 75-77" at bounding box center [381, 351] width 23 height 6
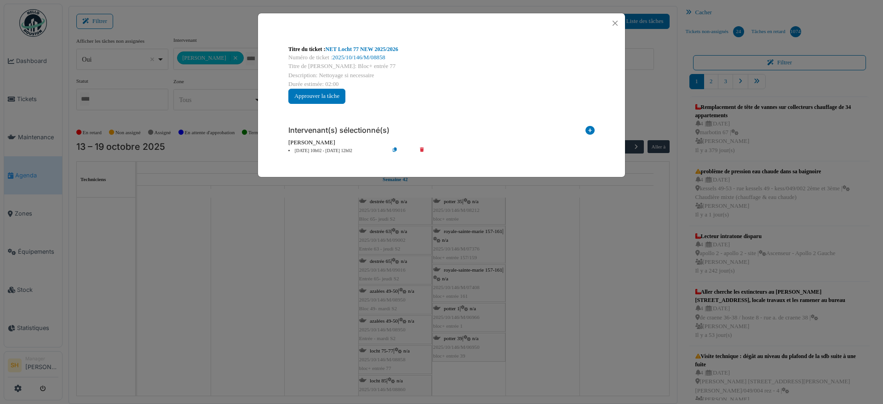
click at [307, 150] on li "16 oct 10h02 - 16 oct 12h02" at bounding box center [336, 151] width 105 height 7
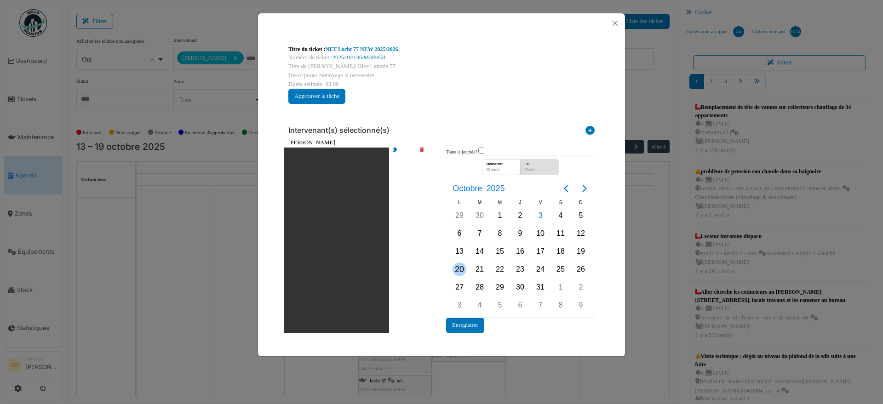
click at [461, 267] on div "20" at bounding box center [460, 270] width 14 height 14
click at [472, 322] on button "Enregistrer" at bounding box center [465, 325] width 38 height 15
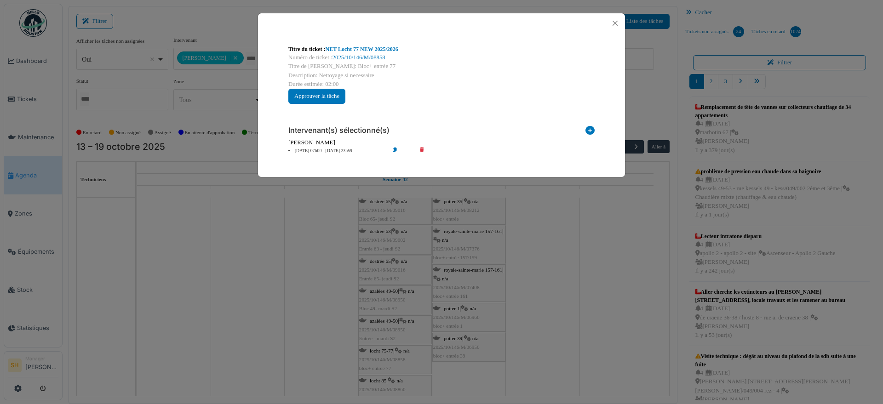
click at [396, 352] on div "Titre du ticket : NET Locht 77 NEW 2025/2026 Numéro de ticket : 2025/10/146/M/0…" at bounding box center [441, 202] width 883 height 404
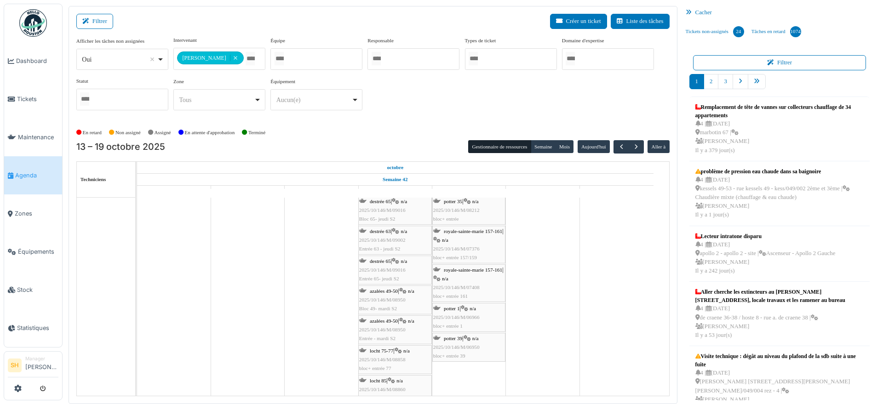
click at [386, 350] on span "locht 75-77" at bounding box center [381, 351] width 23 height 6
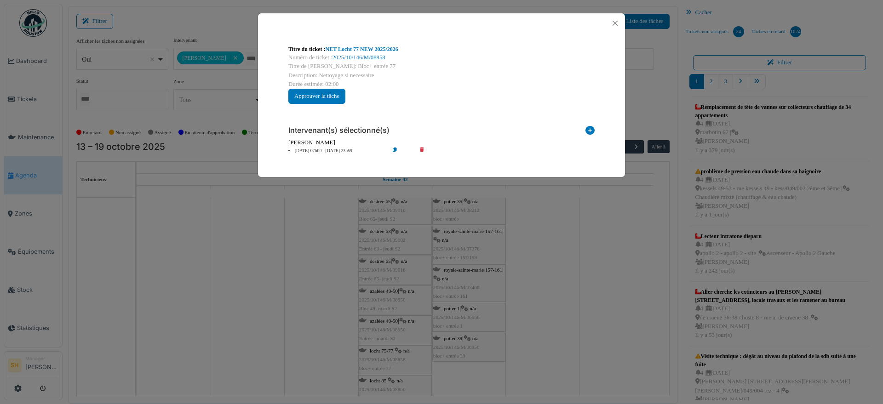
click at [376, 379] on div "Titre du ticket : NET Locht 77 NEW 2025/2026 Numéro de ticket : 2025/10/146/M/0…" at bounding box center [441, 202] width 883 height 404
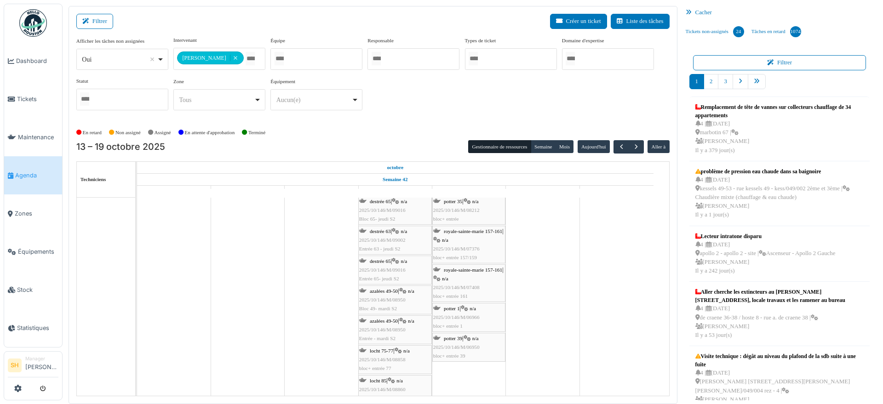
click at [377, 381] on span "locht 85" at bounding box center [378, 381] width 17 height 6
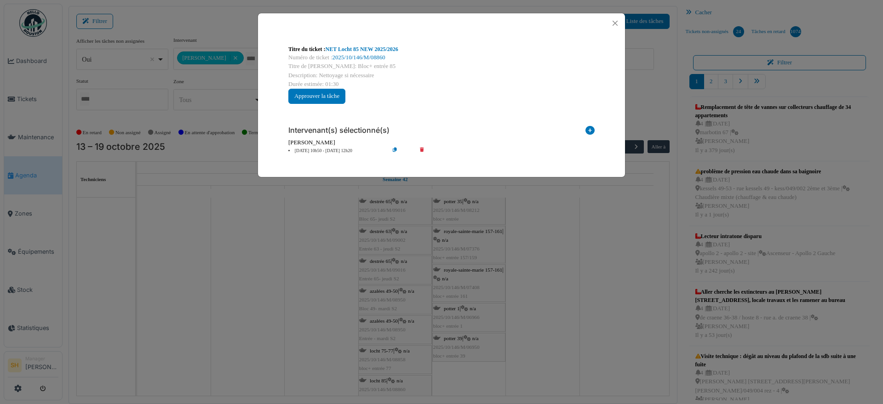
click at [310, 142] on div "Sylvie Bruyns" at bounding box center [441, 142] width 306 height 9
click at [319, 150] on li "16 oct 10h50 - 16 oct 12h20" at bounding box center [336, 151] width 105 height 7
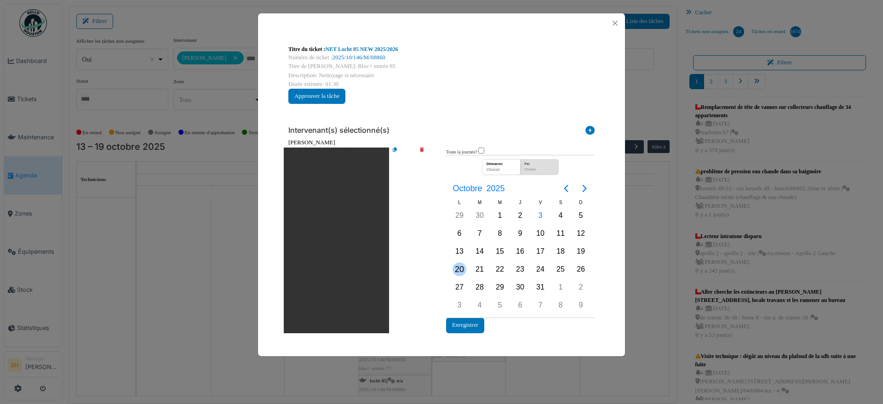
click at [458, 266] on div "20" at bounding box center [460, 270] width 14 height 14
click at [468, 329] on button "Enregistrer" at bounding box center [465, 325] width 38 height 15
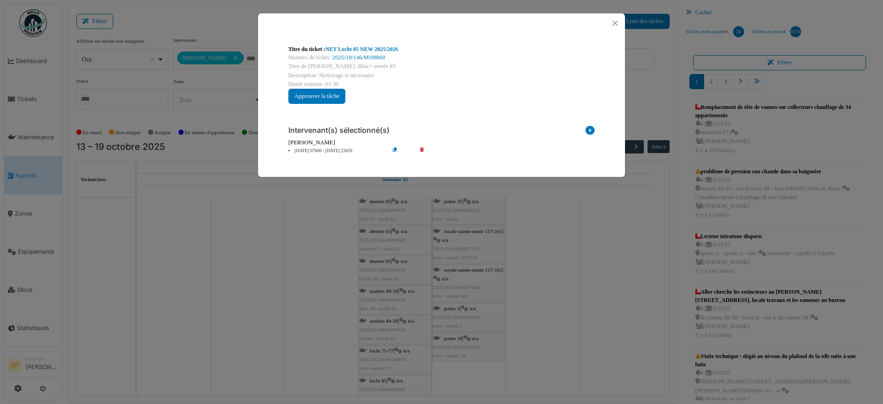
click at [462, 363] on div "Titre du ticket : NET Locht 85 NEW 2025/2026 Numéro de ticket : 2025/10/146/M/0…" at bounding box center [441, 202] width 883 height 404
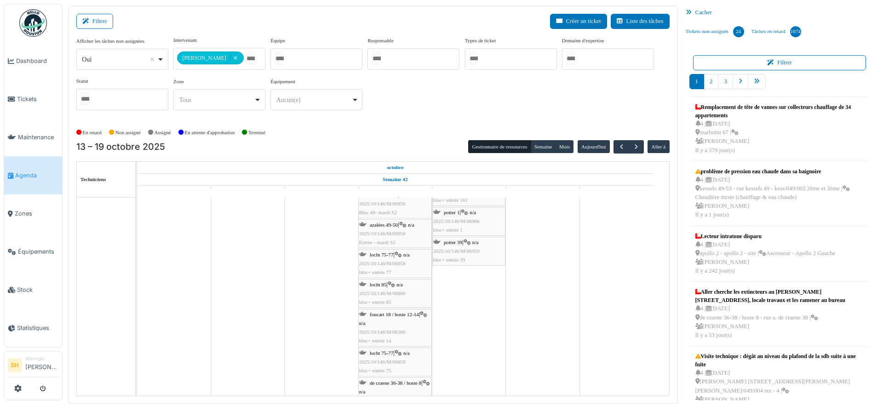
scroll to position [173, 0]
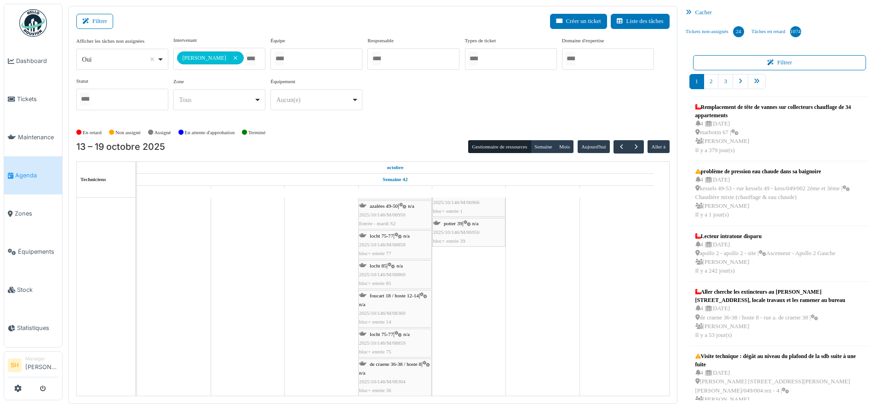
click at [382, 334] on span "locht 75-77" at bounding box center [381, 335] width 23 height 6
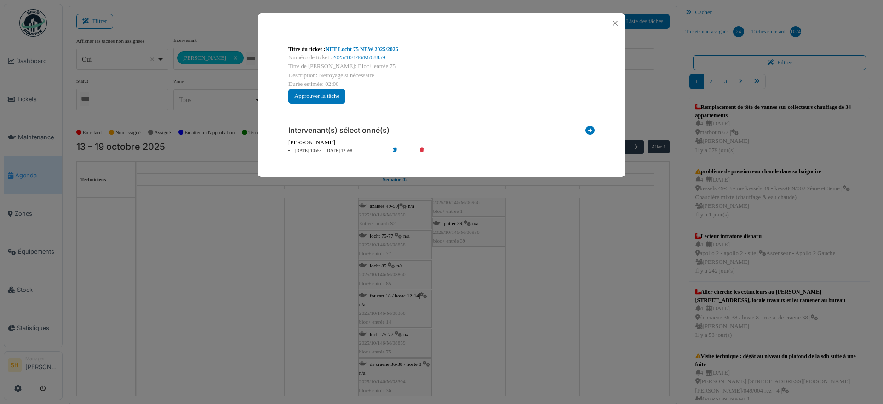
click at [312, 149] on li "16 oct 10h58 - 16 oct 12h58" at bounding box center [336, 151] width 105 height 7
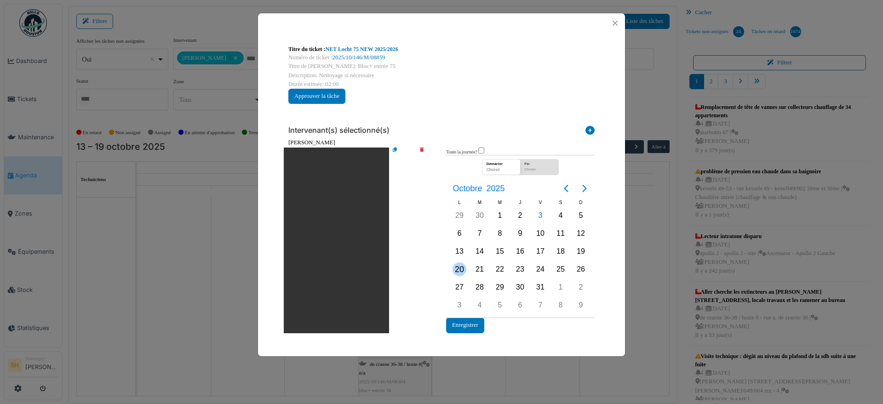
click at [459, 267] on div "20" at bounding box center [460, 270] width 14 height 14
click at [459, 270] on div "20" at bounding box center [460, 270] width 14 height 14
click at [467, 329] on button "Enregistrer" at bounding box center [465, 325] width 38 height 15
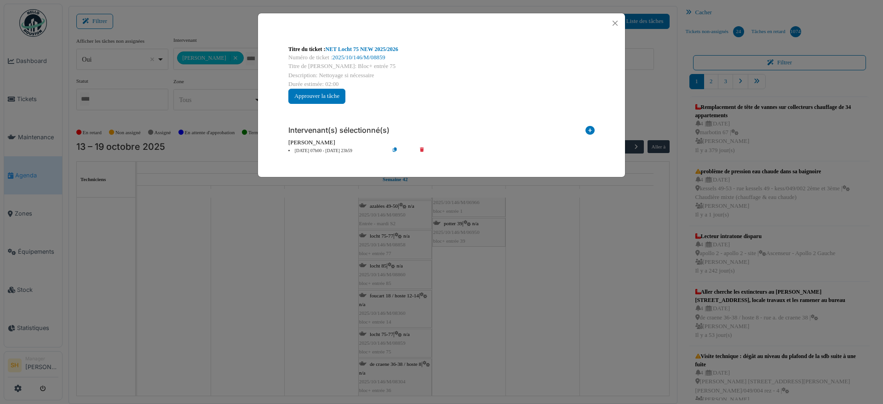
click at [484, 338] on div "Titre du ticket : NET Locht 75 NEW 2025/2026 Numéro de ticket : 2025/10/146/M/0…" at bounding box center [441, 202] width 883 height 404
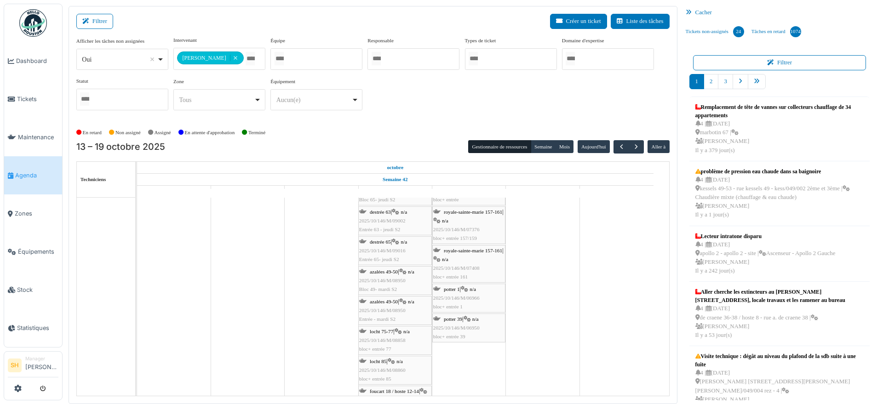
scroll to position [58, 0]
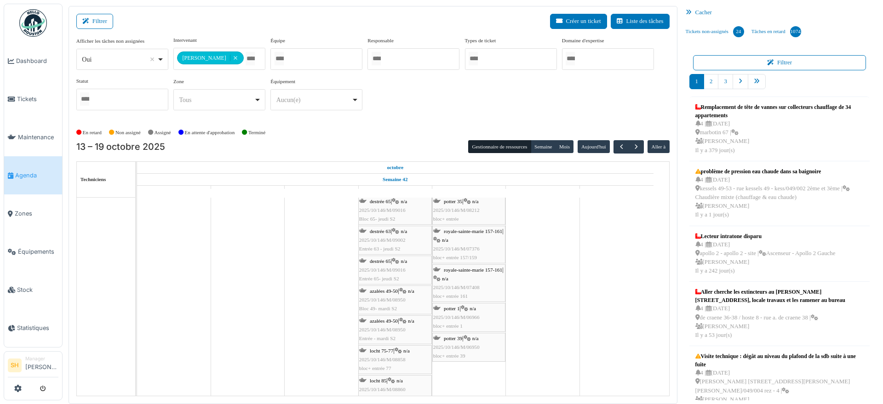
click at [466, 271] on span "royale-sainte-marie 157-161" at bounding box center [473, 270] width 58 height 6
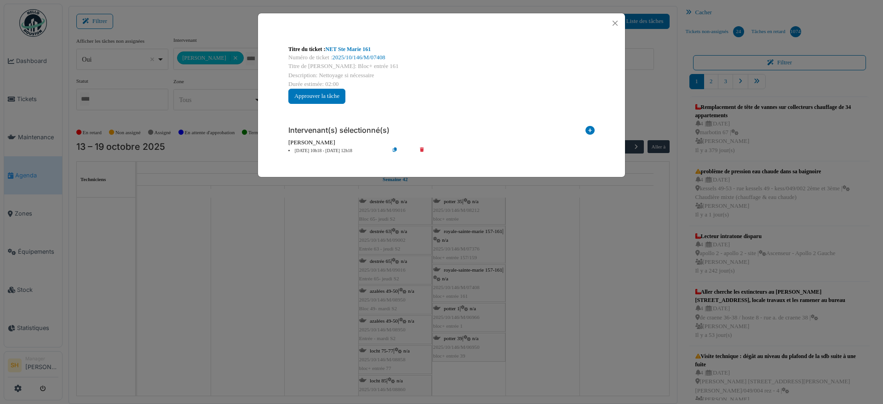
click at [317, 149] on li "17 oct 10h18 - 17 oct 12h18" at bounding box center [336, 151] width 105 height 7
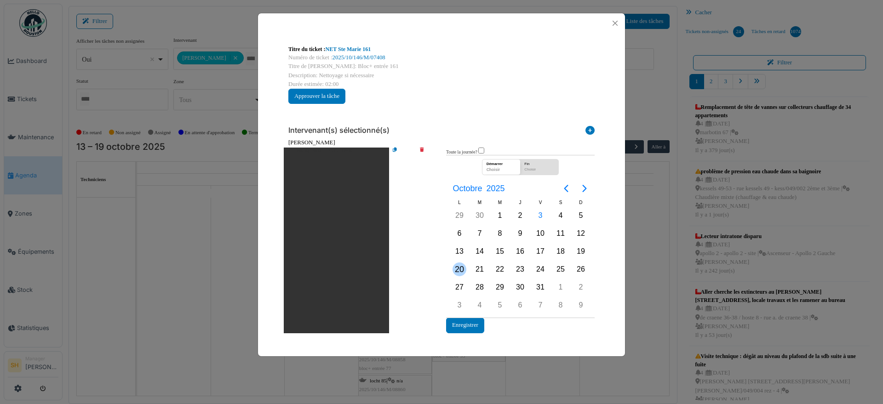
click at [460, 269] on div "20" at bounding box center [460, 270] width 14 height 14
click at [470, 326] on button "Enregistrer" at bounding box center [465, 325] width 38 height 15
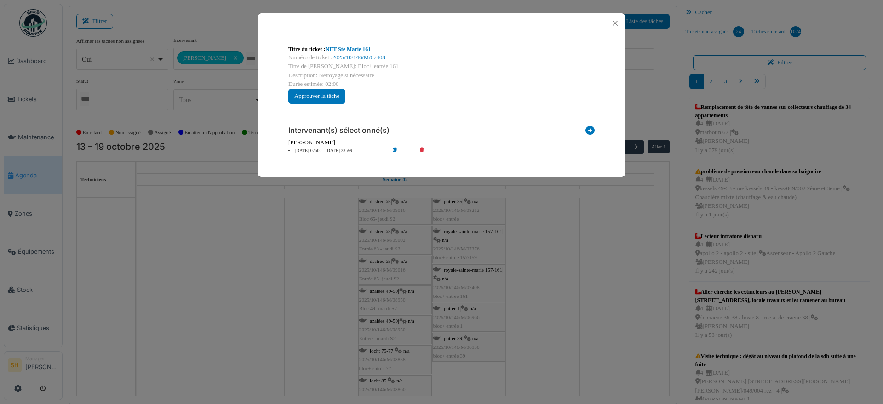
click at [547, 280] on div "Titre du ticket : NET Ste Marie 161 Numéro de ticket : 2025/10/146/M/07408 Titr…" at bounding box center [441, 202] width 883 height 404
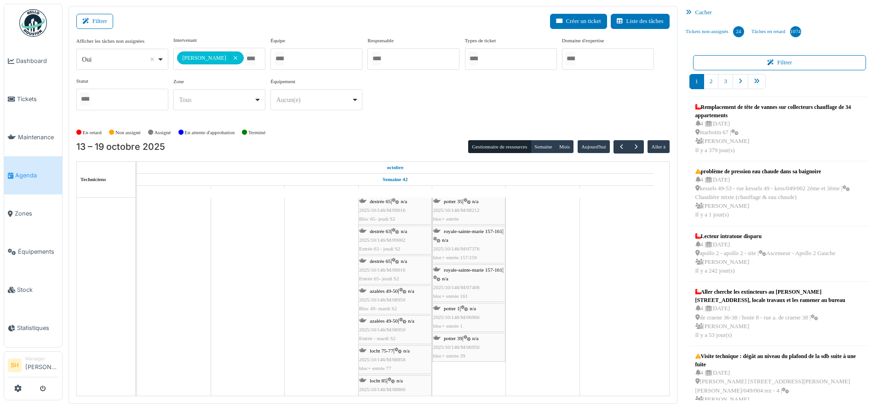
click at [480, 232] on span "royale-sainte-marie 157-161" at bounding box center [473, 232] width 58 height 6
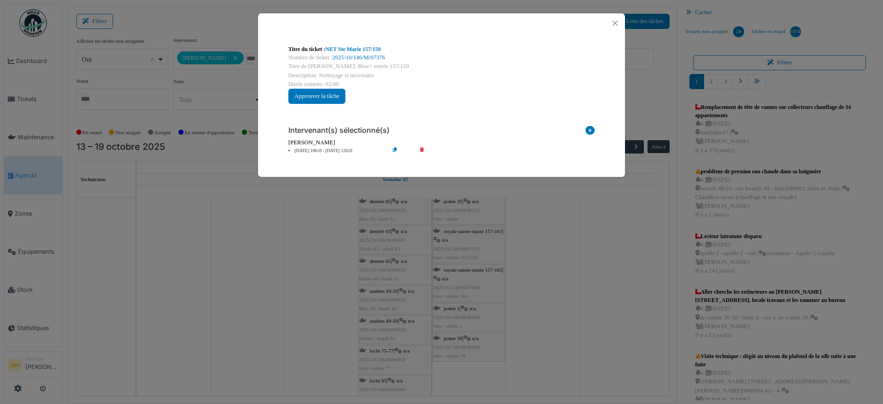
click at [322, 151] on li "17 oct 10h10 - 17 oct 12h10" at bounding box center [336, 151] width 105 height 7
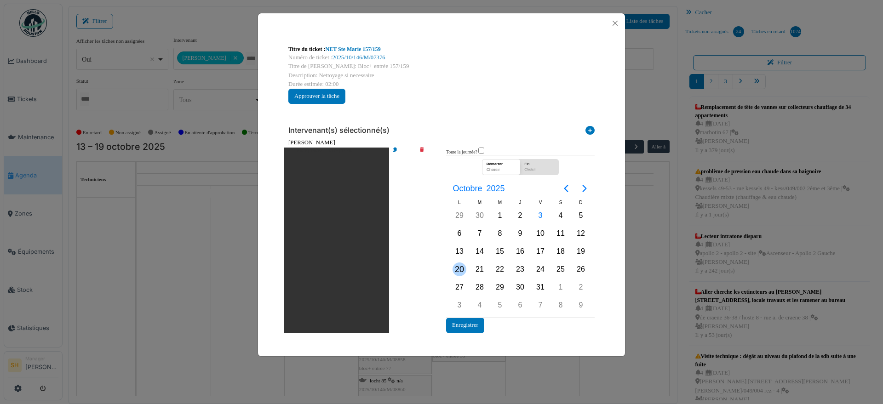
click at [456, 265] on div "20" at bounding box center [460, 270] width 14 height 14
click at [460, 269] on div "20" at bounding box center [460, 270] width 14 height 14
click at [463, 325] on button "Enregistrer" at bounding box center [465, 325] width 38 height 15
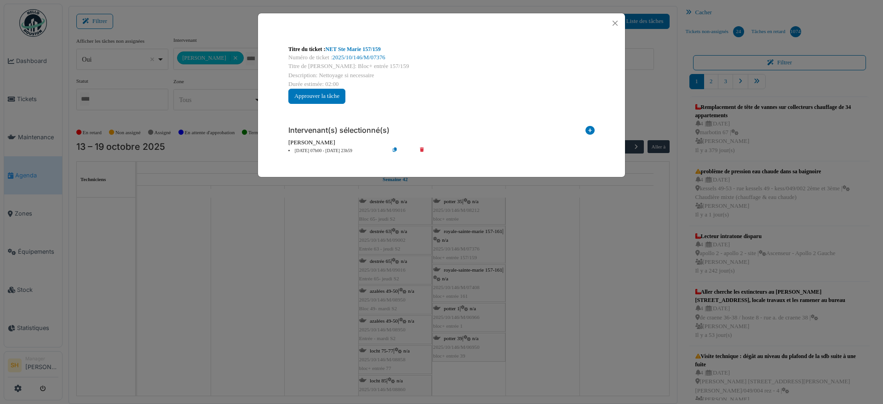
click at [524, 334] on div "Titre du ticket : NET Ste Marie 157/159 Numéro de ticket : 2025/10/146/M/07376 …" at bounding box center [441, 202] width 883 height 404
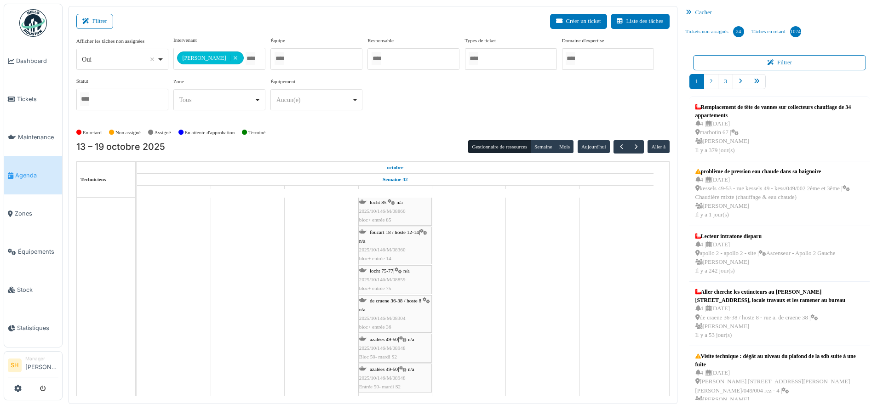
scroll to position [238, 0]
click at [633, 149] on span "button" at bounding box center [637, 147] width 8 height 8
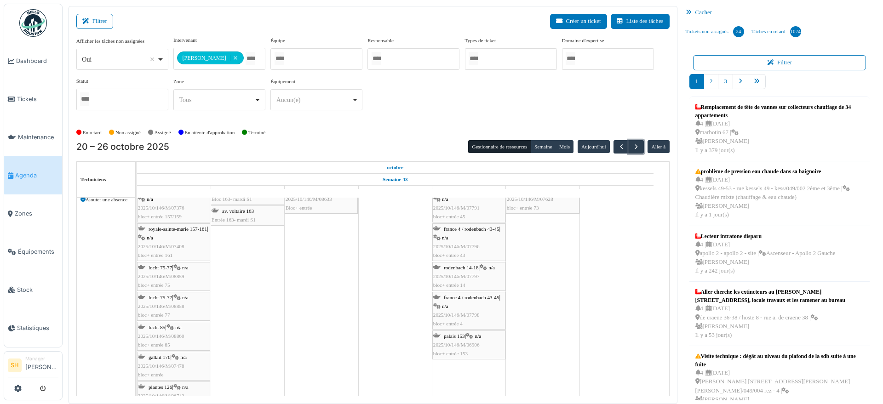
scroll to position [58, 0]
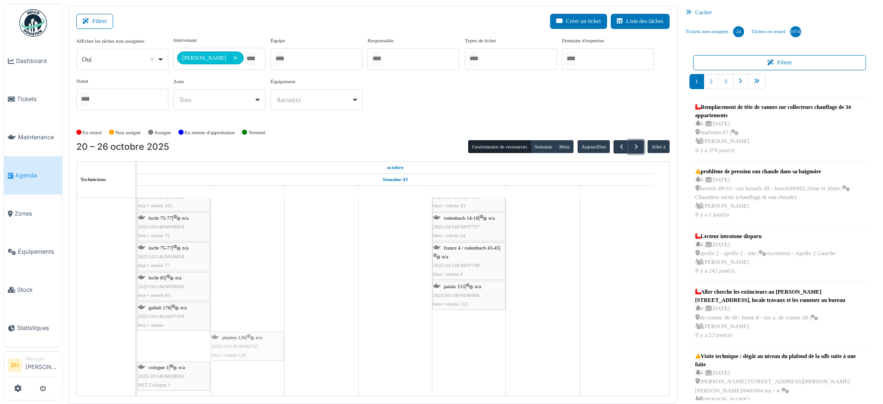
drag, startPoint x: 176, startPoint y: 343, endPoint x: 220, endPoint y: 330, distance: 45.9
click at [220, 330] on div "séverin 63 - site Entrée 63- jeudi S4 séverin 63 - site Entrée 63- vendredi S1 …" at bounding box center [403, 254] width 532 height 288
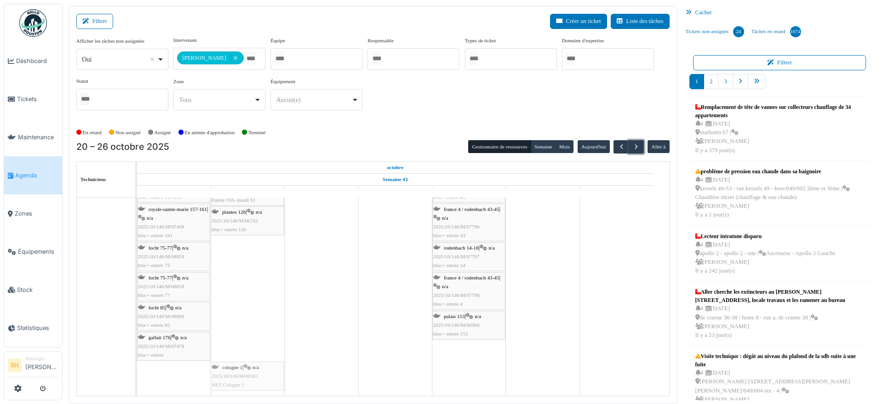
drag, startPoint x: 179, startPoint y: 370, endPoint x: 244, endPoint y: 346, distance: 69.1
click at [244, 346] on div "séverin 63 - site Entrée 63- jeudi S4 séverin 63 - site Entrée 63- vendredi S1 …" at bounding box center [403, 268] width 532 height 258
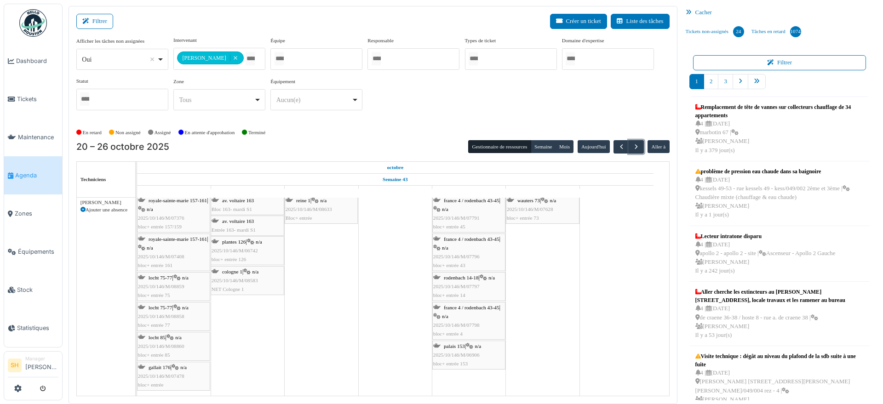
scroll to position [10, 0]
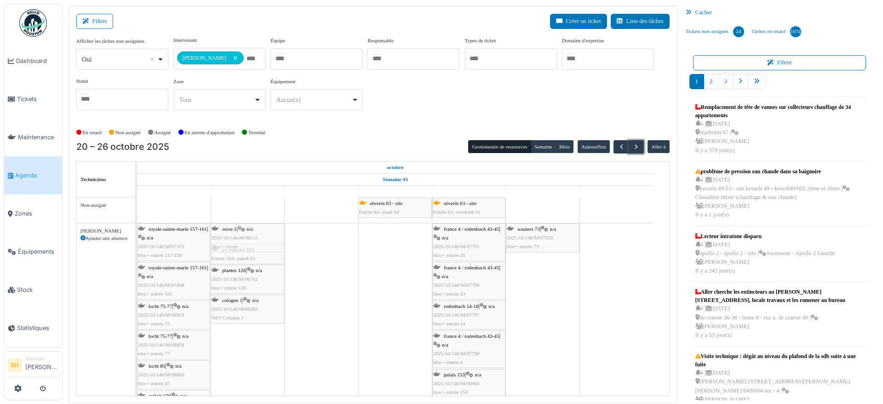
drag, startPoint x: 314, startPoint y: 235, endPoint x: 260, endPoint y: 320, distance: 100.7
click at [137, 320] on div "royale-sainte-marie 157-161 | n/a 2025/10/146/M/07376 bloc+ entrée 157/159 av. …" at bounding box center [137, 325] width 0 height 202
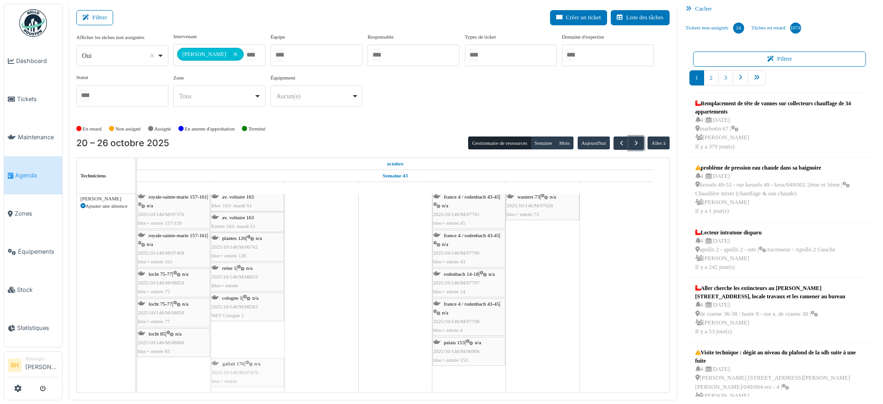
drag, startPoint x: 172, startPoint y: 370, endPoint x: 236, endPoint y: 352, distance: 66.9
click at [236, 352] on div "séverin 63 - site Entrée 63- jeudi S4 séverin 63 - site Entrée 63- vendredi S1 …" at bounding box center [403, 280] width 532 height 228
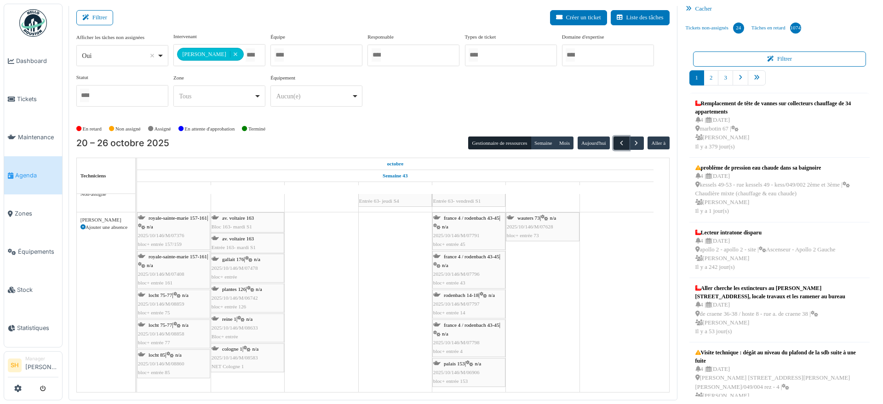
click at [618, 139] on span "button" at bounding box center [622, 143] width 8 height 8
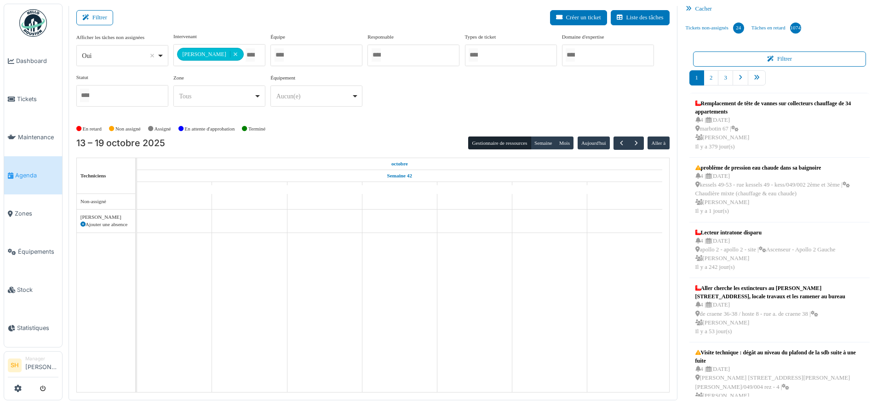
click at [81, 223] on icon at bounding box center [83, 224] width 5 height 5
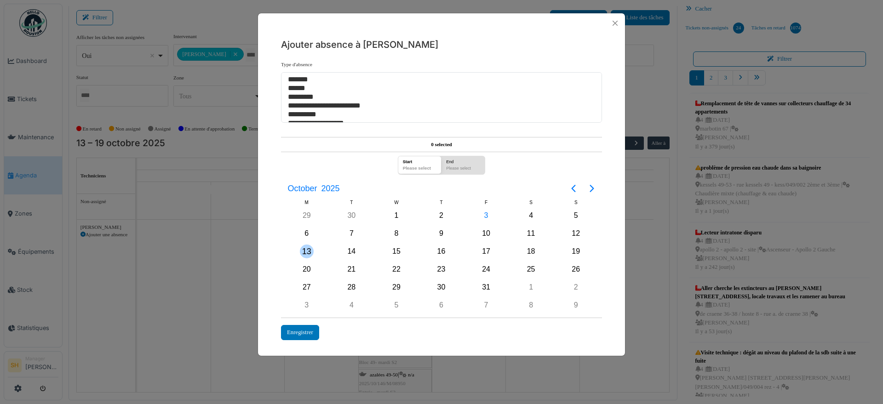
drag, startPoint x: 309, startPoint y: 249, endPoint x: 339, endPoint y: 248, distance: 30.4
click at [316, 247] on div "13" at bounding box center [306, 251] width 45 height 17
click at [343, 249] on div "14" at bounding box center [351, 251] width 45 height 17
click at [306, 251] on div "13" at bounding box center [307, 252] width 14 height 14
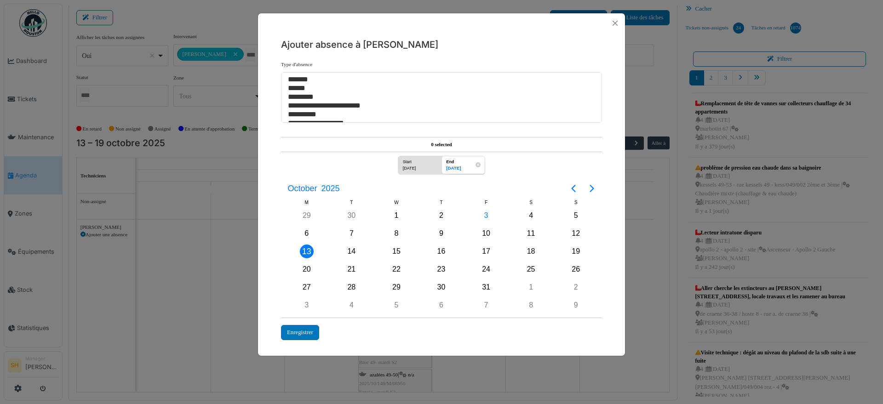
click at [306, 251] on div "13" at bounding box center [307, 252] width 14 height 14
click at [355, 249] on div "14" at bounding box center [352, 252] width 14 height 14
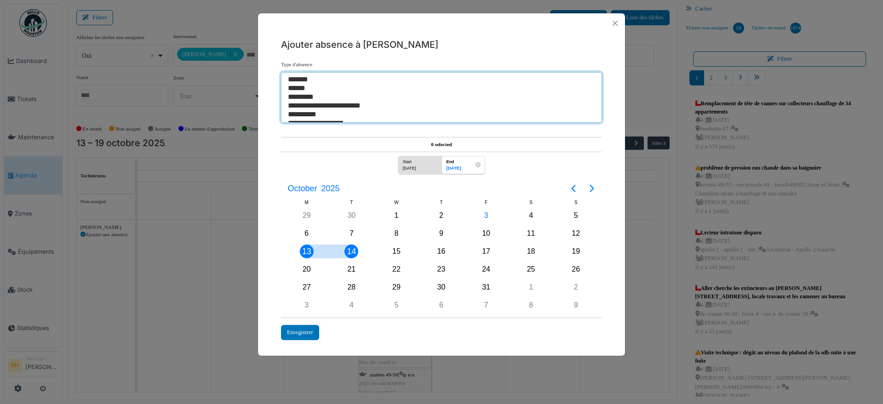
select select "**"
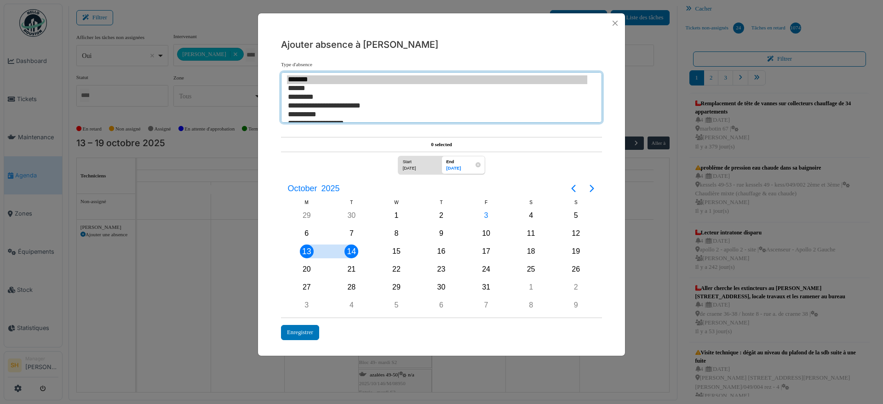
click at [305, 88] on option "******" at bounding box center [437, 88] width 300 height 9
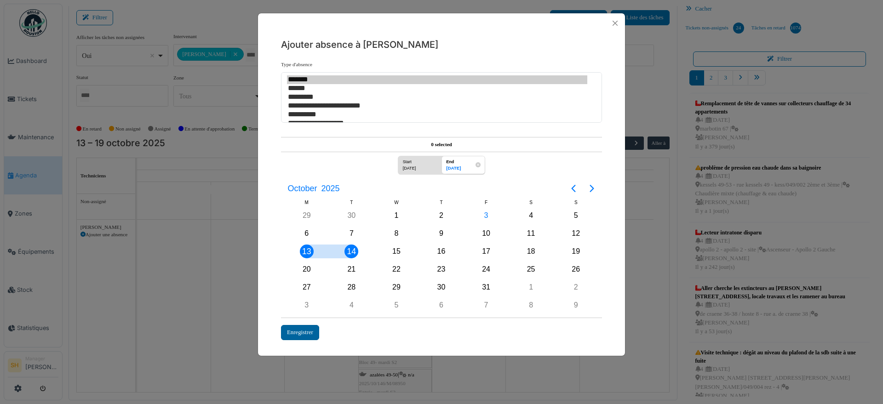
click at [304, 333] on div "Enregistrer" at bounding box center [300, 332] width 38 height 15
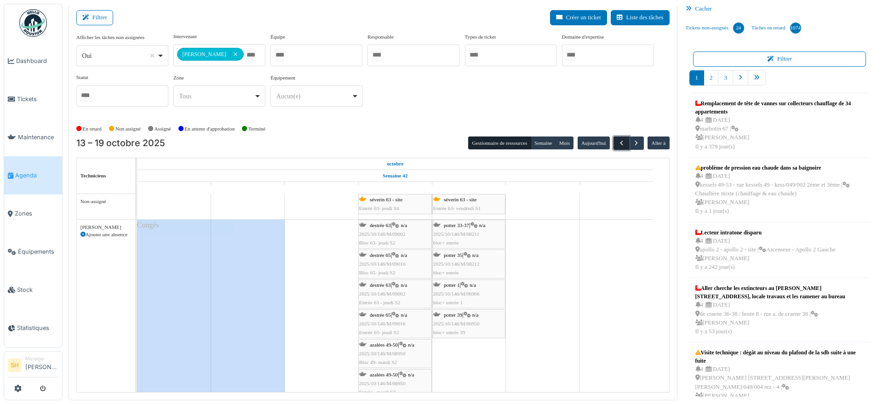
click at [618, 139] on span "button" at bounding box center [622, 143] width 8 height 8
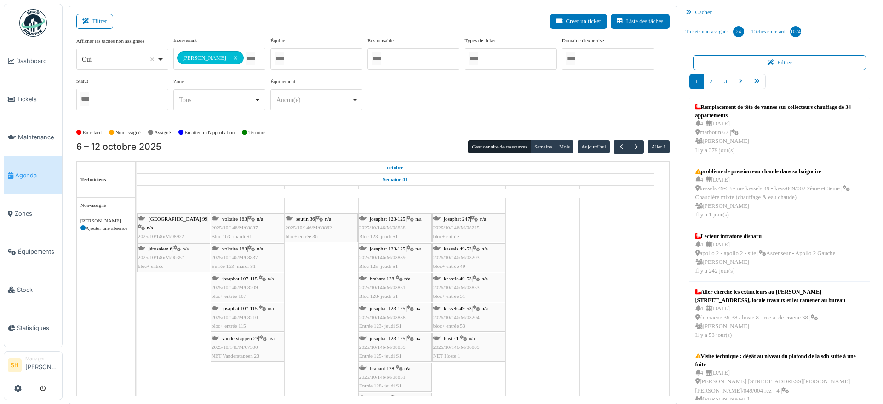
scroll to position [4, 0]
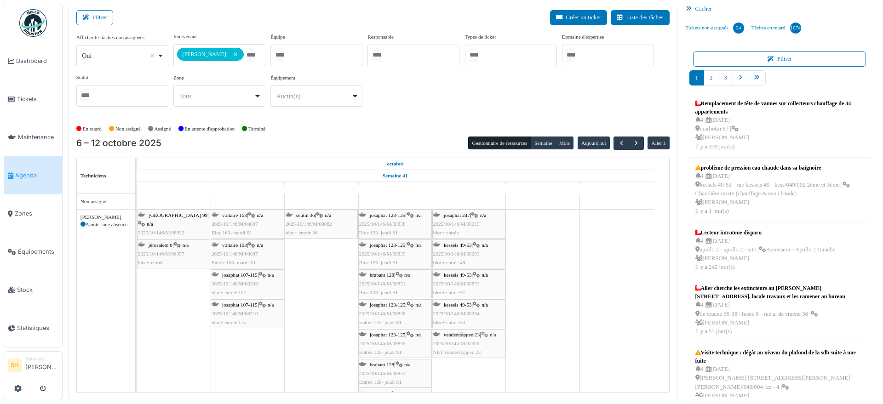
drag, startPoint x: 294, startPoint y: 338, endPoint x: 446, endPoint y: 365, distance: 155.1
click at [446, 365] on div "agriculture 182 / marbotin 18-26 Permanence sur site agriculture 182 / marbotin…" at bounding box center [403, 309] width 532 height 230
drag, startPoint x: 446, startPoint y: 306, endPoint x: 178, endPoint y: 286, distance: 269.0
click at [178, 286] on div "agriculture 182 / marbotin 18-26 Permanence sur site agriculture 182 / marbotin…" at bounding box center [403, 309] width 532 height 230
drag, startPoint x: 461, startPoint y: 277, endPoint x: 177, endPoint y: 304, distance: 285.2
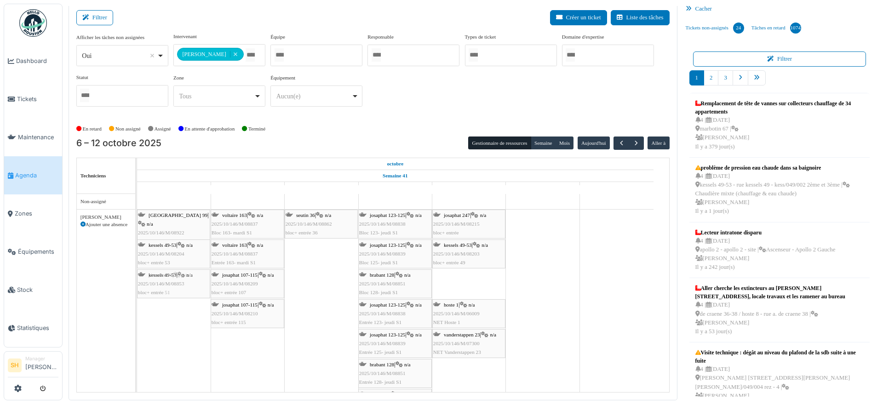
click at [177, 304] on div "agriculture 182 / marbotin 18-26 Permanence sur site agriculture 182 / marbotin…" at bounding box center [403, 309] width 532 height 230
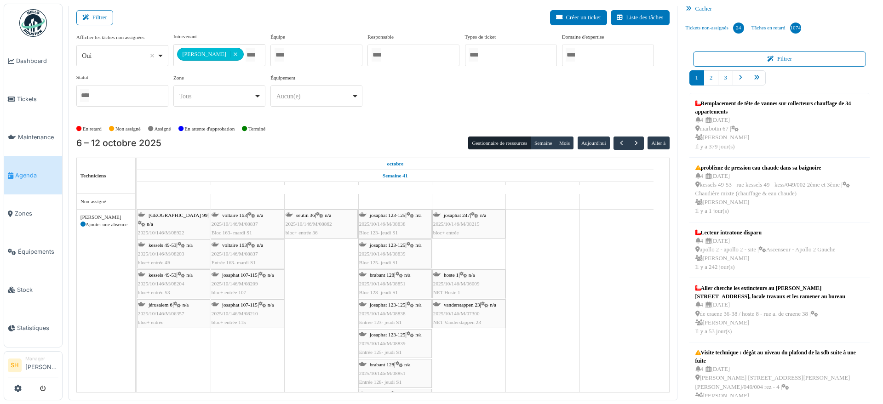
drag, startPoint x: 455, startPoint y: 253, endPoint x: 172, endPoint y: 329, distance: 293.3
click at [172, 329] on div "agriculture 182 / marbotin 18-26 Permanence sur site agriculture 182 / marbotin…" at bounding box center [403, 309] width 532 height 230
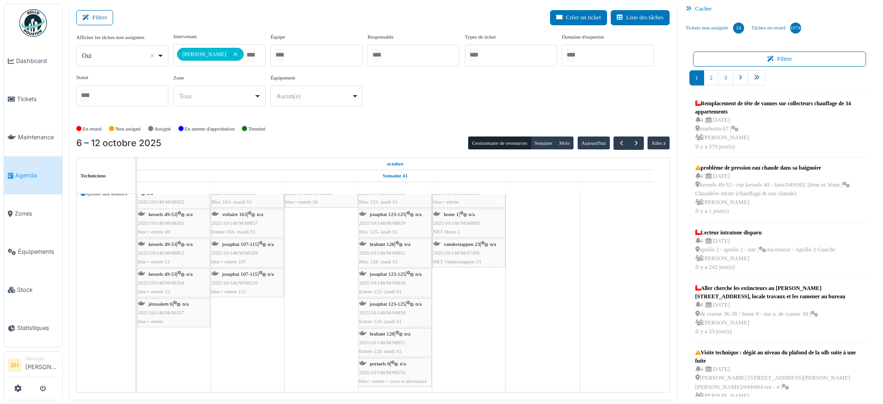
scroll to position [0, 0]
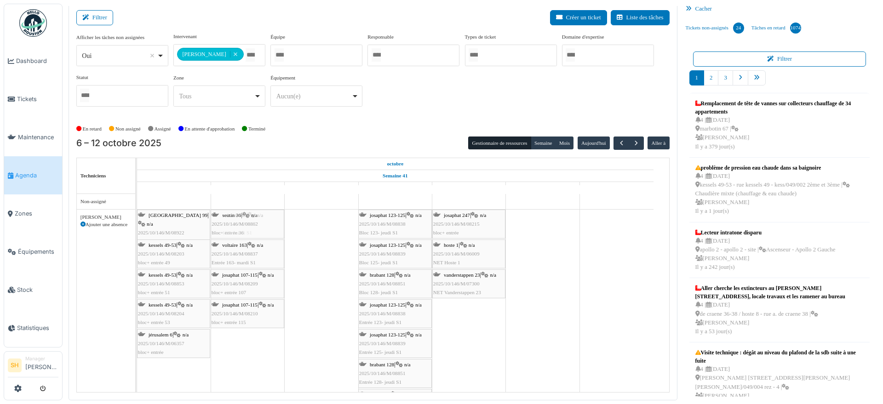
drag, startPoint x: 313, startPoint y: 220, endPoint x: 242, endPoint y: 286, distance: 97.3
click at [137, 286] on div "[GEOGRAPHIC_DATA] 99 | n/a 2025/10/146/M/08922 bloc+ entrée voltaire 163 | n/a …" at bounding box center [137, 317] width 0 height 214
drag, startPoint x: 233, startPoint y: 309, endPoint x: 362, endPoint y: 312, distance: 129.3
click at [137, 312] on div "[GEOGRAPHIC_DATA] 99 | n/a 2025/10/146/M/08922 bloc+ entrée voltaire 163 | n/a …" at bounding box center [137, 317] width 0 height 214
drag, startPoint x: 259, startPoint y: 315, endPoint x: 372, endPoint y: 318, distance: 113.7
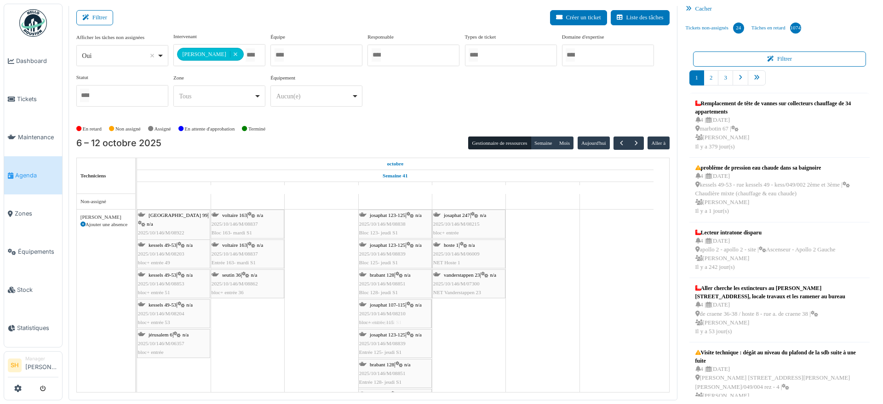
click at [137, 318] on div "[GEOGRAPHIC_DATA] 99 | n/a 2025/10/146/M/08922 bloc+ entrée voltaire 163 | n/a …" at bounding box center [137, 332] width 0 height 244
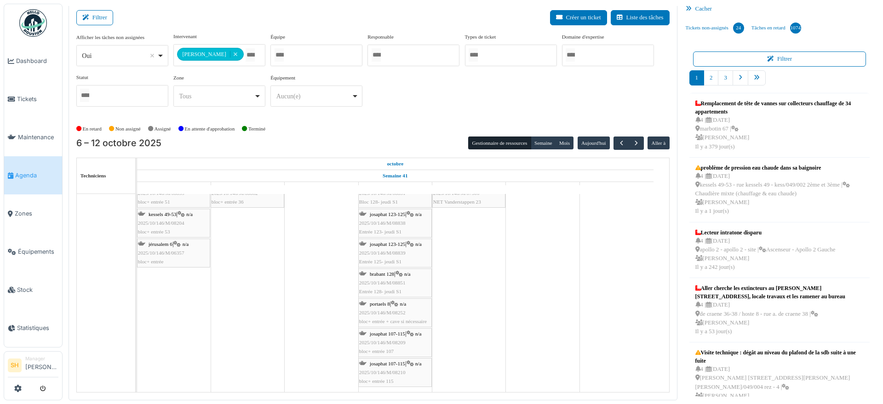
scroll to position [33, 0]
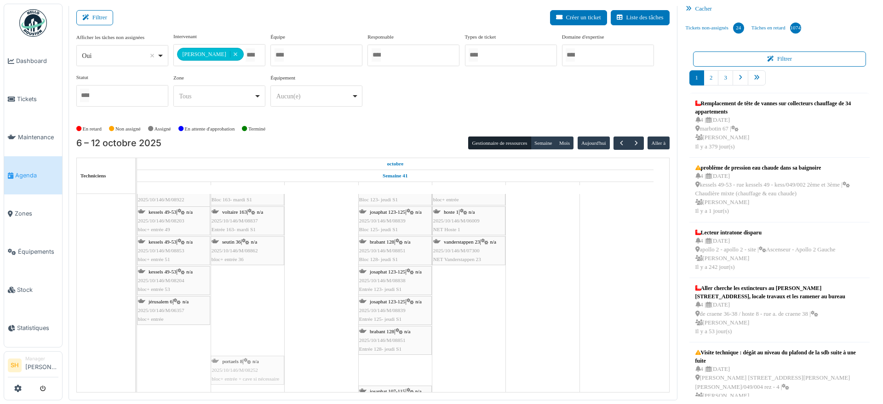
drag, startPoint x: 389, startPoint y: 369, endPoint x: 254, endPoint y: 288, distance: 158.3
click at [254, 288] on div "agriculture 182 / marbotin 18-26 Permanence sur site agriculture 182 / marbotin…" at bounding box center [403, 306] width 532 height 290
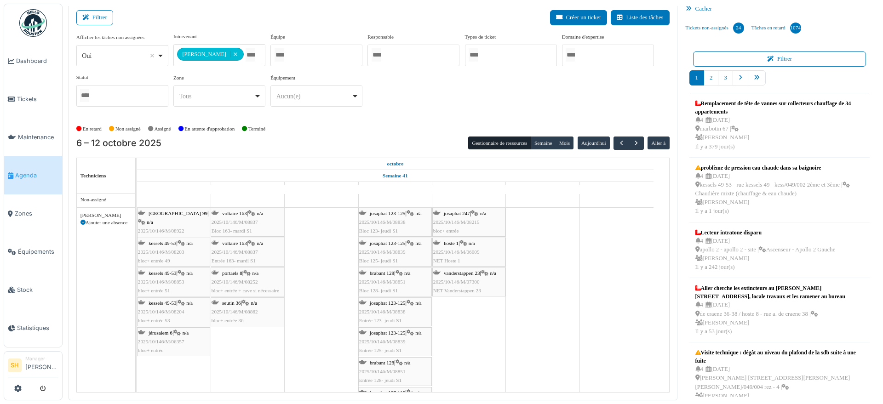
scroll to position [0, 0]
click at [81, 224] on icon at bounding box center [83, 224] width 5 height 5
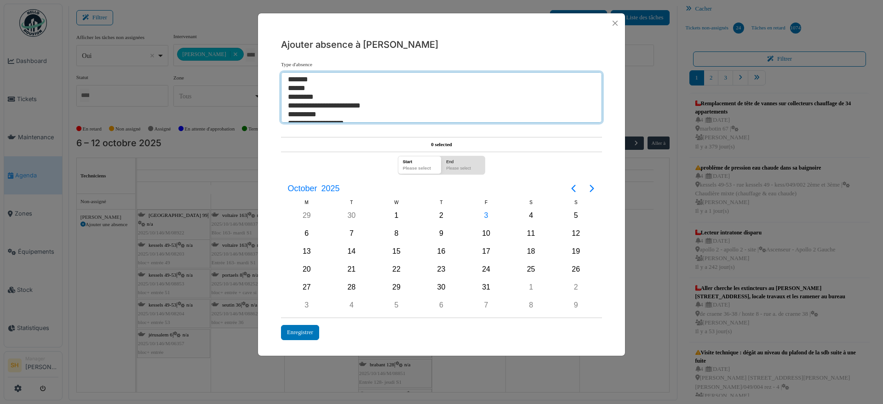
select select "**"
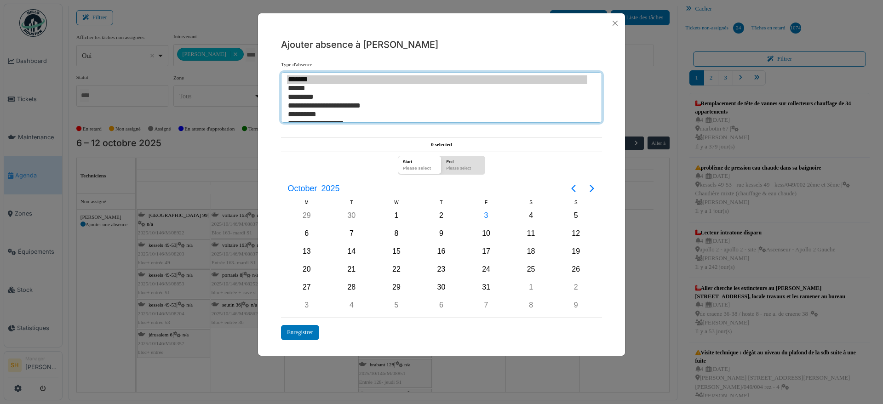
click at [301, 87] on option "******" at bounding box center [437, 88] width 300 height 9
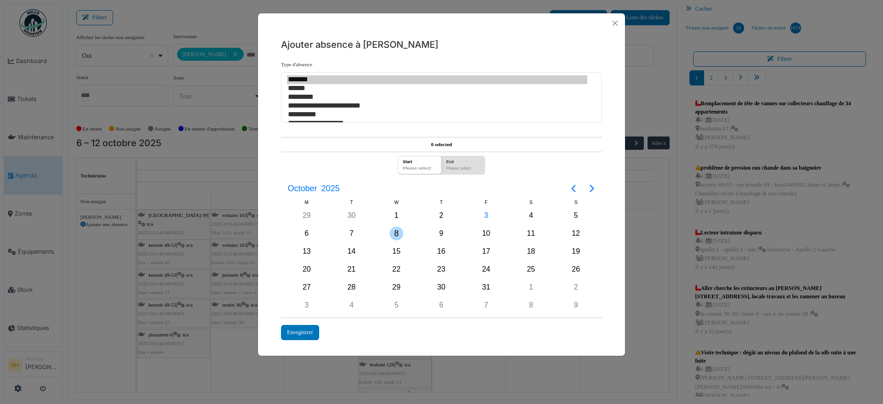
click at [400, 231] on div "8" at bounding box center [397, 234] width 14 height 14
click at [293, 329] on div "Enregistrer" at bounding box center [300, 332] width 38 height 15
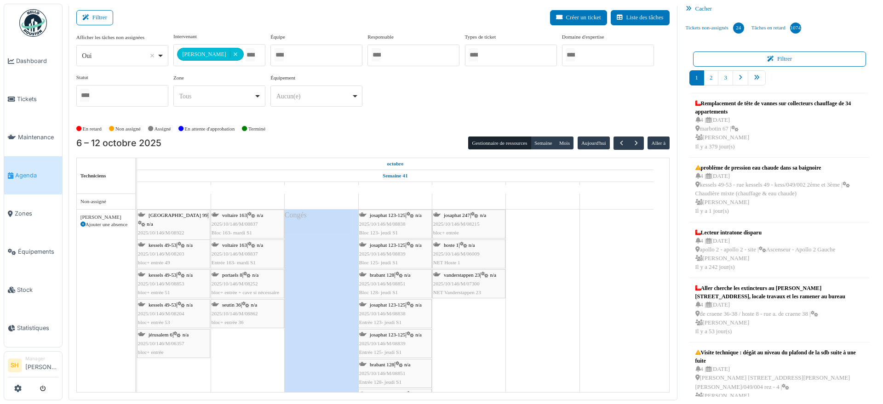
click at [84, 223] on icon at bounding box center [83, 224] width 5 height 5
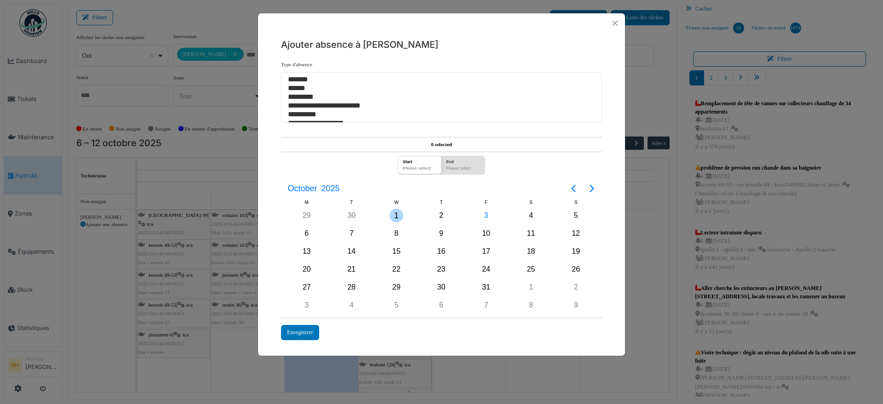
click at [394, 213] on div "1" at bounding box center [397, 216] width 14 height 14
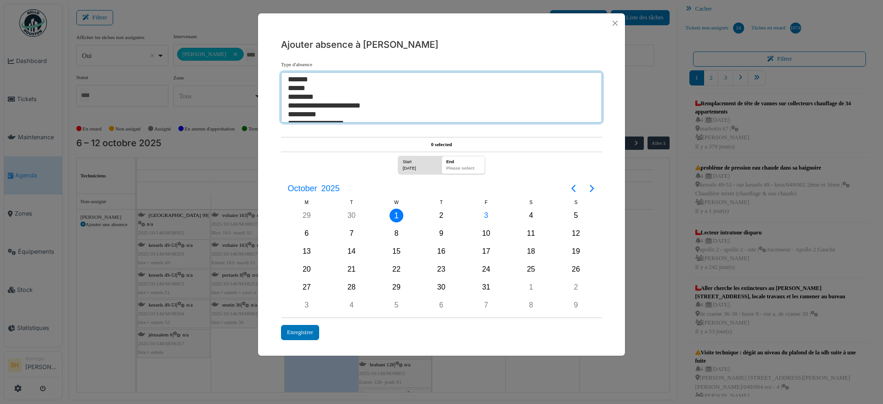
select select "**"
click at [306, 89] on option "******" at bounding box center [437, 88] width 300 height 9
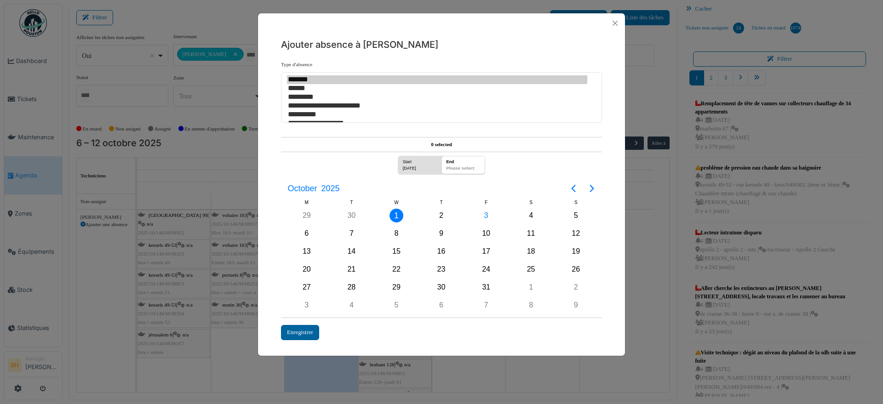
click at [304, 335] on div "Enregistrer" at bounding box center [300, 332] width 38 height 15
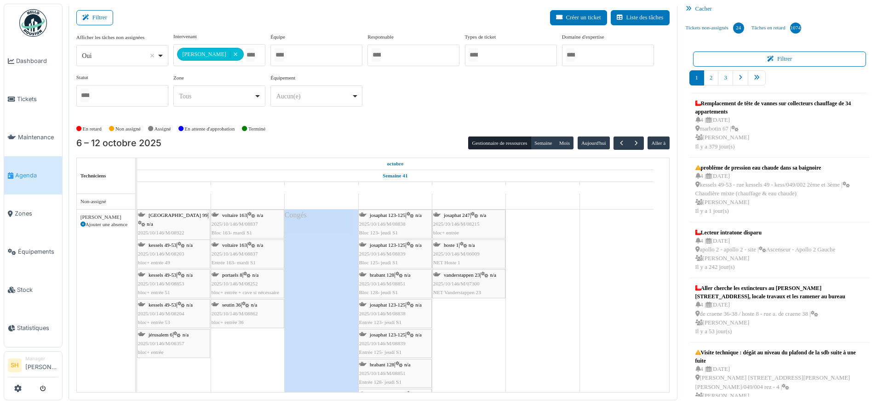
click at [83, 224] on icon at bounding box center [83, 224] width 5 height 5
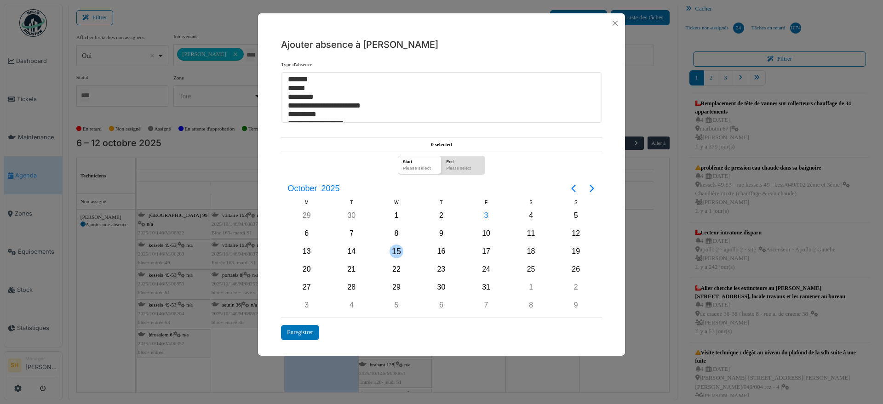
click at [392, 250] on div "15" at bounding box center [397, 252] width 14 height 14
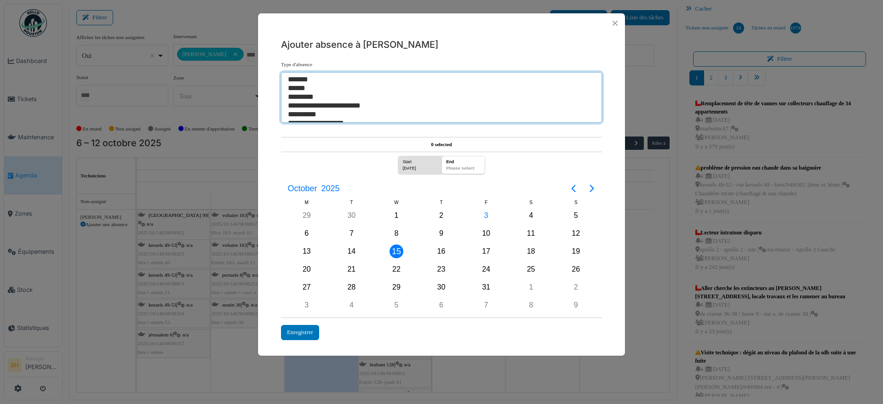
select select "**"
click at [315, 88] on option "******" at bounding box center [437, 88] width 300 height 9
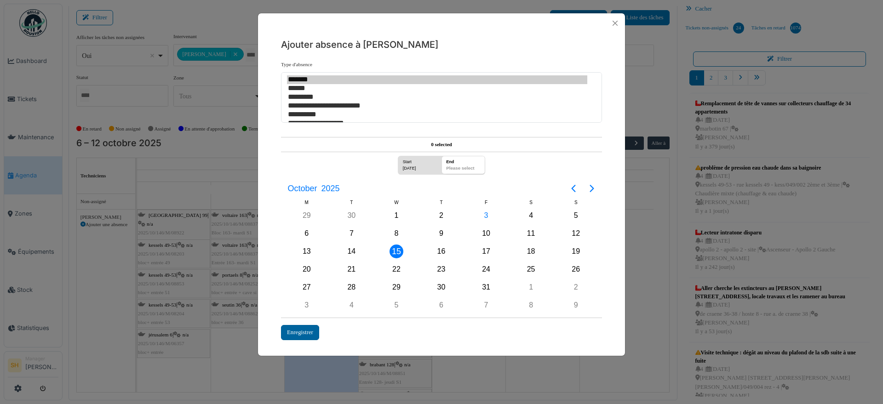
click at [300, 333] on div "Enregistrer" at bounding box center [300, 332] width 38 height 15
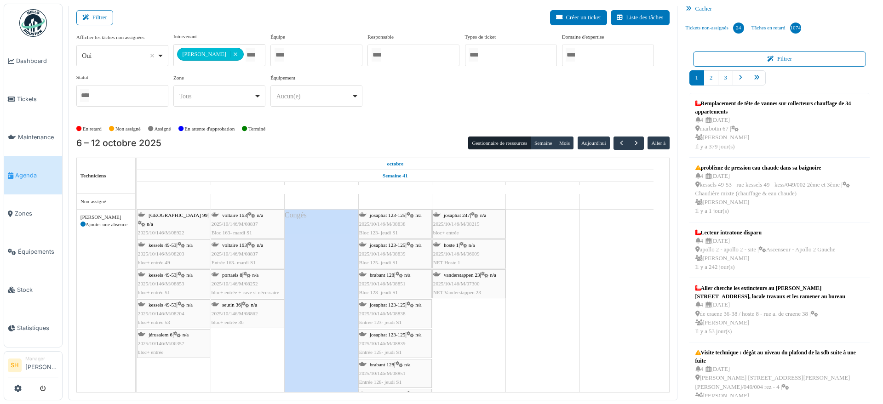
click at [83, 222] on icon at bounding box center [83, 224] width 5 height 5
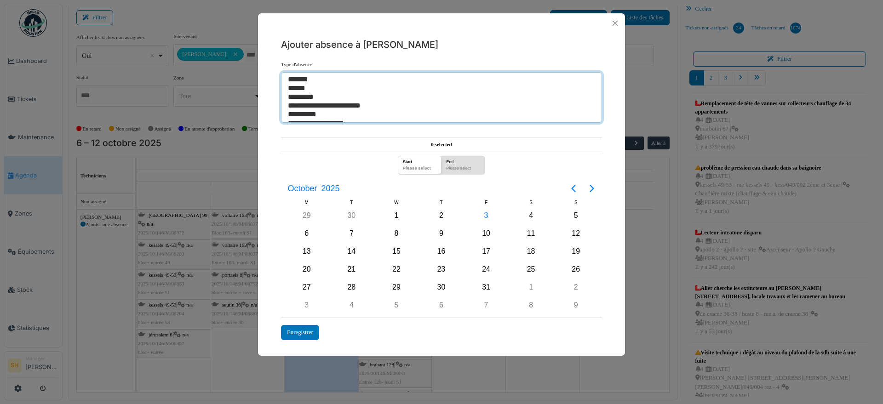
select select "**"
click at [304, 86] on option "******" at bounding box center [437, 88] width 300 height 9
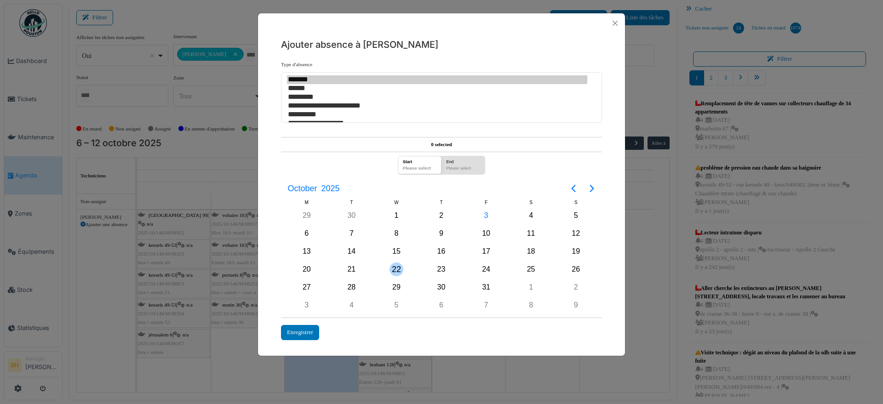
click at [398, 270] on div "22" at bounding box center [397, 270] width 14 height 14
click at [298, 334] on div "Enregistrer" at bounding box center [300, 332] width 38 height 15
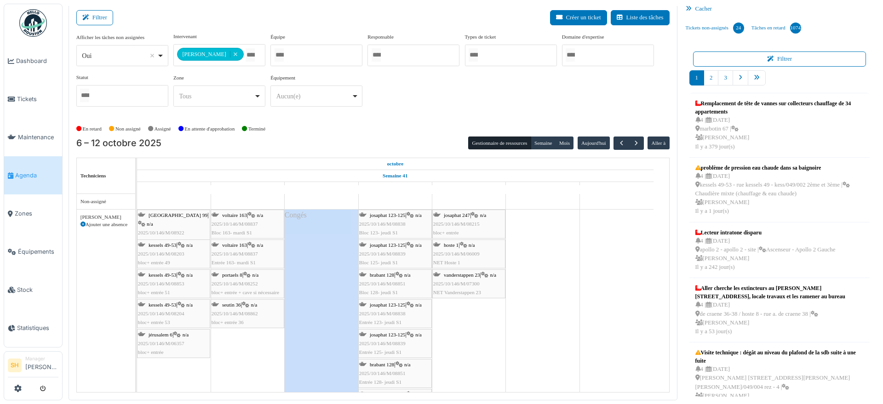
click at [84, 224] on icon at bounding box center [83, 224] width 5 height 5
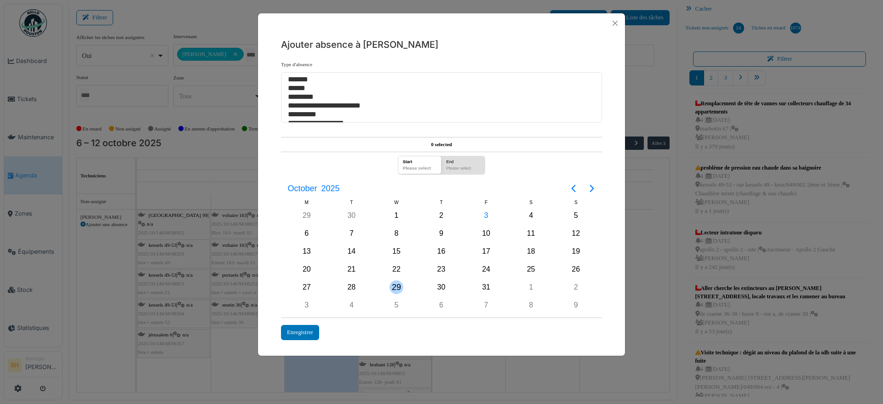
click at [397, 288] on div "29" at bounding box center [397, 288] width 14 height 14
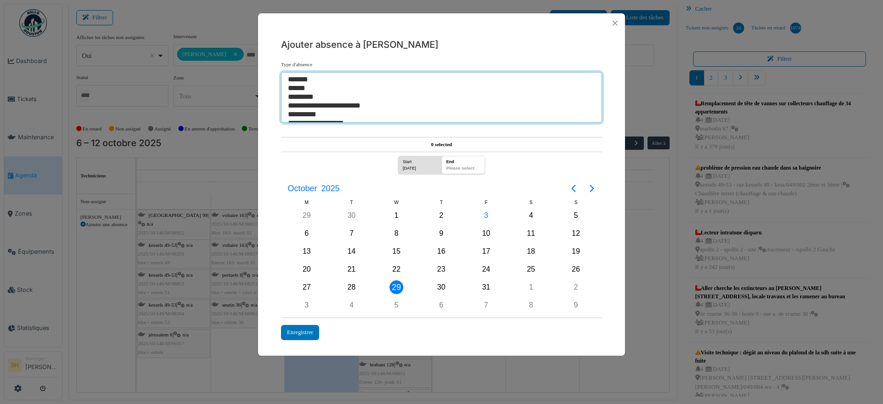
select select "**"
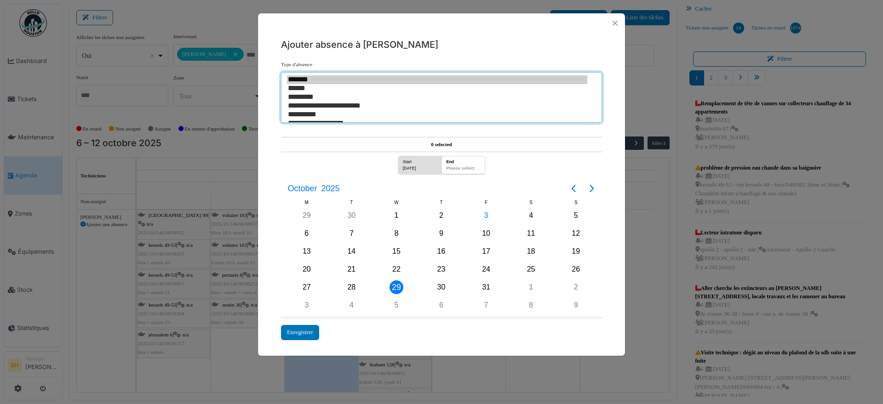
click at [301, 90] on option "******" at bounding box center [437, 88] width 300 height 9
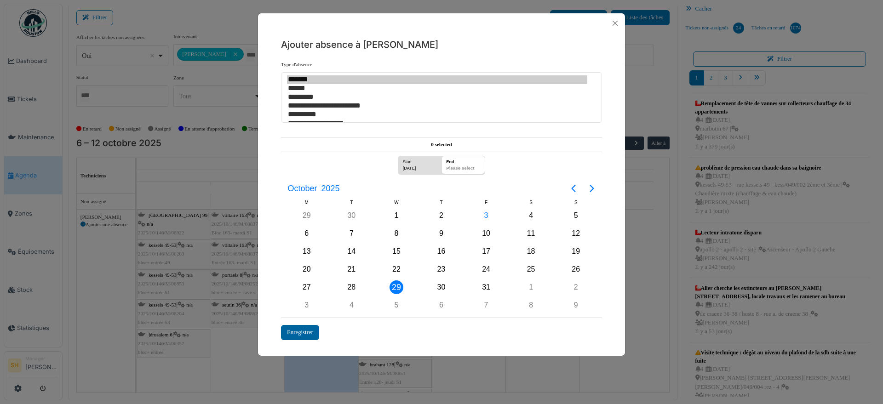
click at [298, 332] on div "Enregistrer" at bounding box center [300, 332] width 38 height 15
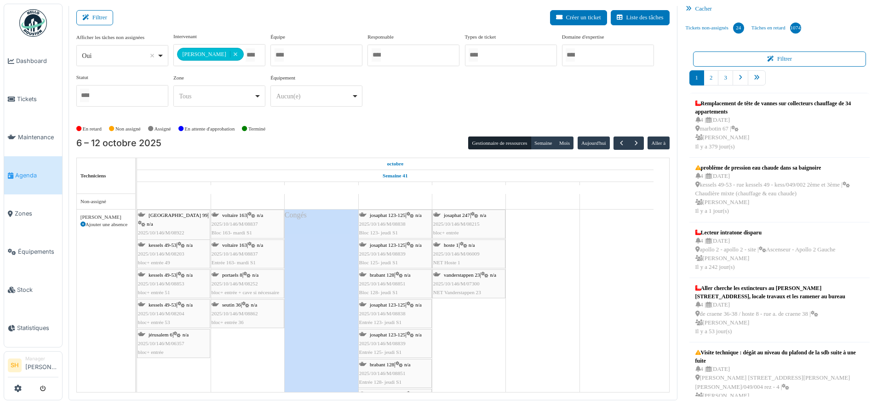
click at [81, 224] on icon at bounding box center [83, 224] width 5 height 5
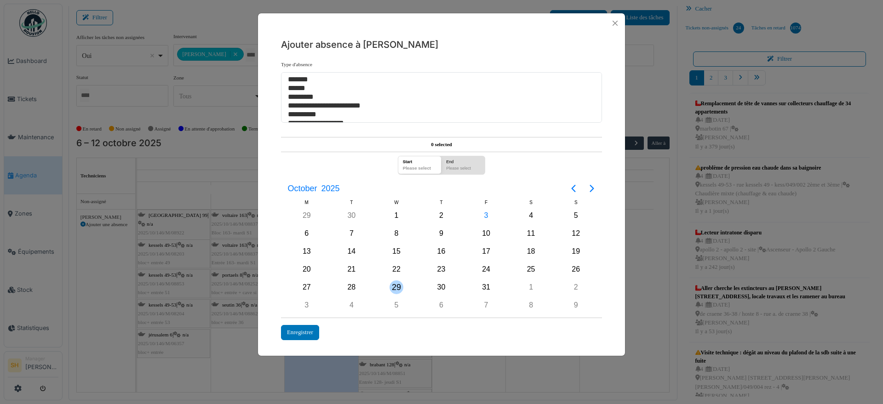
click at [394, 307] on div "5" at bounding box center [397, 306] width 14 height 14
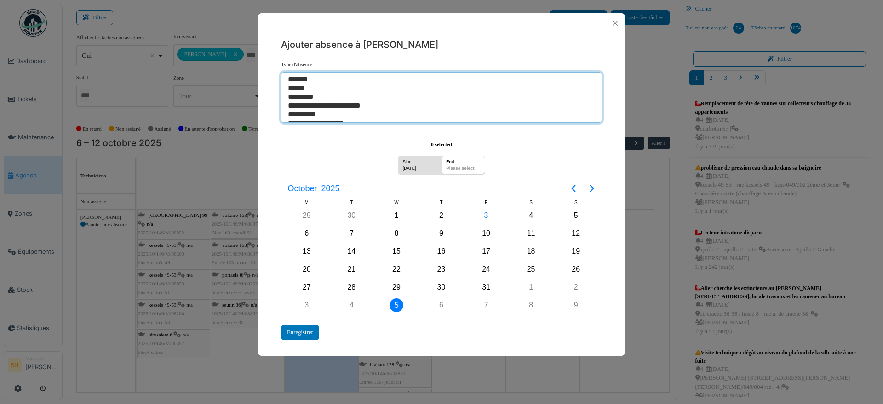
select select "**"
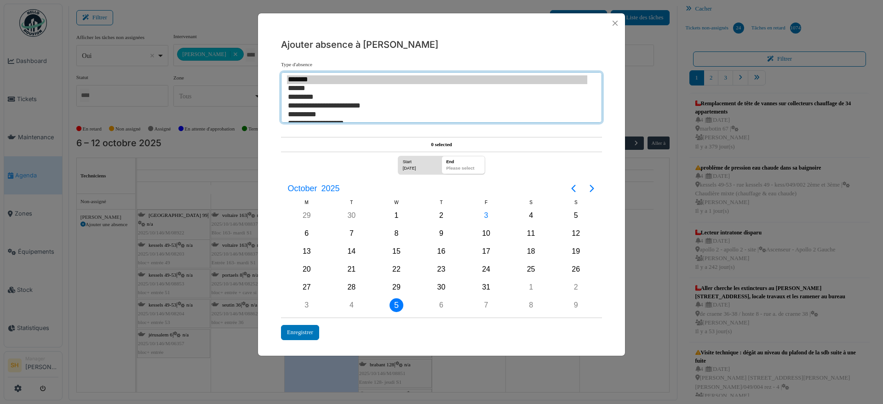
click at [308, 88] on option "******" at bounding box center [437, 88] width 300 height 9
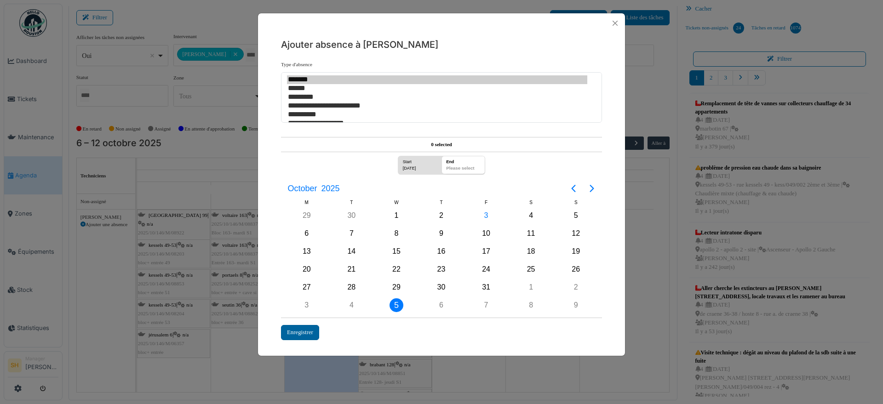
click at [303, 333] on div "Enregistrer" at bounding box center [300, 332] width 38 height 15
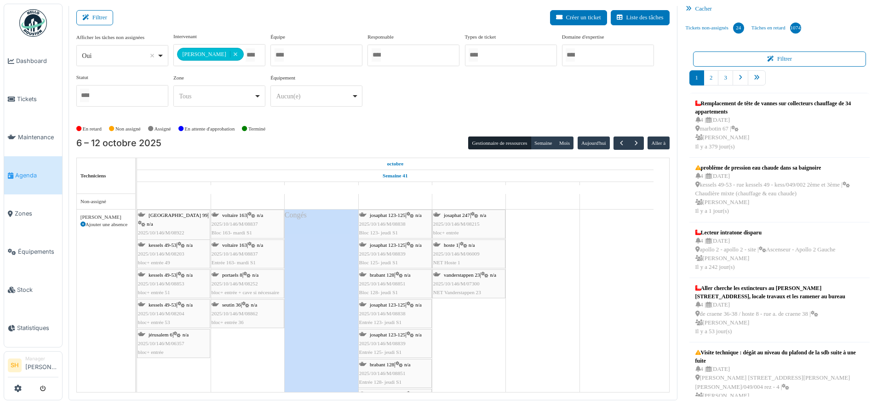
click at [484, 337] on td at bounding box center [469, 324] width 74 height 260
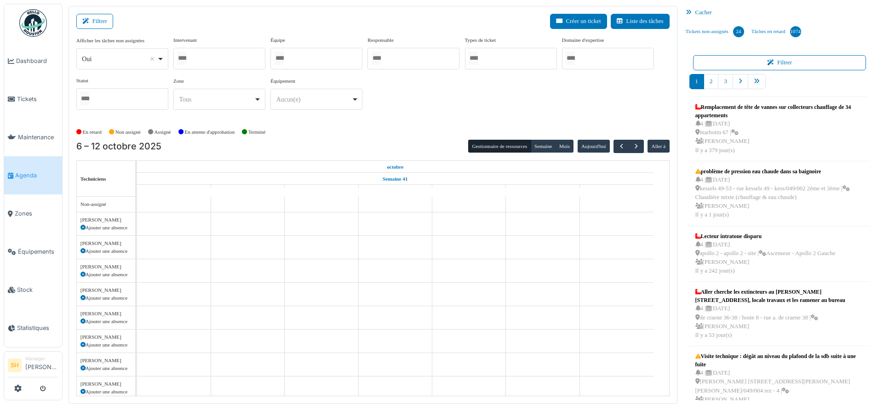
click at [216, 56] on div at bounding box center [219, 59] width 92 height 22
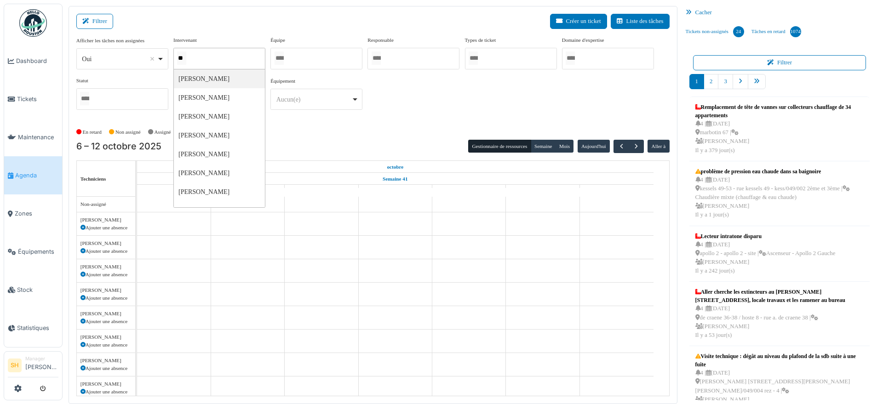
type input "***"
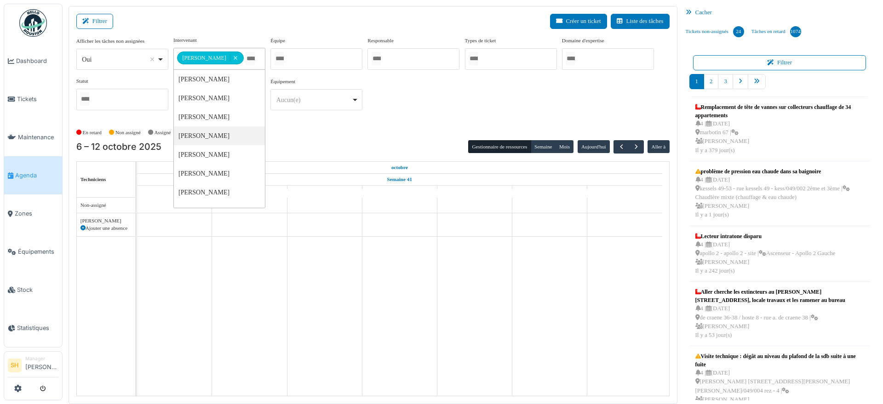
click at [383, 138] on div "En retard Non assigné Assigné En attente d'approbation Terminé" at bounding box center [373, 132] width 594 height 15
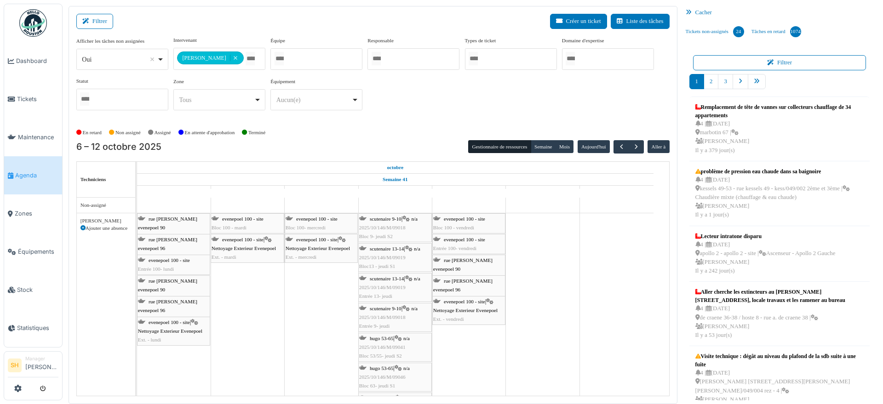
click at [82, 228] on icon at bounding box center [83, 228] width 5 height 5
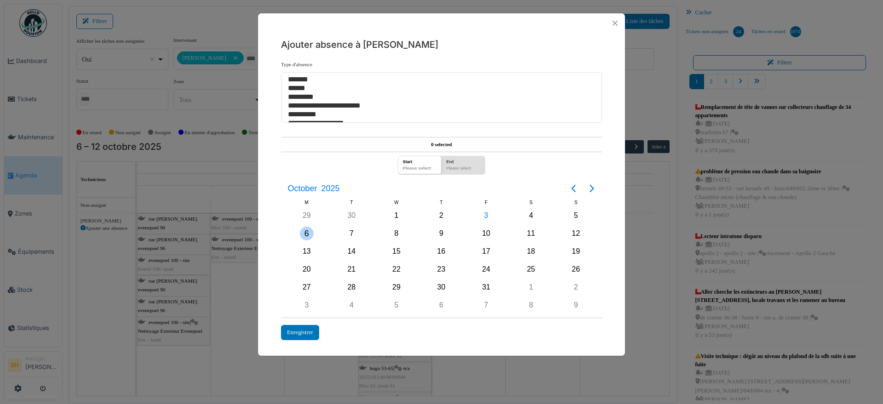
drag, startPoint x: 306, startPoint y: 231, endPoint x: 303, endPoint y: 179, distance: 51.6
click at [305, 231] on div "6" at bounding box center [307, 234] width 14 height 14
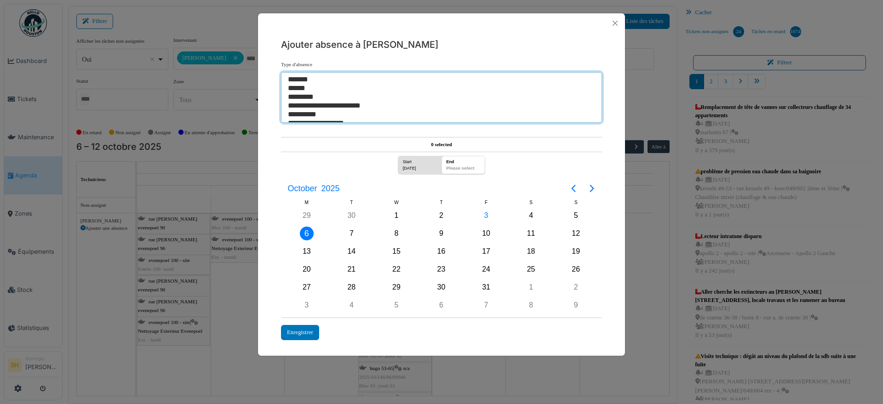
select select "**"
click at [308, 86] on option "******" at bounding box center [437, 88] width 300 height 9
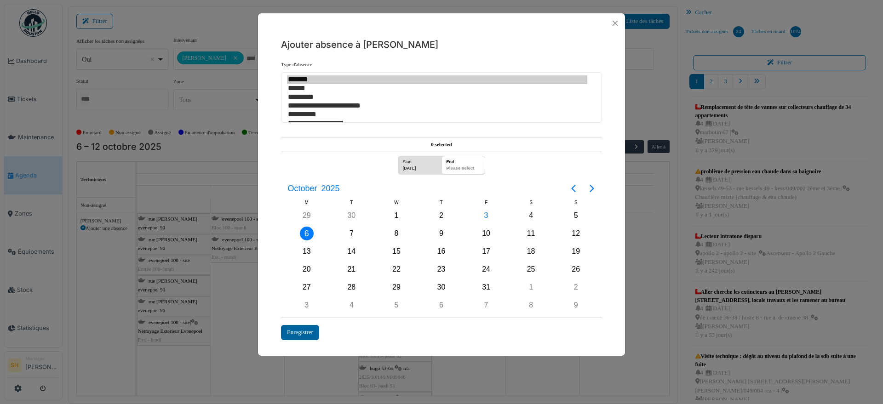
click at [301, 330] on div "Enregistrer" at bounding box center [300, 332] width 38 height 15
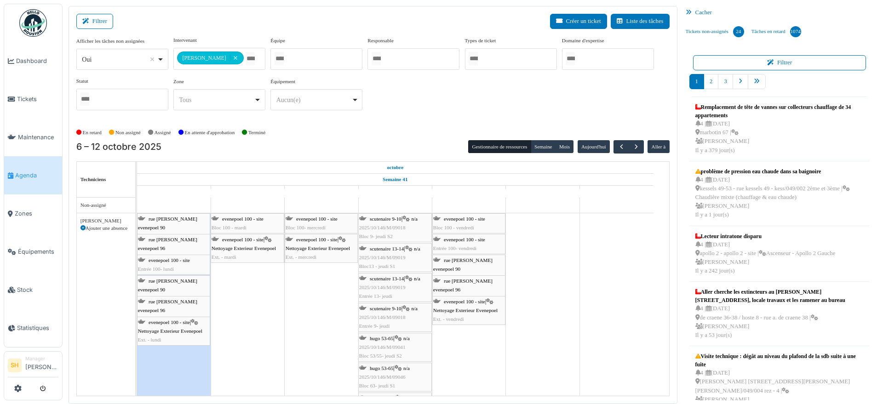
click at [301, 330] on td at bounding box center [322, 388] width 74 height 380
click at [618, 144] on span "button" at bounding box center [622, 147] width 8 height 8
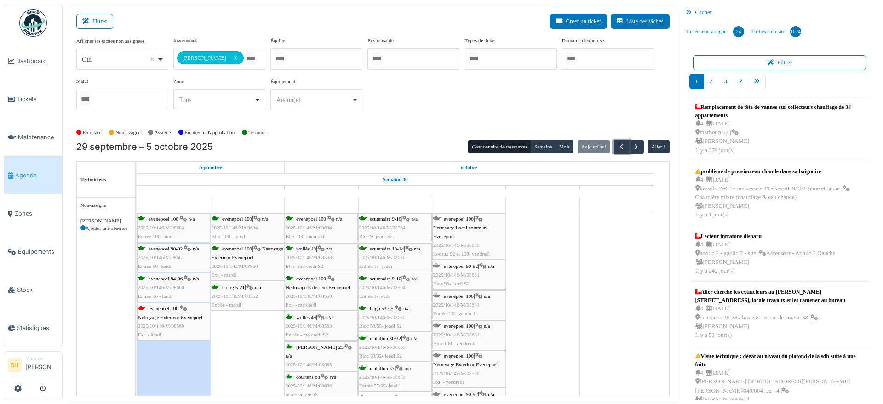
click at [186, 307] on icon at bounding box center [183, 309] width 7 height 6
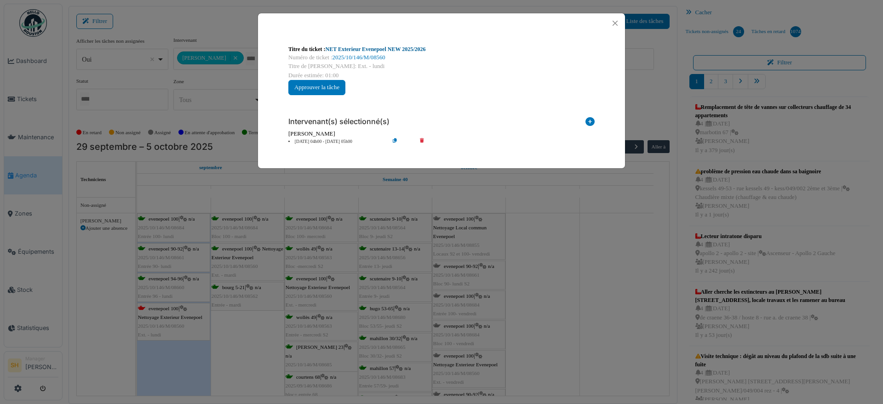
click at [392, 46] on link "NET Exterieur Evenepoel NEW 2025/2026" at bounding box center [376, 49] width 100 height 6
click at [570, 269] on div "Titre du ticket : NET Exterieur Evenepoel NEW 2025/2026 Numéro de ticket : 2025…" at bounding box center [441, 202] width 883 height 404
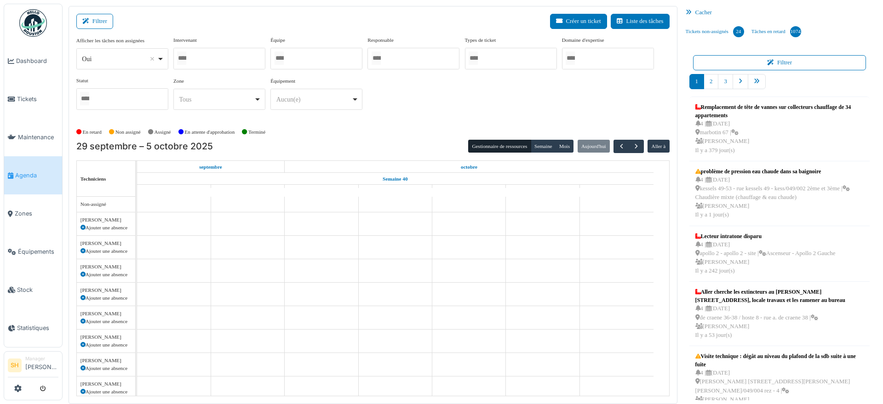
click at [215, 58] on div at bounding box center [219, 59] width 92 height 22
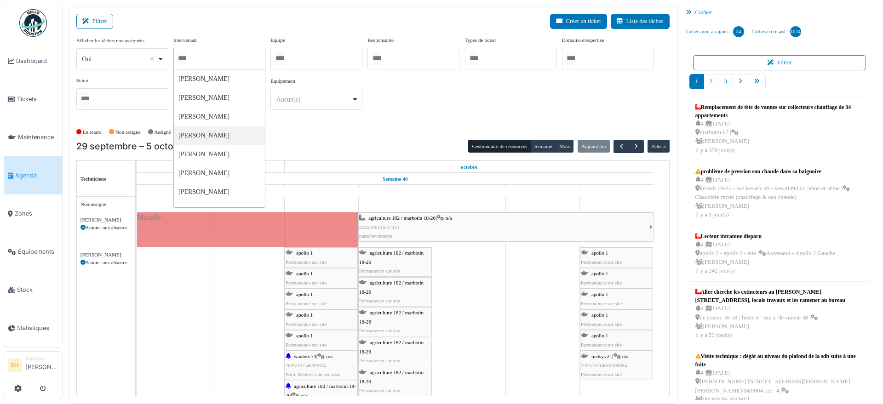
click at [380, 115] on div "Afficher les tâches non assignées *** Oui Remove item Oui Non Intervenant Abdel…" at bounding box center [373, 76] width 594 height 81
click at [296, 53] on div at bounding box center [317, 59] width 92 height 22
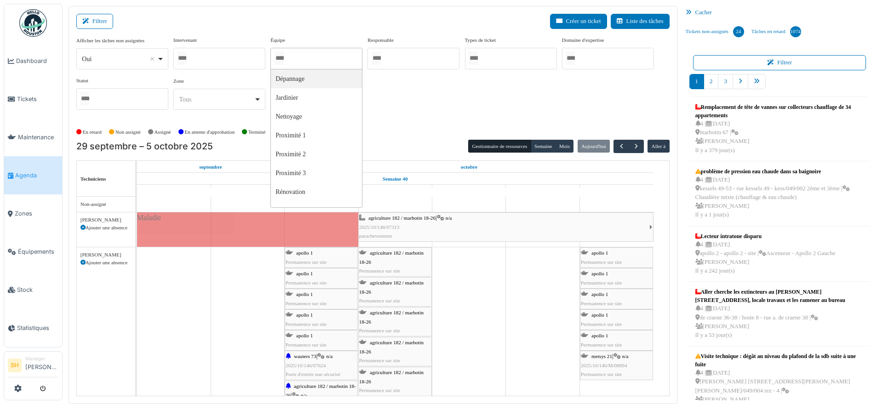
click at [236, 60] on div at bounding box center [219, 59] width 92 height 22
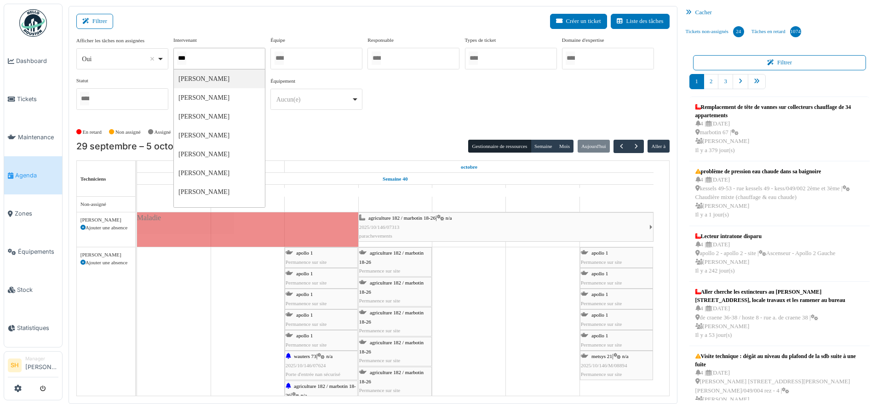
type input "****"
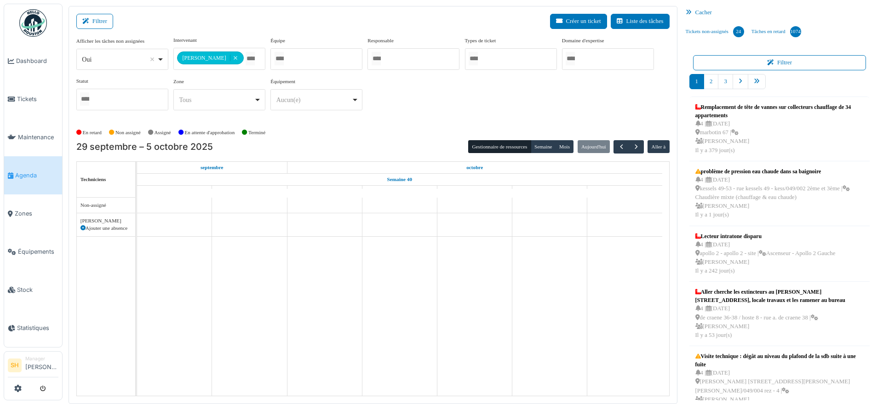
click at [338, 131] on div "En retard Non assigné Assigné En attente d'approbation Terminé" at bounding box center [373, 132] width 594 height 15
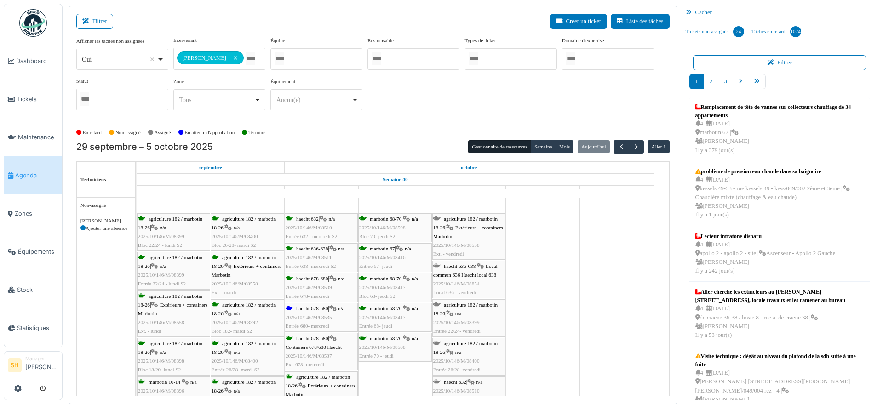
click at [321, 311] on span "haecht 678-680" at bounding box center [312, 309] width 32 height 6
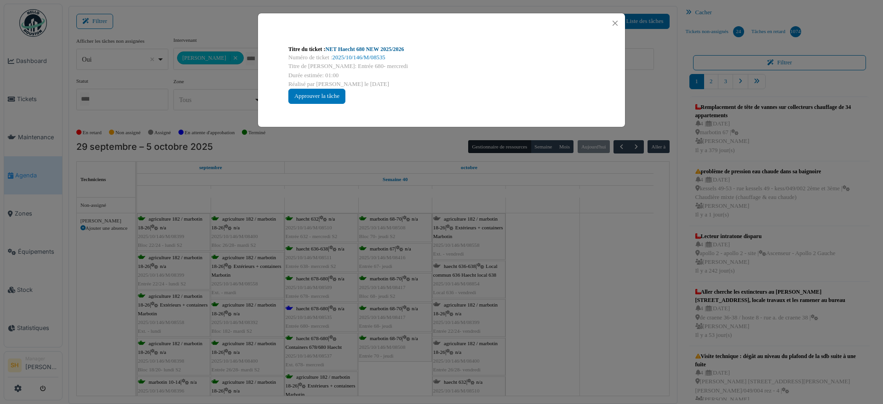
click at [353, 49] on link "NET Haecht 680 NEW 2025/2026" at bounding box center [365, 49] width 79 height 6
drag, startPoint x: 556, startPoint y: 259, endPoint x: 534, endPoint y: 282, distance: 32.2
click at [552, 269] on div "Titre du ticket : NET Haecht 680 NEW 2025/2026 Numéro de ticket : 2025/10/146/M…" at bounding box center [441, 202] width 883 height 404
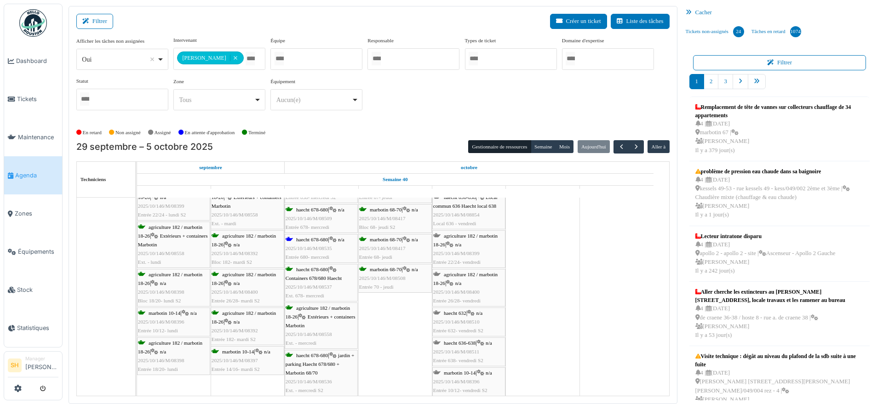
scroll to position [28, 0]
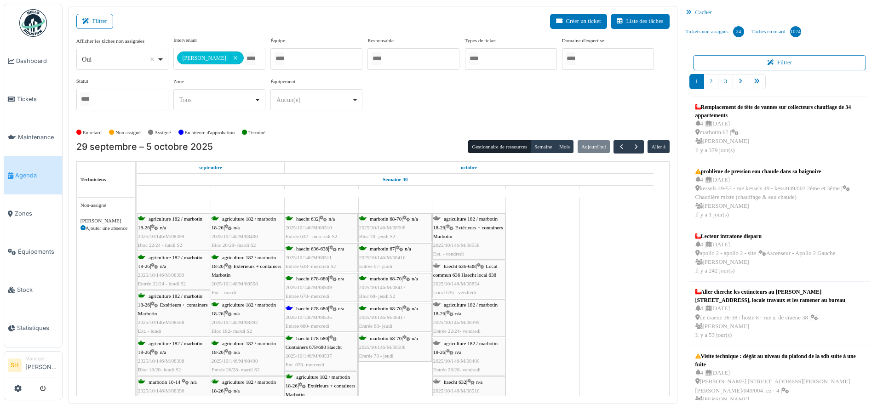
click at [82, 227] on icon at bounding box center [83, 228] width 5 height 5
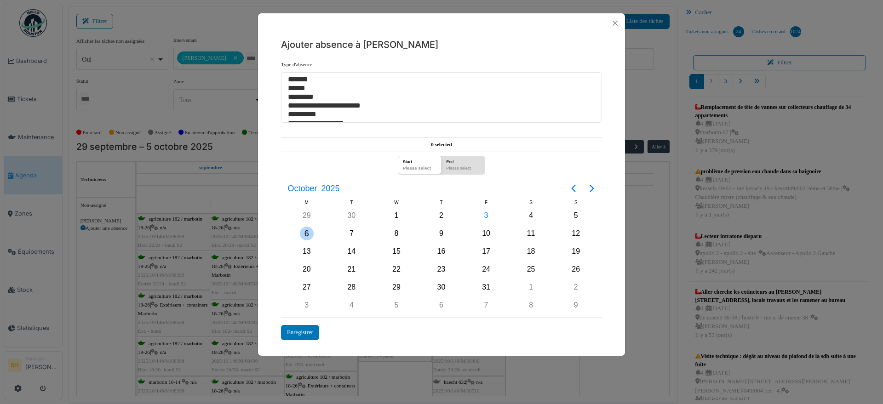
click at [304, 234] on div "6" at bounding box center [307, 234] width 14 height 14
click at [395, 250] on div "15" at bounding box center [397, 252] width 14 height 14
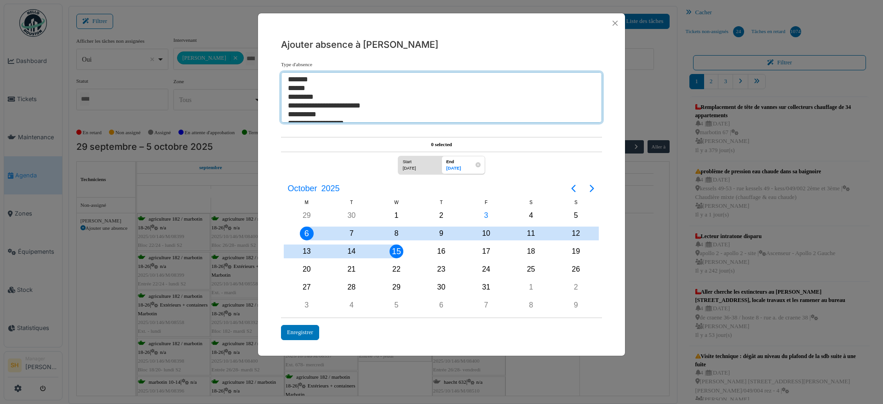
select select "**"
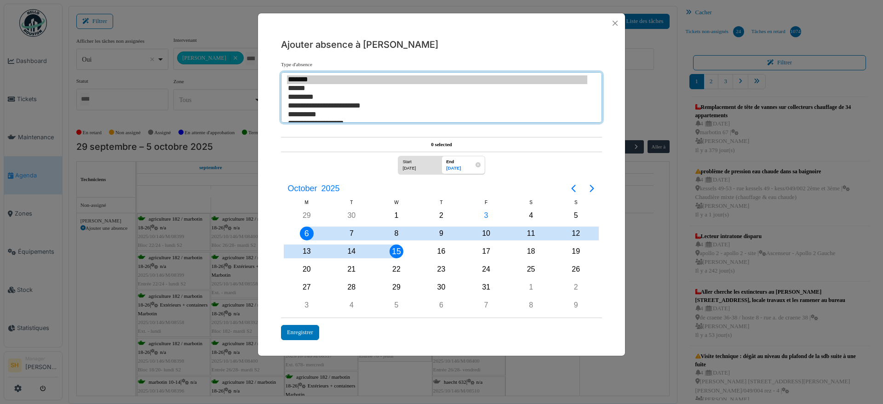
click at [316, 84] on option "******" at bounding box center [437, 88] width 300 height 9
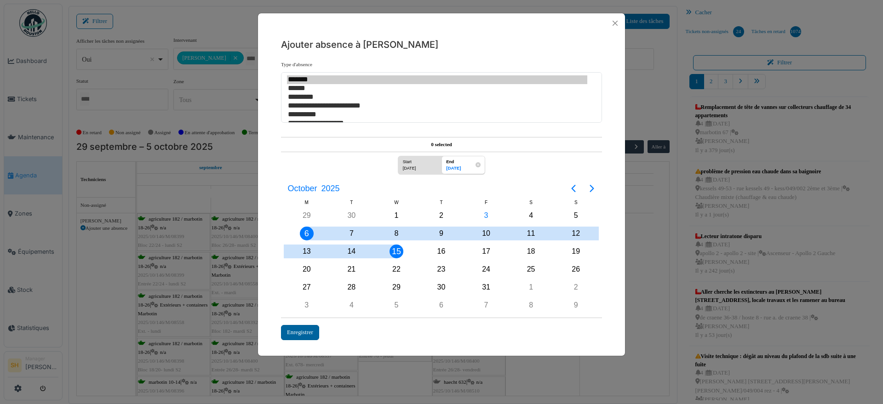
click at [305, 332] on div "Enregistrer" at bounding box center [300, 332] width 38 height 15
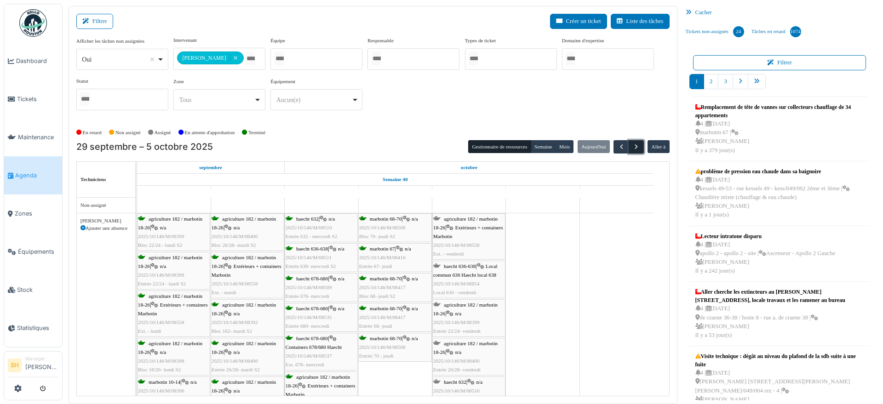
click at [633, 149] on span "button" at bounding box center [637, 147] width 8 height 8
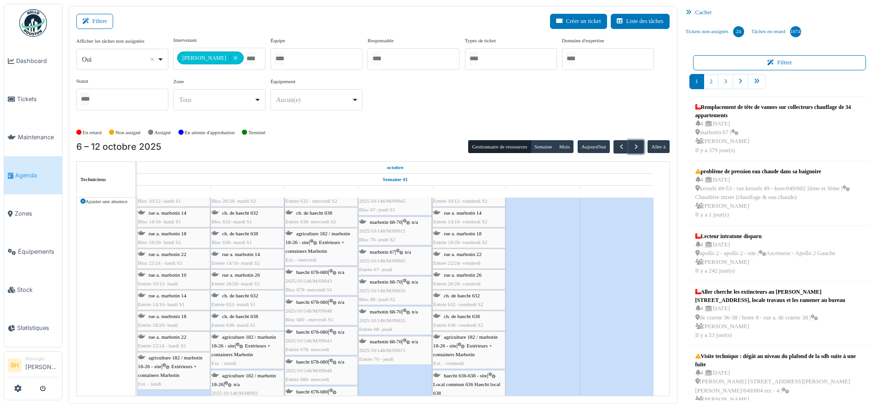
scroll to position [82, 0]
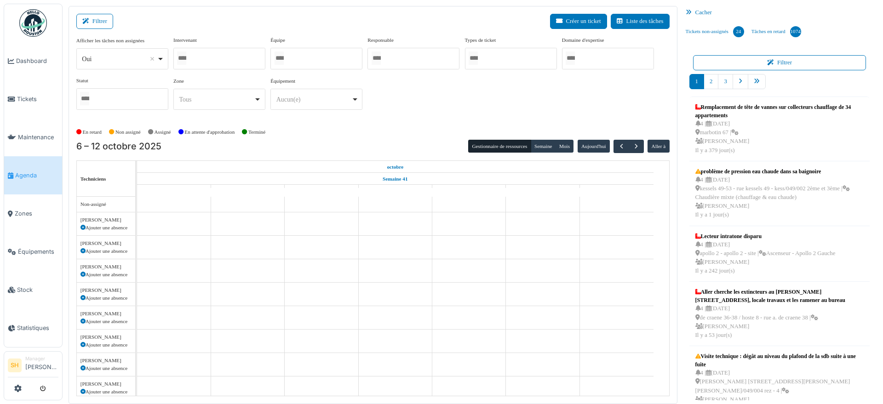
click at [403, 110] on div "Afficher les tâches non assignées *** Oui Remove item Oui Non Intervenant Abdel…" at bounding box center [373, 76] width 594 height 81
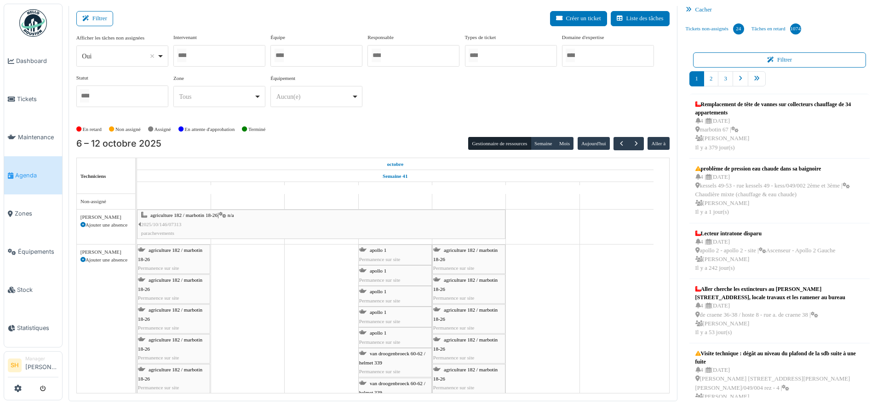
scroll to position [4, 0]
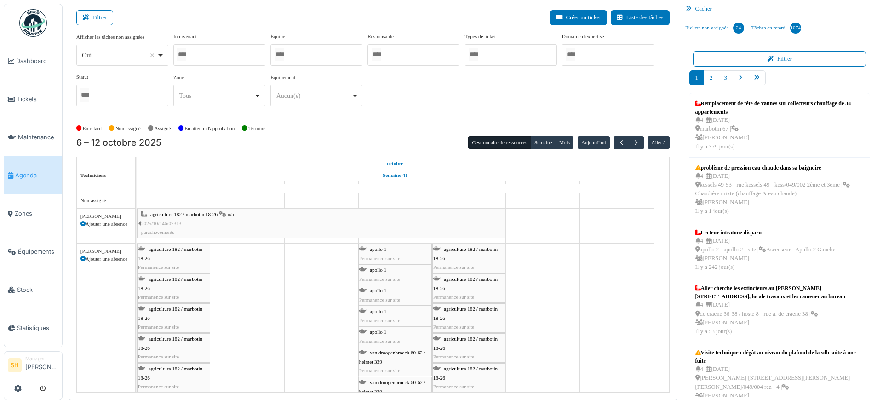
click at [308, 54] on div at bounding box center [317, 55] width 92 height 22
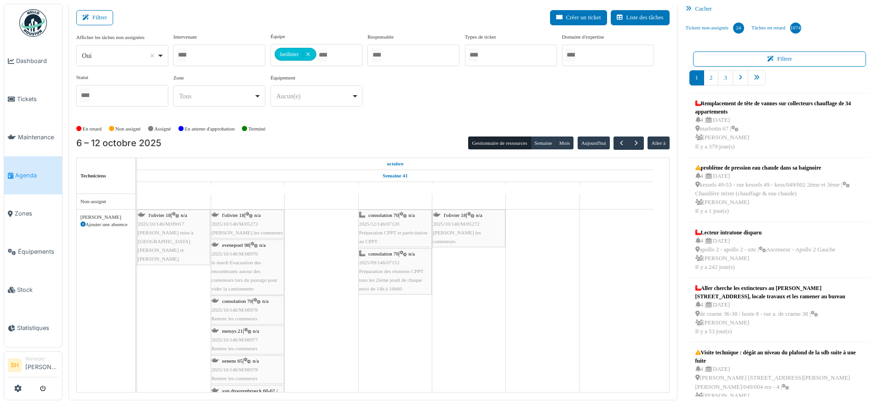
click at [400, 120] on div "Afficher les tâches non assignées *** Oui Remove item Oui Non Intervenant Abdel…" at bounding box center [373, 77] width 594 height 89
click at [618, 143] on span "button" at bounding box center [622, 143] width 8 height 8
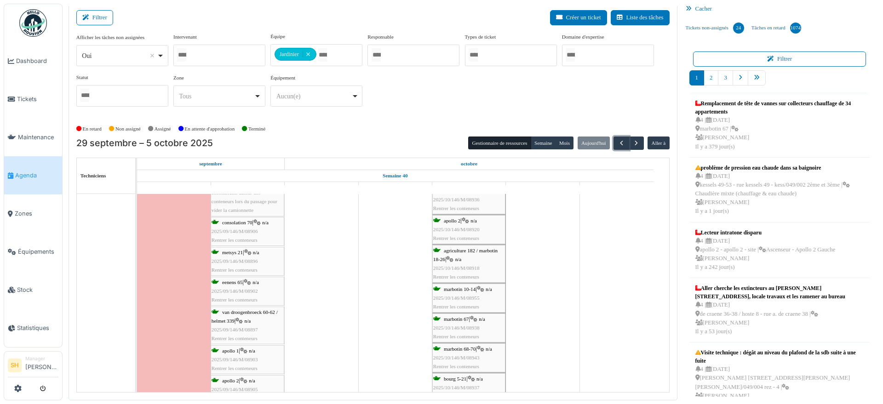
scroll to position [805, 0]
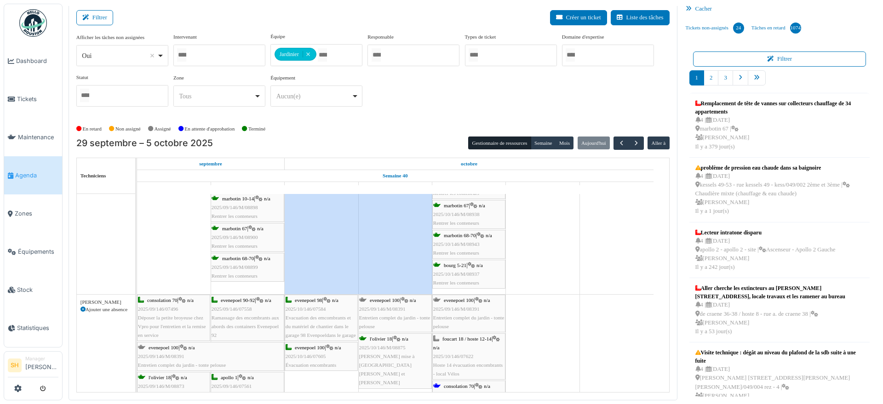
click at [83, 309] on icon at bounding box center [83, 309] width 5 height 5
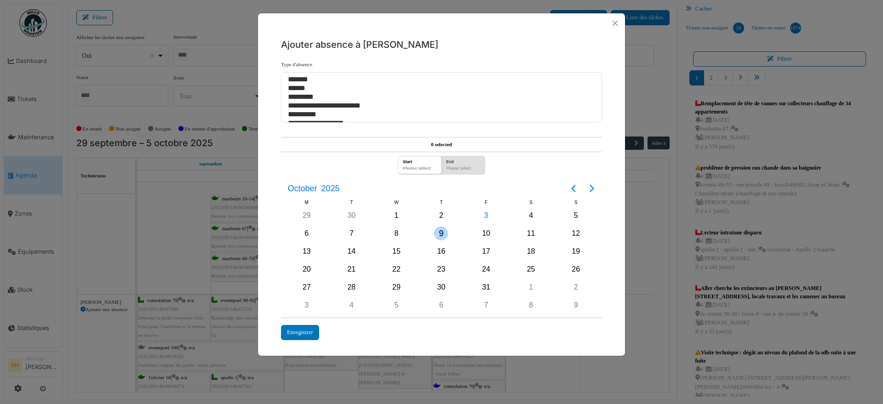
click at [444, 231] on div "9" at bounding box center [441, 234] width 14 height 14
click at [398, 249] on div "15" at bounding box center [397, 252] width 14 height 14
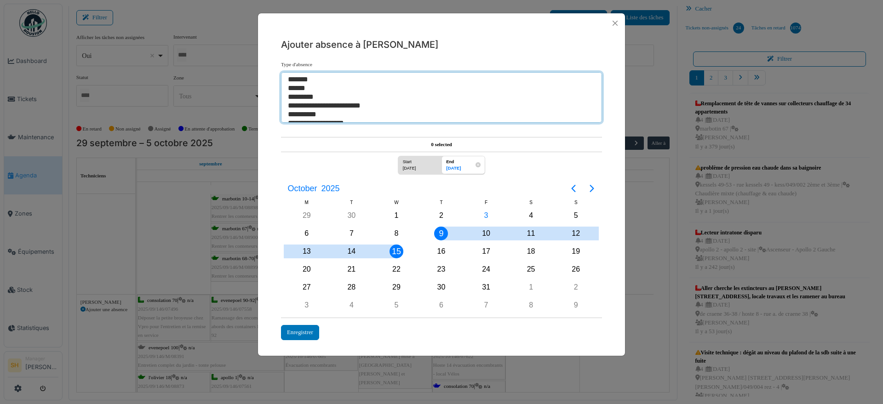
select select "**"
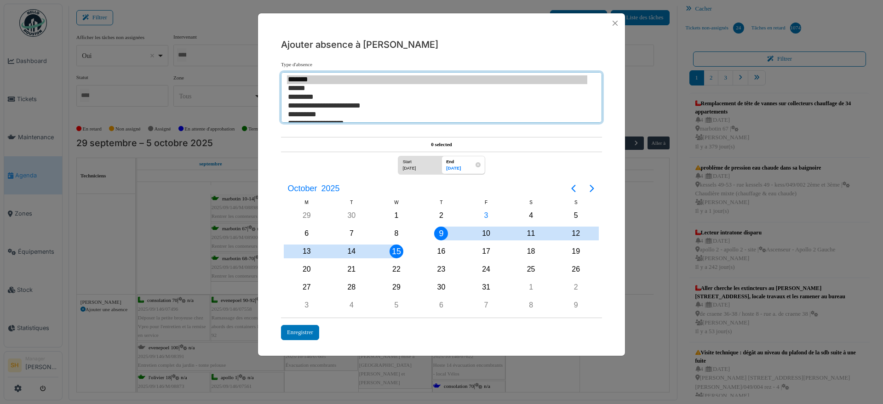
click at [304, 87] on option "******" at bounding box center [437, 88] width 300 height 9
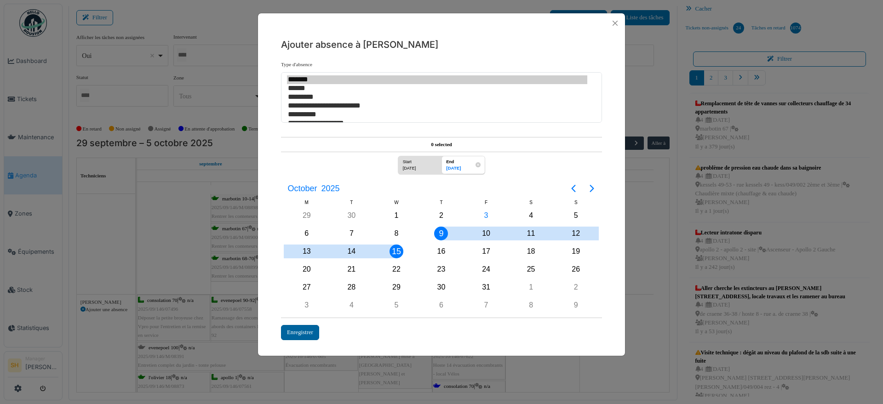
click at [299, 334] on div "Enregistrer" at bounding box center [300, 332] width 38 height 15
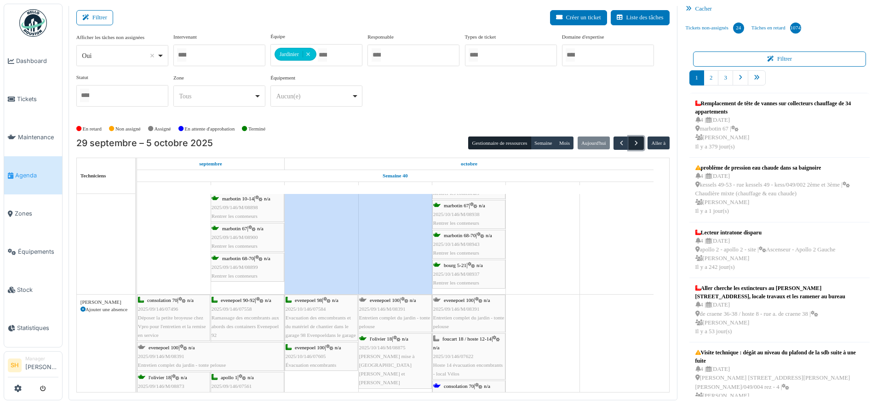
click at [633, 141] on span "button" at bounding box center [637, 143] width 8 height 8
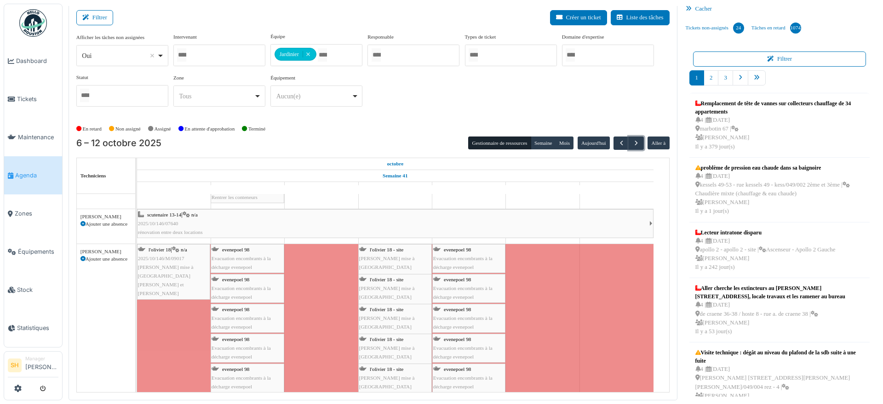
scroll to position [575, 0]
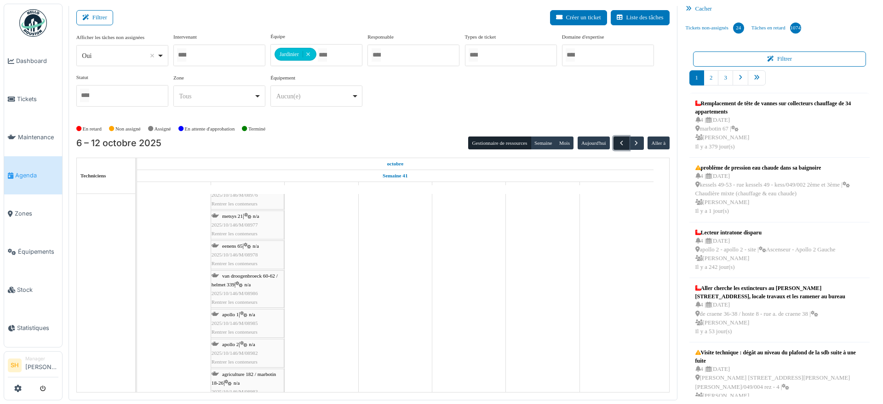
click at [618, 144] on span "button" at bounding box center [622, 143] width 8 height 8
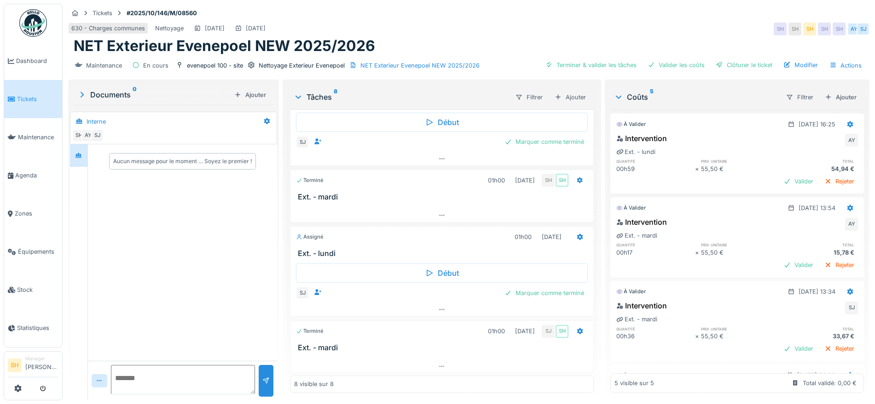
scroll to position [304, 0]
click at [528, 290] on div "Marquer comme terminé" at bounding box center [544, 292] width 87 height 12
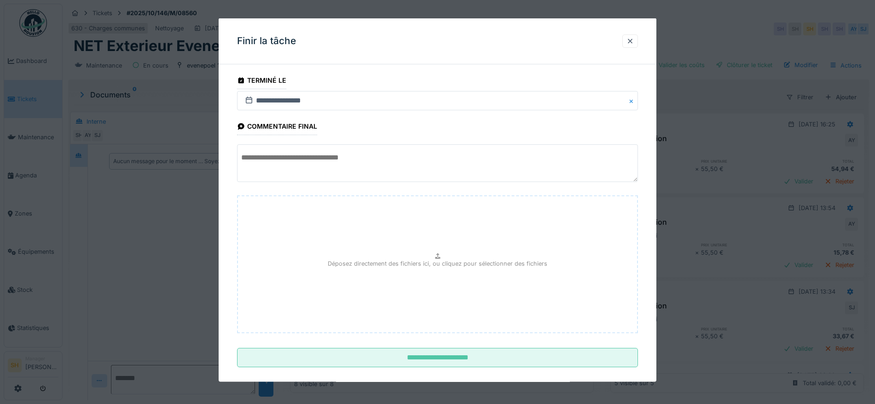
click at [372, 165] on textarea at bounding box center [437, 163] width 401 height 38
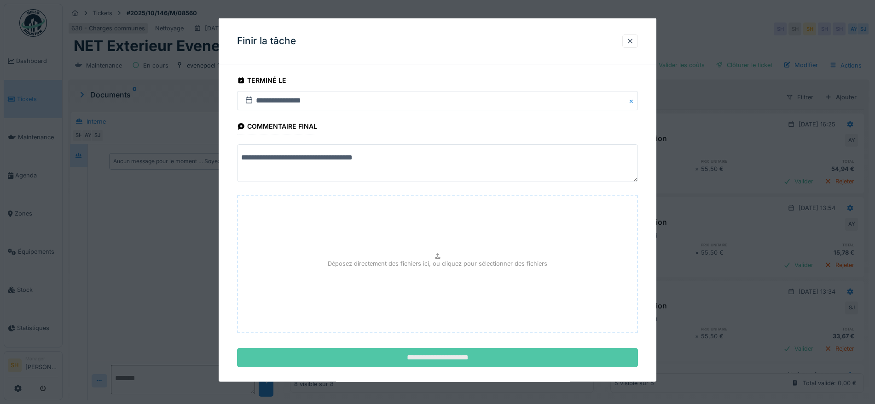
type textarea "**********"
click at [493, 360] on input "**********" at bounding box center [437, 357] width 401 height 19
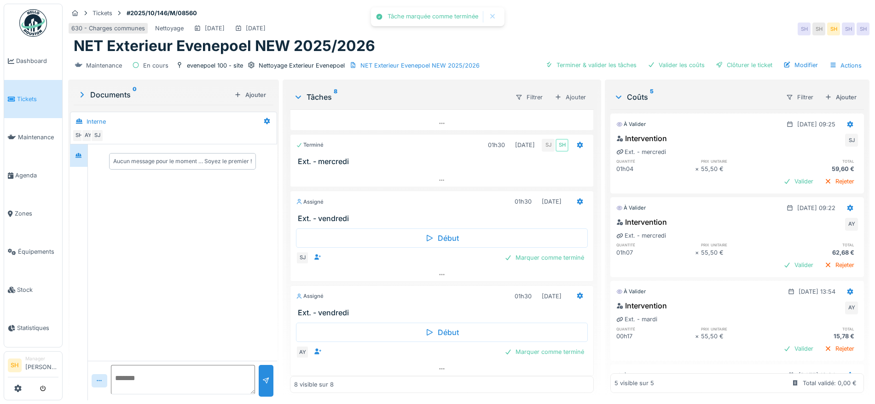
scroll to position [0, 0]
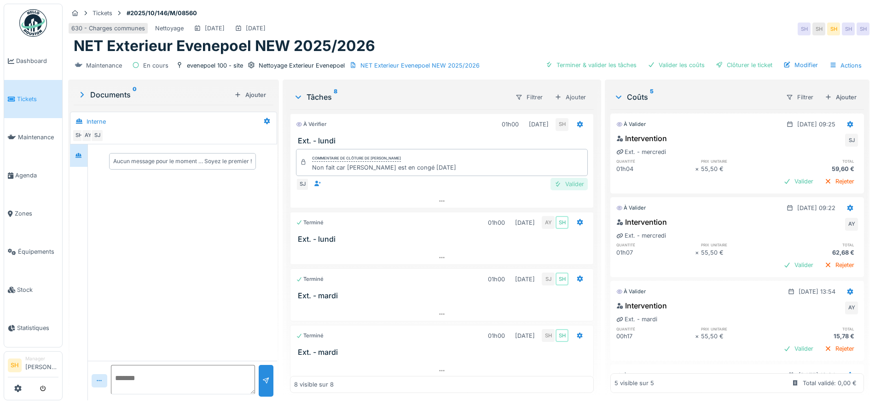
click at [557, 181] on div "Valider" at bounding box center [568, 184] width 37 height 12
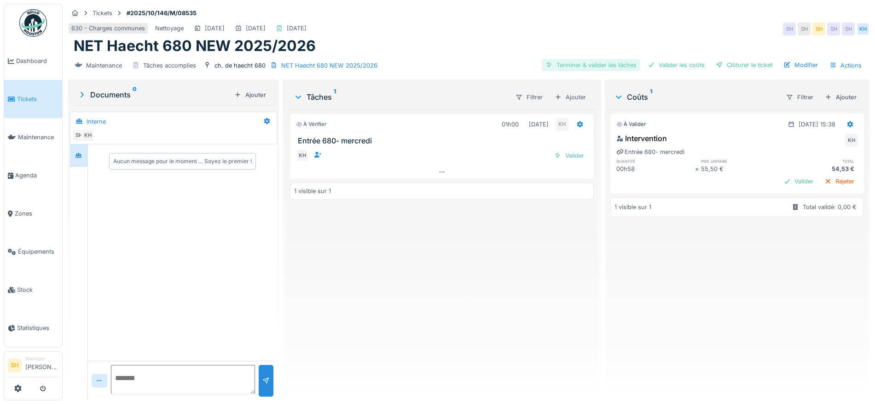
drag, startPoint x: 582, startPoint y: 62, endPoint x: 611, endPoint y: 63, distance: 28.5
click at [584, 63] on div "Terminer & valider les tâches" at bounding box center [591, 65] width 98 height 12
click at [669, 57] on div "Maintenance Tâches accomplies ch. de haecht 680 NET Haecht 680 NEW 2025/2026 Te…" at bounding box center [468, 65] width 801 height 21
click at [672, 63] on div "Valider les coûts" at bounding box center [676, 65] width 64 height 12
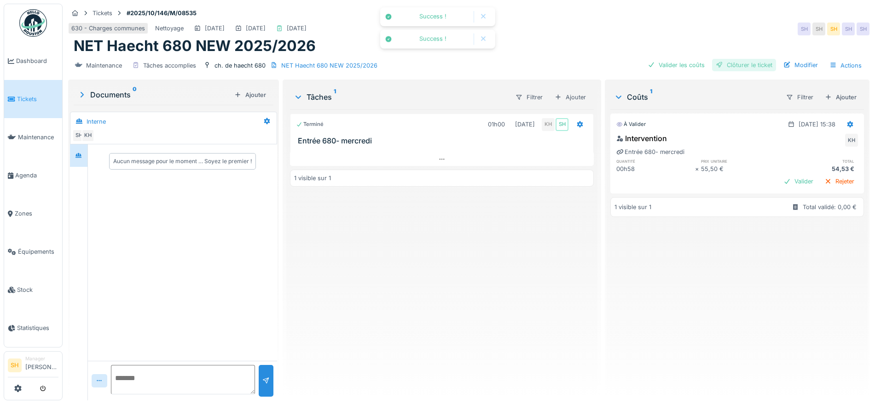
click at [730, 63] on div "Clôturer le ticket" at bounding box center [744, 65] width 64 height 12
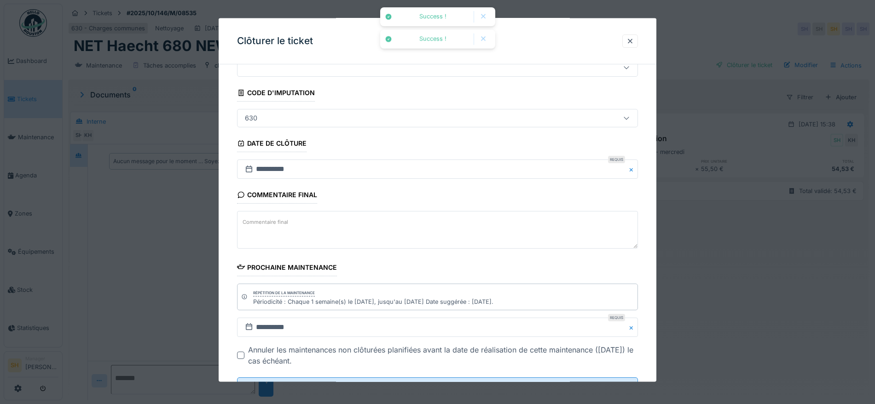
scroll to position [79, 0]
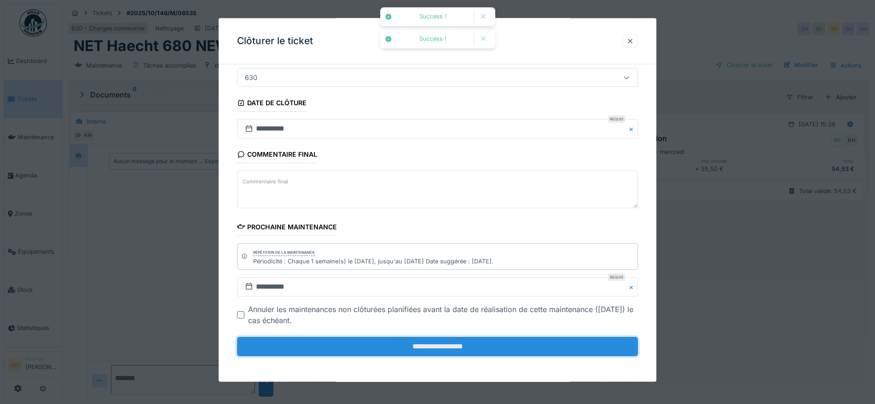
click at [433, 348] on input "**********" at bounding box center [437, 346] width 401 height 19
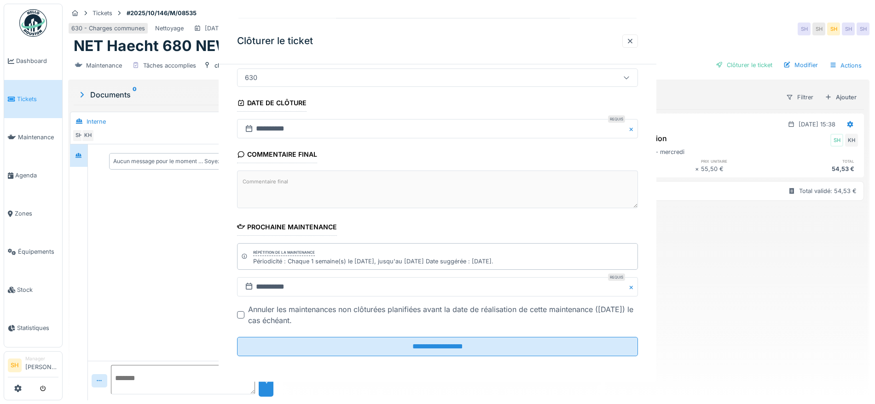
scroll to position [0, 0]
